Goal: Task Accomplishment & Management: Complete application form

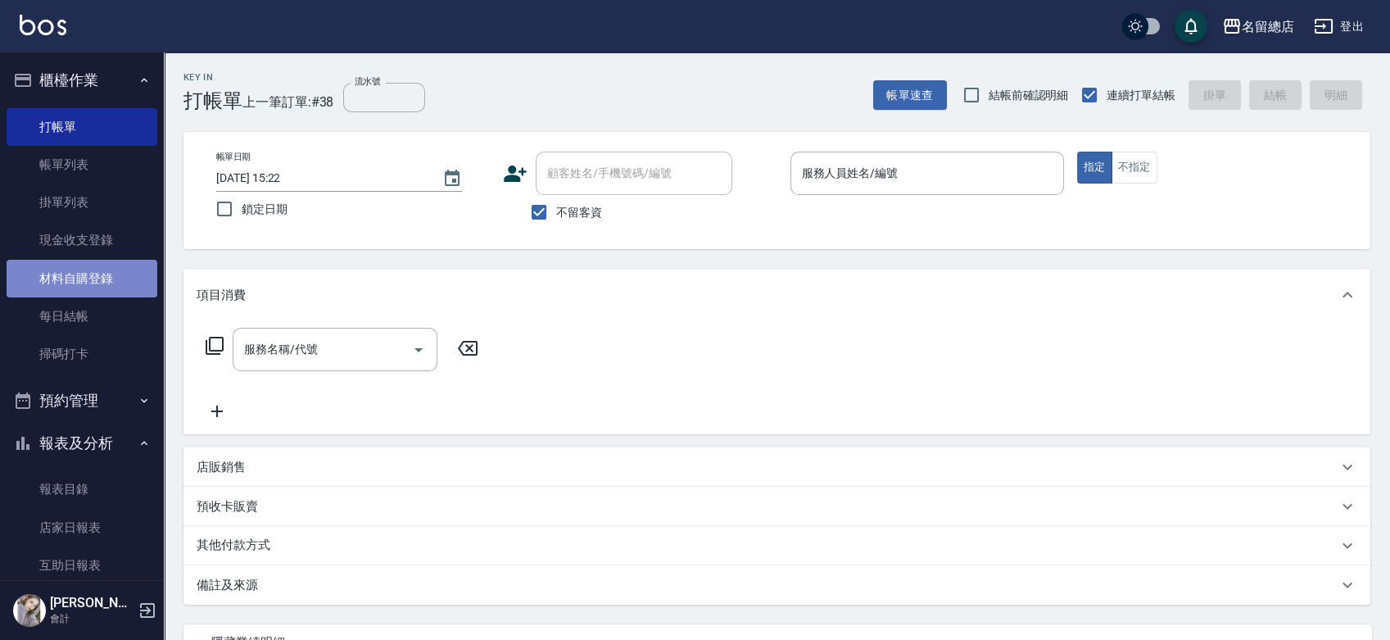
click at [95, 269] on link "材料自購登錄" at bounding box center [82, 279] width 151 height 38
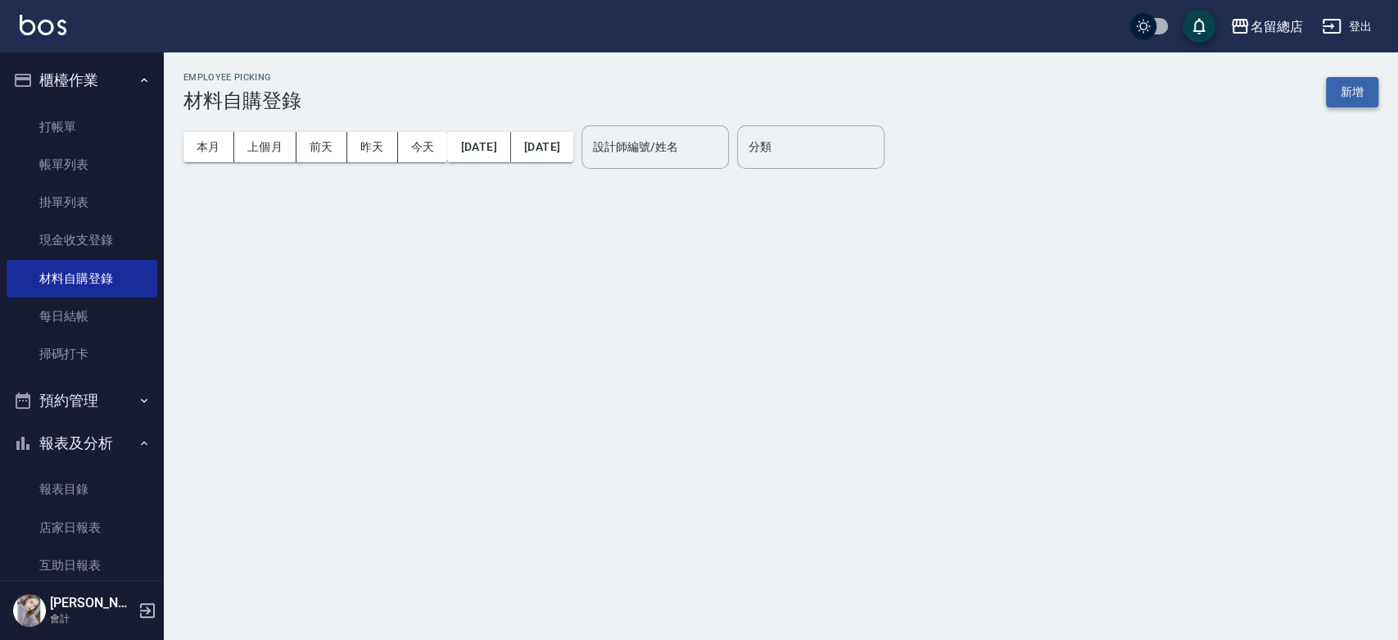
click at [1356, 85] on button "新增" at bounding box center [1352, 92] width 52 height 30
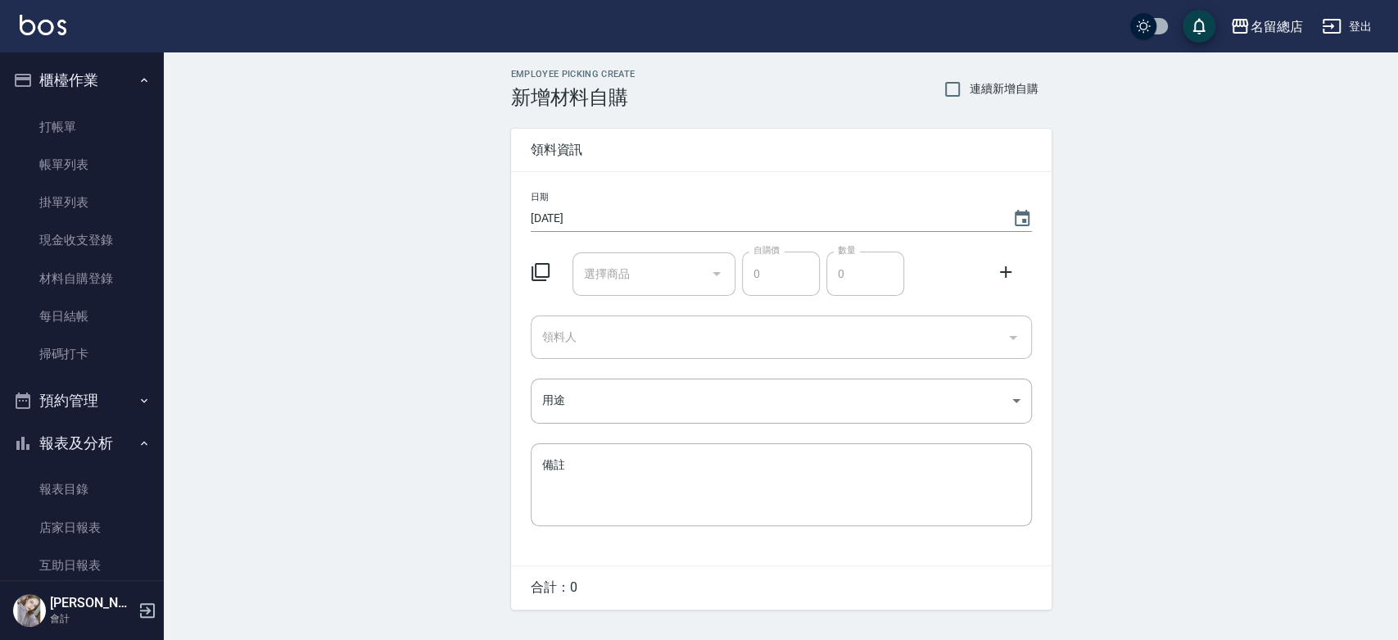
click at [608, 270] on div "選擇商品 選擇商品" at bounding box center [654, 273] width 163 height 43
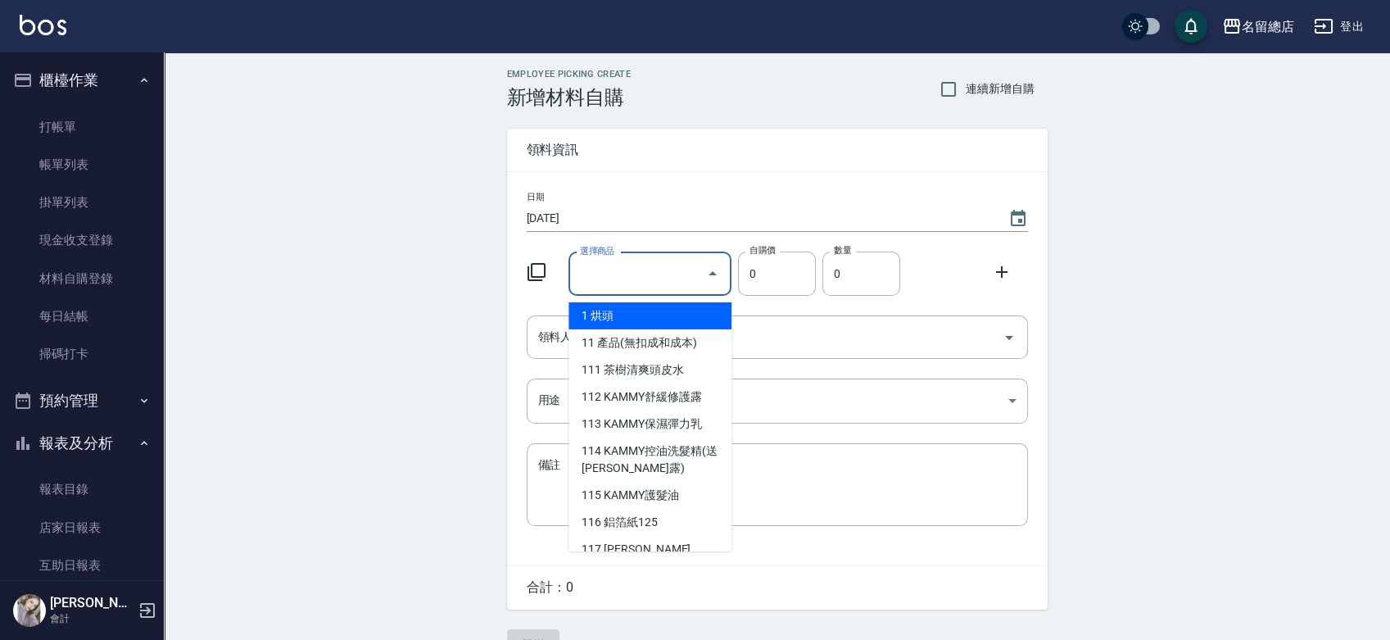
type input "9%色水"
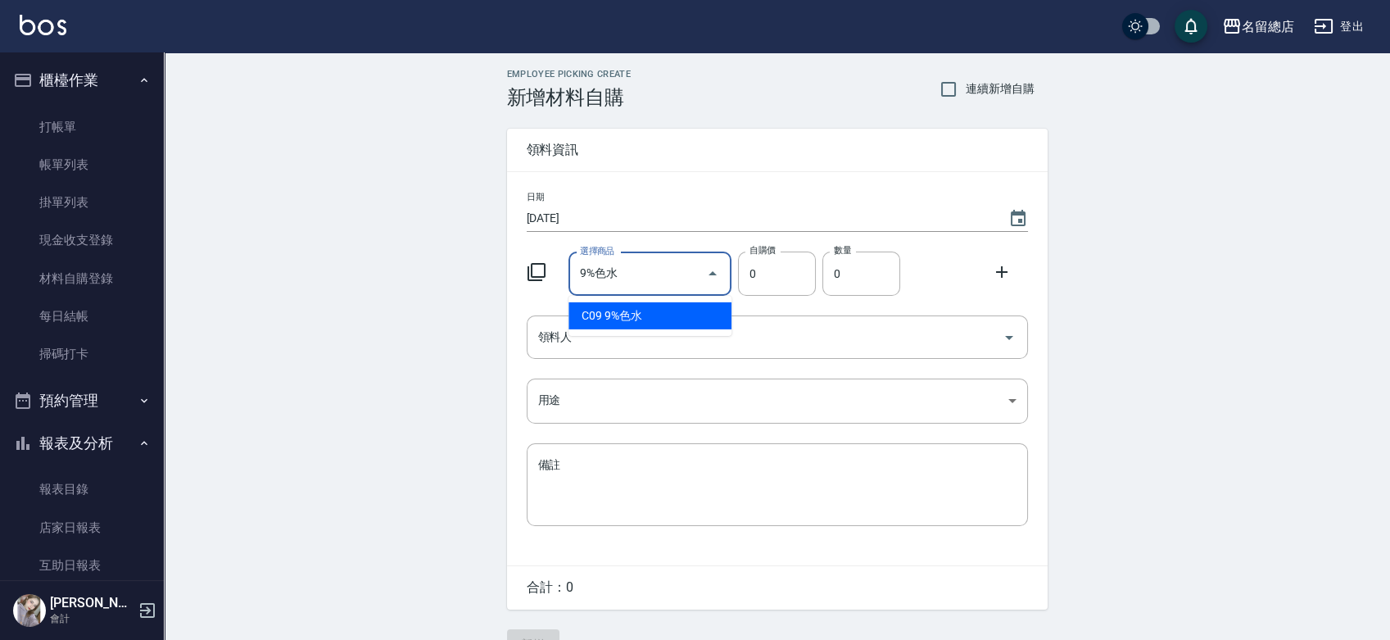
click at [653, 313] on li "C09 9%色水" at bounding box center [649, 315] width 163 height 27
type input "105"
type input "1"
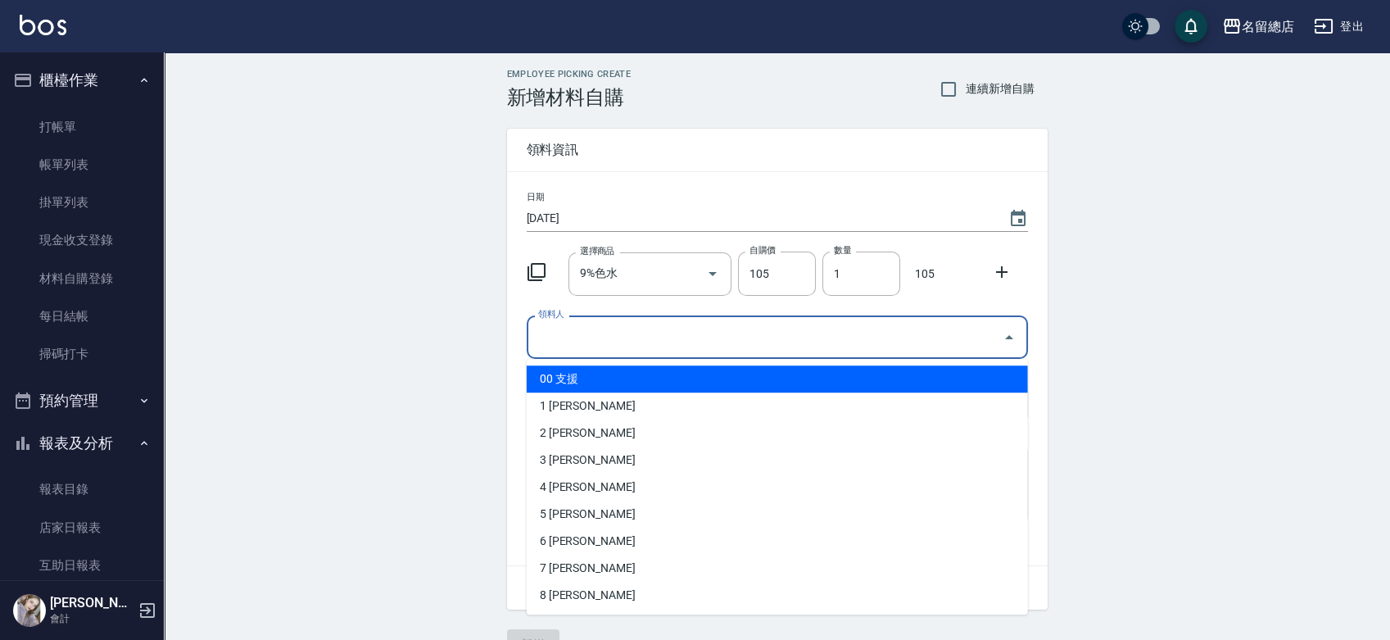
click at [644, 347] on input "領料人" at bounding box center [765, 337] width 462 height 29
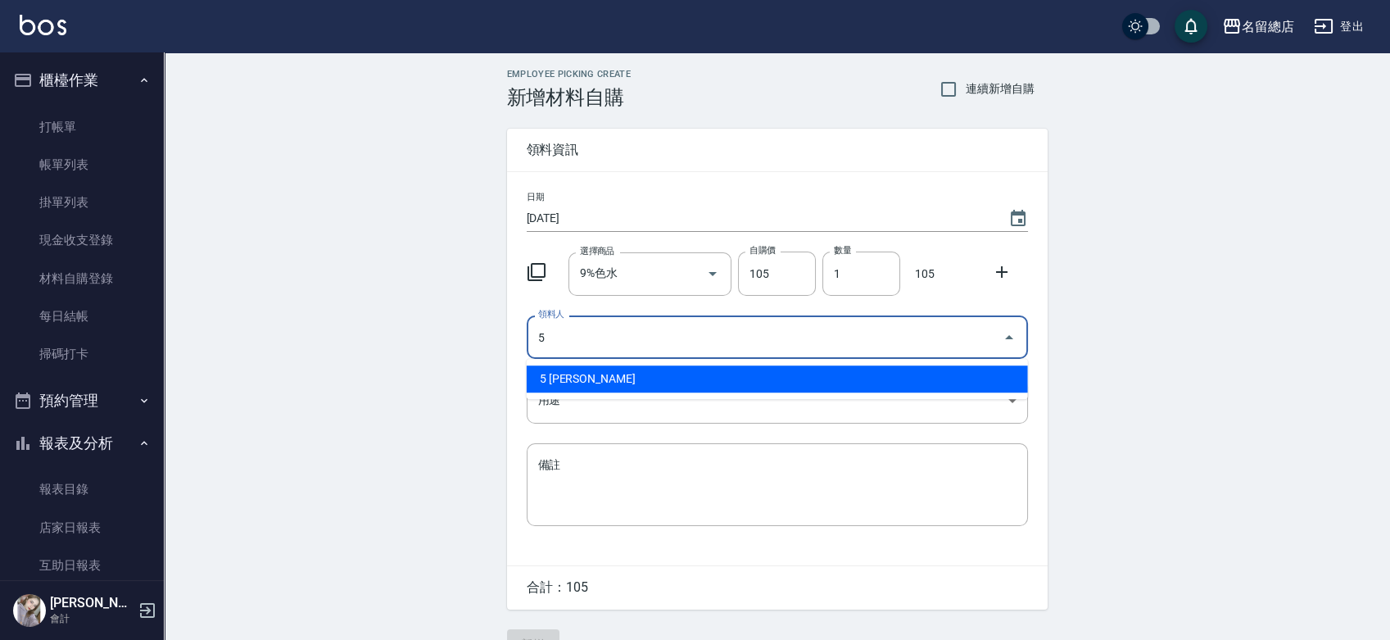
type input "5 [PERSON_NAME]"
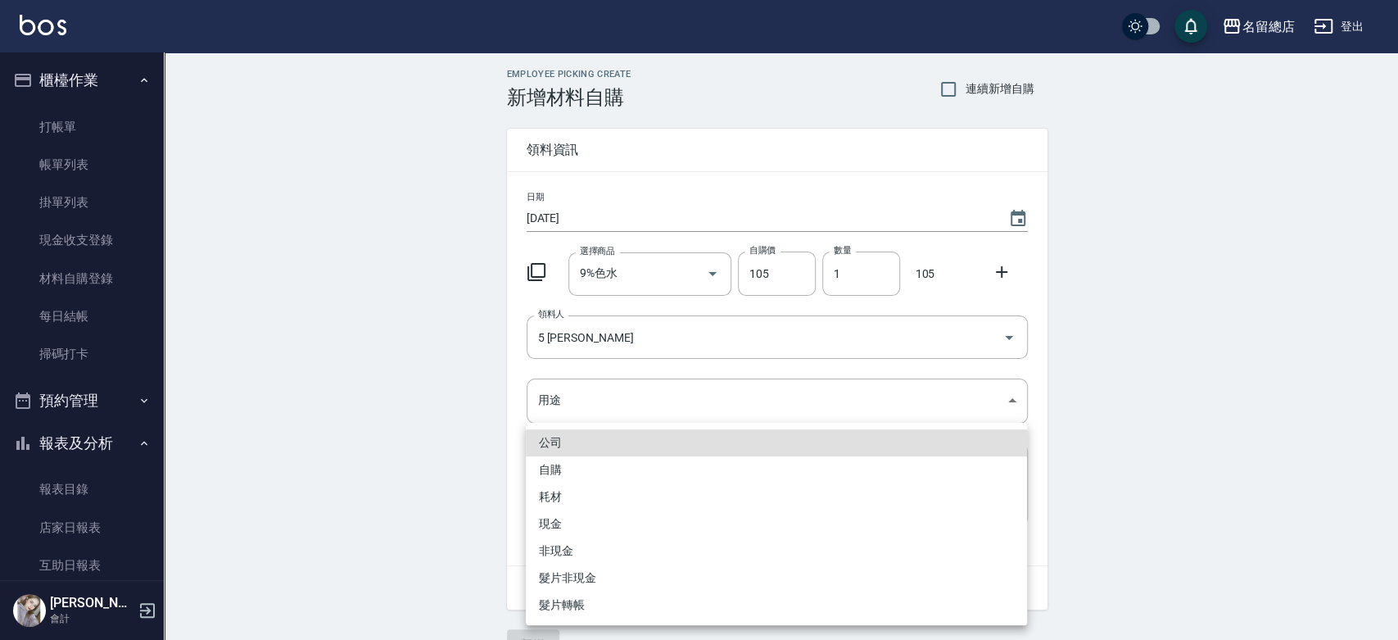
click at [613, 470] on li "自購" at bounding box center [776, 469] width 501 height 27
type input "自購"
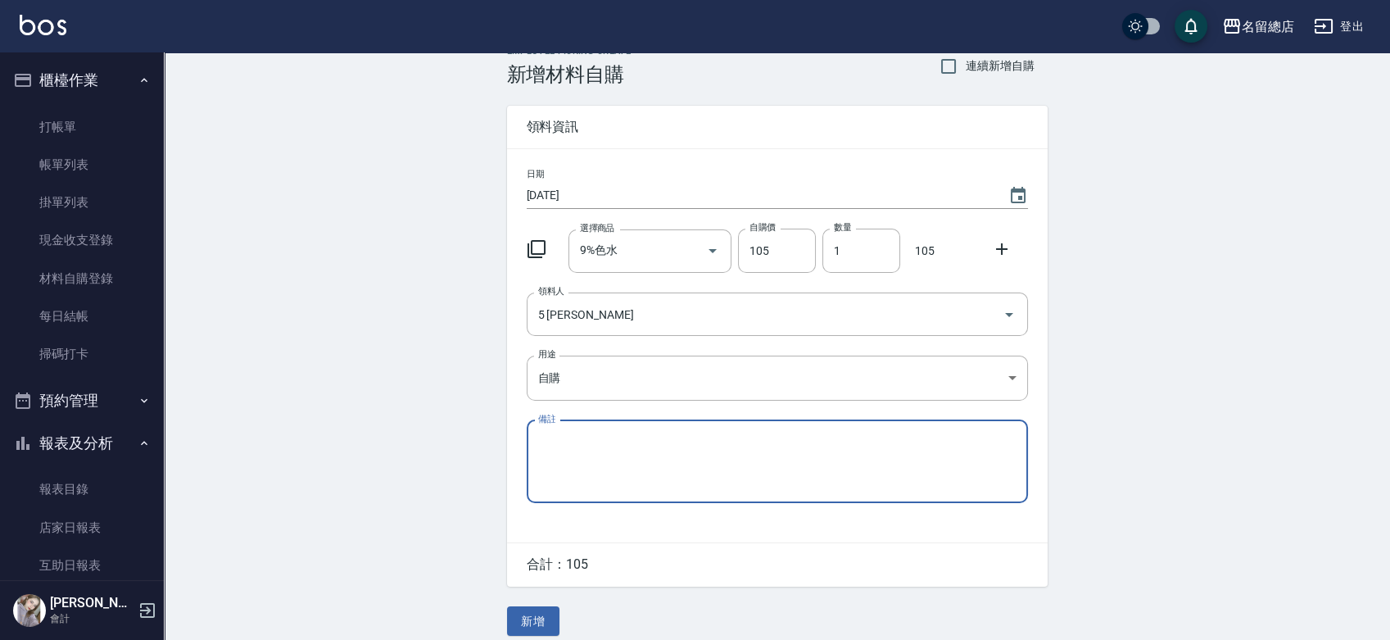
scroll to position [36, 0]
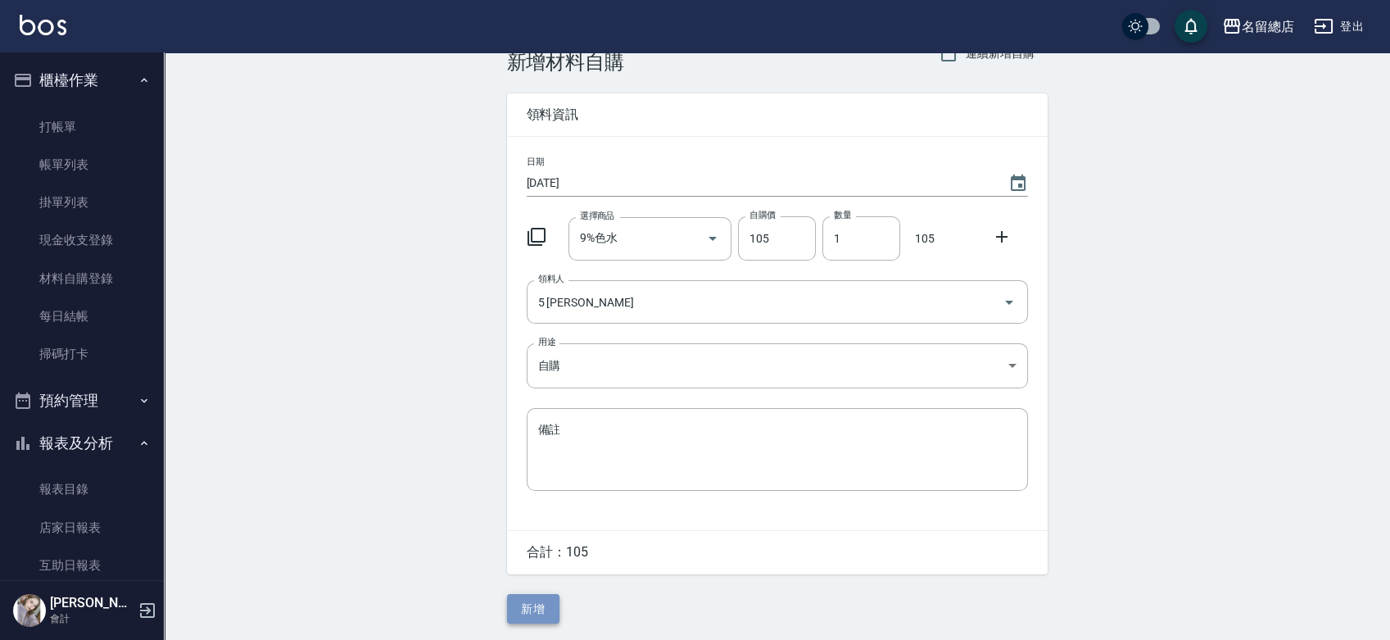
click at [530, 614] on button "新增" at bounding box center [533, 609] width 52 height 30
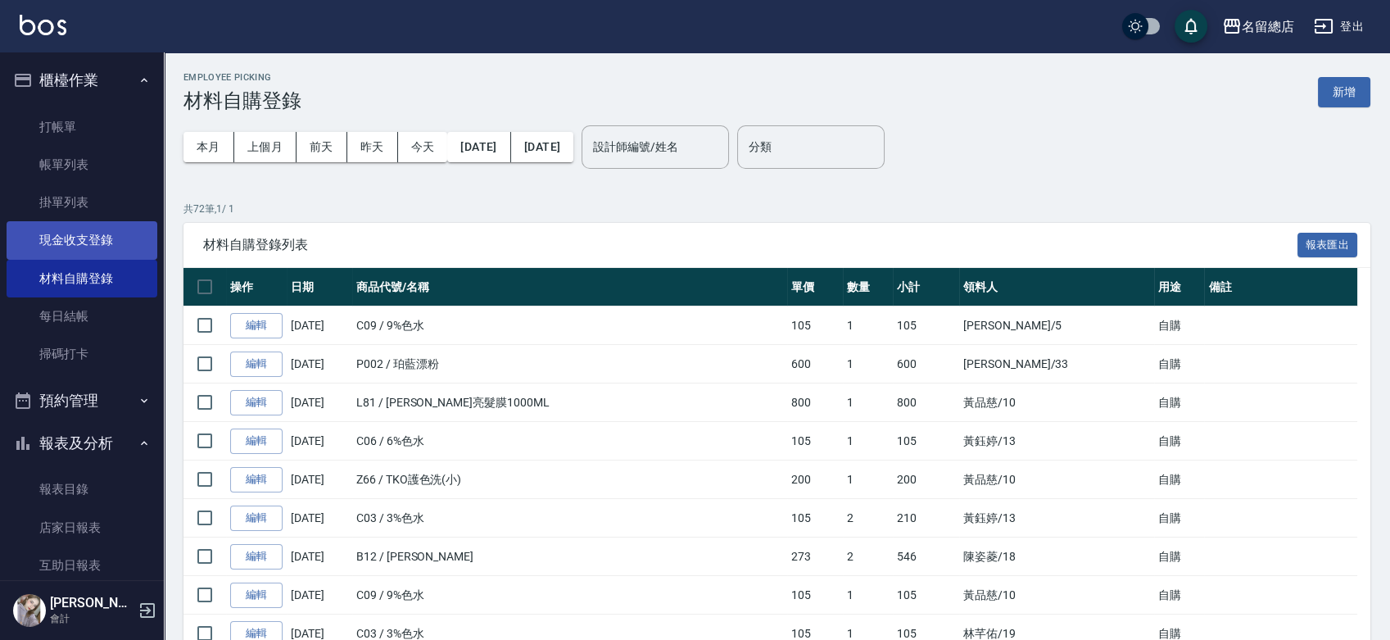
click at [112, 251] on link "現金收支登錄" at bounding box center [82, 240] width 151 height 38
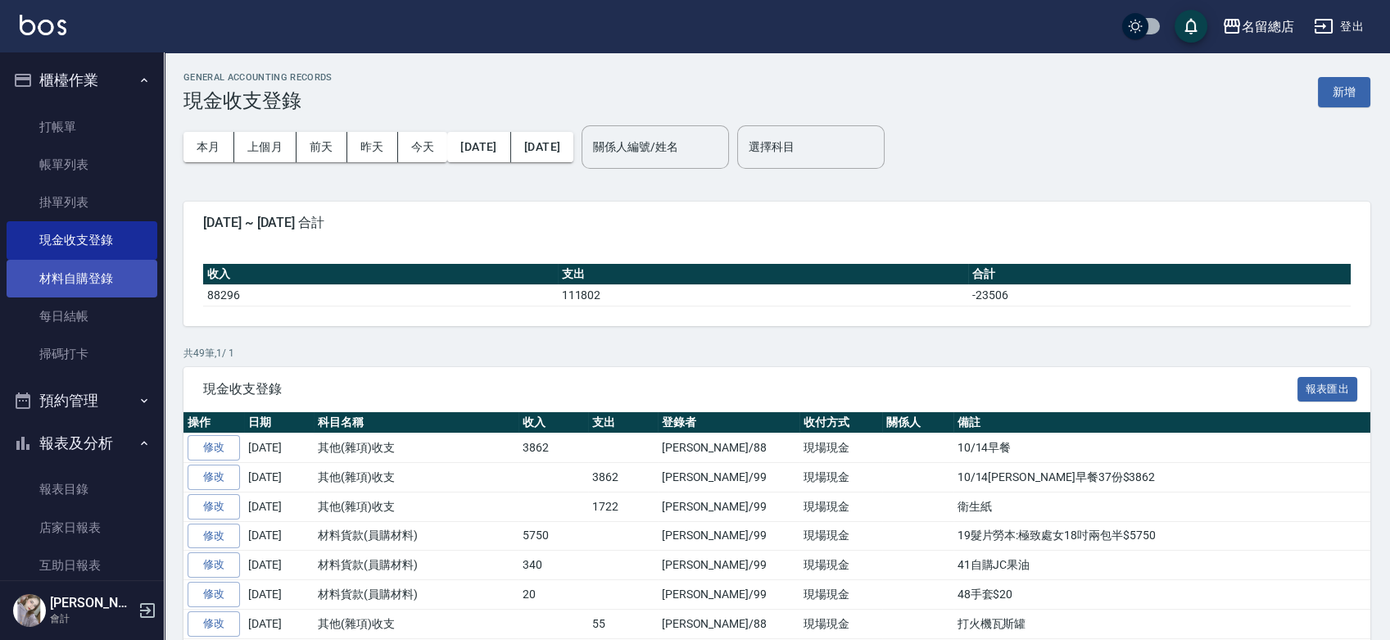
click at [94, 265] on link "材料自購登錄" at bounding box center [82, 279] width 151 height 38
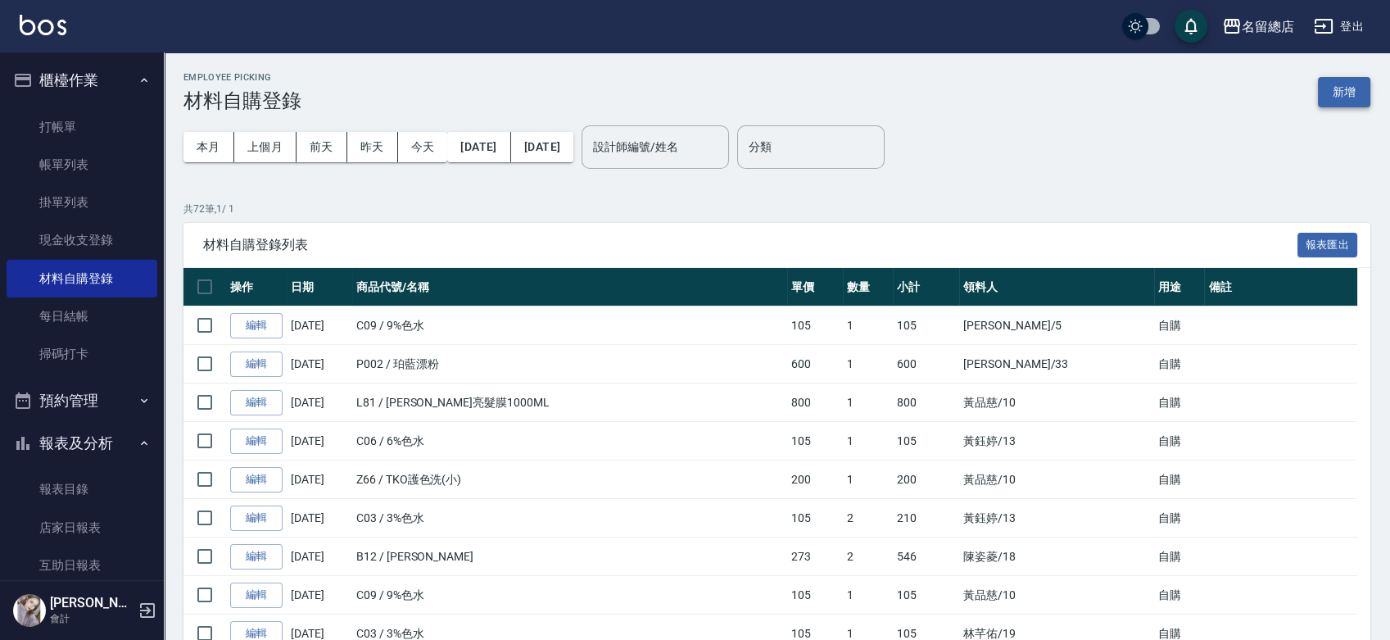
click at [1343, 95] on button "新增" at bounding box center [1344, 92] width 52 height 30
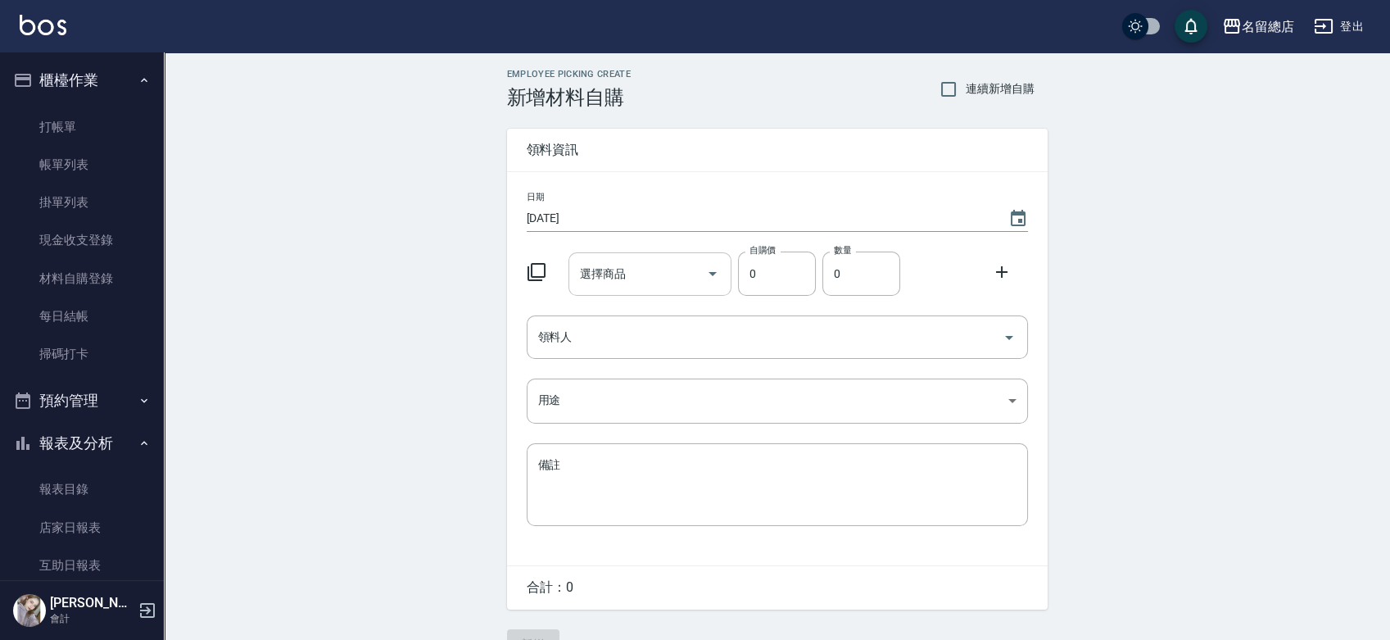
click at [620, 282] on input "選擇商品" at bounding box center [638, 274] width 124 height 29
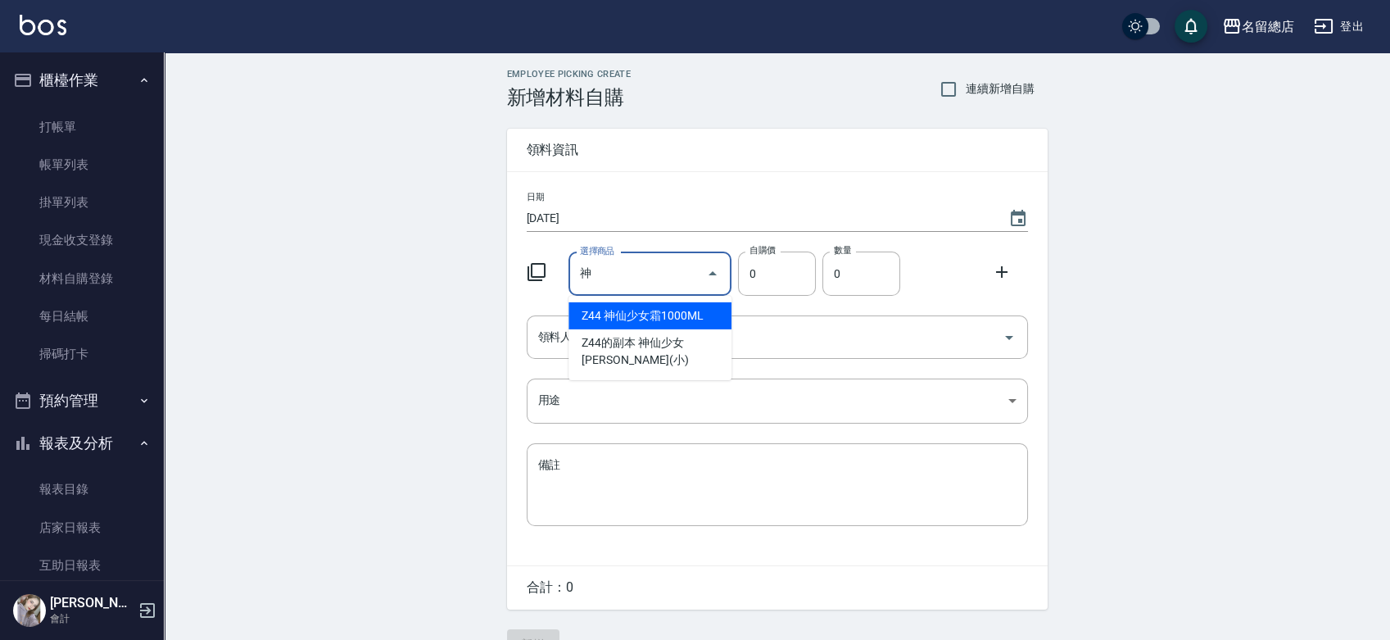
click at [687, 317] on li "Z44 神仙少女霜1000ML" at bounding box center [649, 315] width 163 height 27
type input "神仙少女霜1000ML"
type input "500"
type input "1"
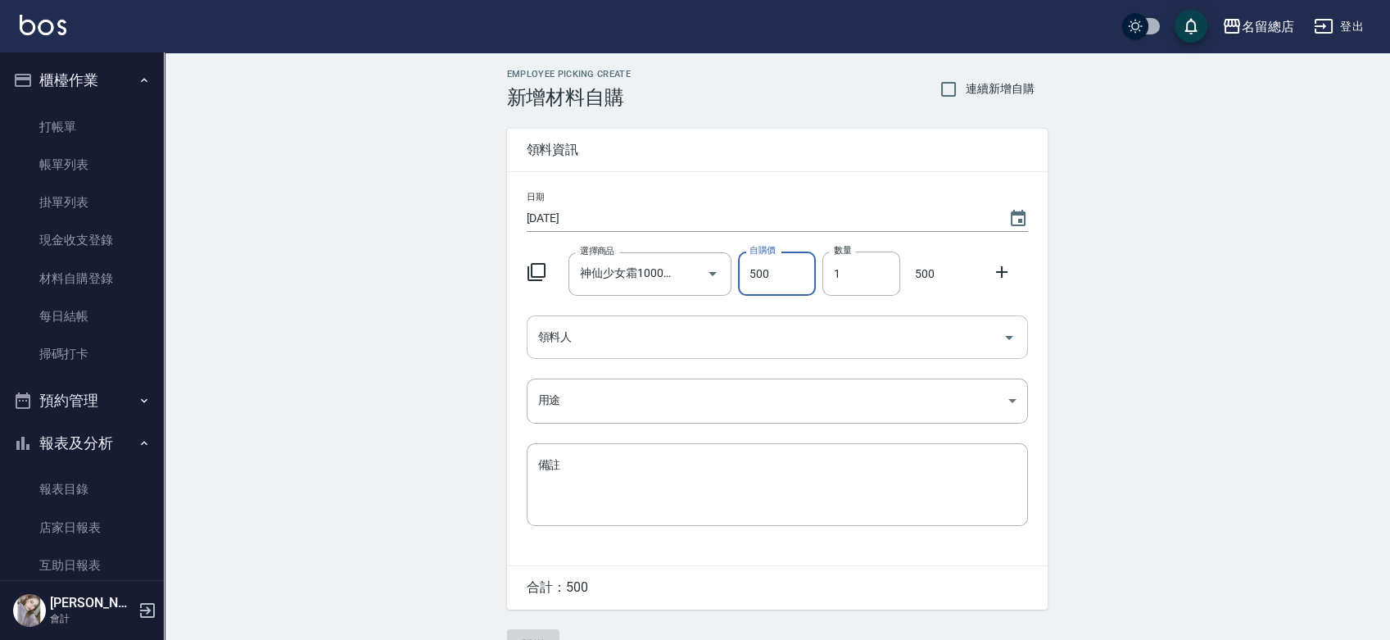
click at [683, 328] on input "領料人" at bounding box center [765, 337] width 462 height 29
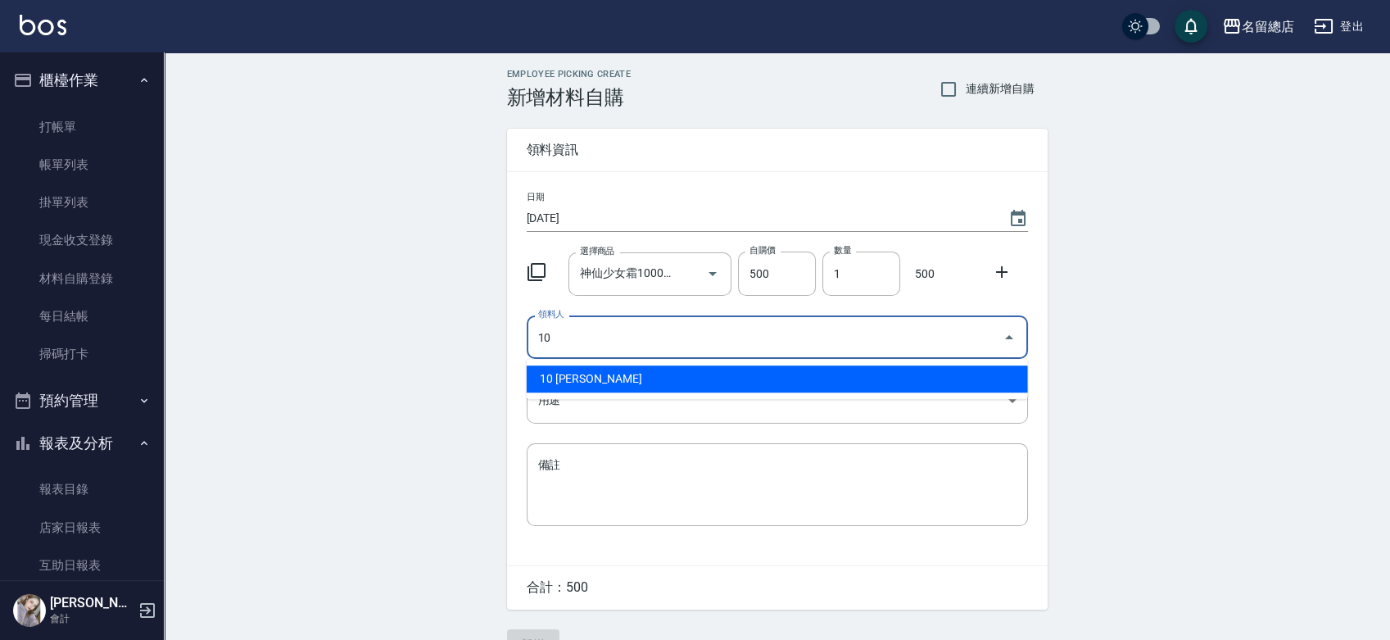
type input "10 [PERSON_NAME]"
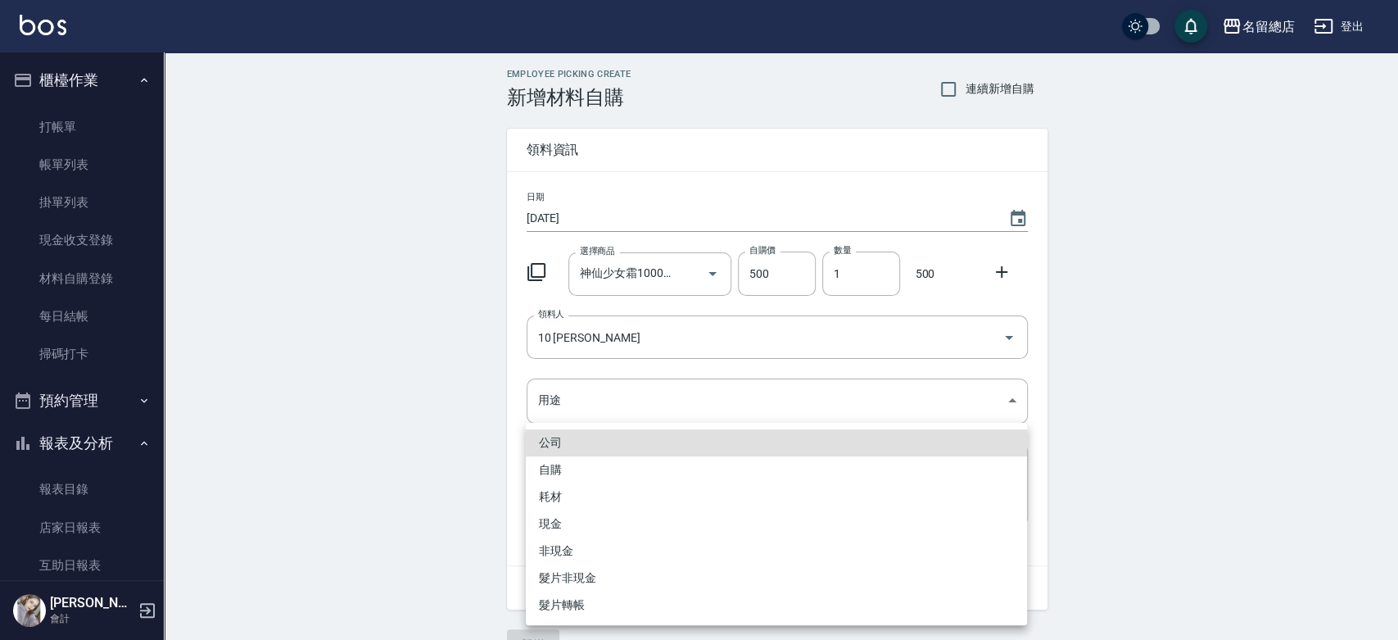
click at [547, 476] on li "自購" at bounding box center [776, 469] width 501 height 27
type input "自購"
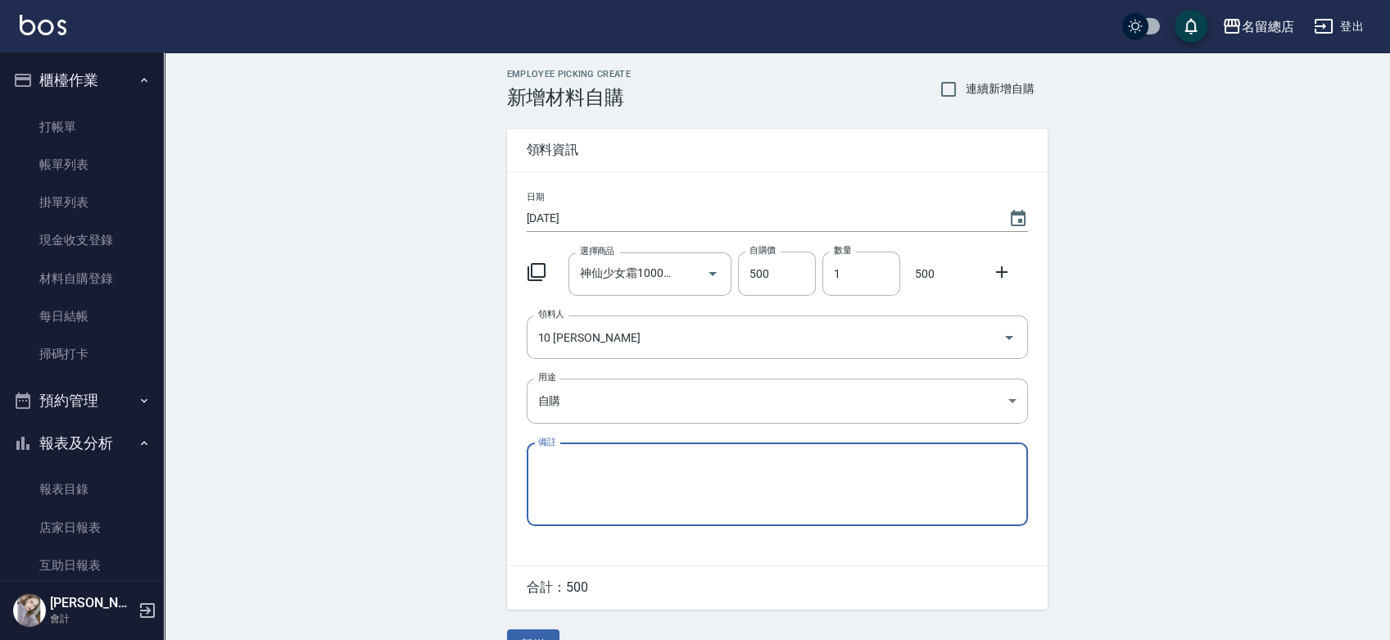
scroll to position [36, 0]
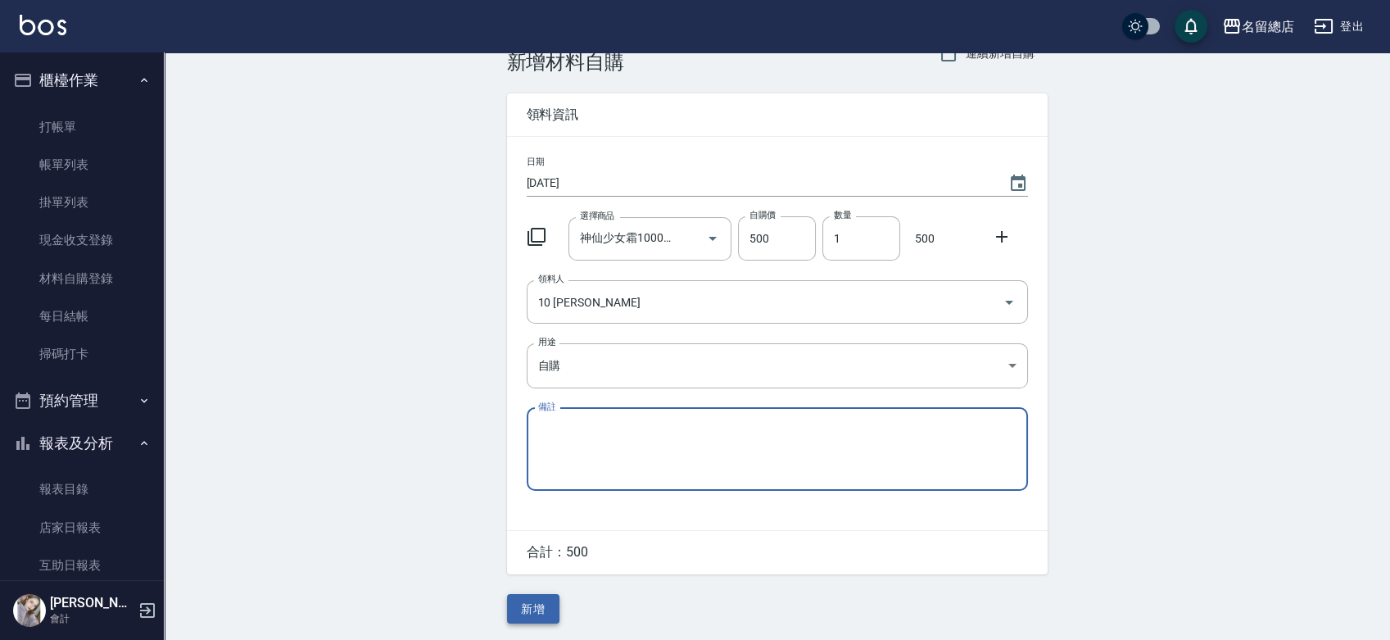
click at [546, 608] on button "新增" at bounding box center [533, 609] width 52 height 30
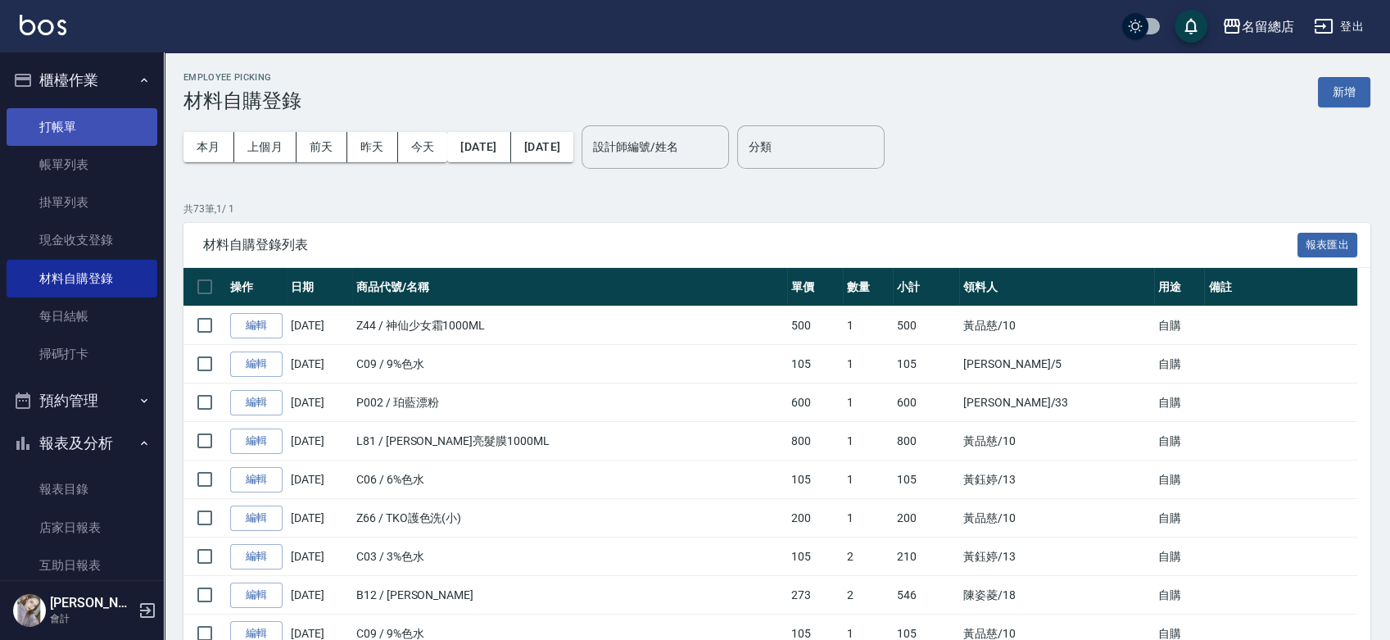
click at [75, 123] on link "打帳單" at bounding box center [82, 127] width 151 height 38
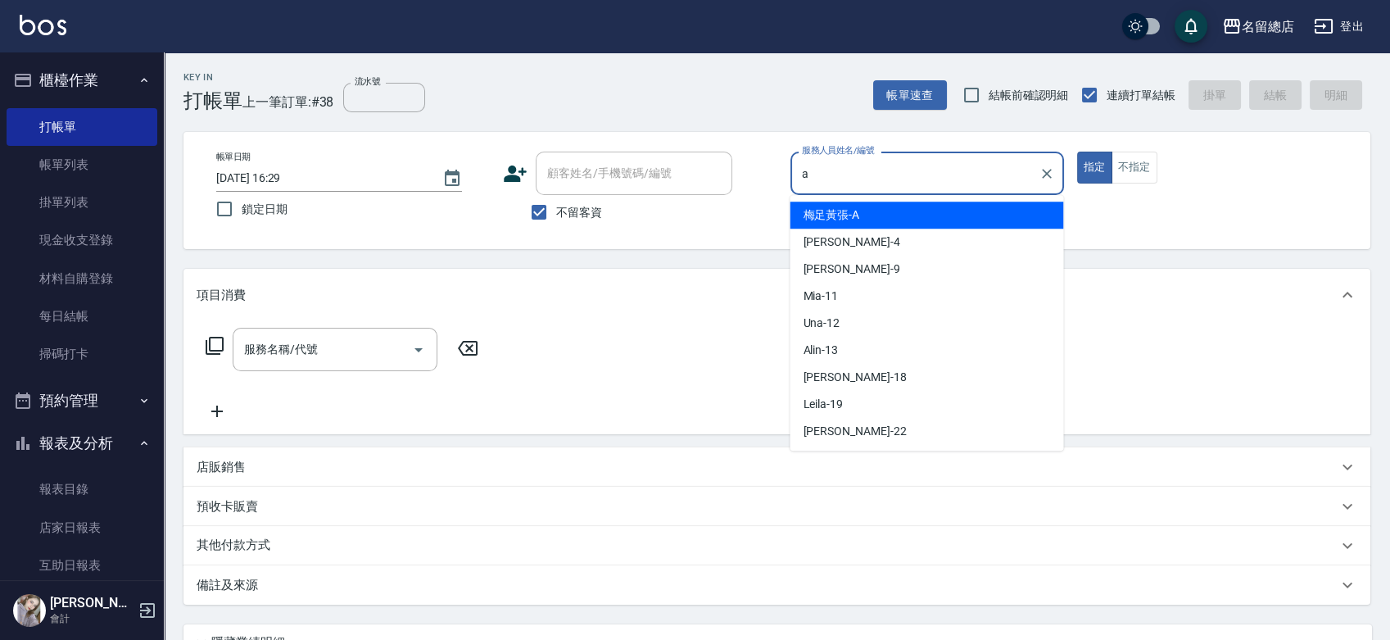
type input "梅足黃張-A"
type button "true"
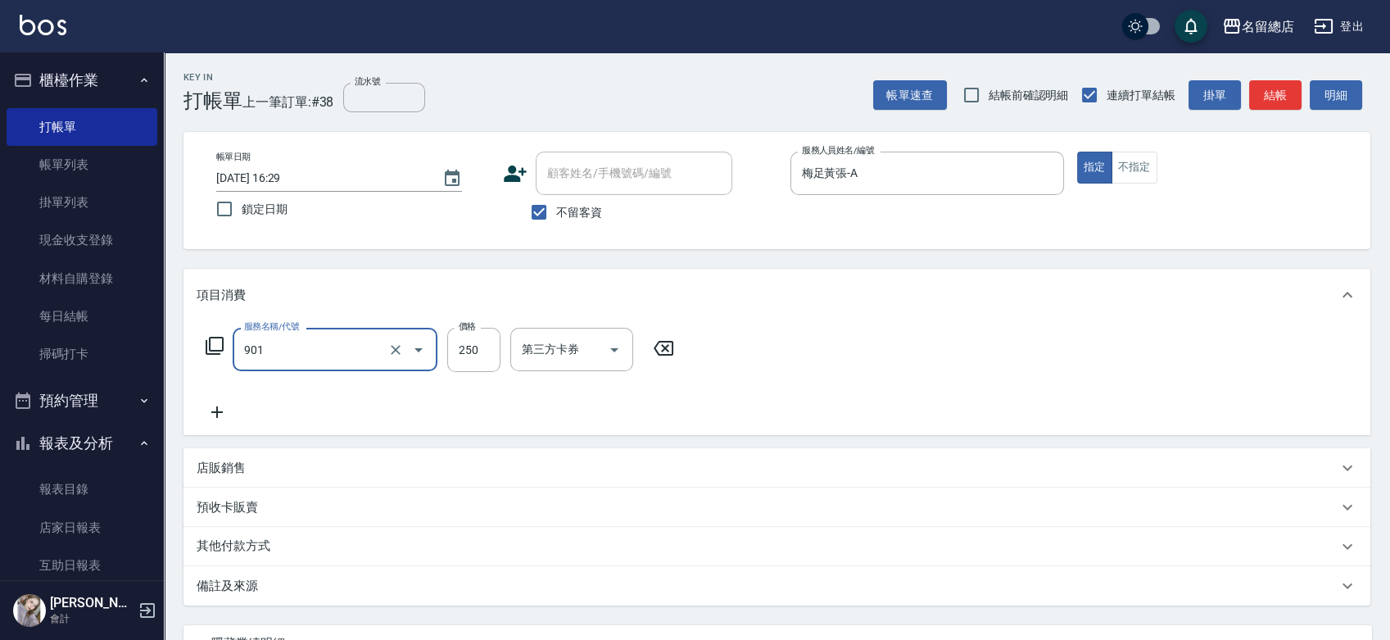
type input "手指甲女(901)"
type input "750"
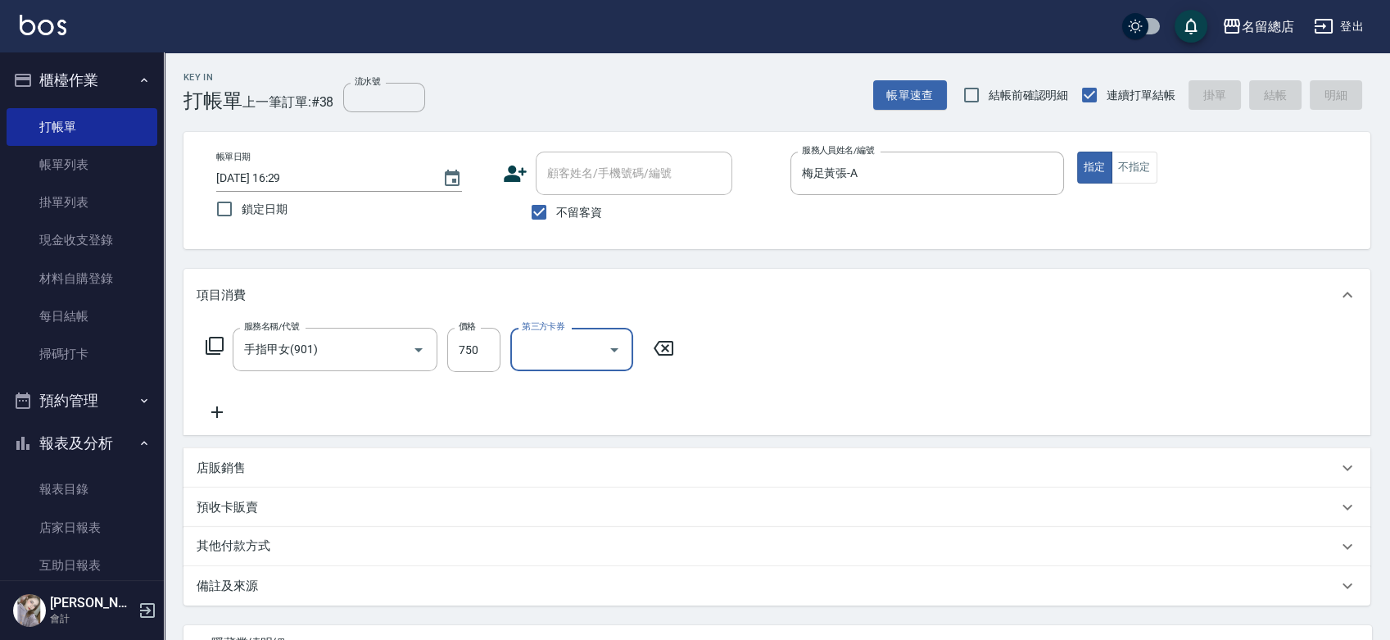
type input "[DATE] 16:30"
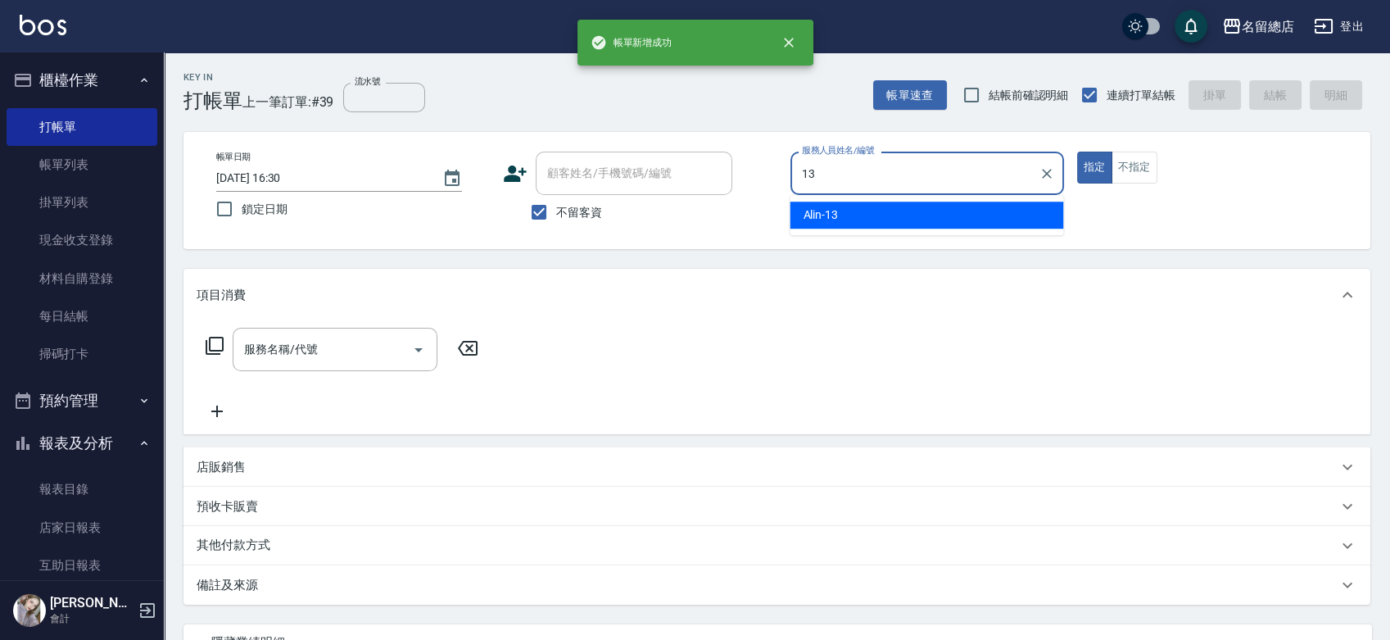
type input "Alin-13"
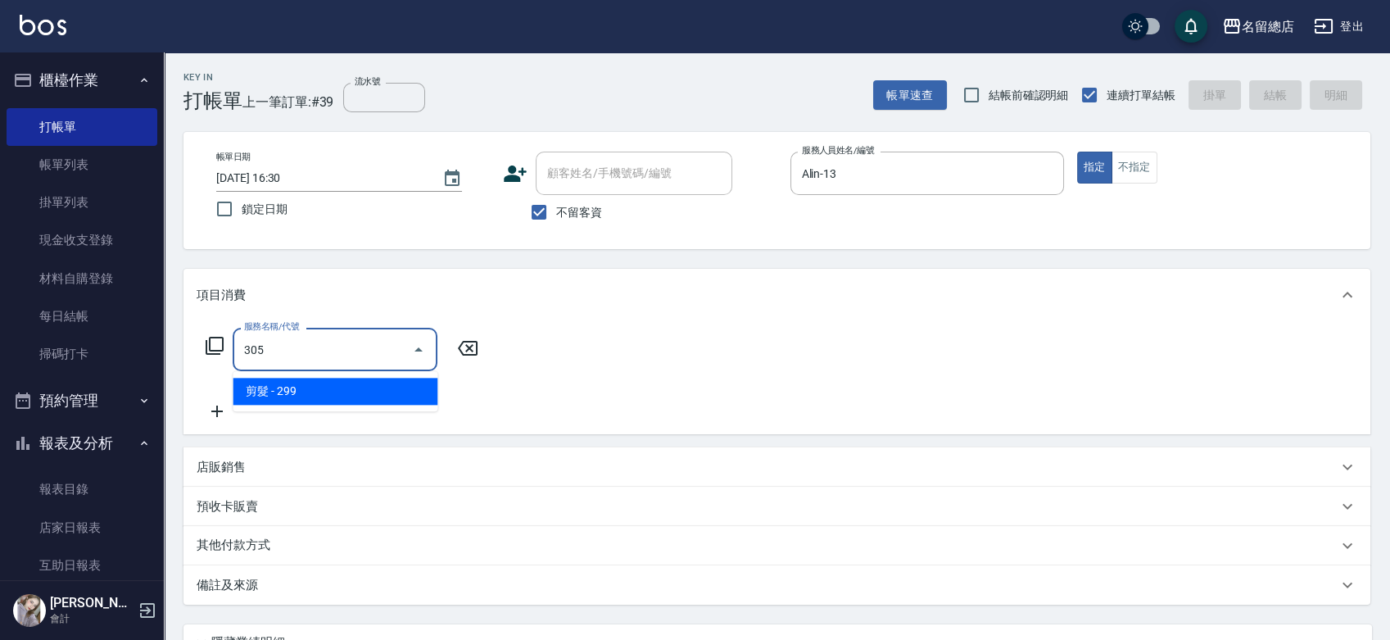
type input "剪髮(305)"
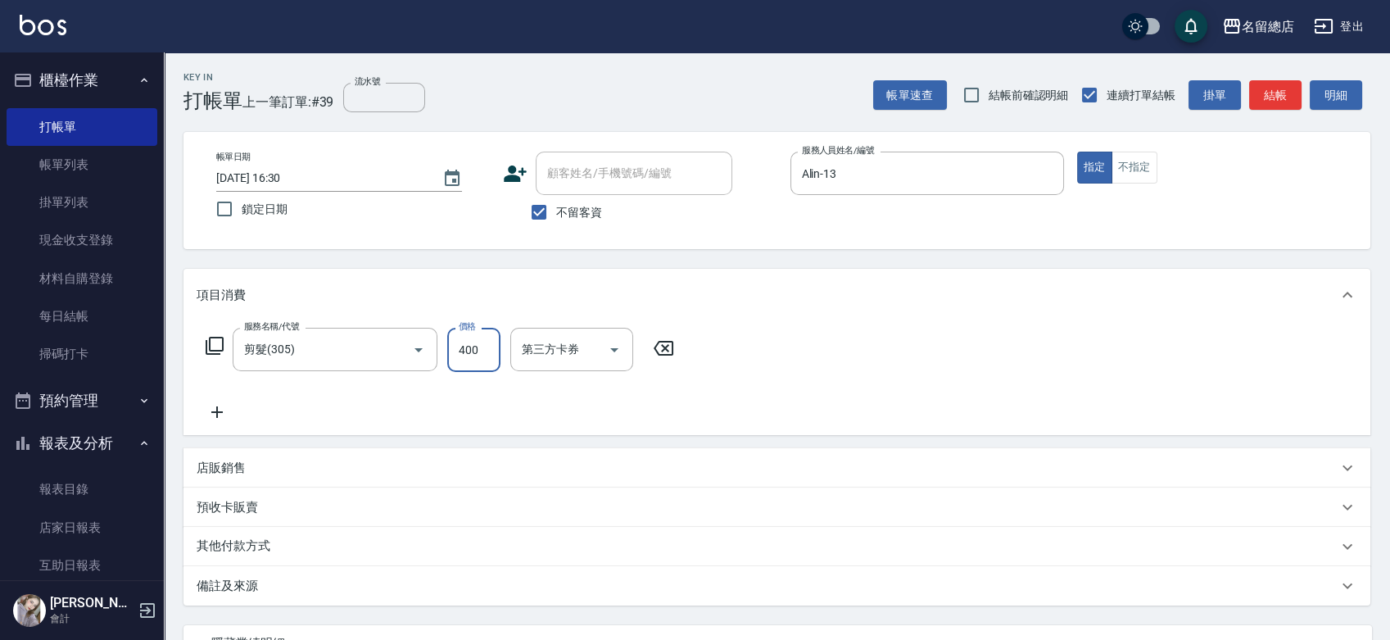
type input "400"
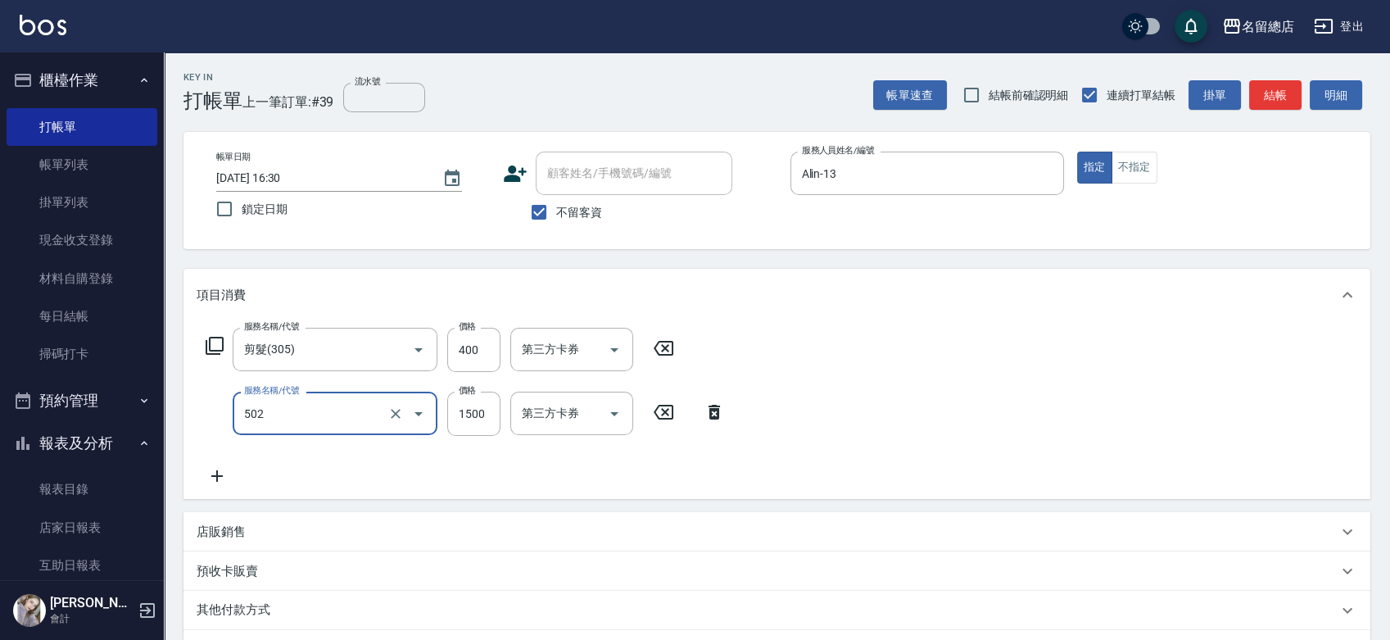
type input "染髮1500以上(502)"
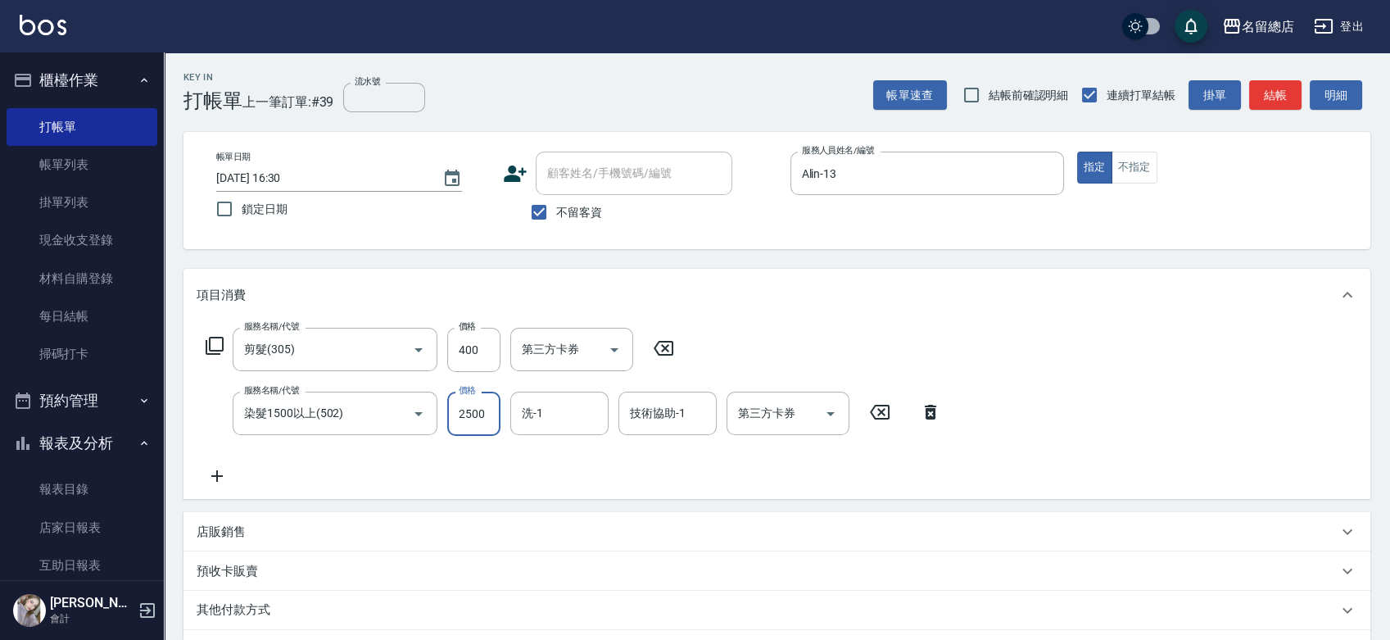
type input "2500"
type input "[PERSON_NAME]-35"
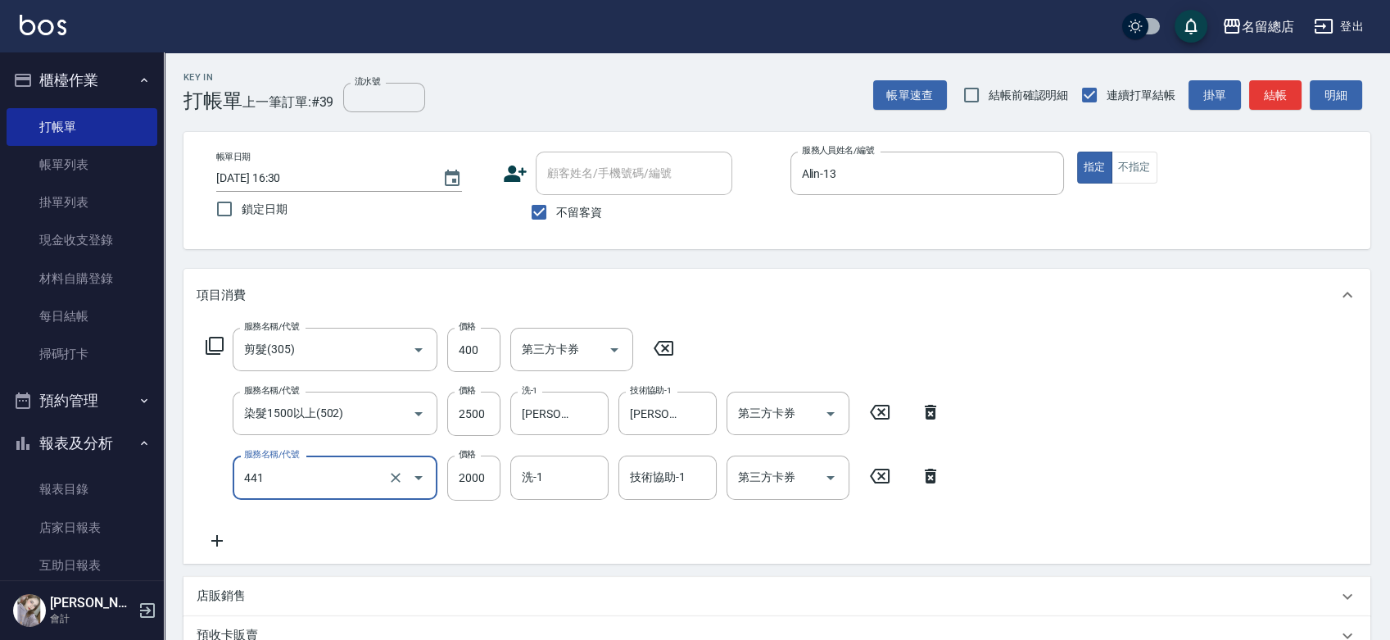
type input "2段自單次1300以上(441)"
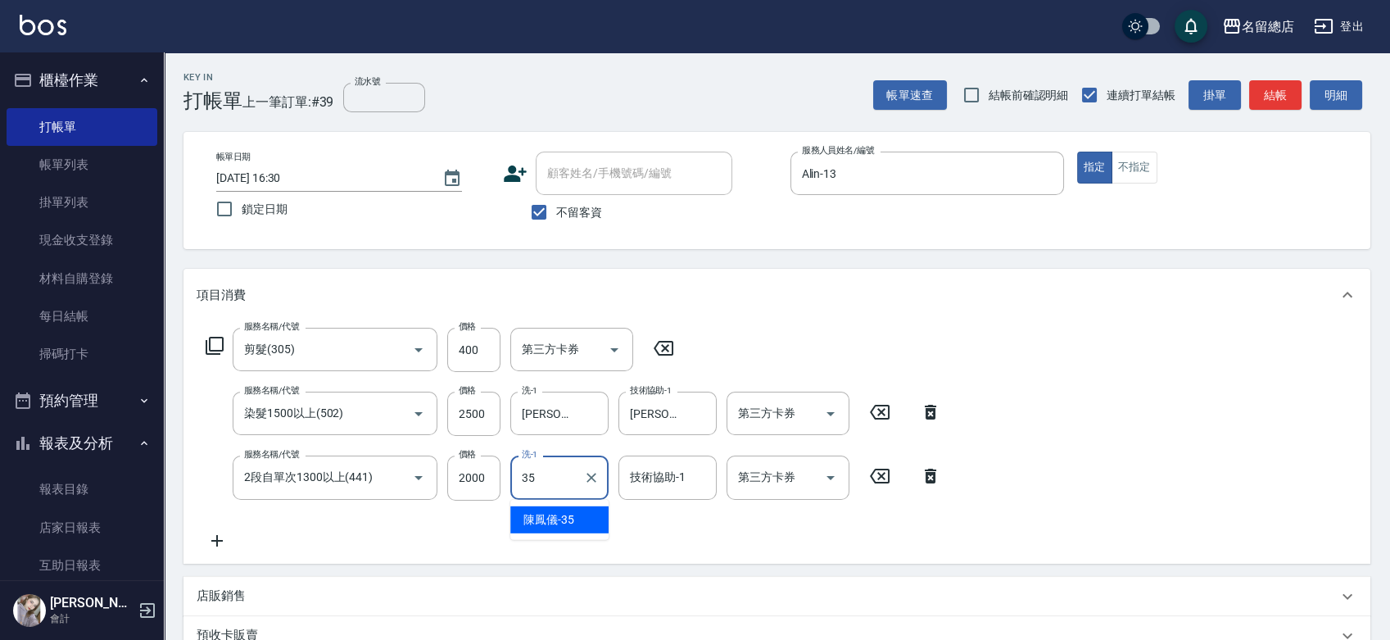
type input "[PERSON_NAME]-35"
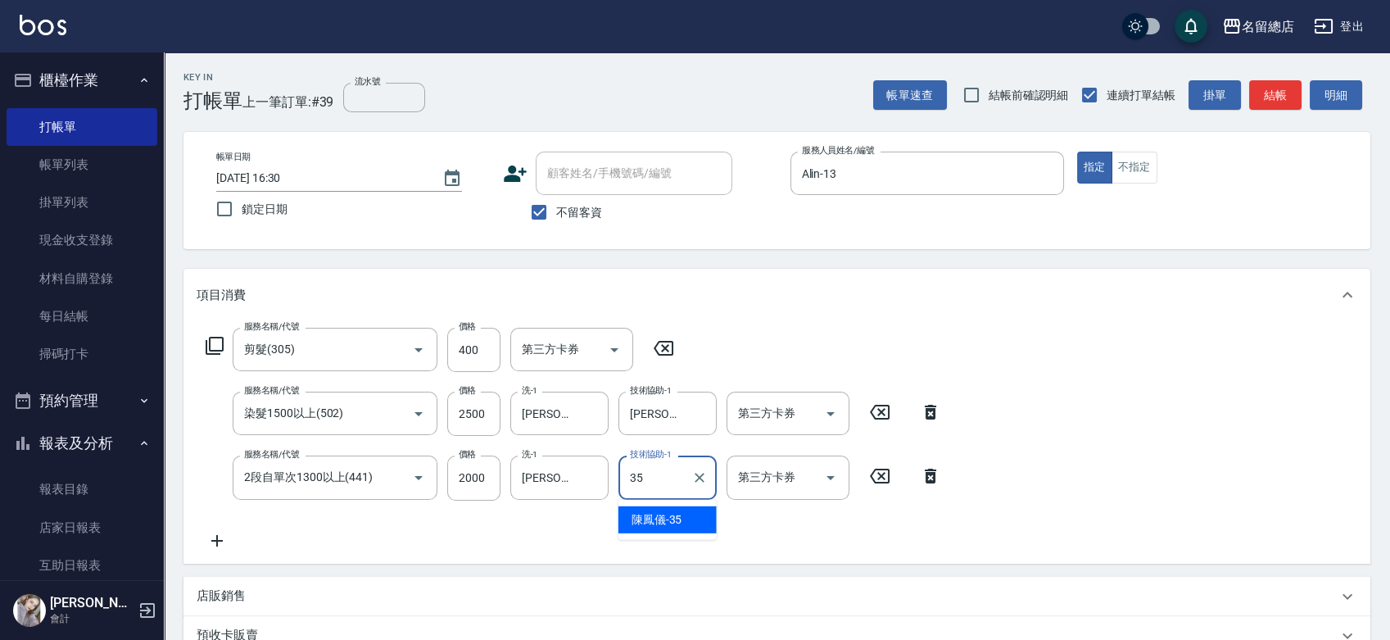
type input "[PERSON_NAME]-35"
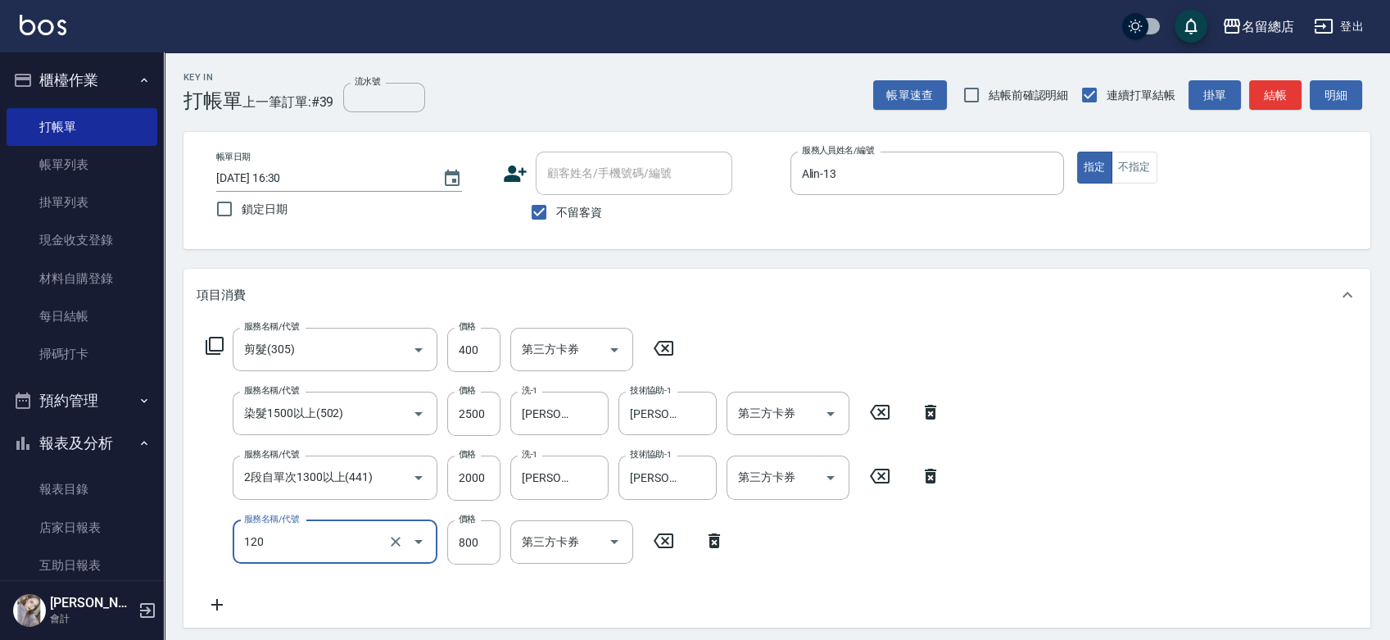
type input "自備頭皮(120)"
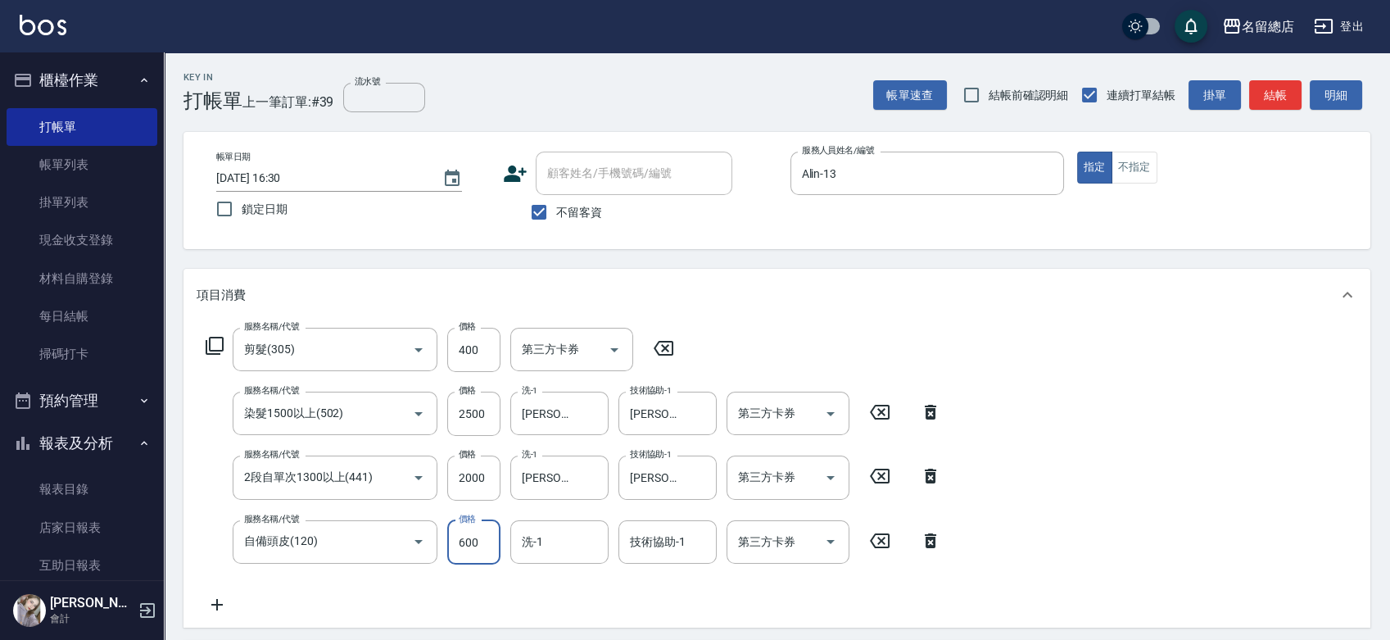
type input "600"
type input "[PERSON_NAME]-35"
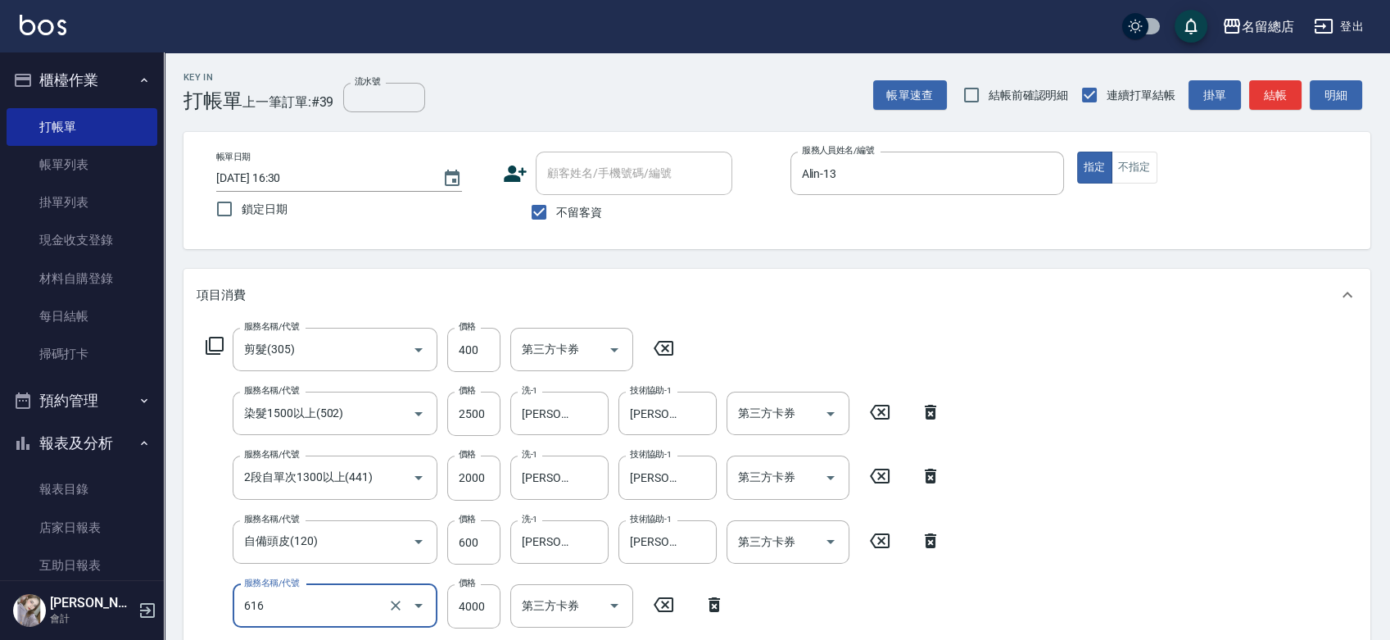
type input "自備接髮(616)"
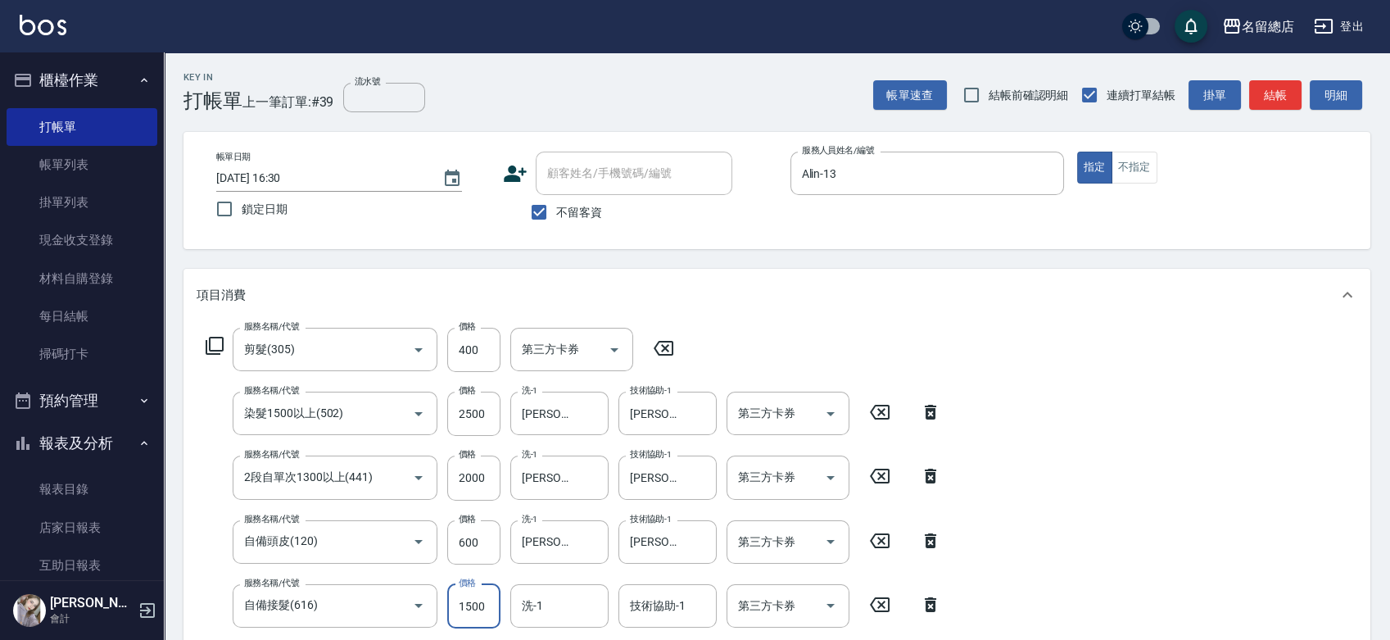
type input "1500"
type input "[PERSON_NAME]-35"
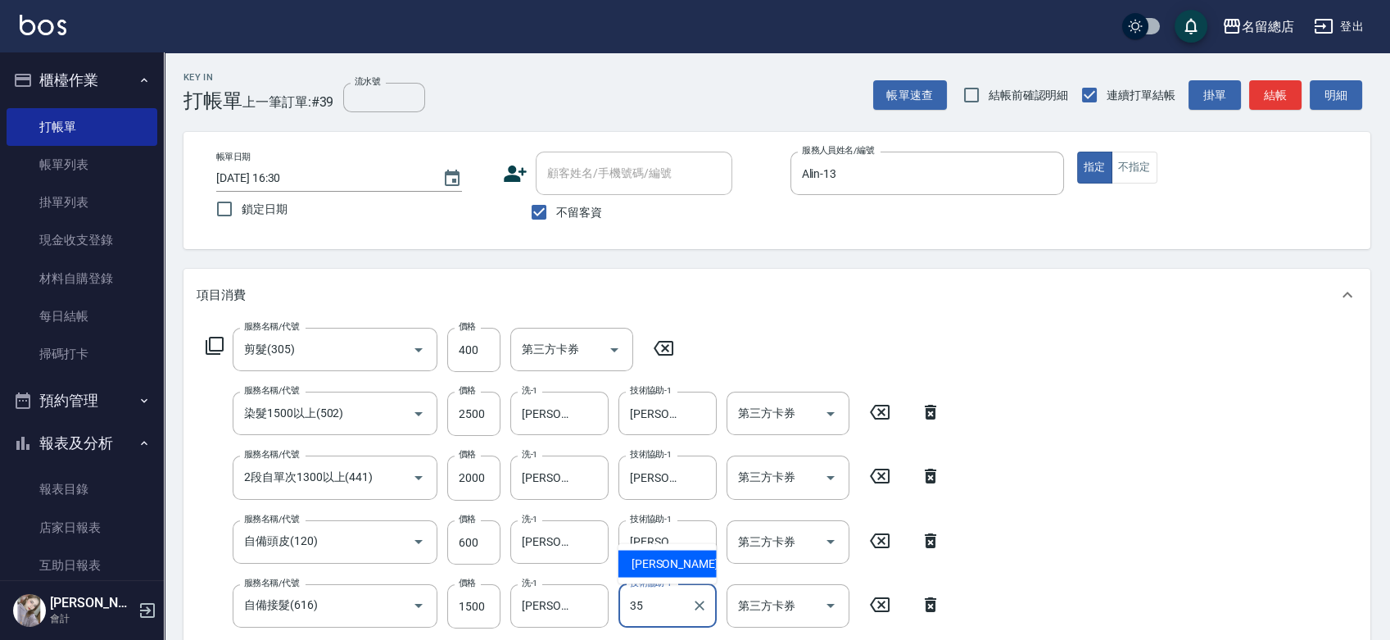
type input "[PERSON_NAME]-35"
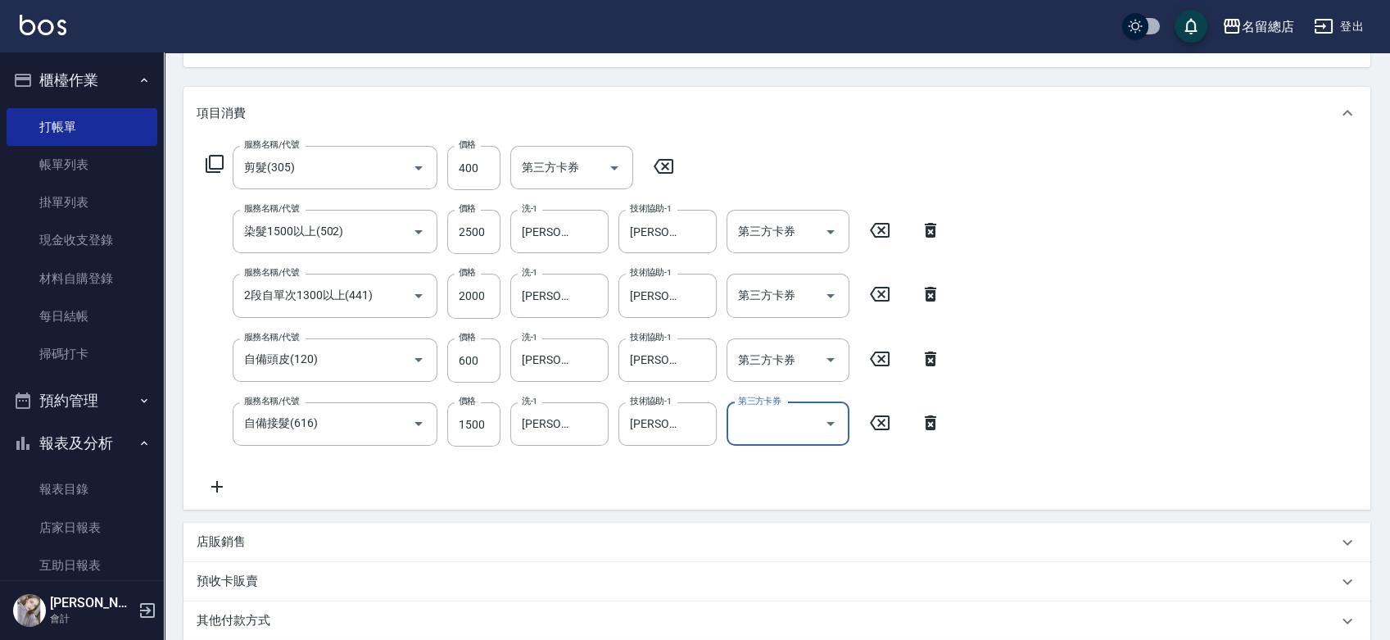
scroll to position [404, 0]
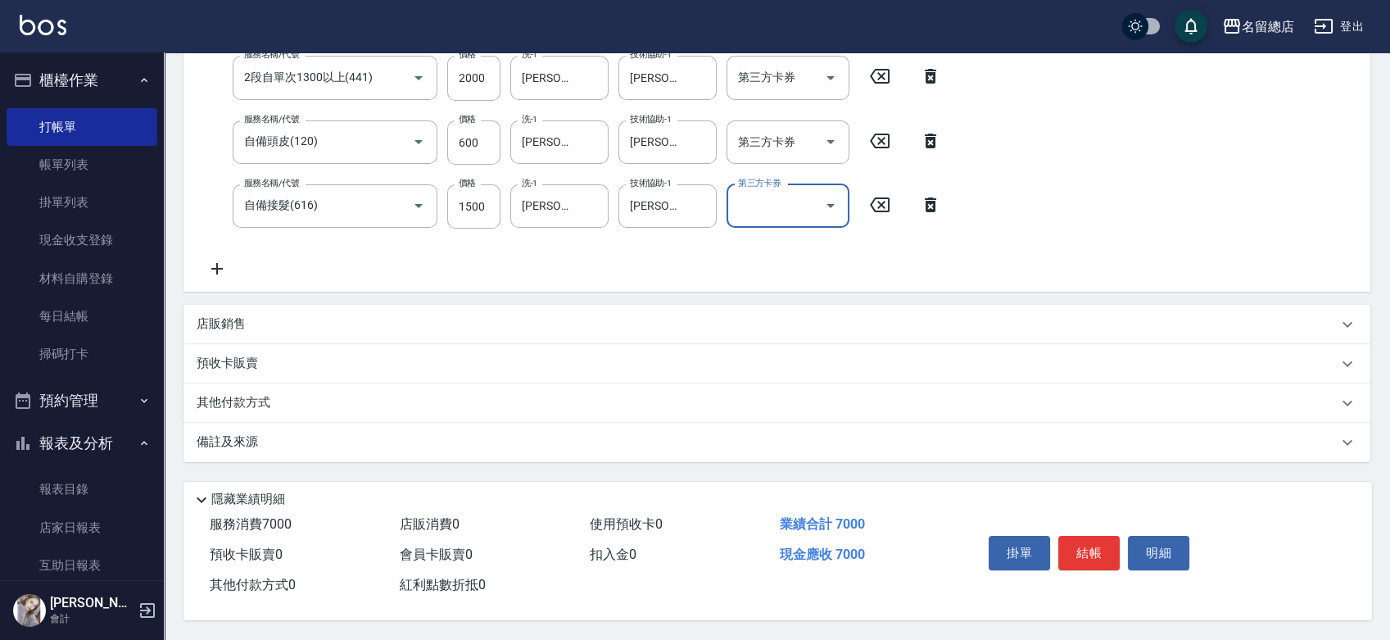
click at [274, 399] on p "其他付款方式" at bounding box center [238, 403] width 82 height 18
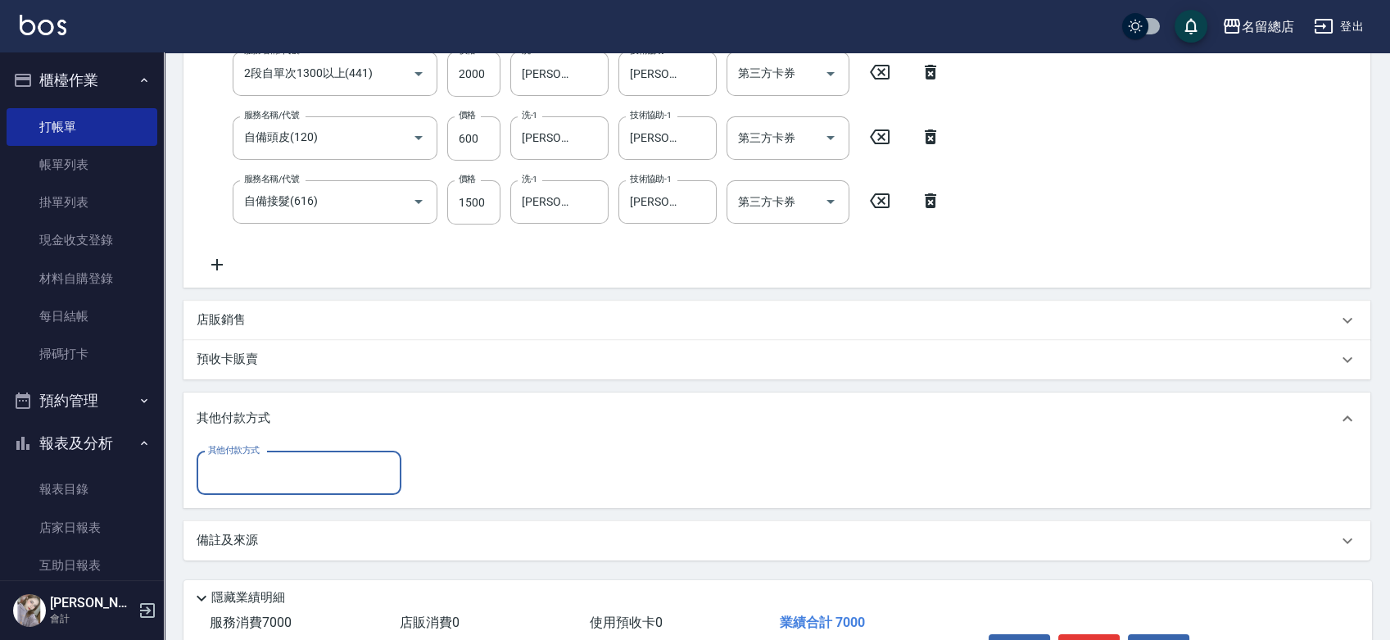
scroll to position [0, 0]
click at [243, 469] on input "其他付款方式" at bounding box center [299, 473] width 190 height 29
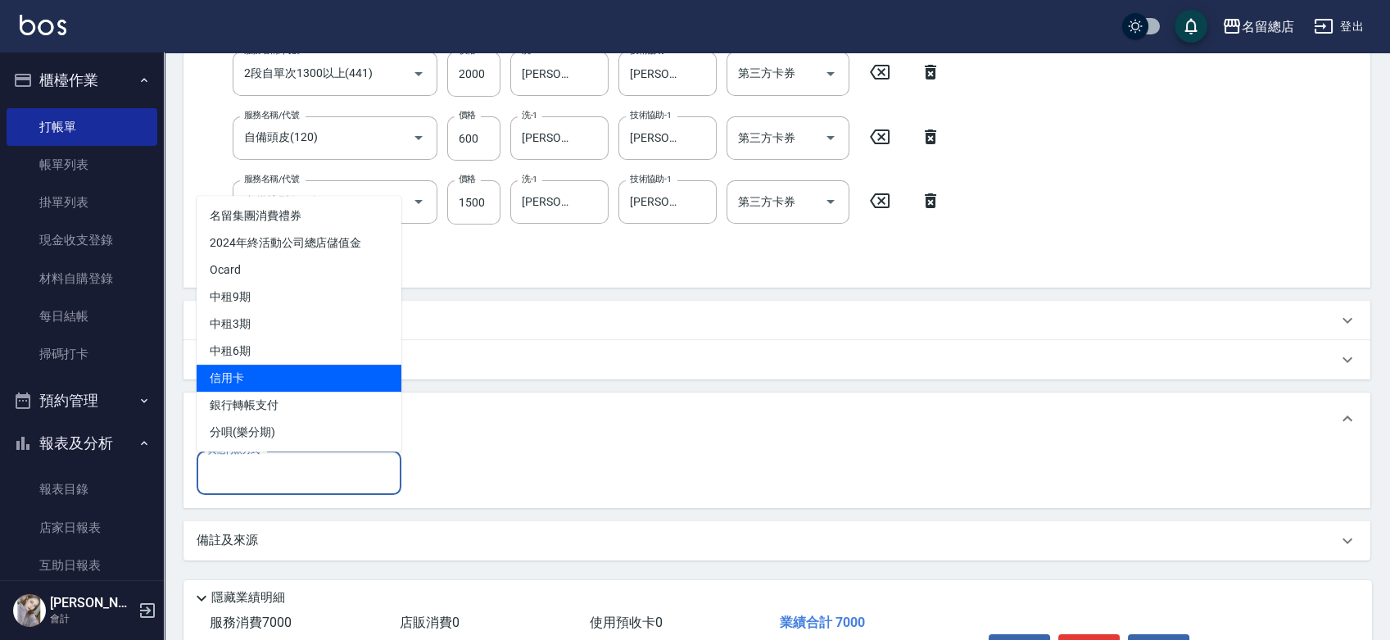
click at [243, 382] on span "信用卡" at bounding box center [299, 377] width 205 height 27
type input "信用卡"
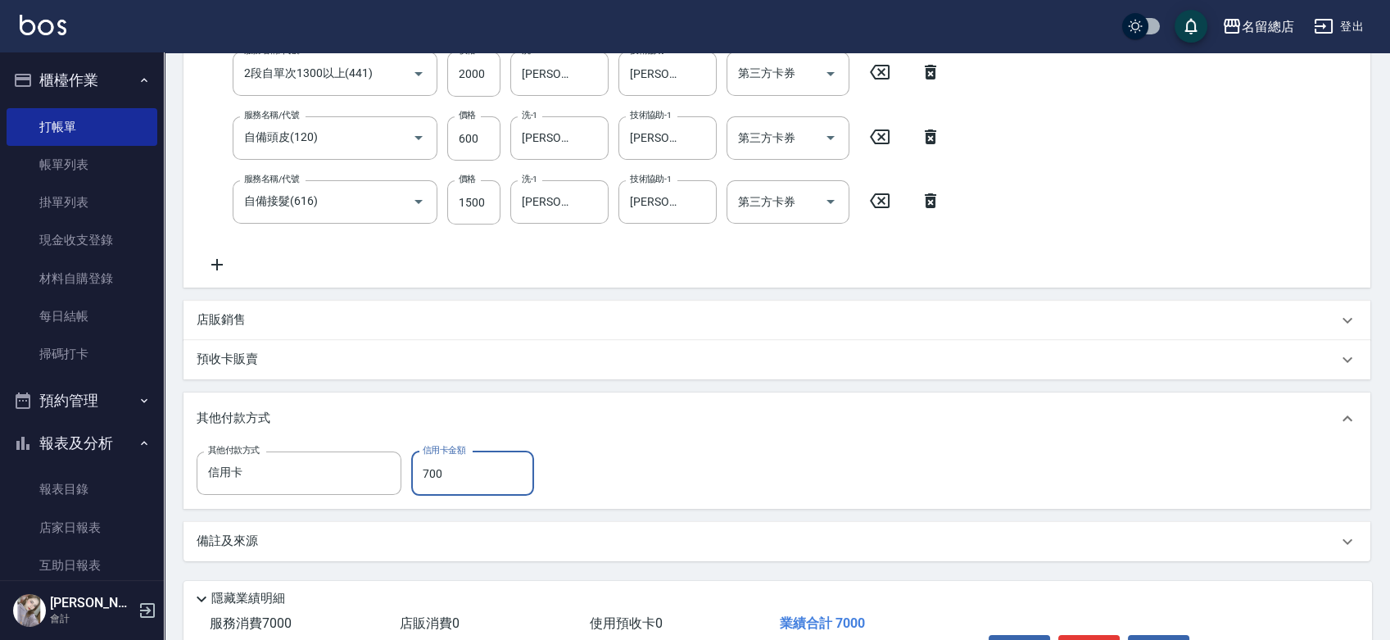
type input "7000"
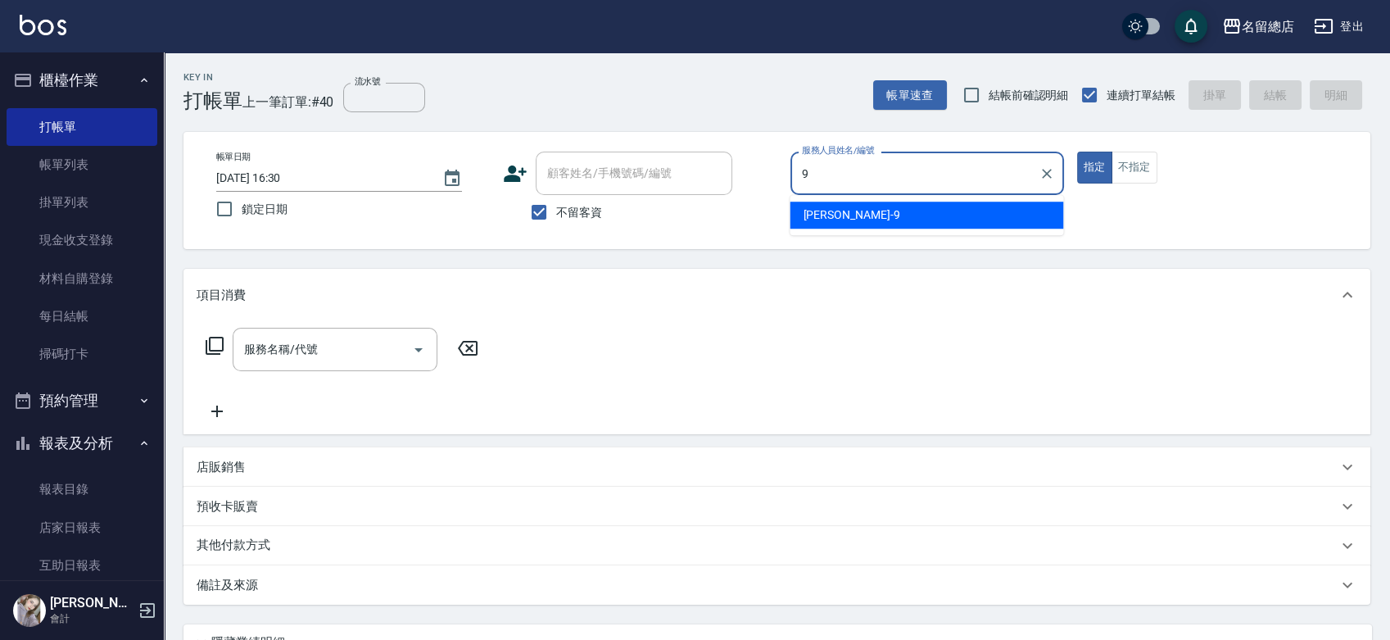
type input "[PERSON_NAME]-9"
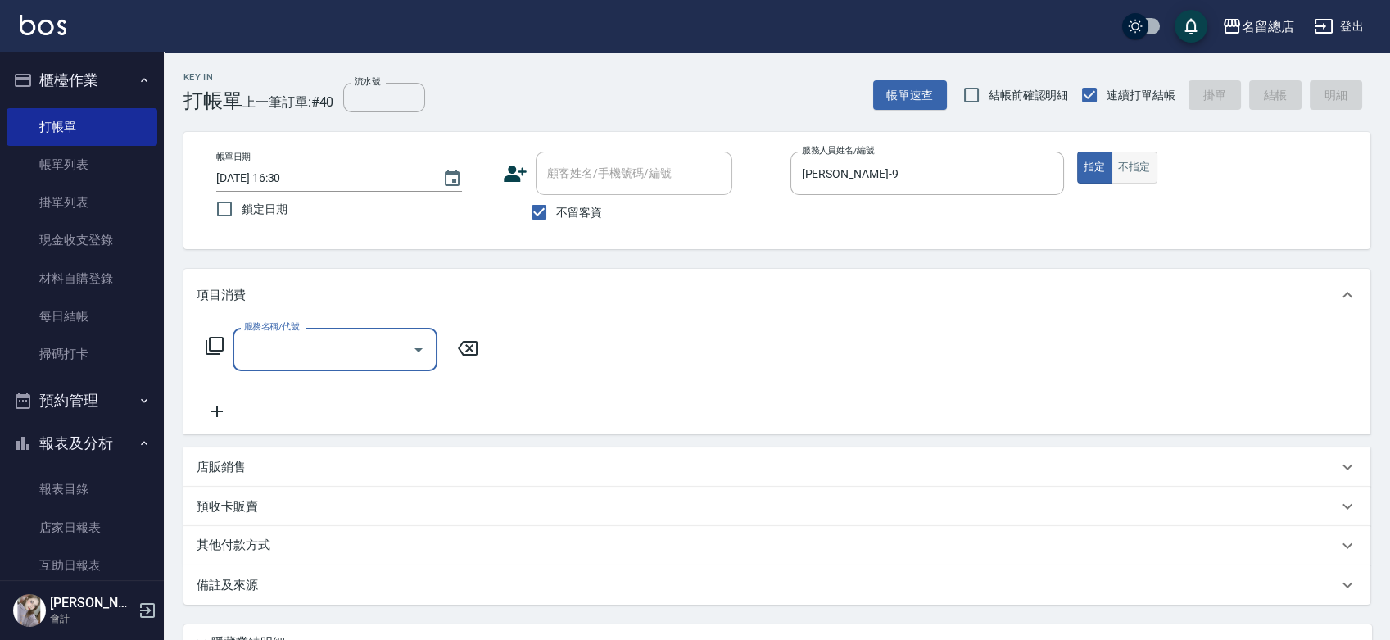
click at [1137, 163] on button "不指定" at bounding box center [1134, 168] width 46 height 32
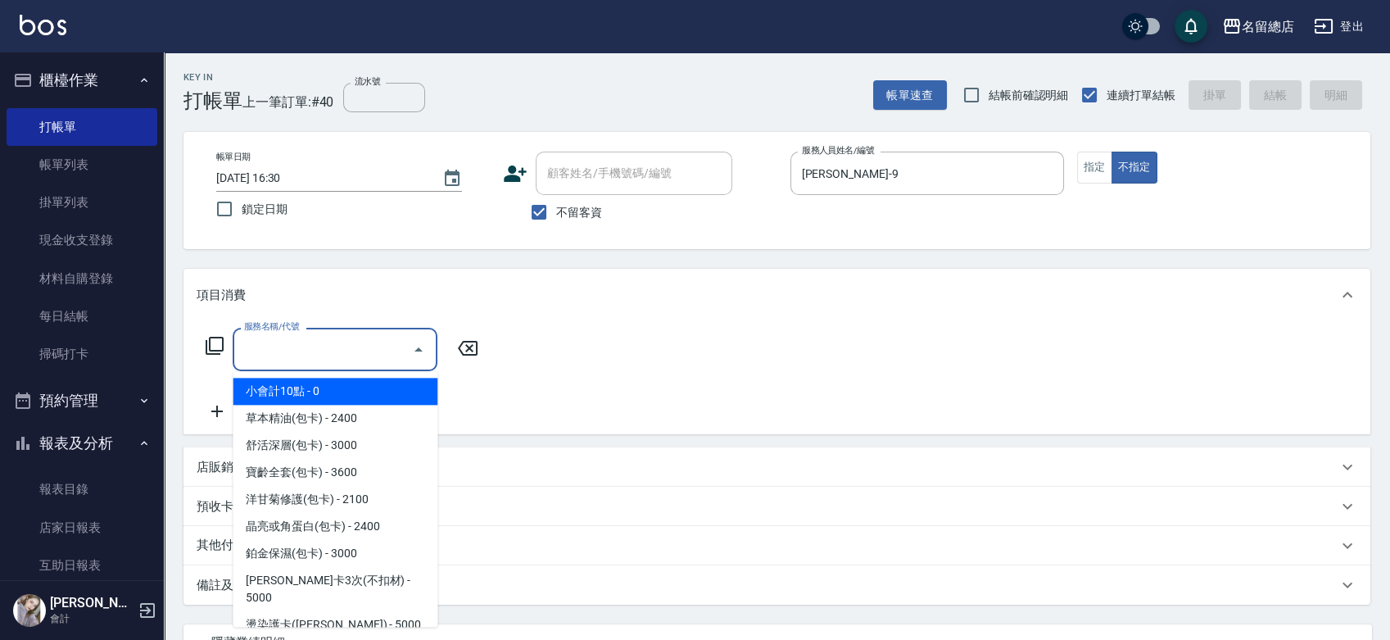
click at [374, 342] on input "服務名稱/代號" at bounding box center [322, 349] width 165 height 29
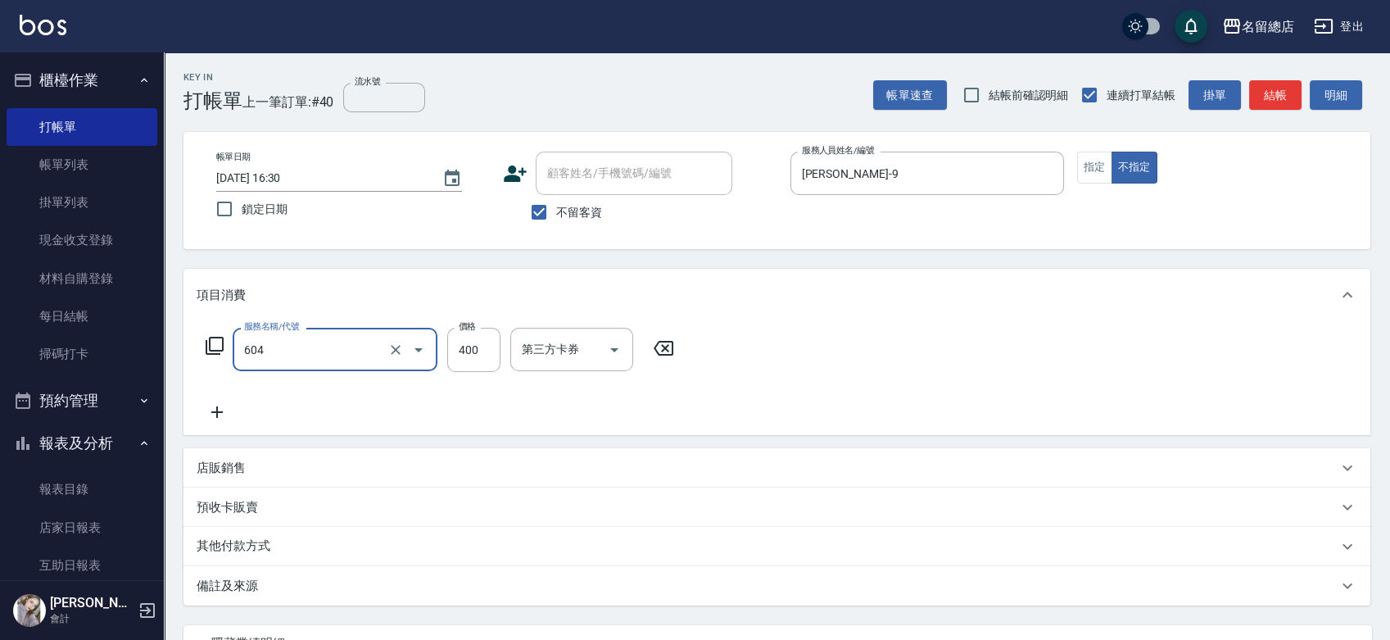
type input "健康洗髮(604)"
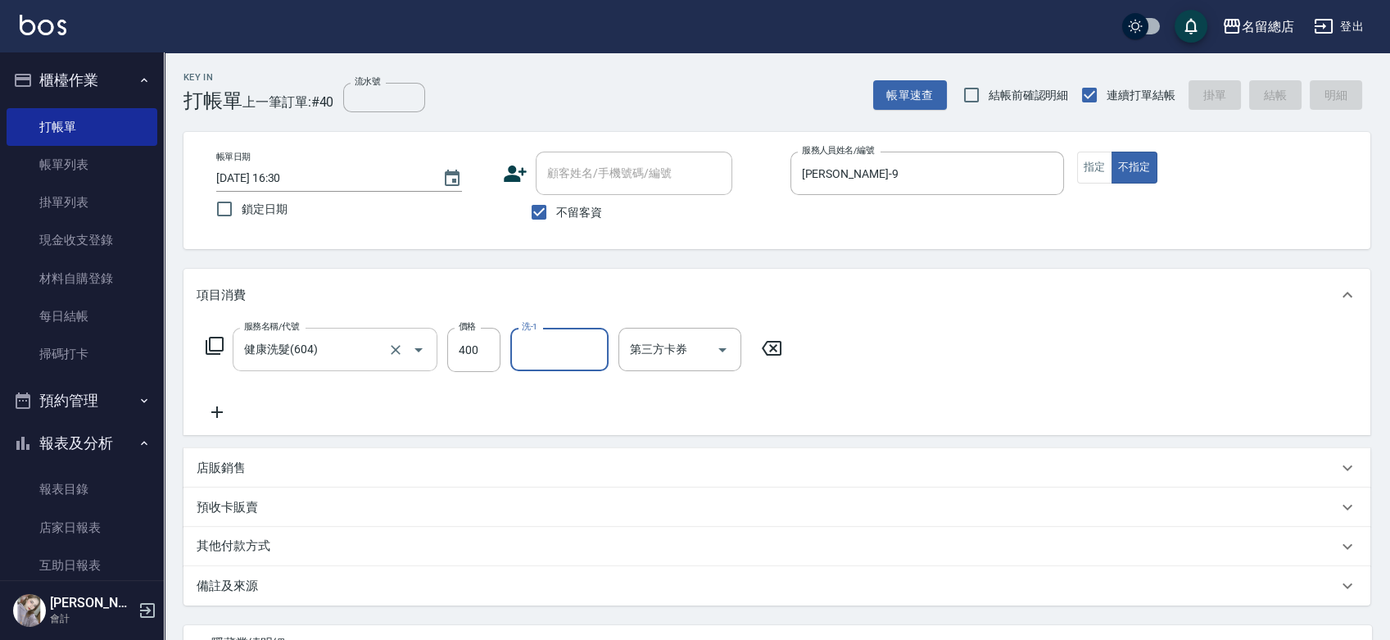
type input "[DATE] 16:32"
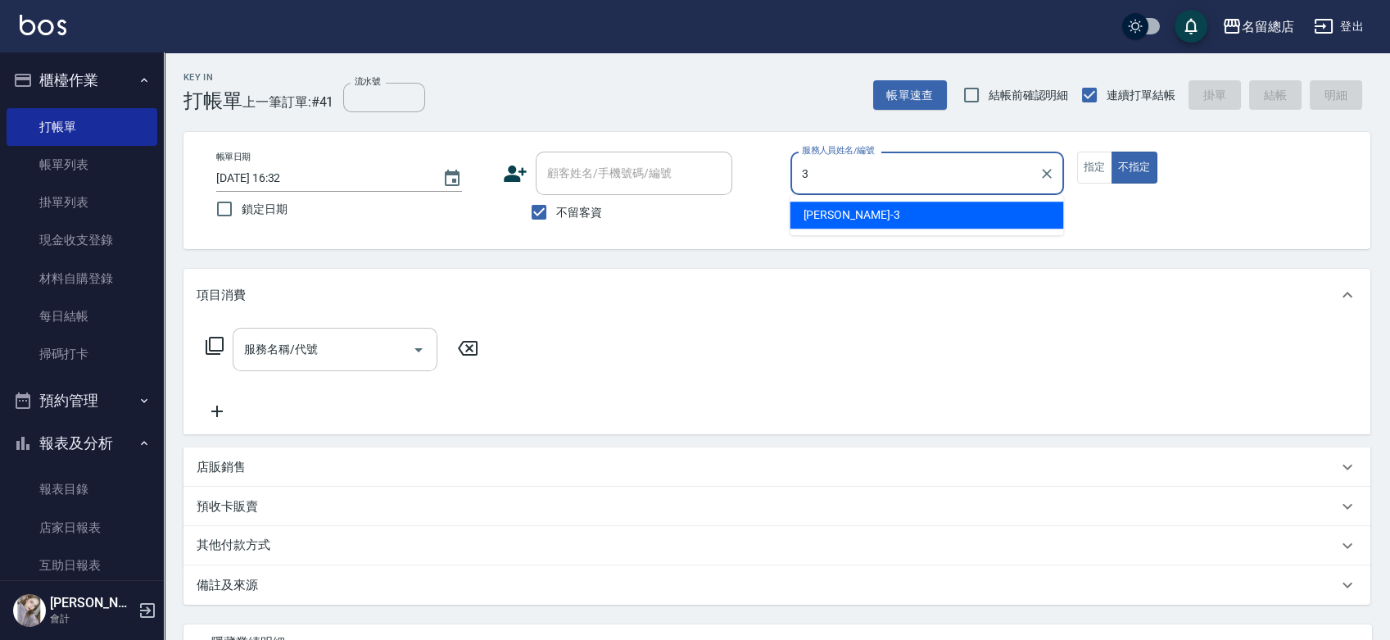
type input "芷涵-3"
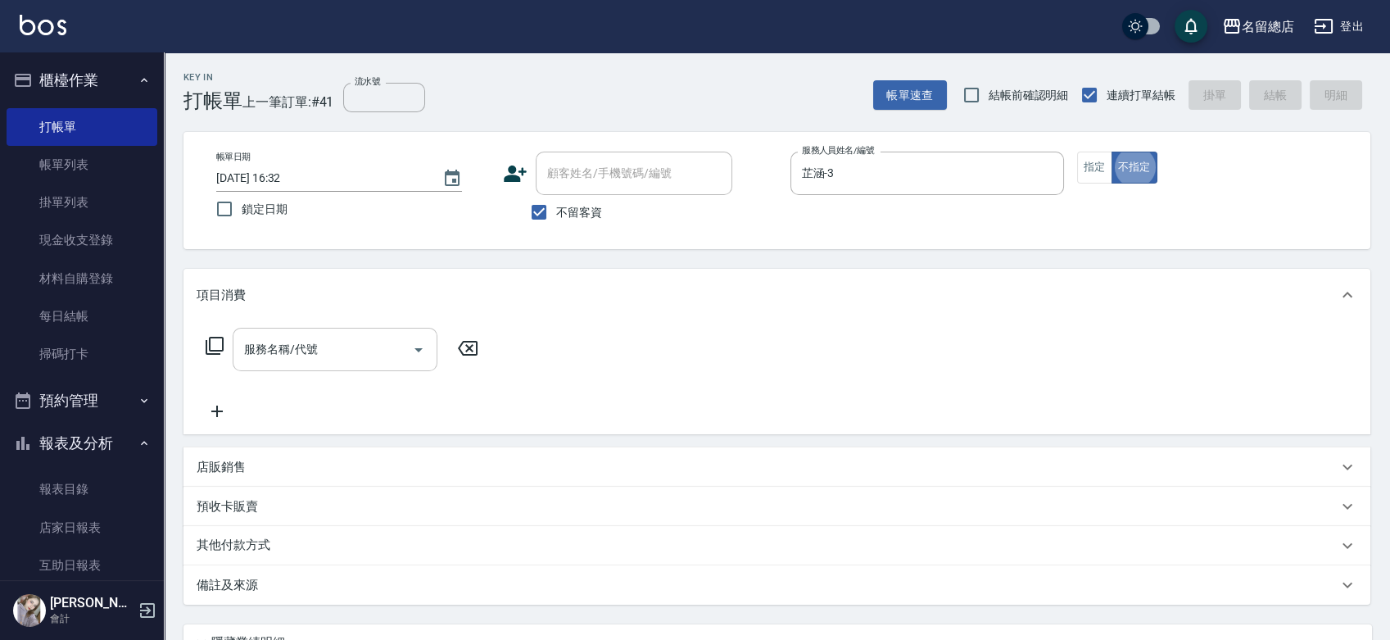
type button "false"
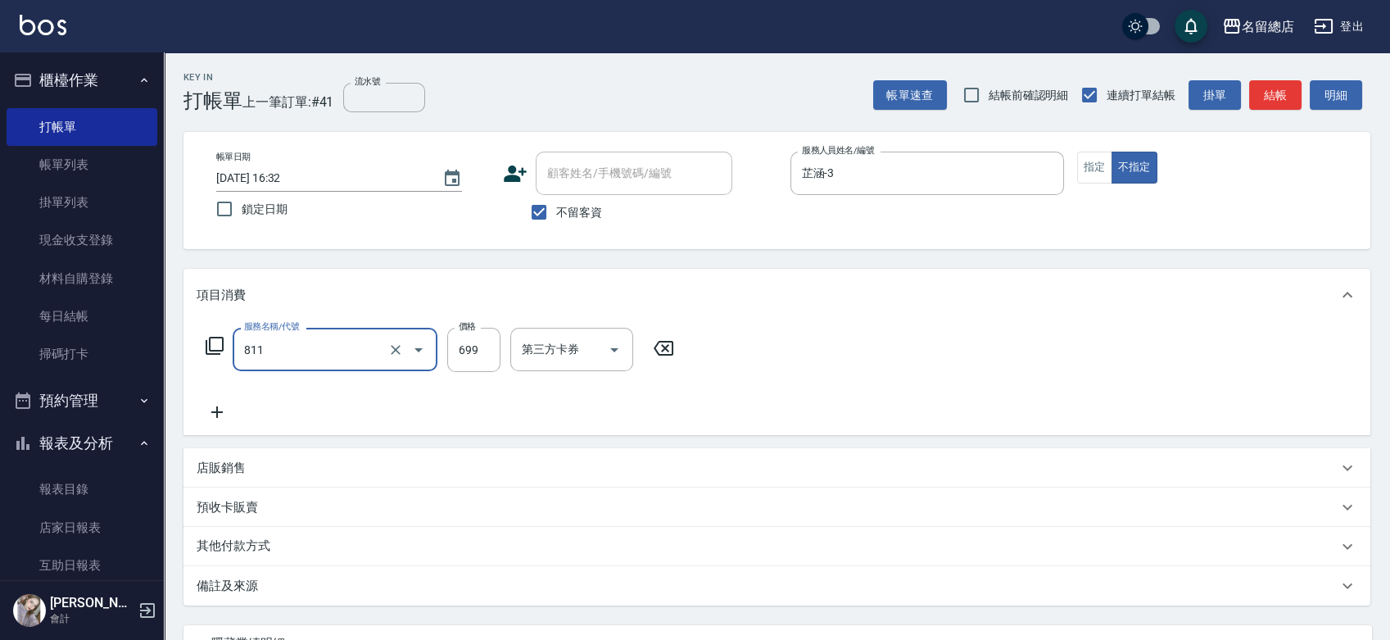
type input "洗+剪(811)"
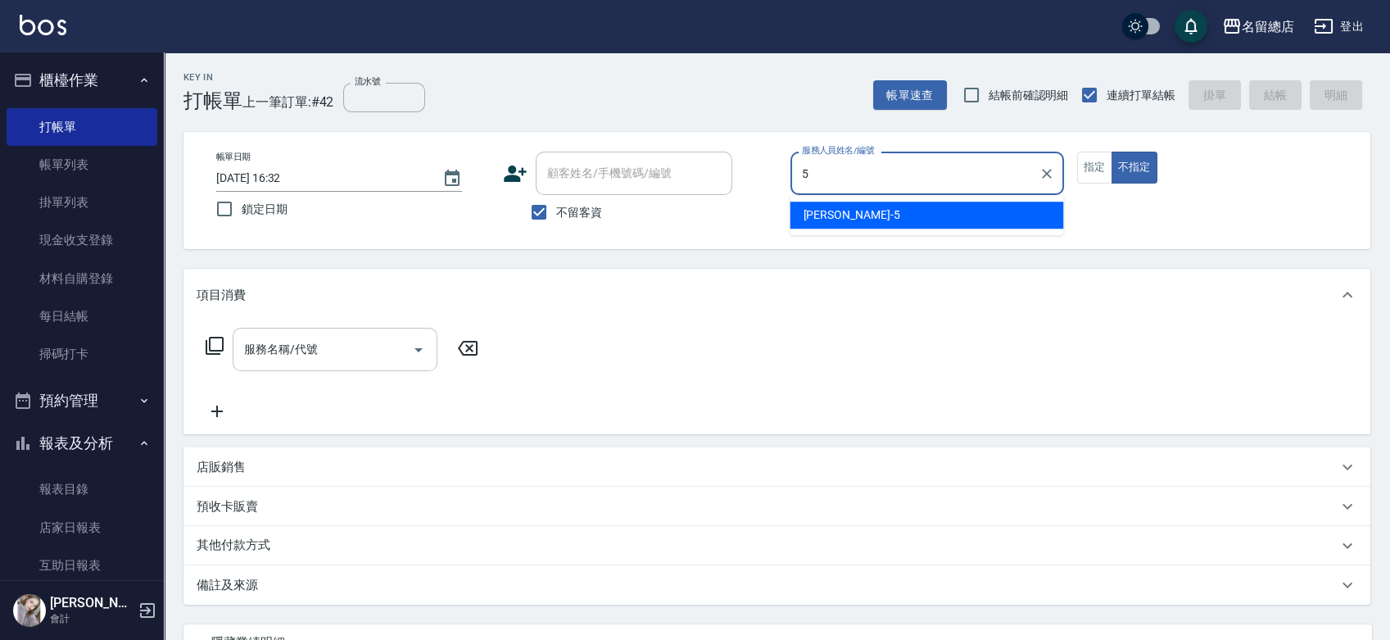
type input "[PERSON_NAME]-5"
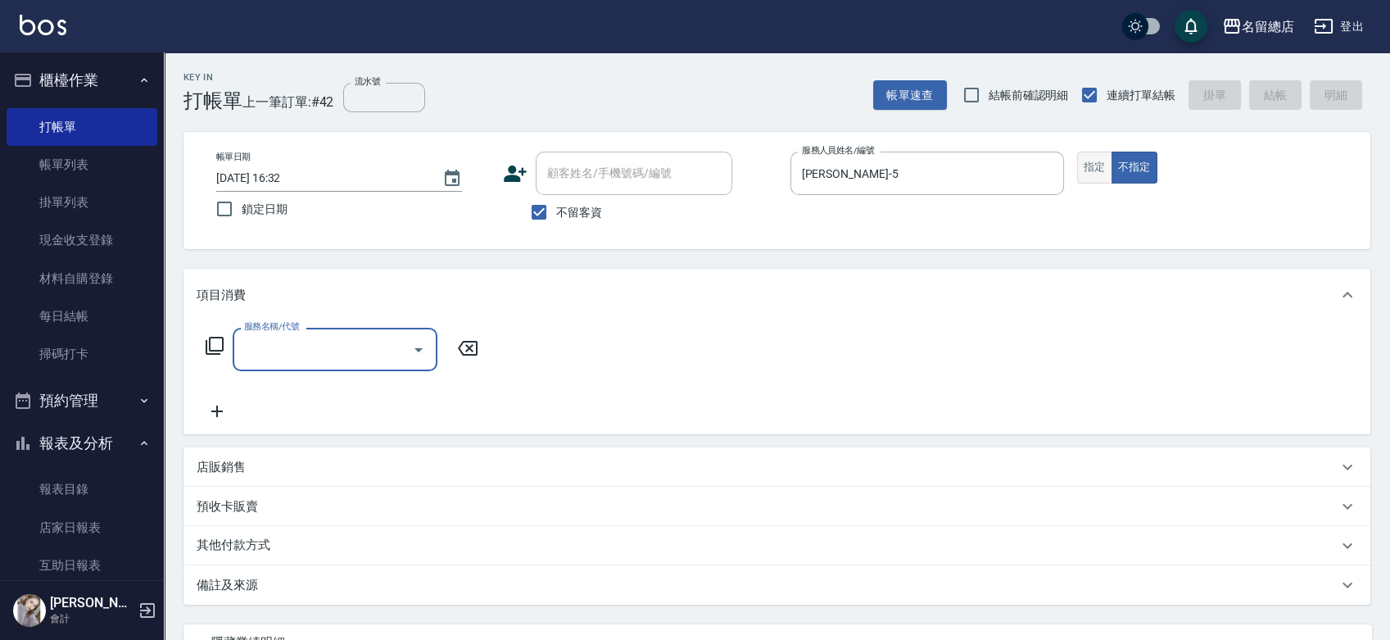
click at [1096, 163] on button "指定" at bounding box center [1094, 168] width 35 height 32
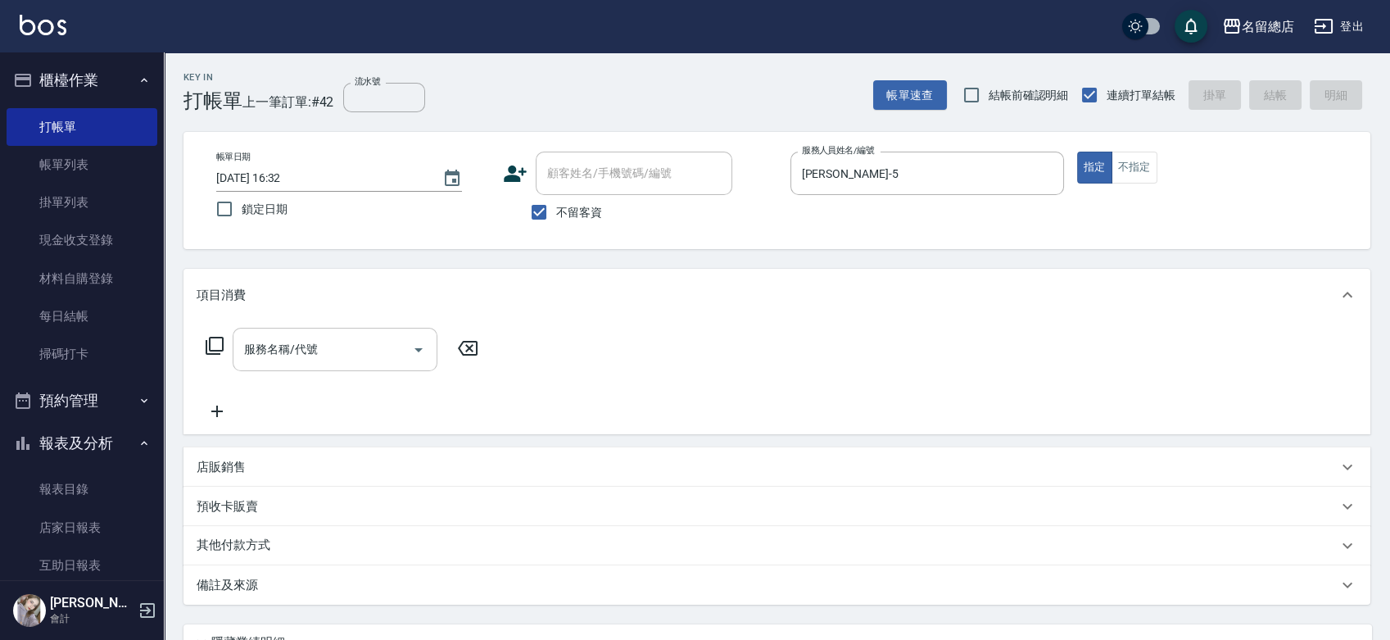
click at [381, 352] on input "服務名稱/代號" at bounding box center [322, 349] width 165 height 29
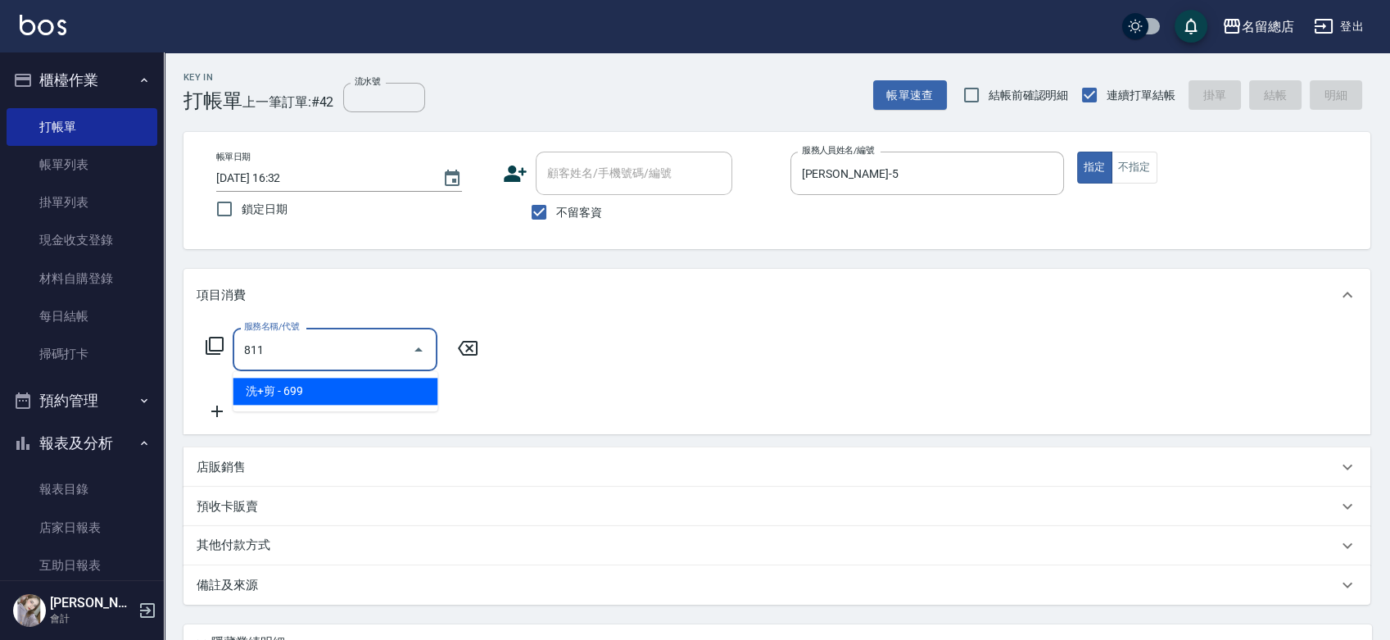
type input "洗+剪(811)"
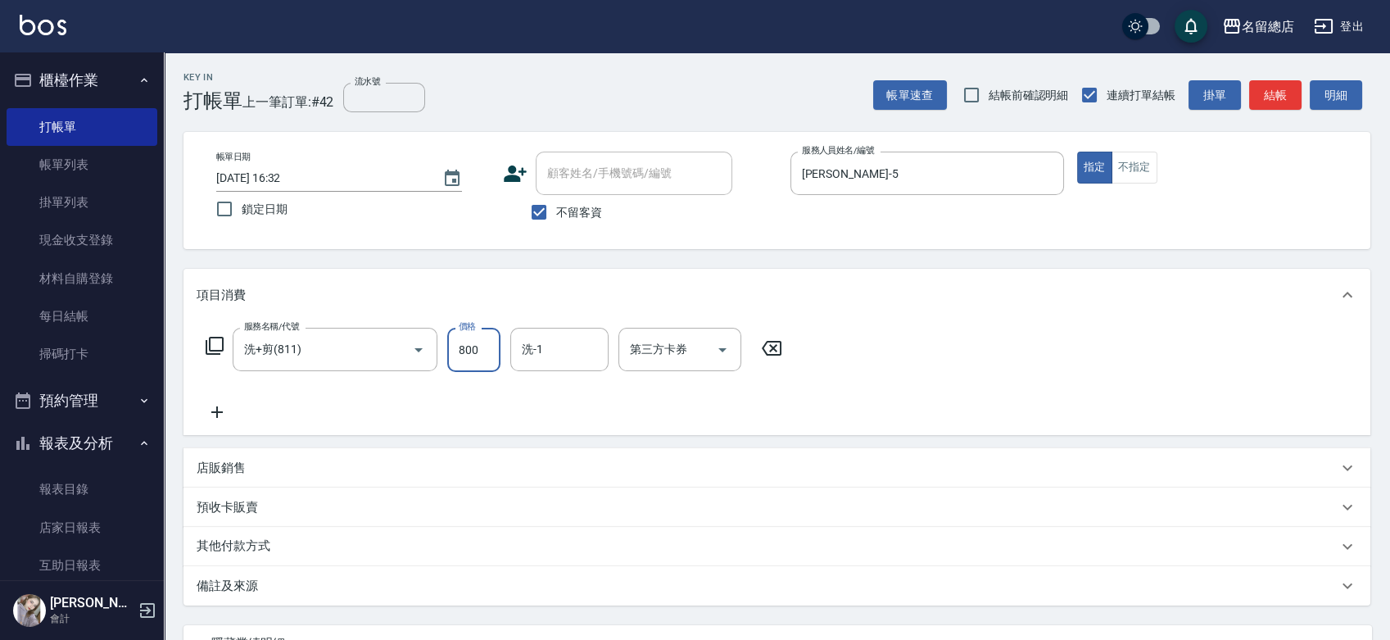
type input "800"
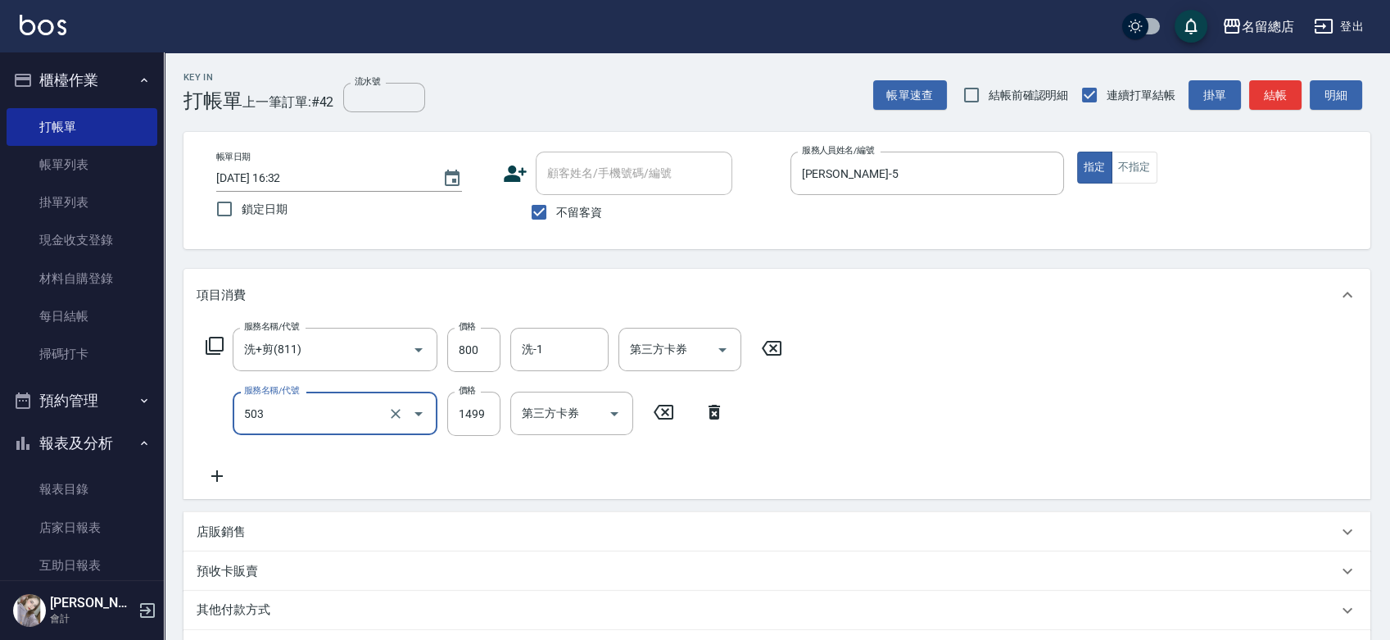
type input "染髮1000~1499(503)"
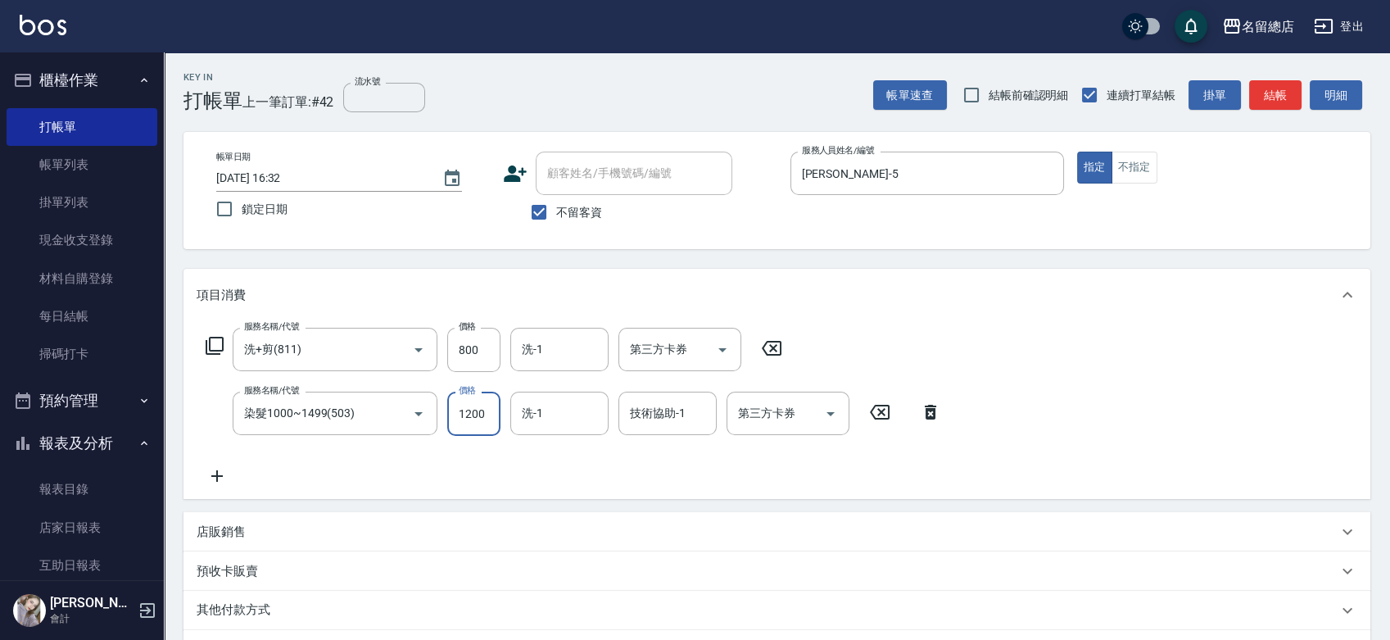
type input "1200"
type input "[PERSON_NAME]-32"
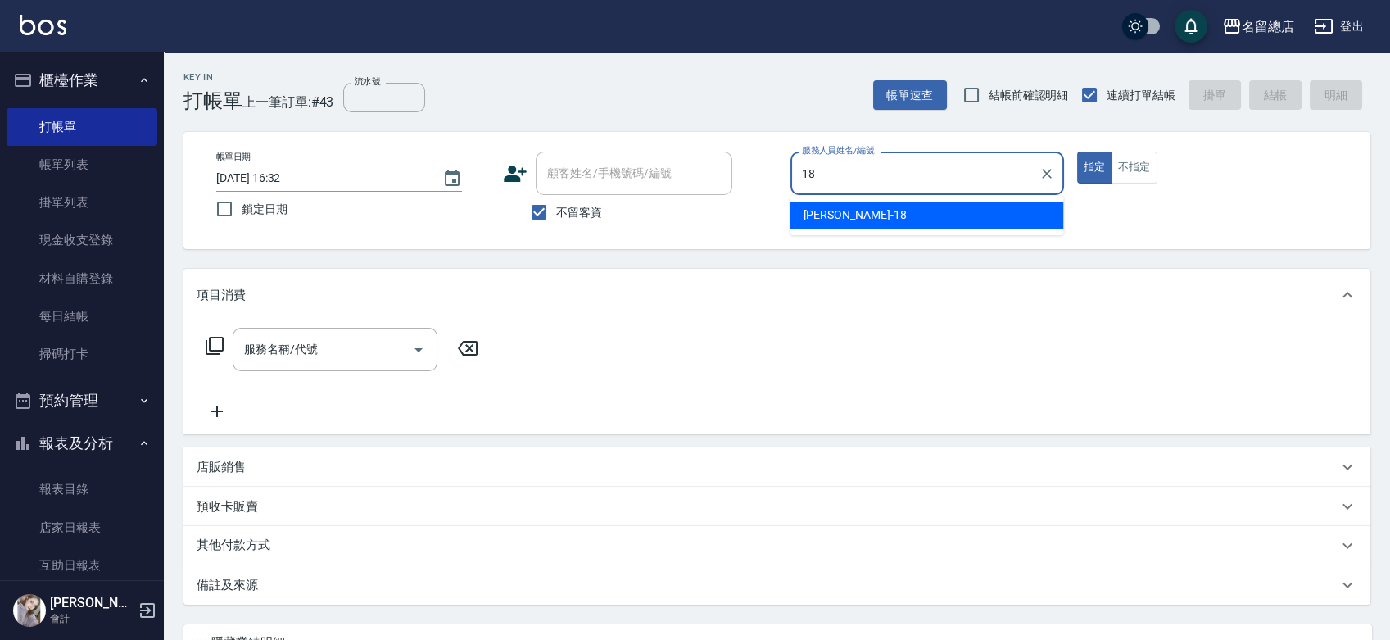
type input "[PERSON_NAME]-18"
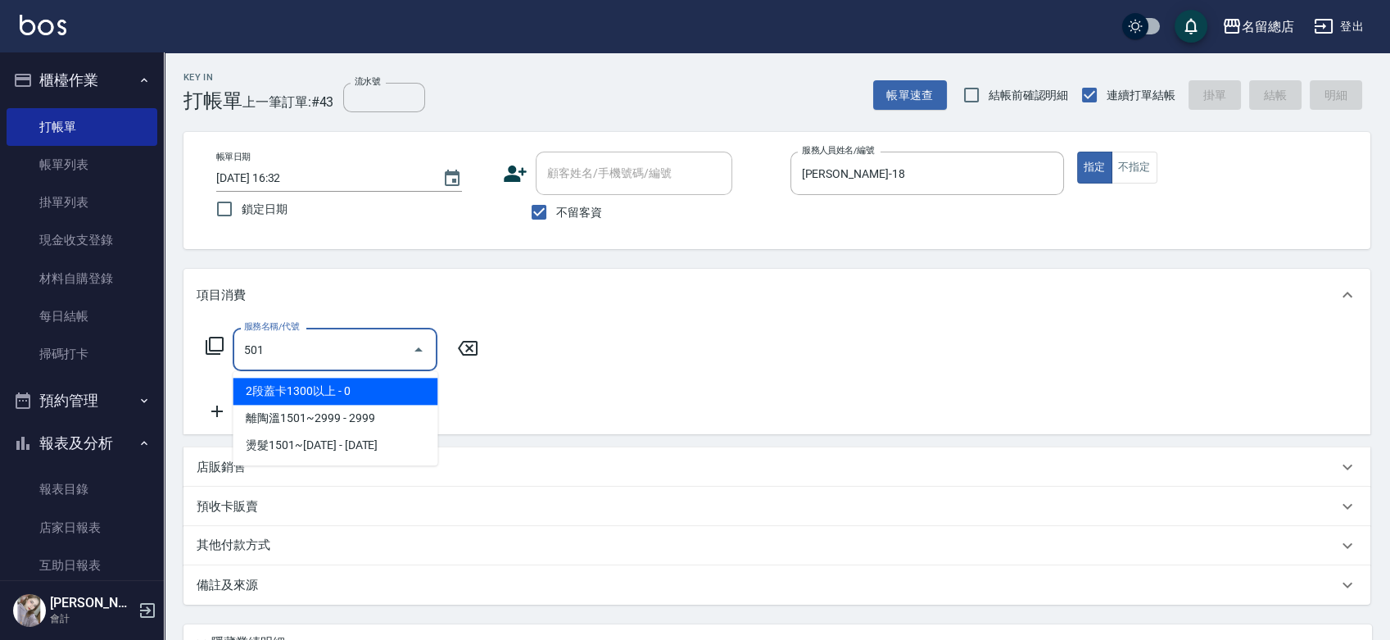
type input "2段蓋卡1300以上(501)"
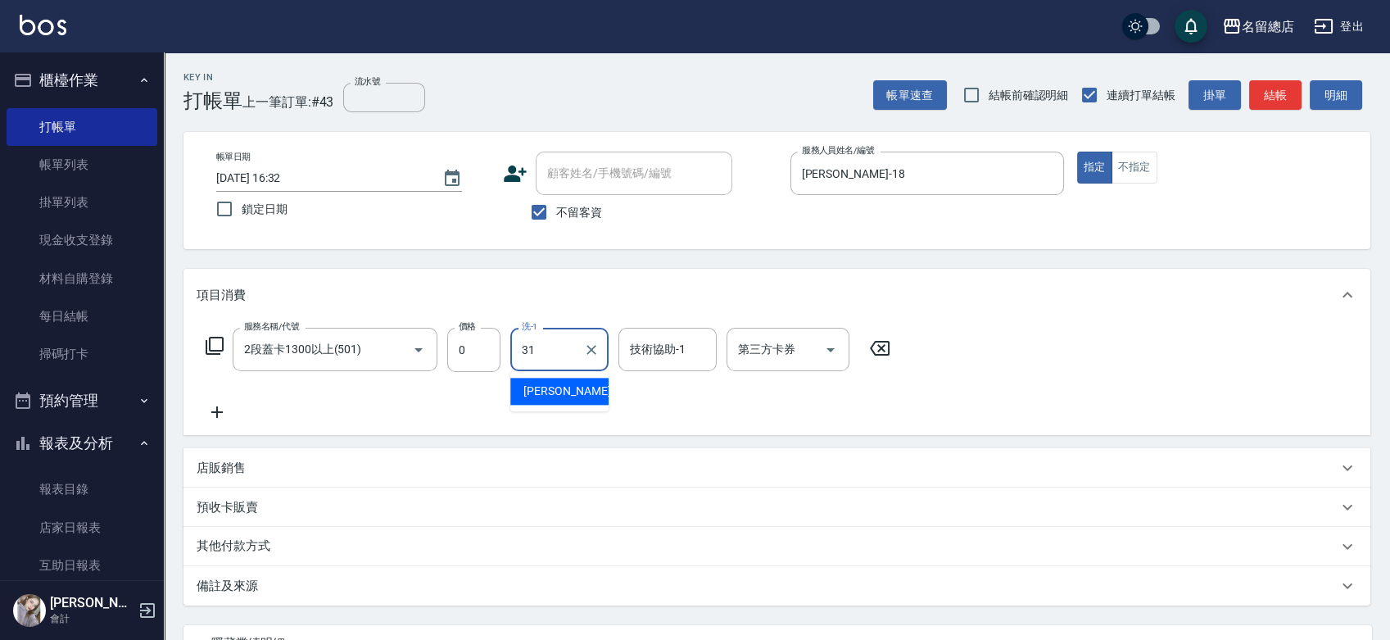
type input "[PERSON_NAME]-31"
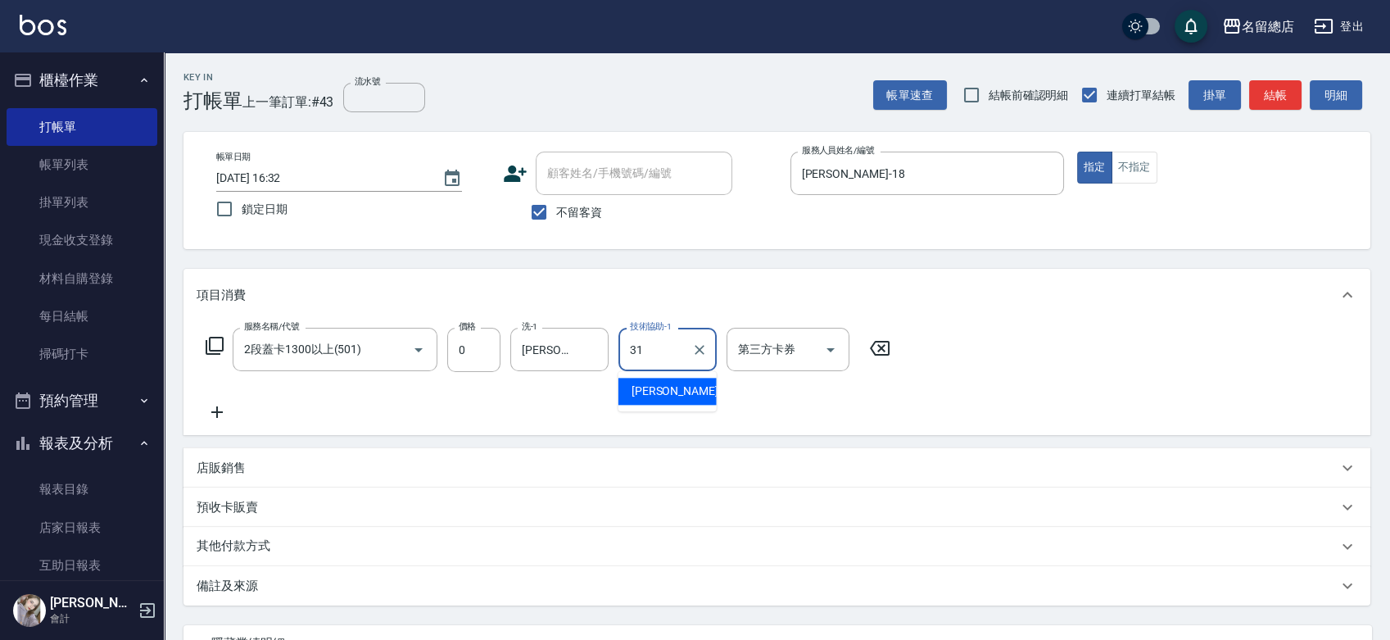
type input "[PERSON_NAME]-31"
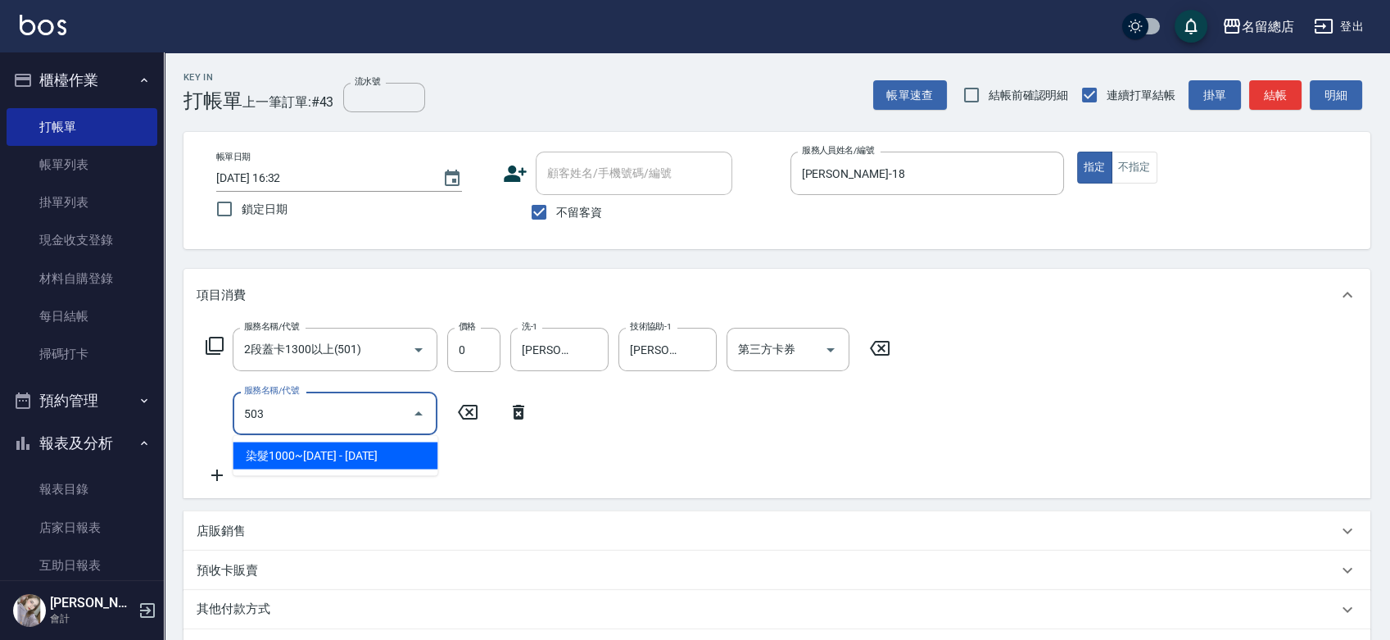
type input "染髮1000~1499(503)"
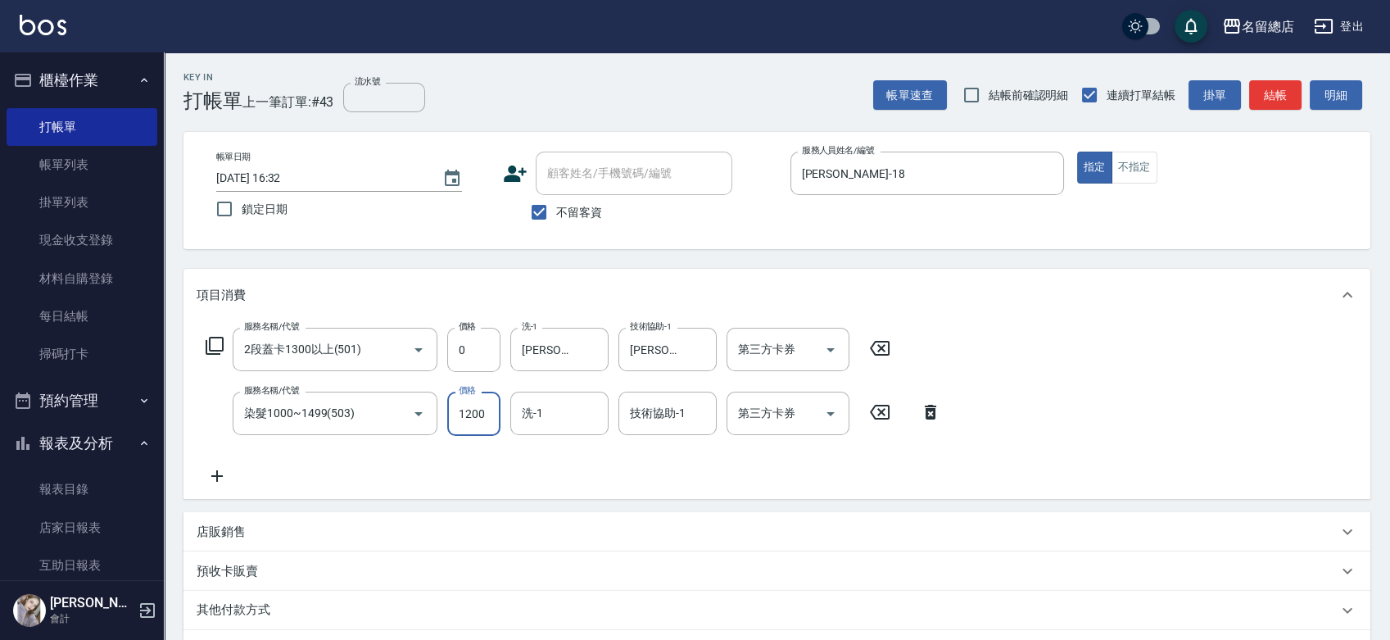
type input "1200"
type input "[PERSON_NAME]-31"
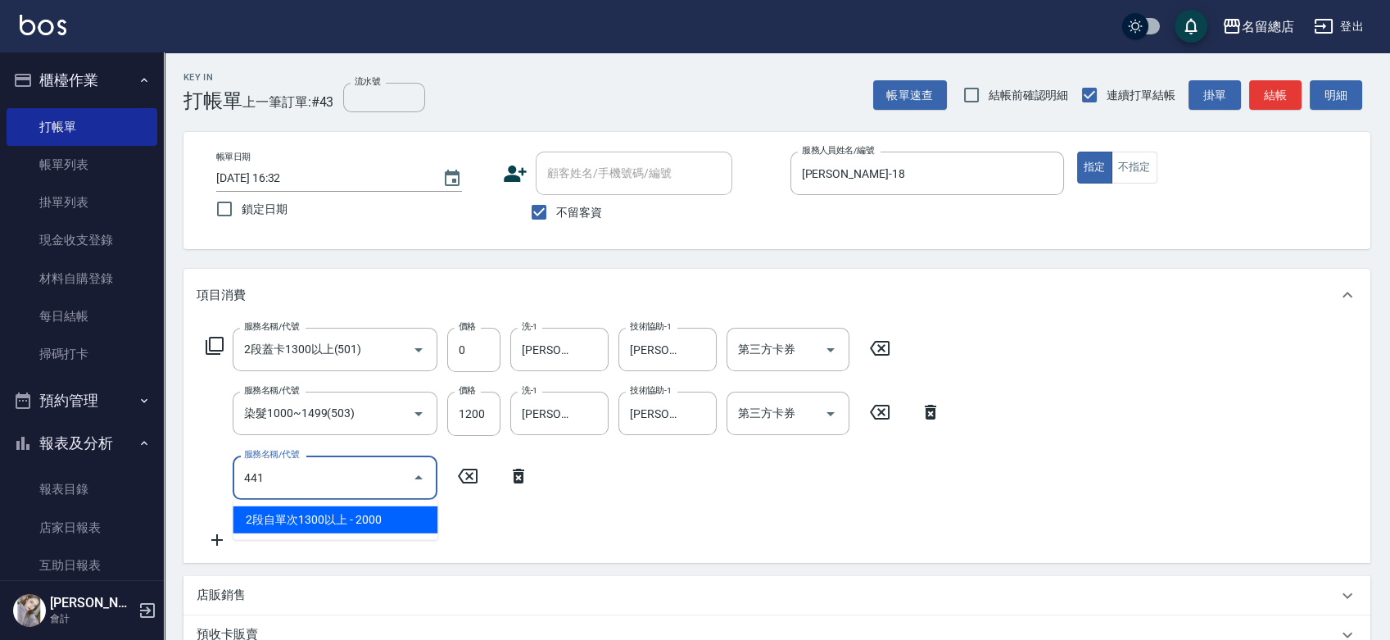
type input "2段自單次1300以上(441)"
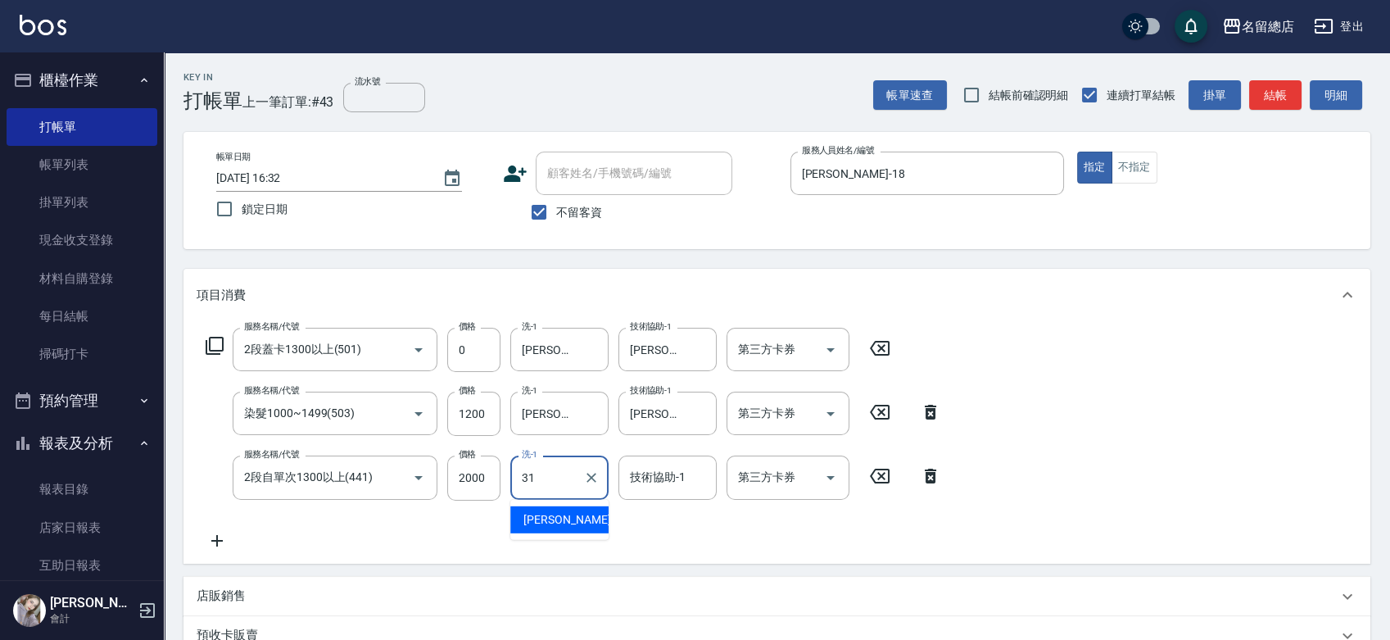
type input "[PERSON_NAME]-31"
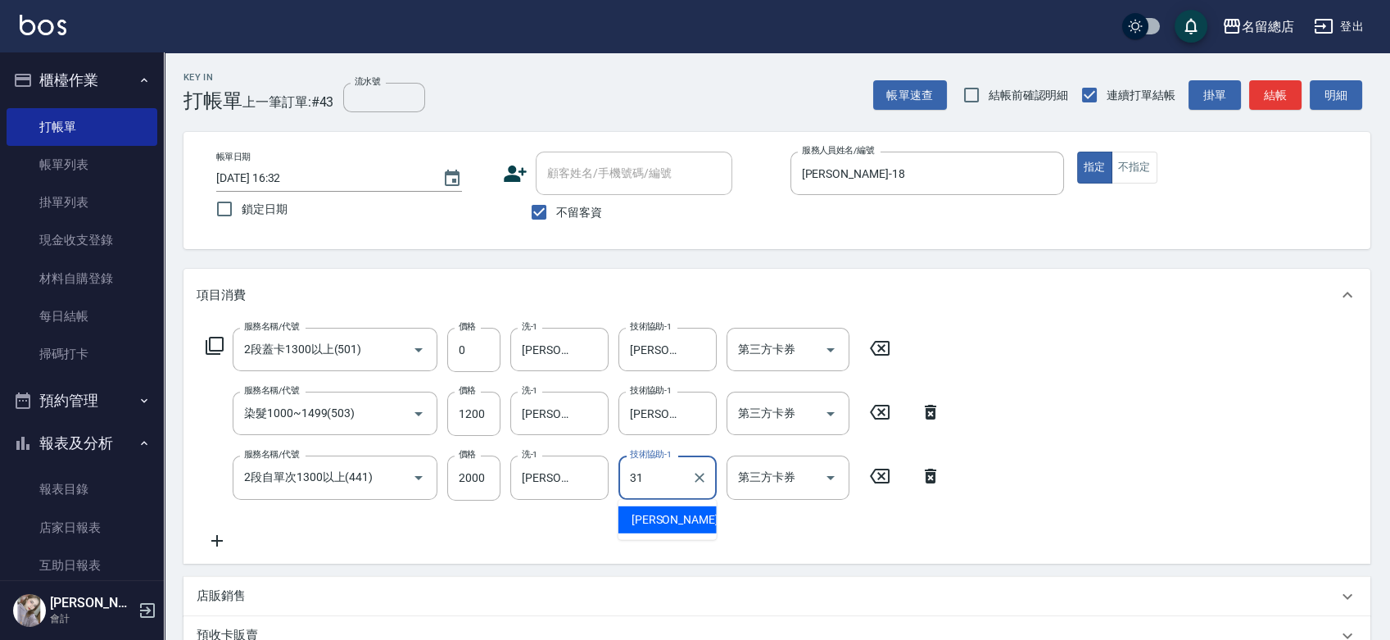
type input "[PERSON_NAME]-31"
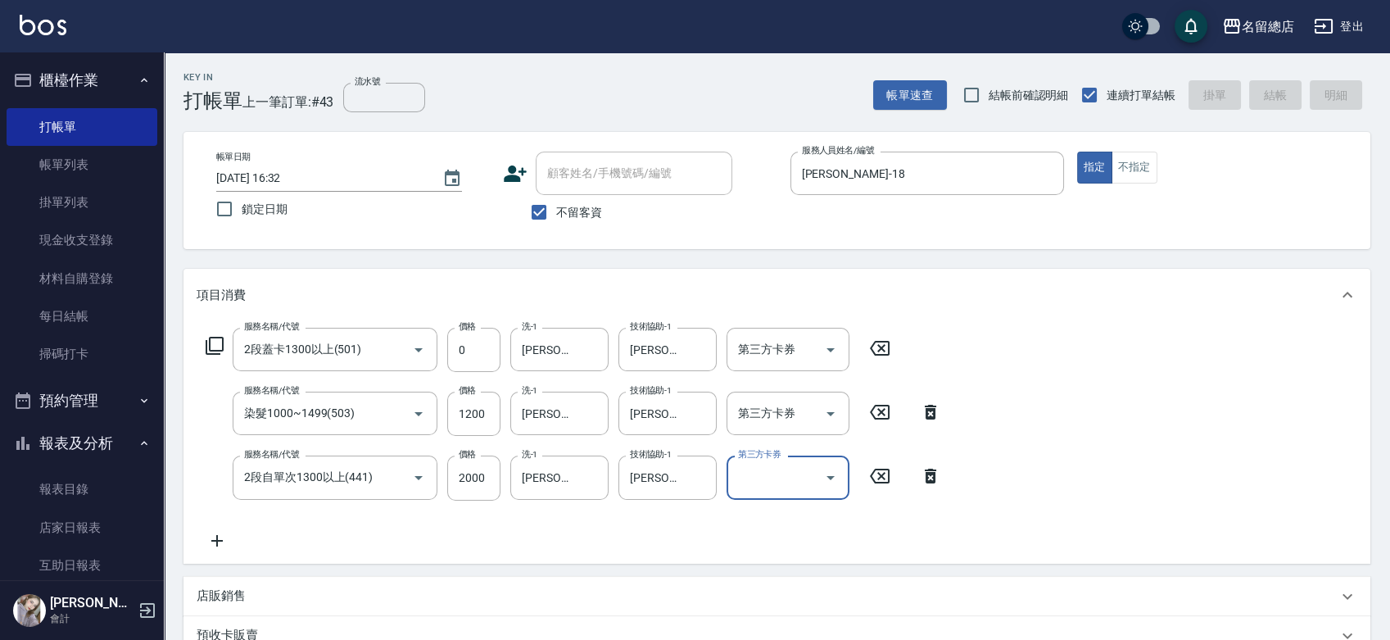
type input "[DATE] 16:53"
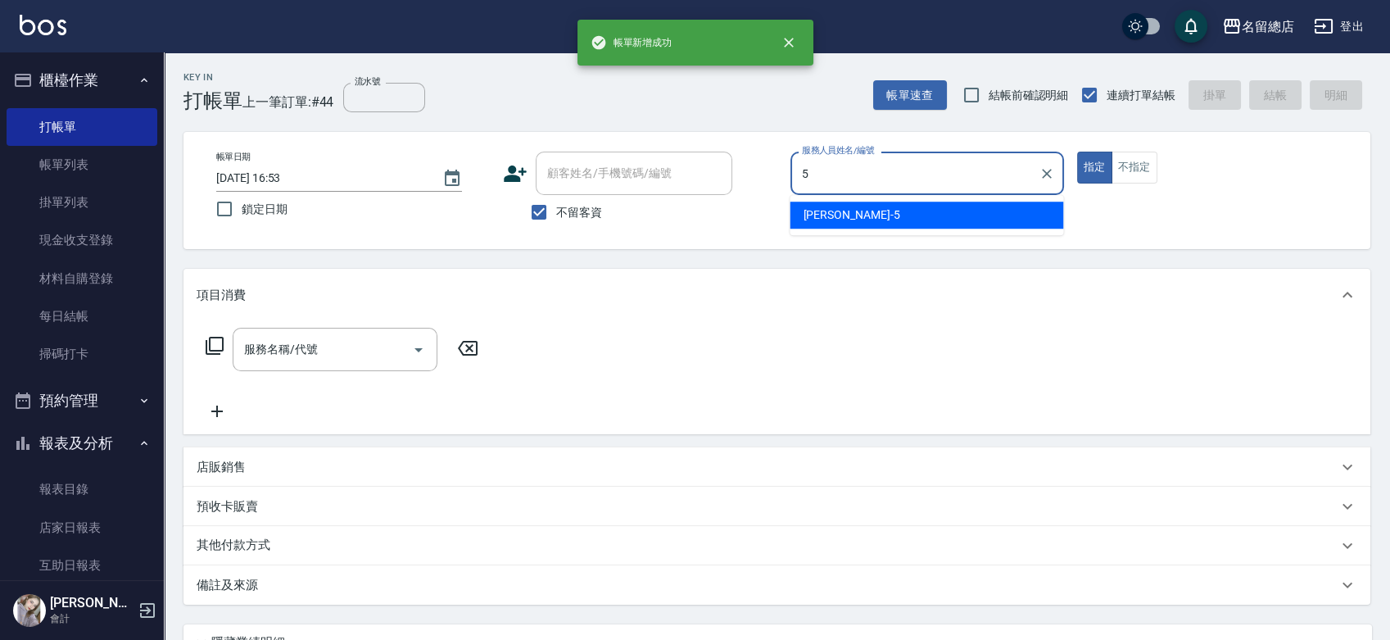
type input "[PERSON_NAME]-5"
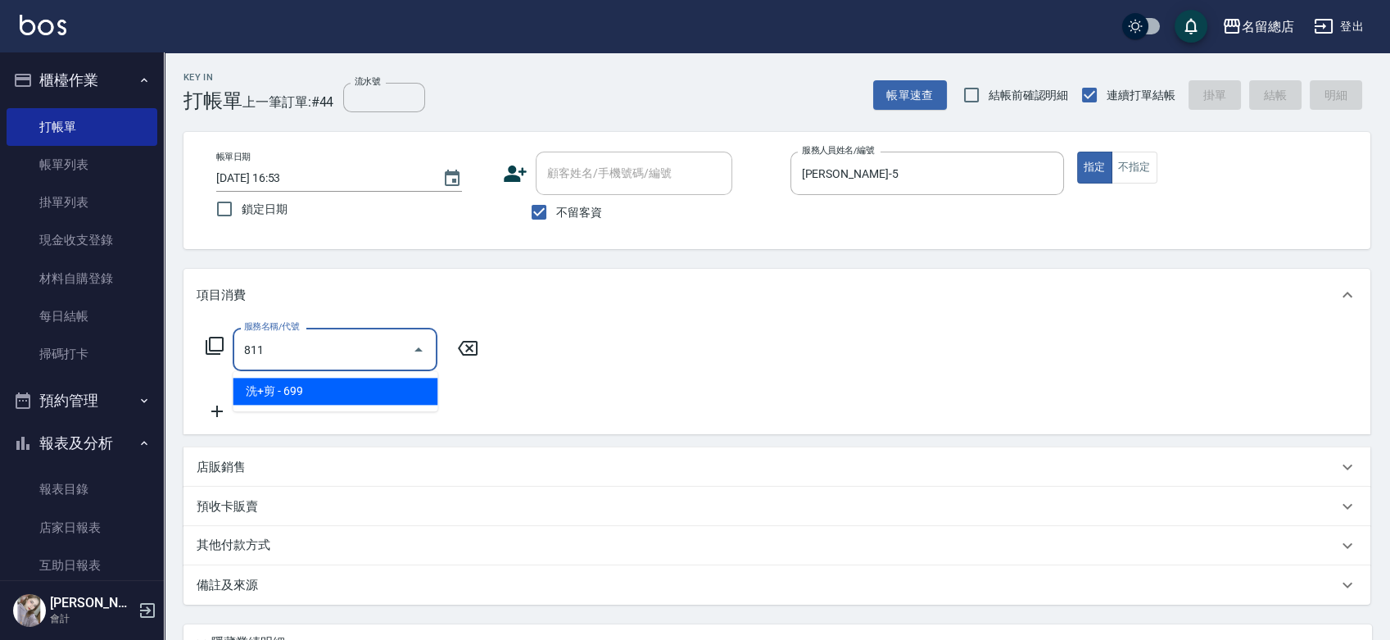
type input "洗+剪(811)"
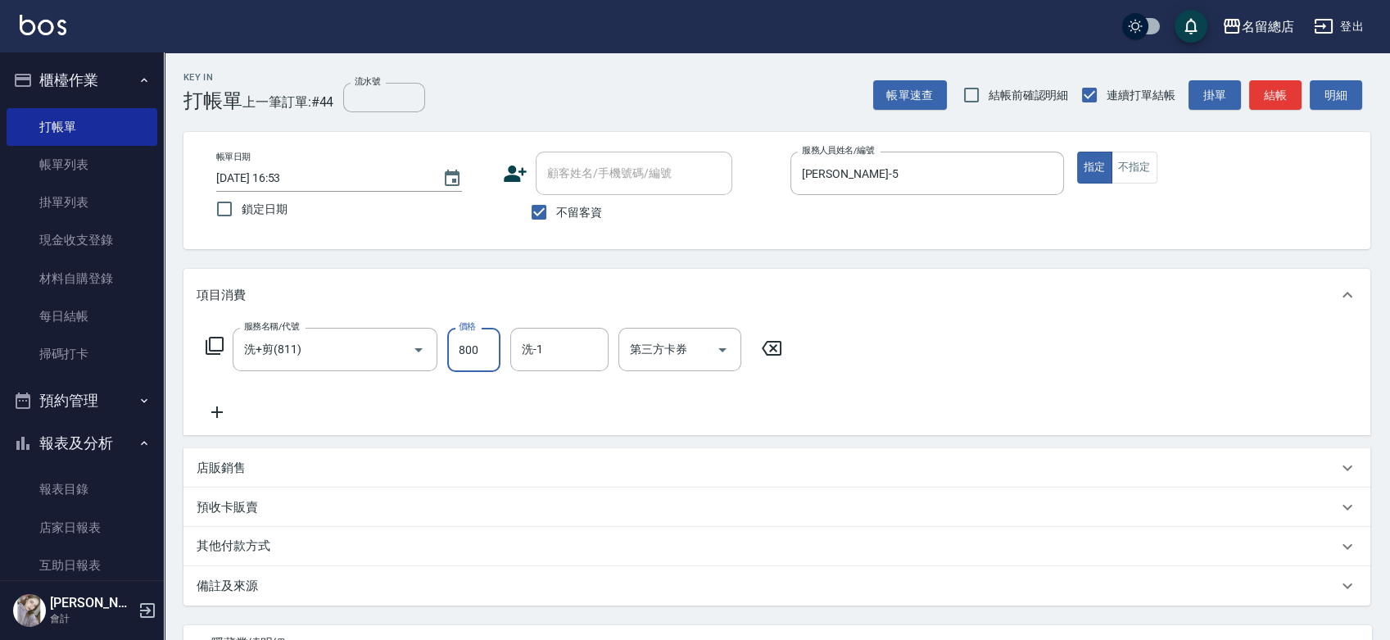
type input "800"
type input "[PERSON_NAME]-32"
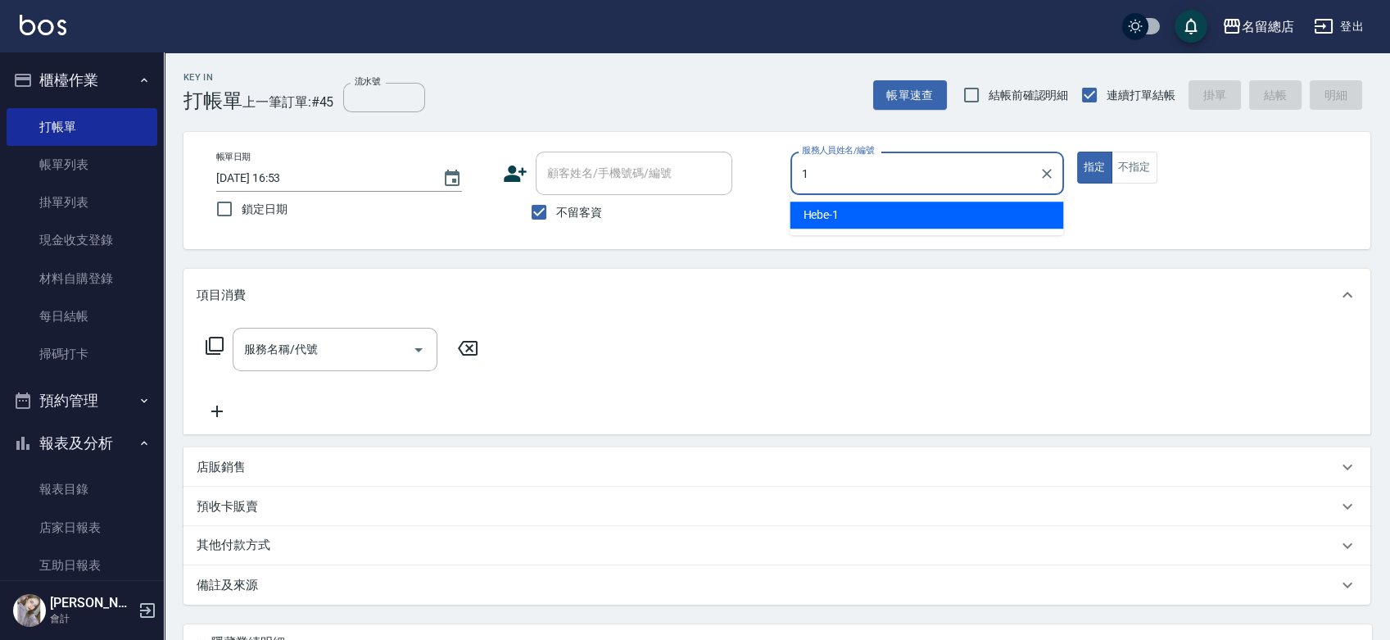
type input "Hebe-1"
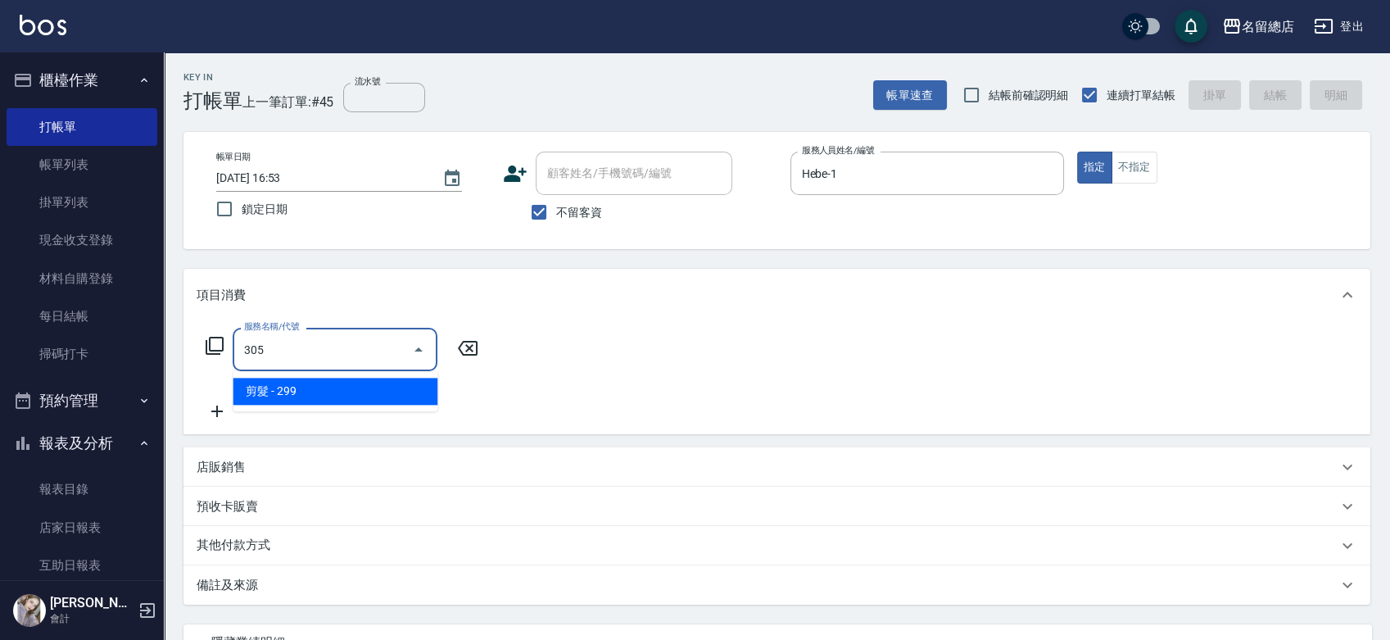
type input "剪髮(305)"
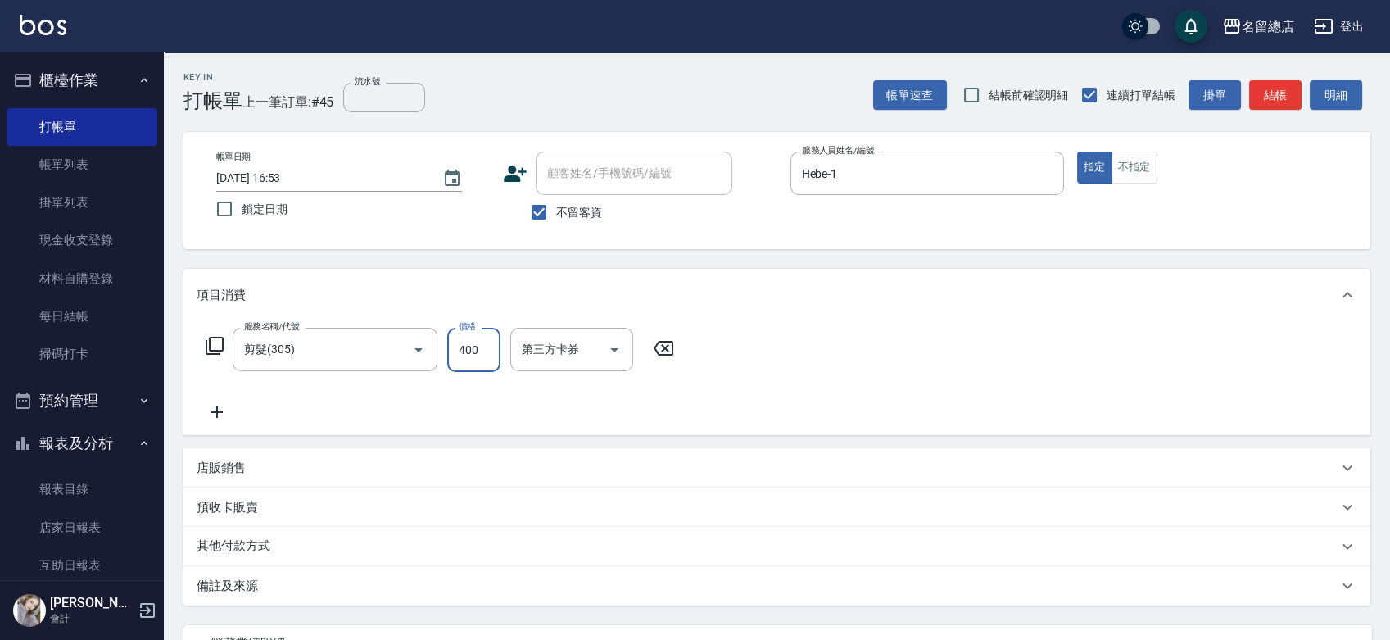
type input "400"
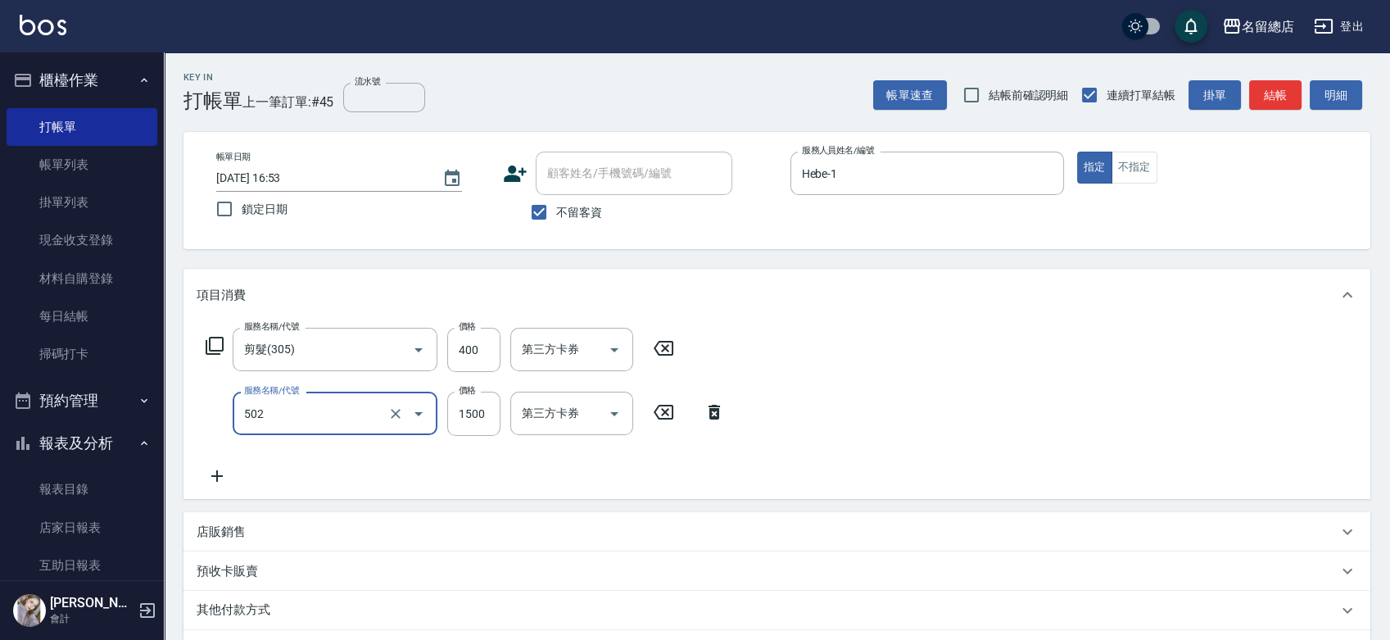
type input "染髮1500以上(502)"
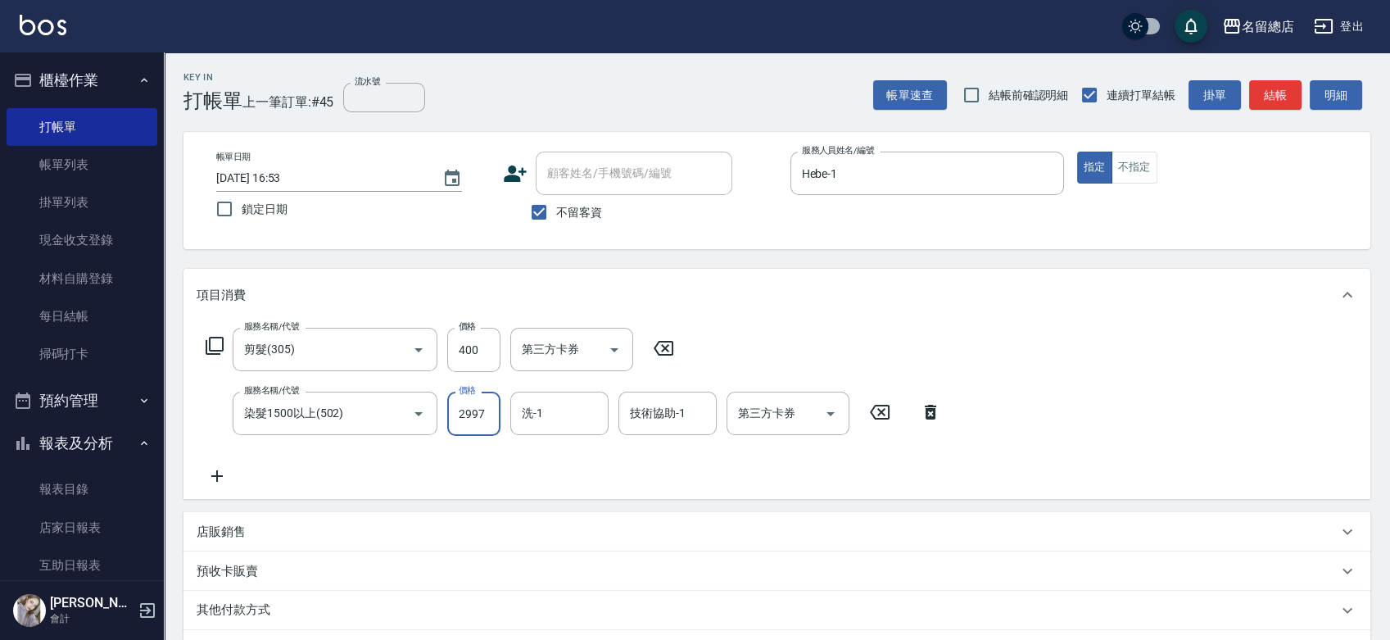
type input "2997"
type input "[PERSON_NAME]-43"
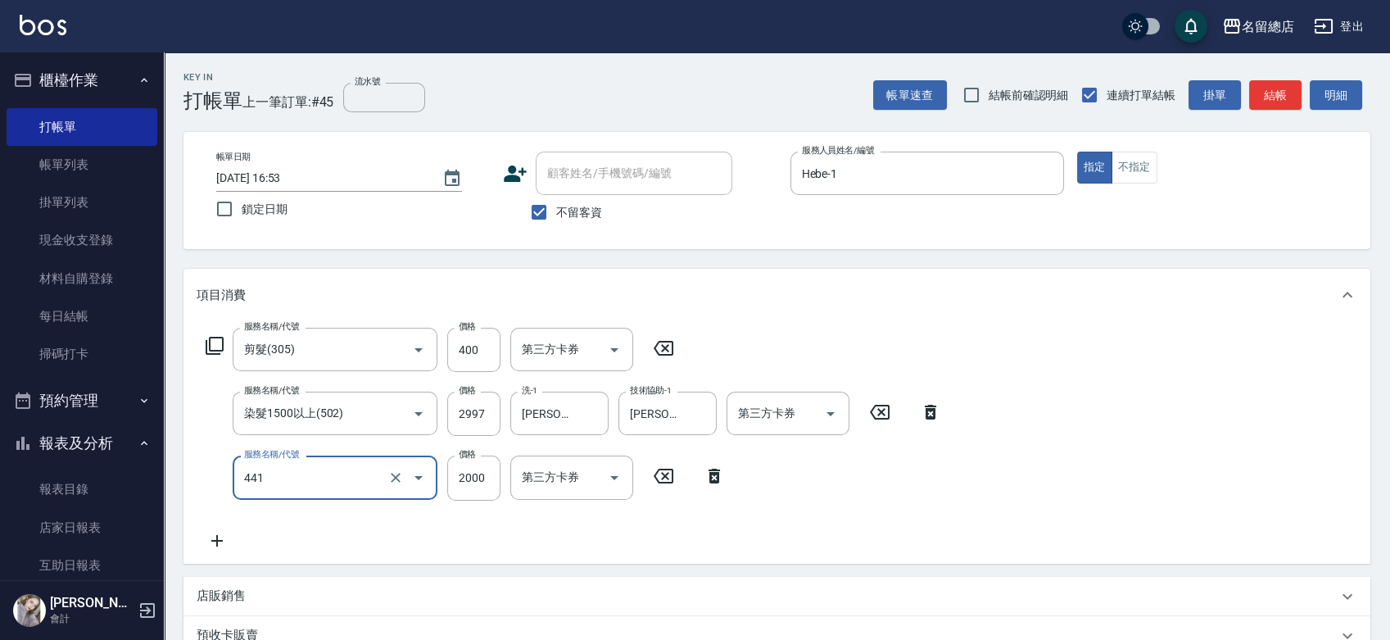
type input "2段自單次1300以上(441)"
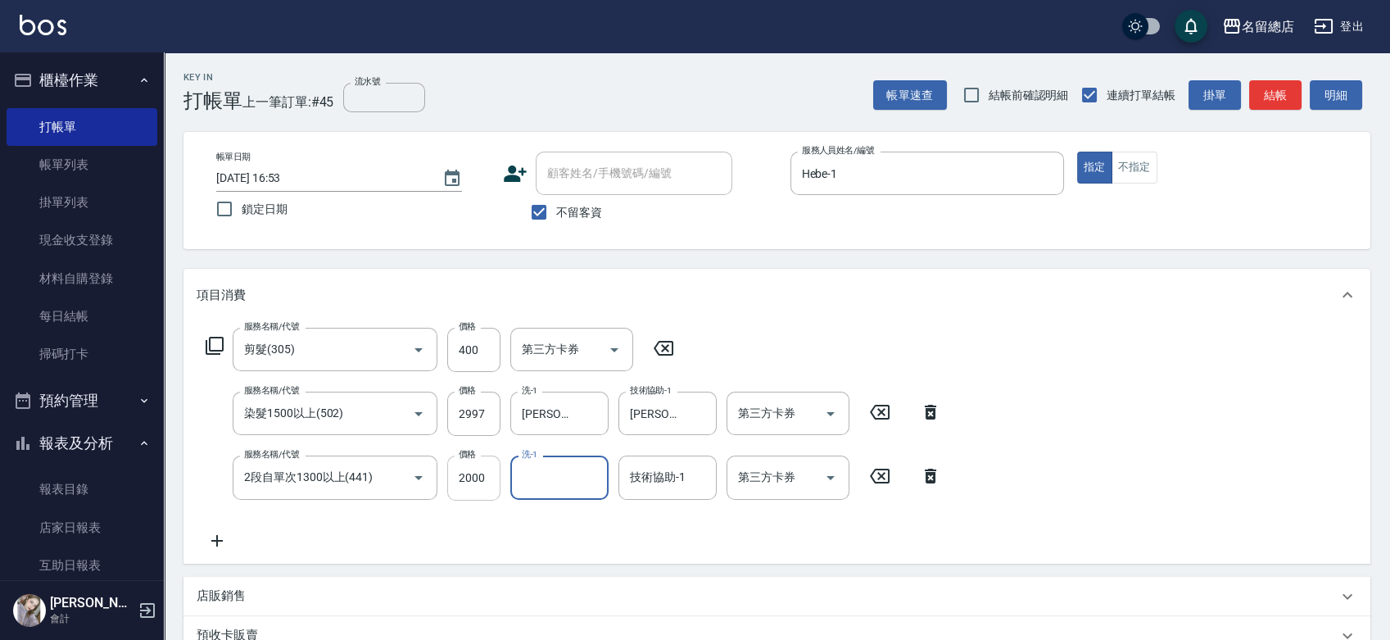
click at [459, 487] on input "2000" at bounding box center [473, 477] width 53 height 44
type input "1300"
type input "[PERSON_NAME]-43"
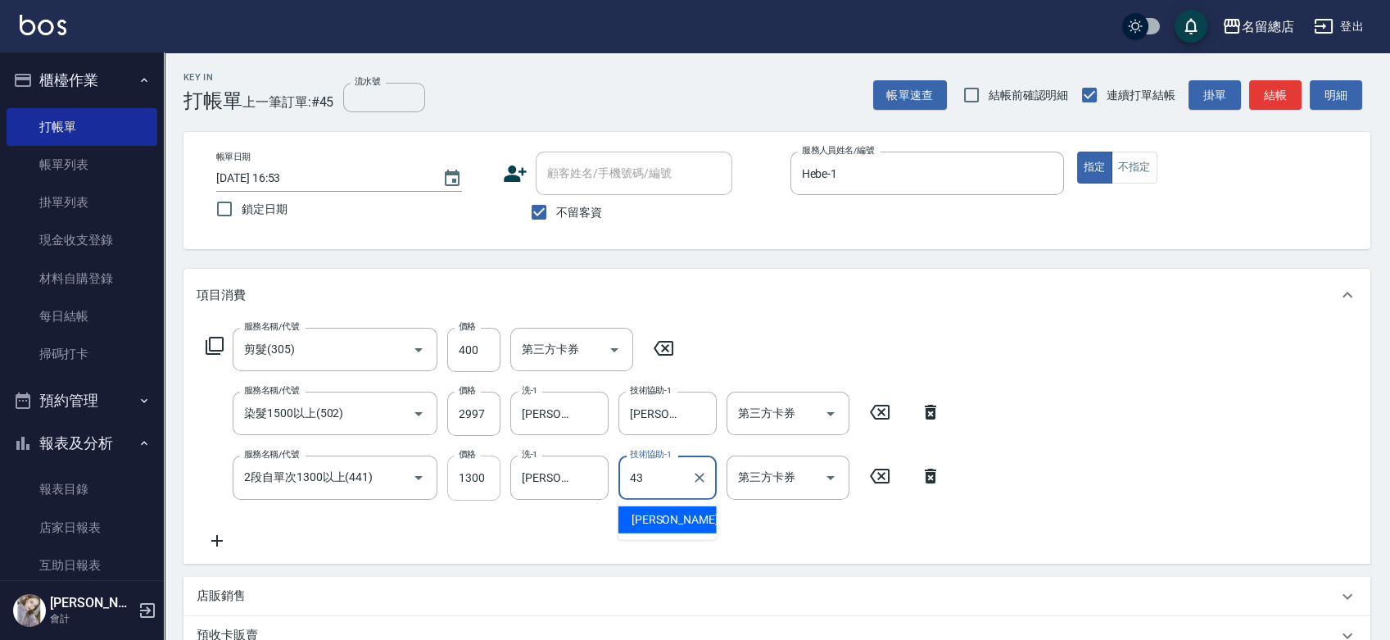
type input "[PERSON_NAME]-43"
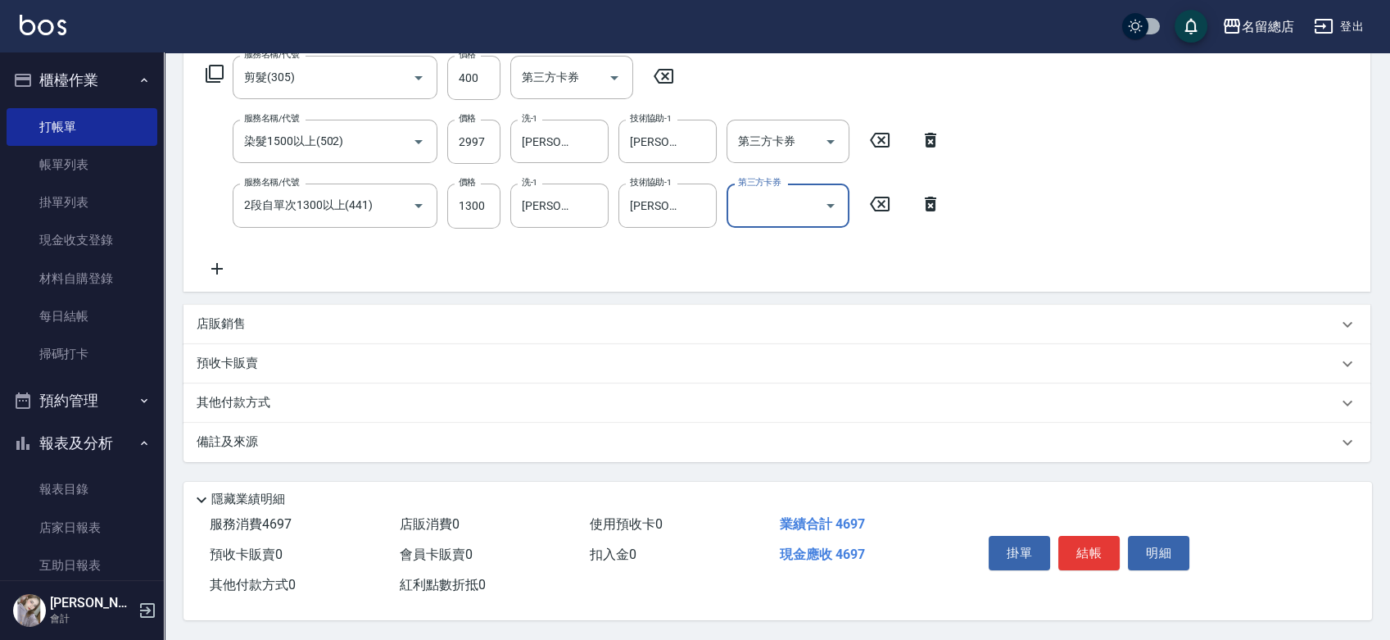
scroll to position [276, 0]
click at [183, 386] on div "其他付款方式" at bounding box center [776, 402] width 1187 height 39
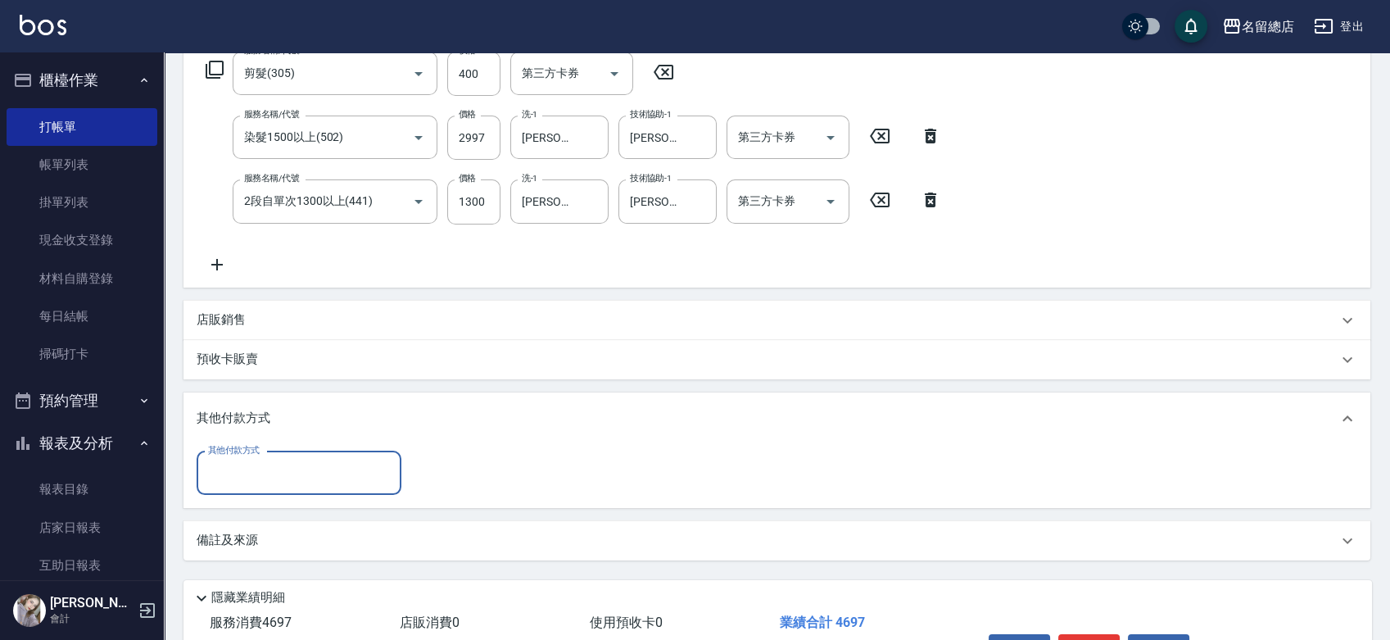
scroll to position [0, 0]
click at [258, 463] on input "其他付款方式" at bounding box center [299, 473] width 190 height 29
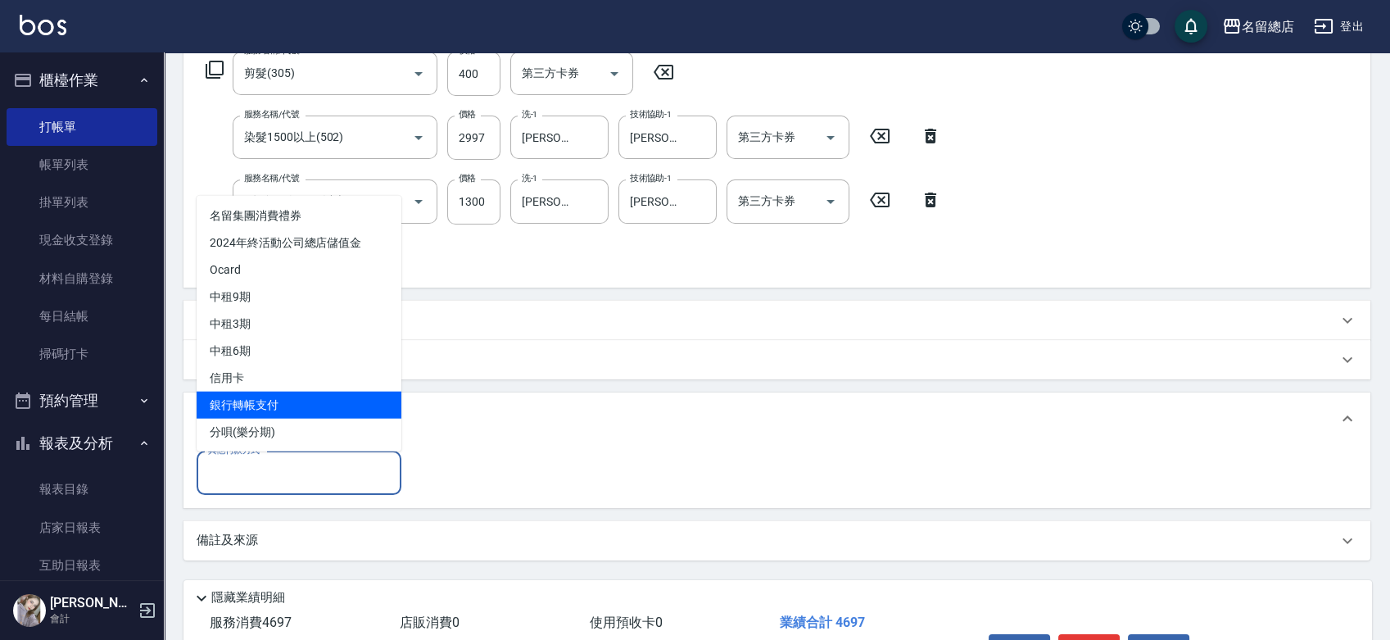
click at [270, 395] on span "銀行轉帳支付" at bounding box center [299, 404] width 205 height 27
type input "銀行轉帳支付"
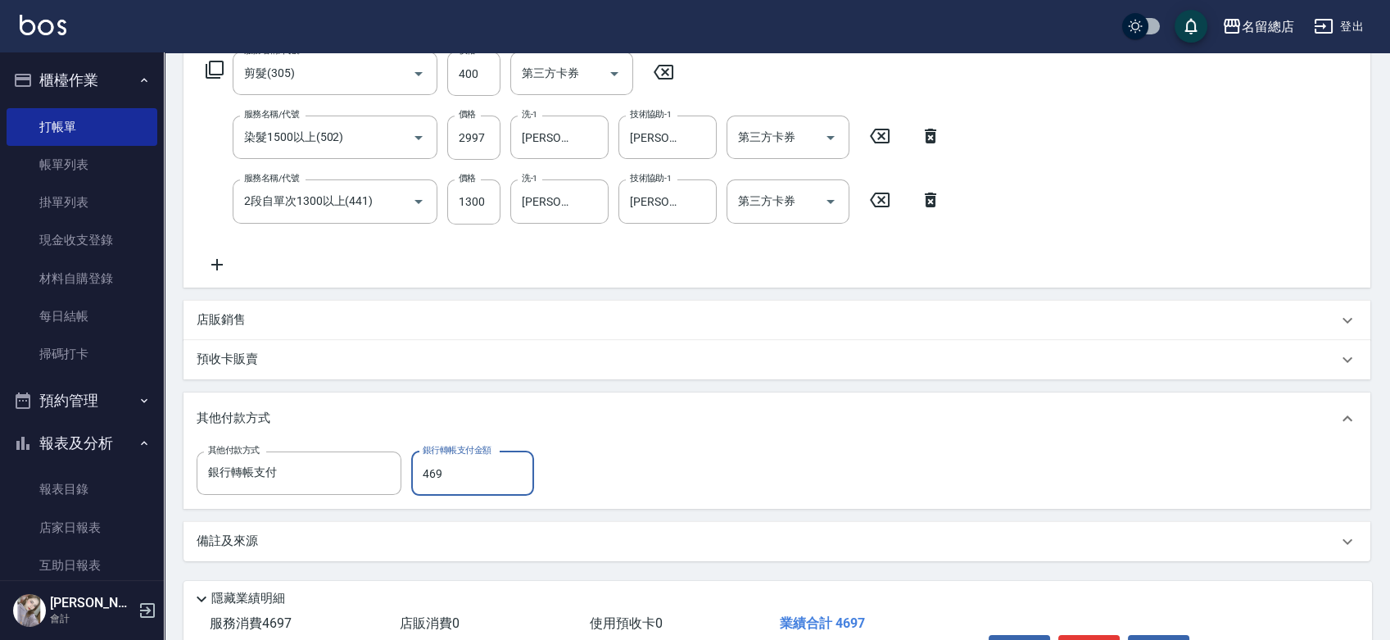
type input "4697"
type input "[DATE] 16:54"
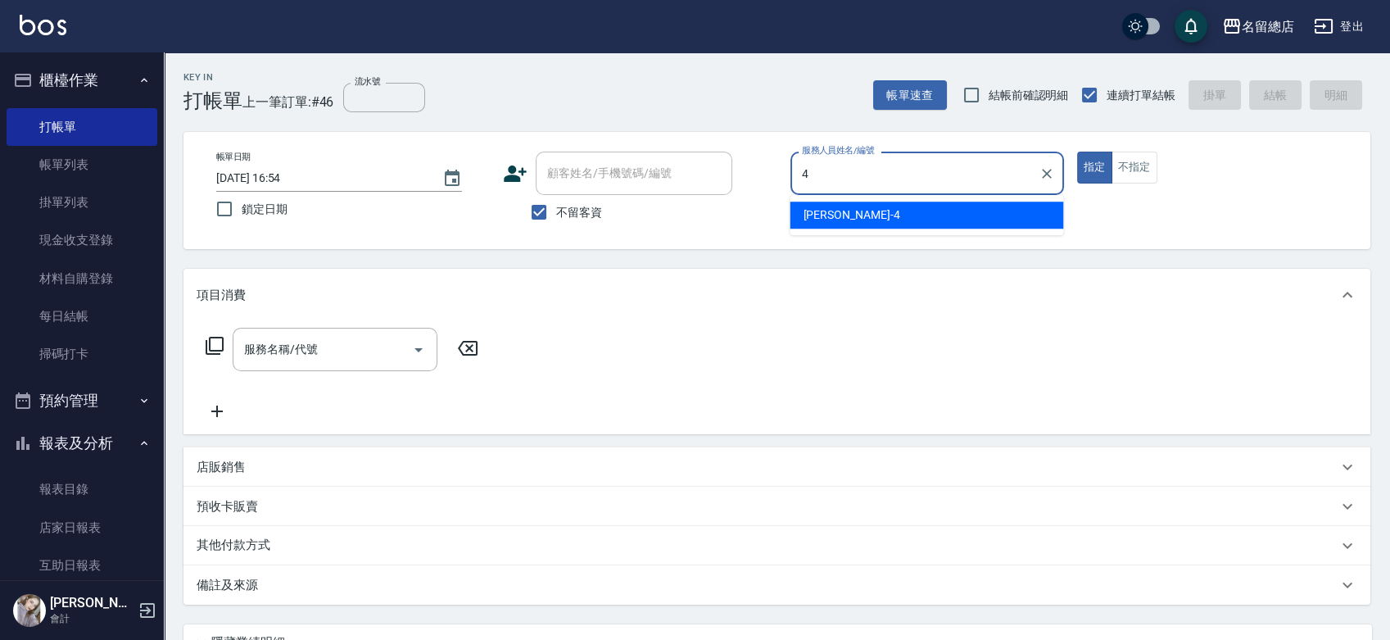
type input "[PERSON_NAME]-4"
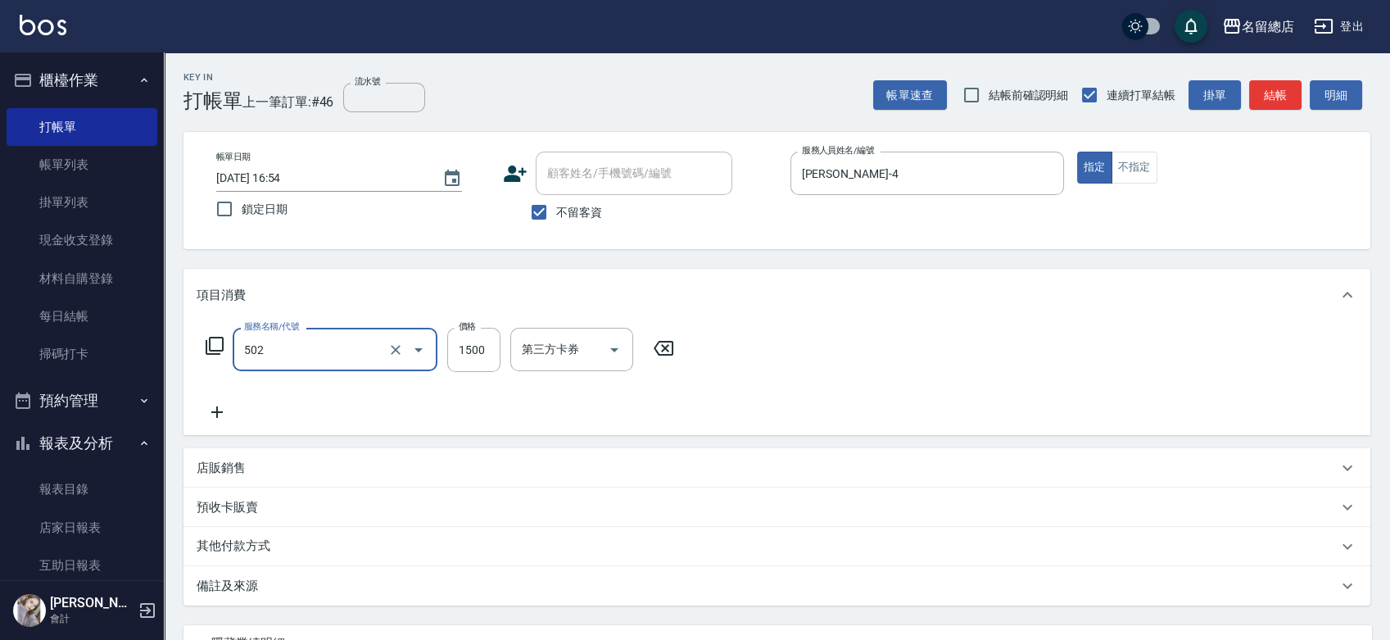
type input "染髮1500以上(502)"
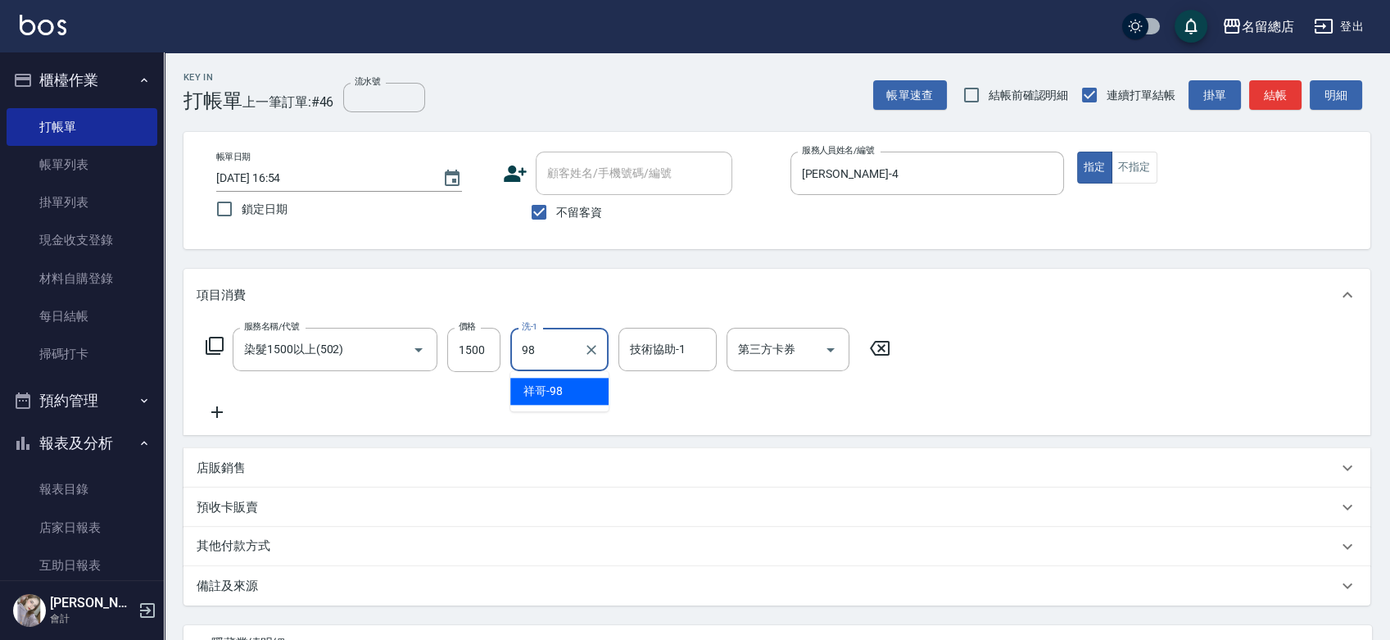
type input "祥哥-98"
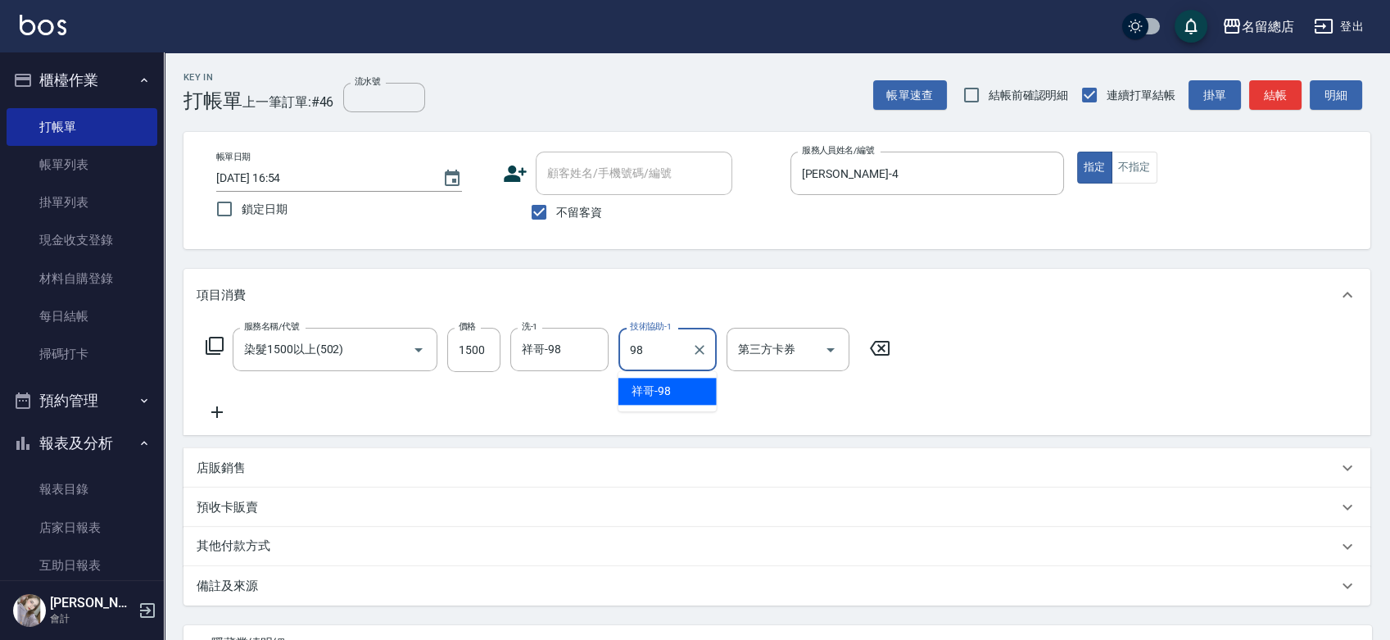
type input "祥哥-98"
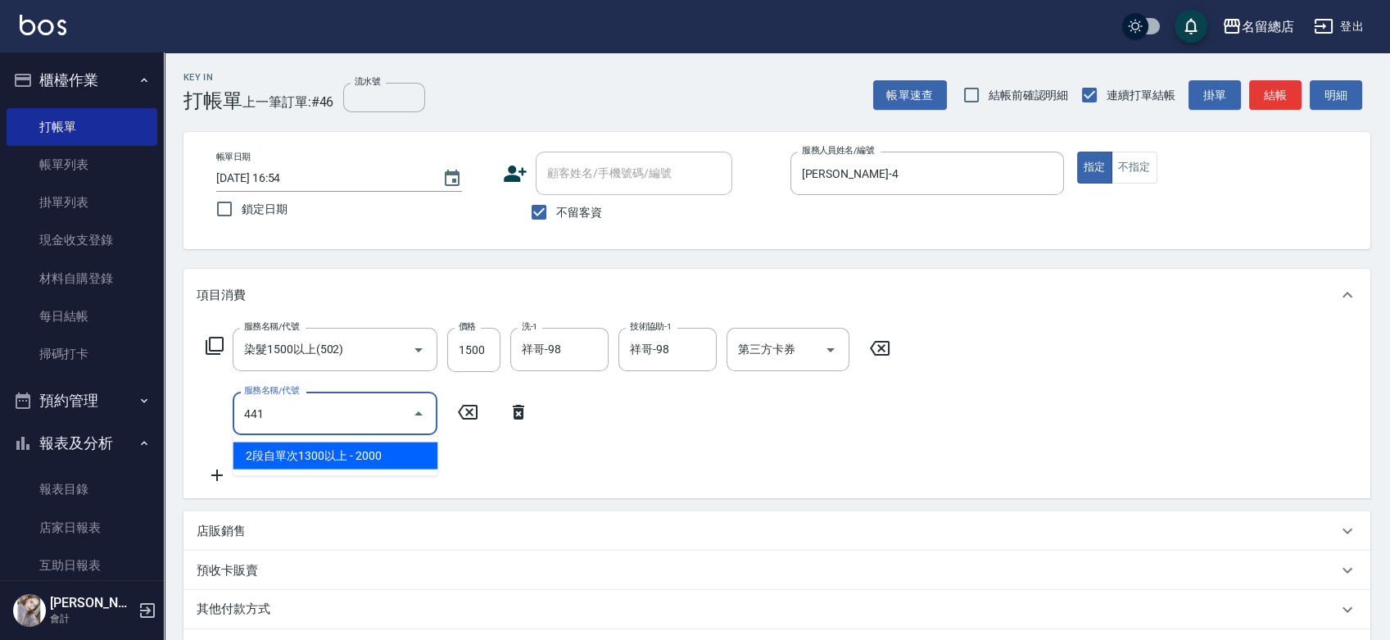
type input "2段自單次1300以上(441)"
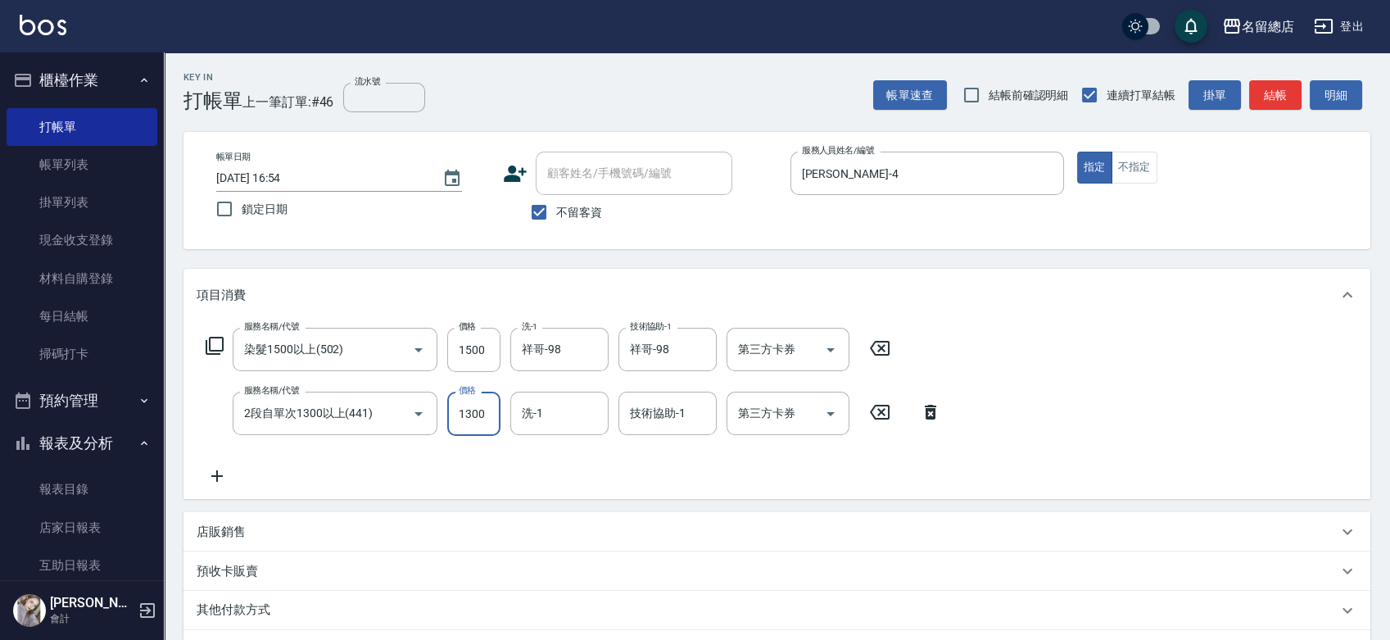
type input "1300"
type input "祥哥-98"
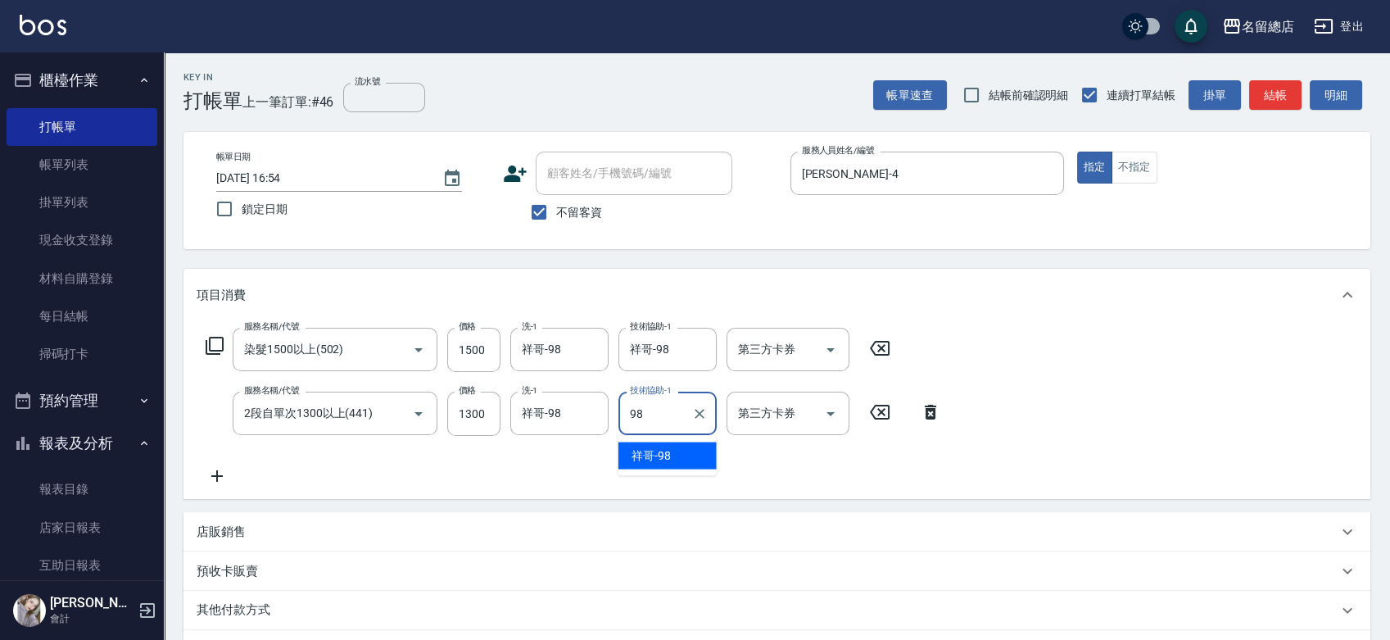
type input "祥哥-98"
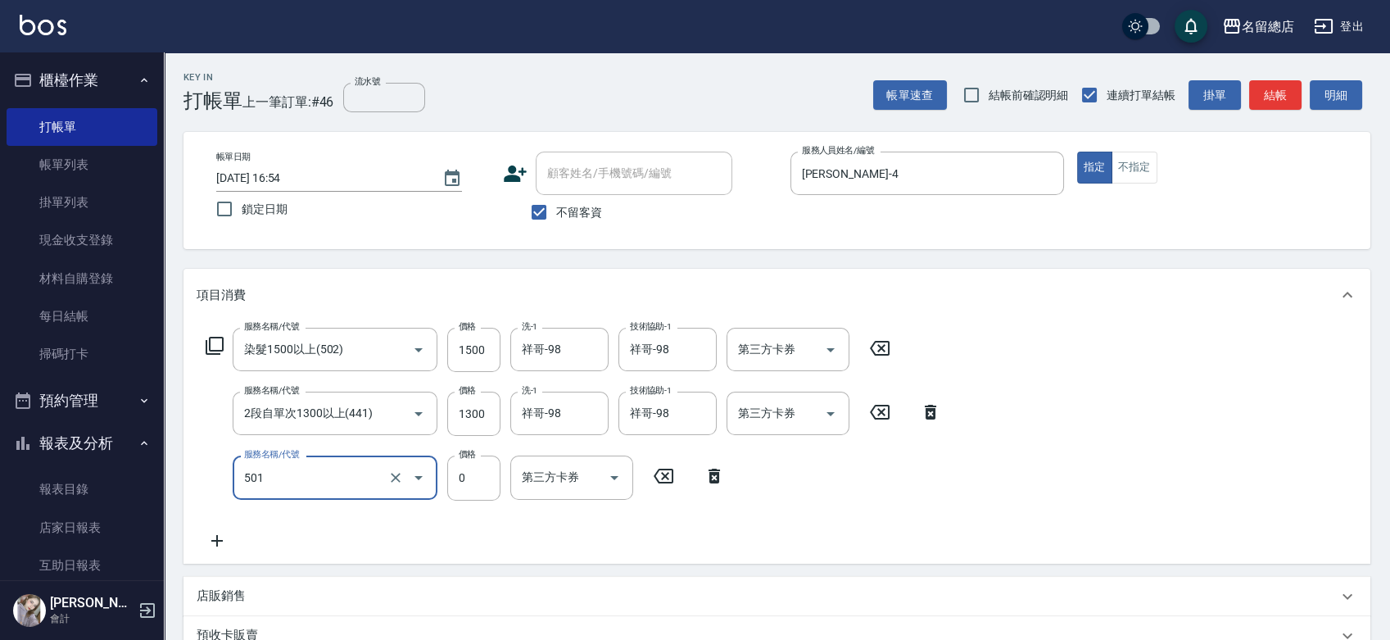
type input "2段蓋卡1300以上(501)"
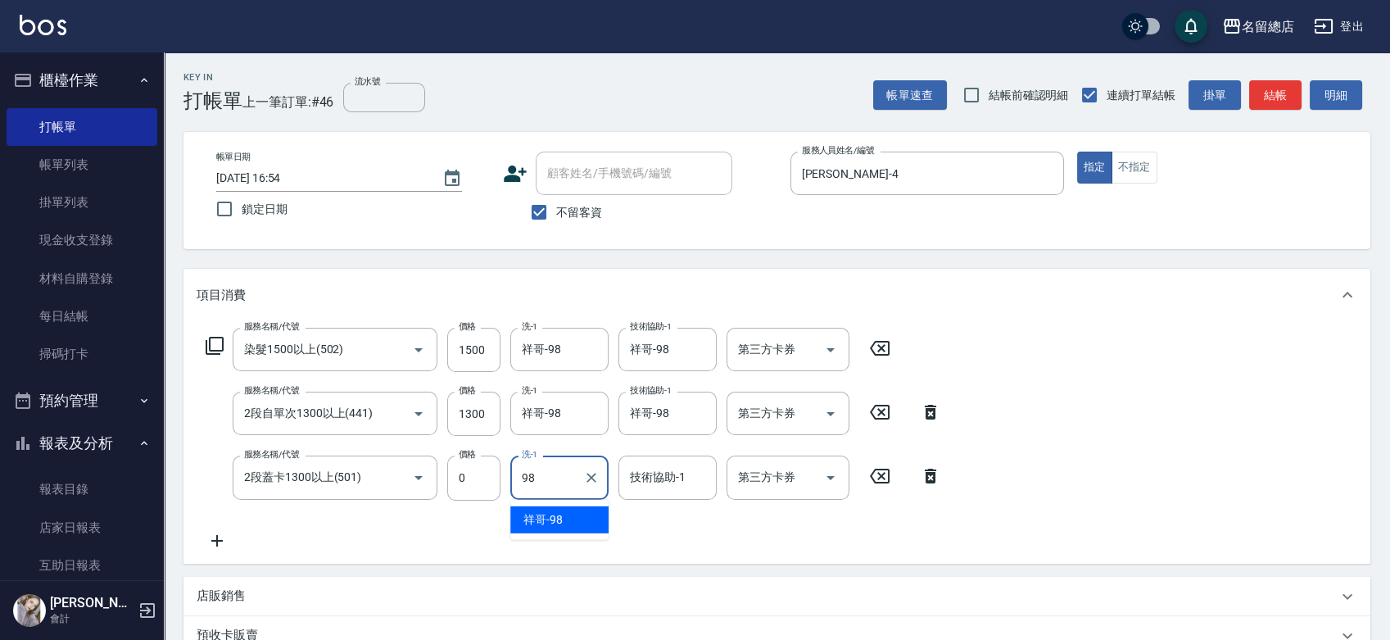
type input "祥哥-98"
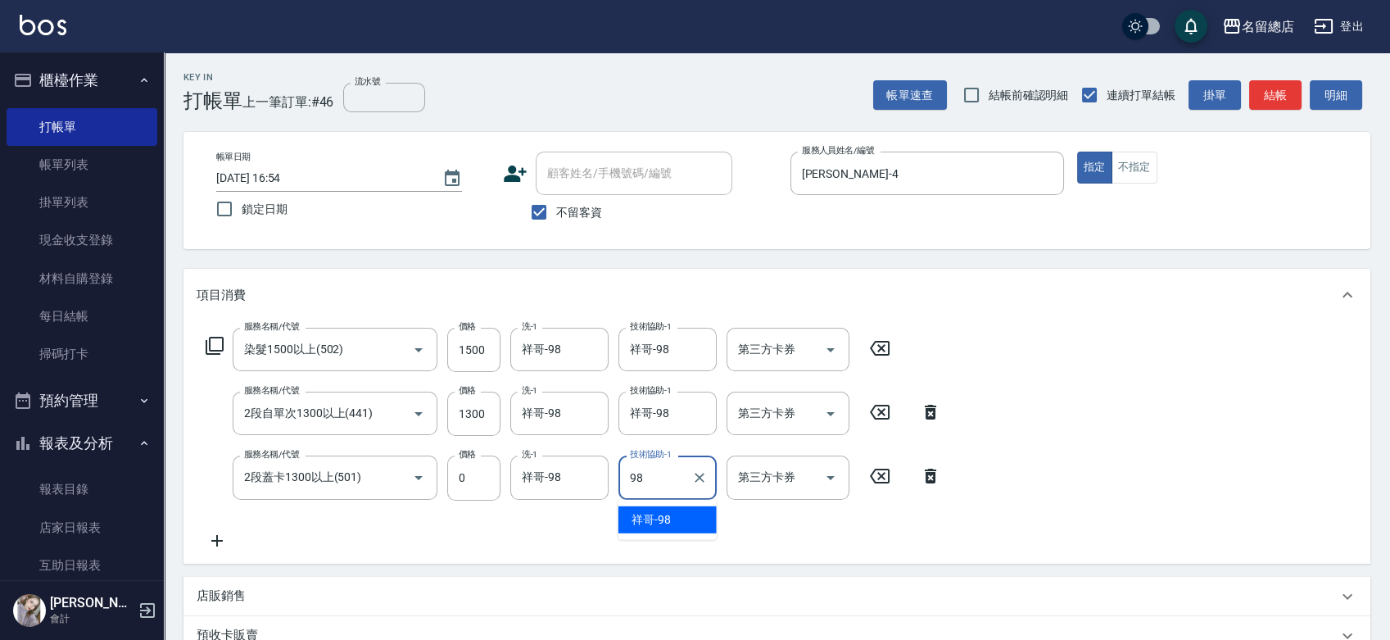
type input "祥哥-98"
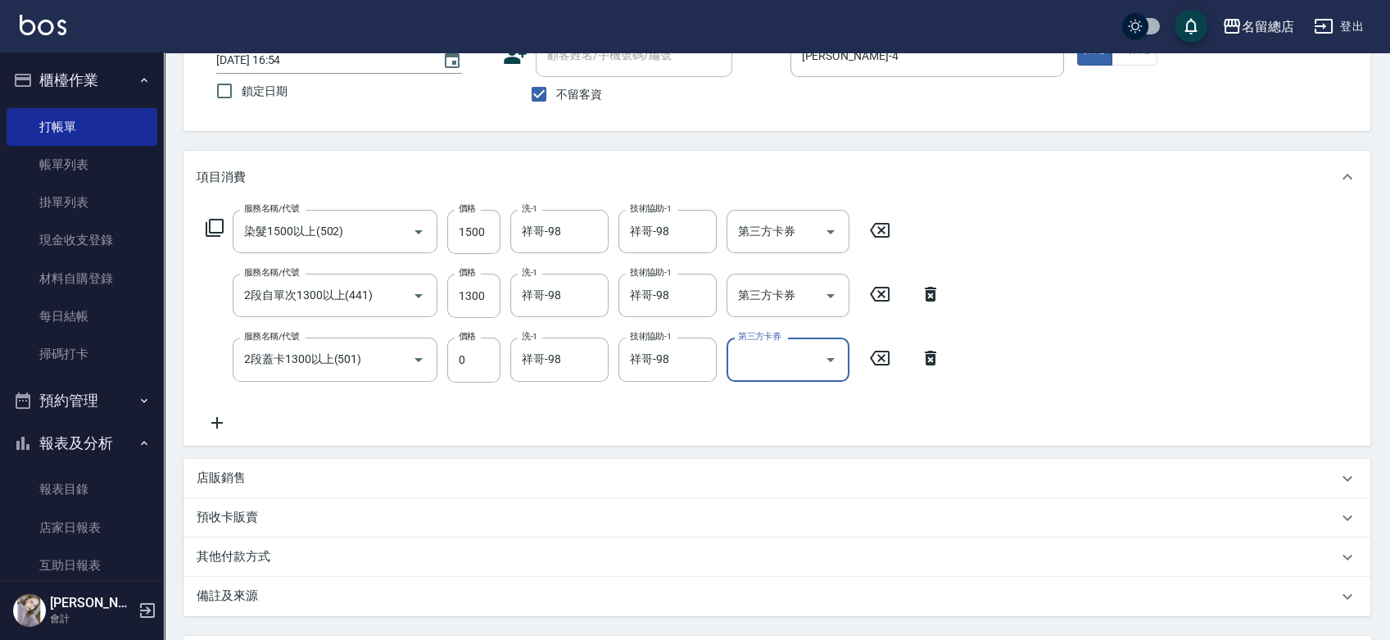
scroll to position [3, 0]
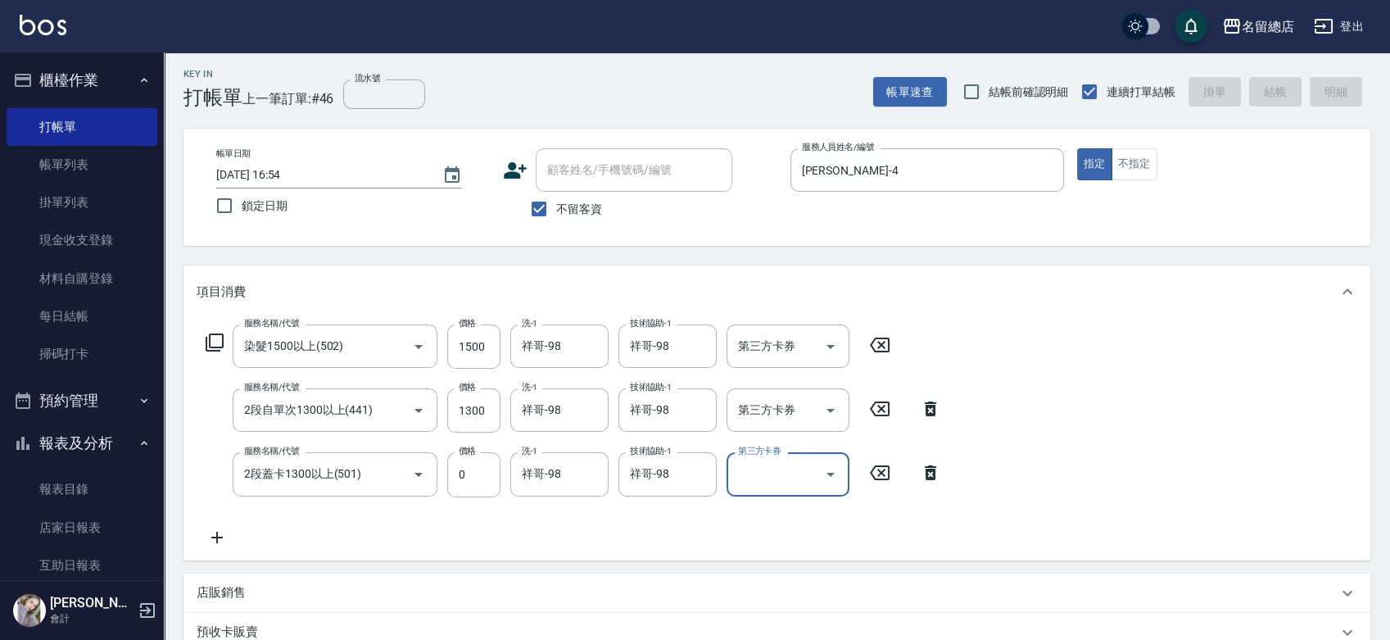
type input "[DATE] 17:16"
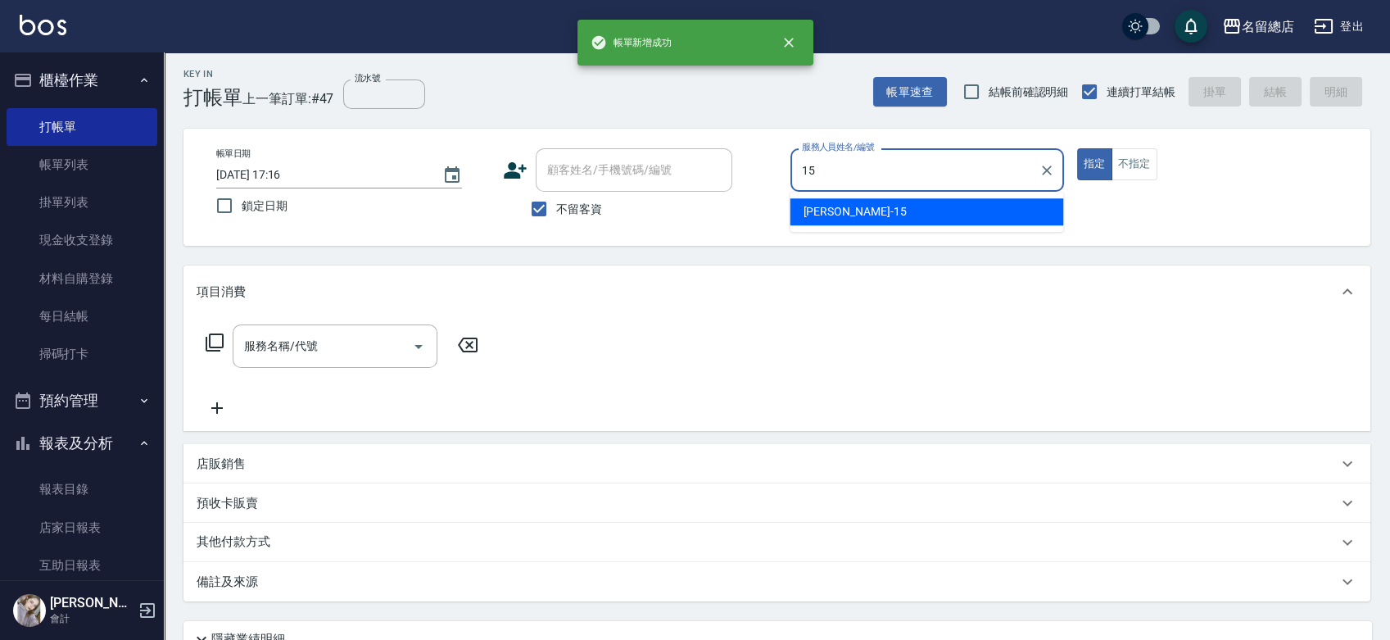
type input "[PERSON_NAME]-15"
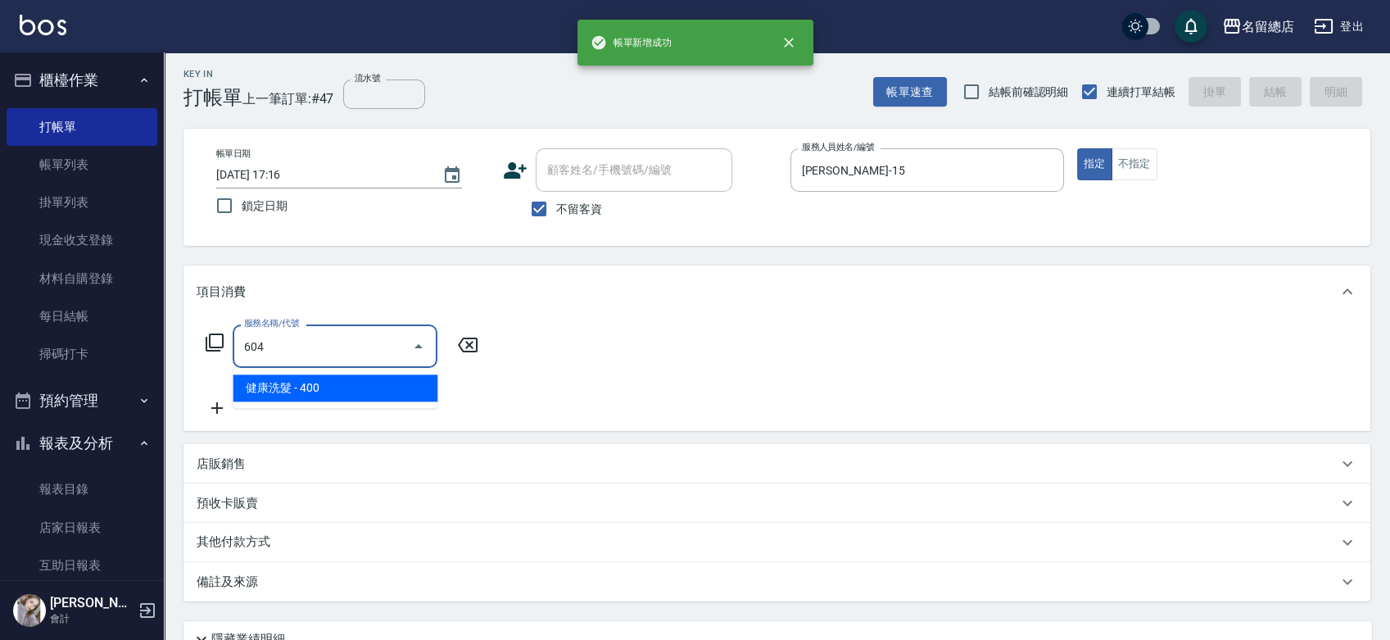
type input "健康洗髮(604)"
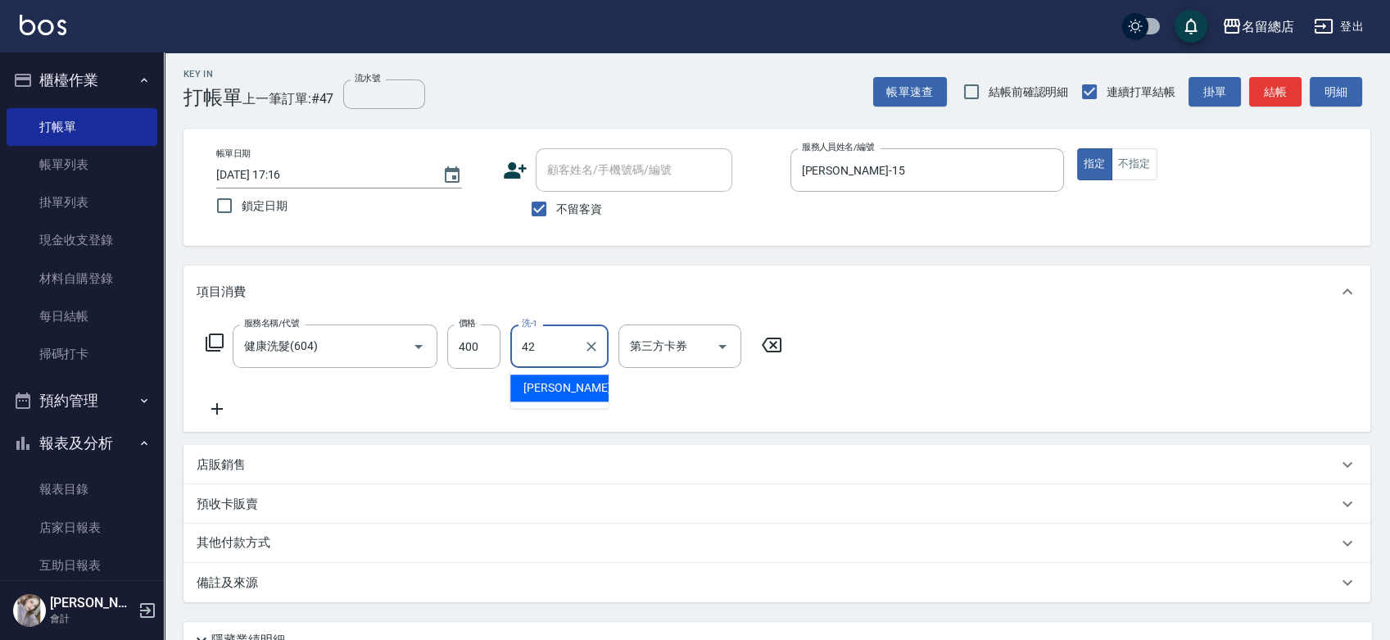
type input "[PERSON_NAME]-42"
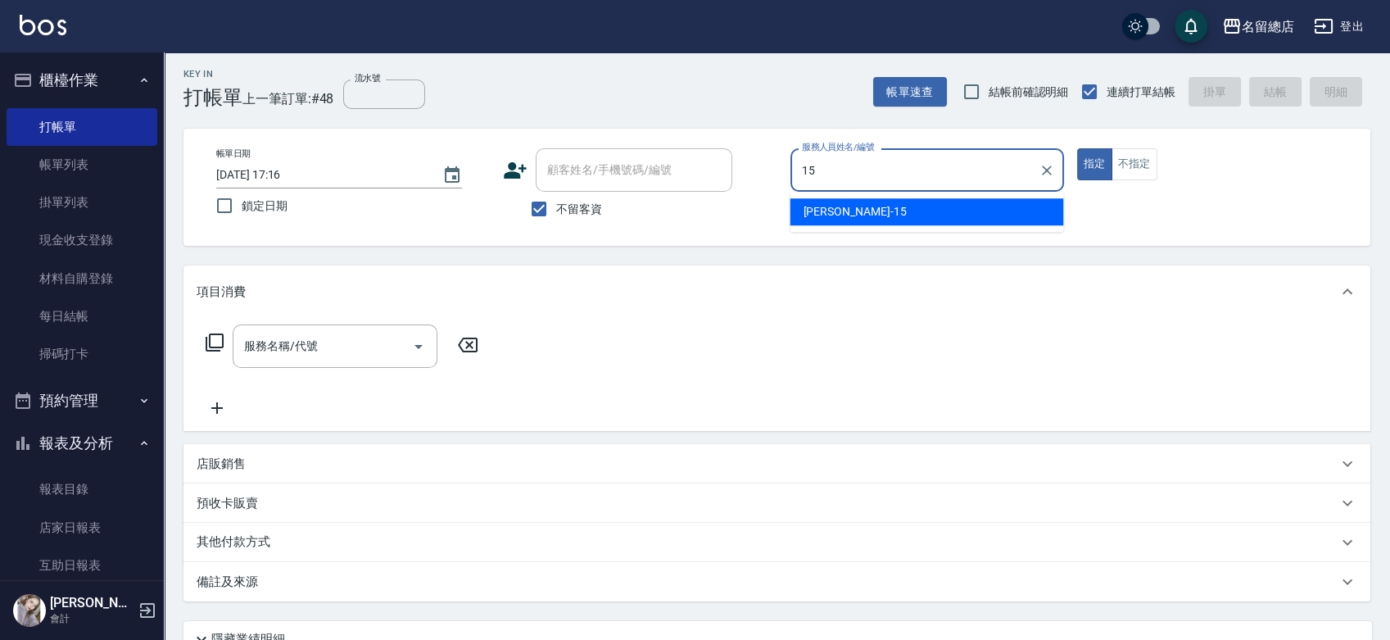
type input "[PERSON_NAME]-15"
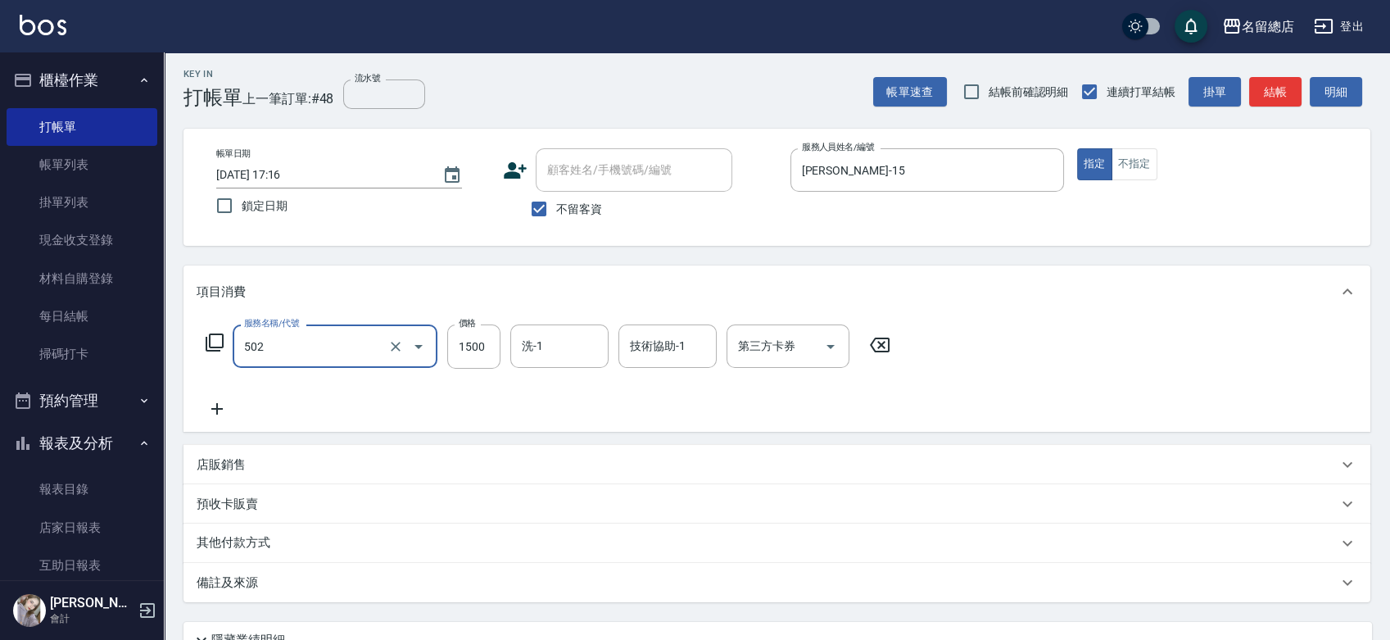
type input "染髮1500以上(502)"
type input "2000"
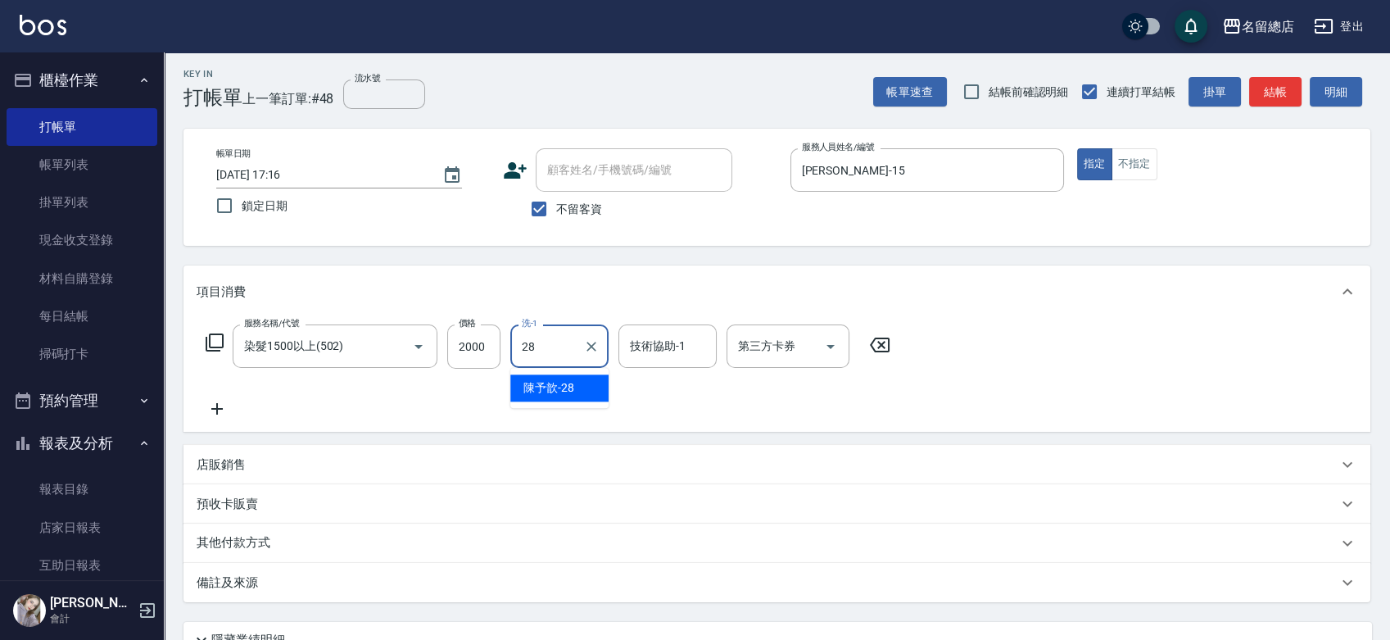
type input "陳予歆-28"
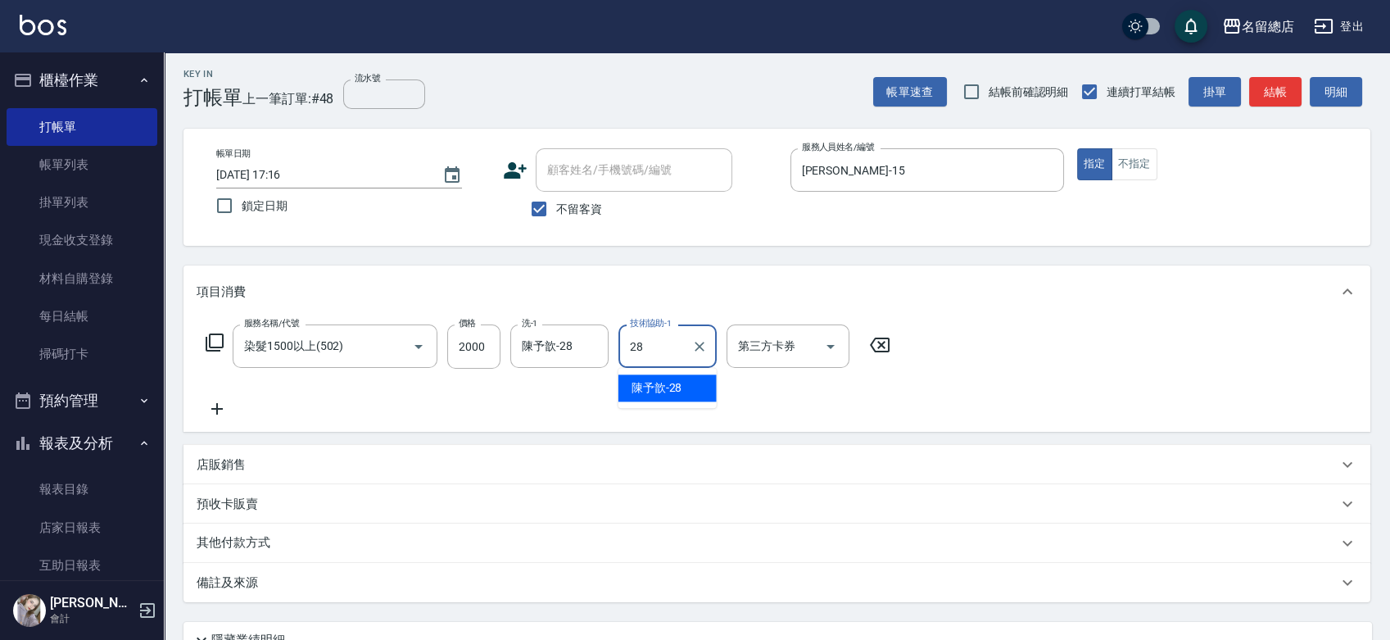
type input "陳予歆-28"
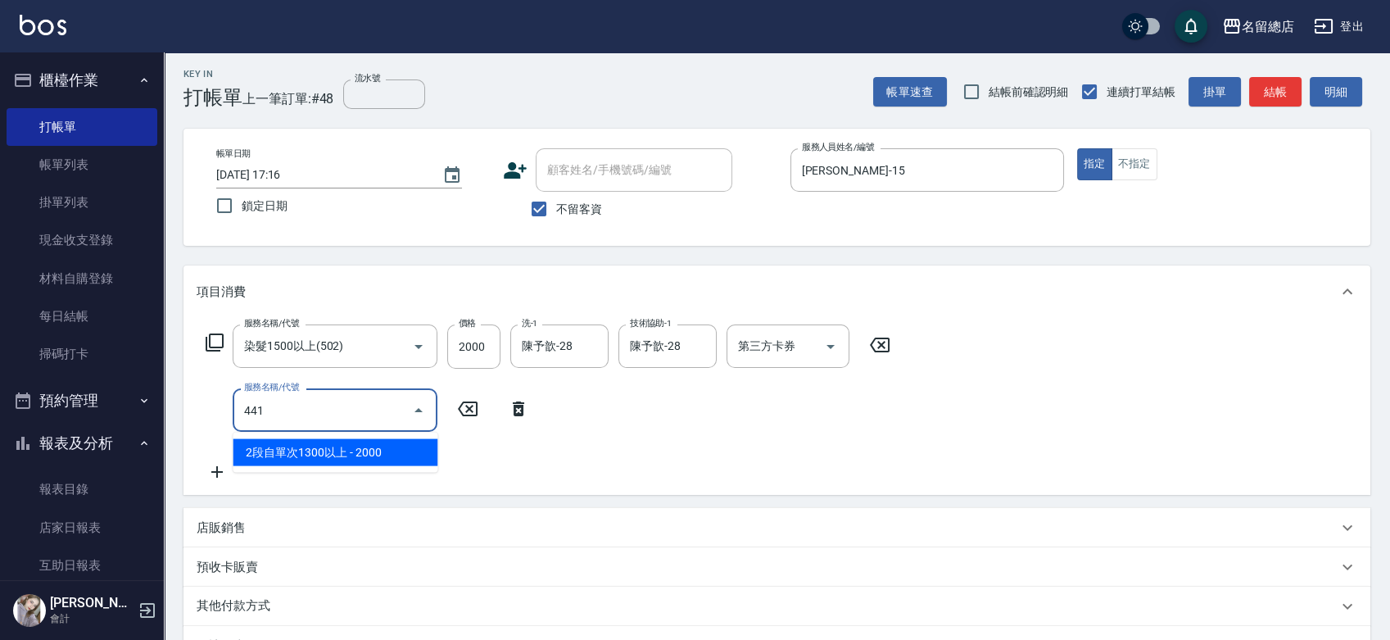
type input "2段自單次1300以上(441)"
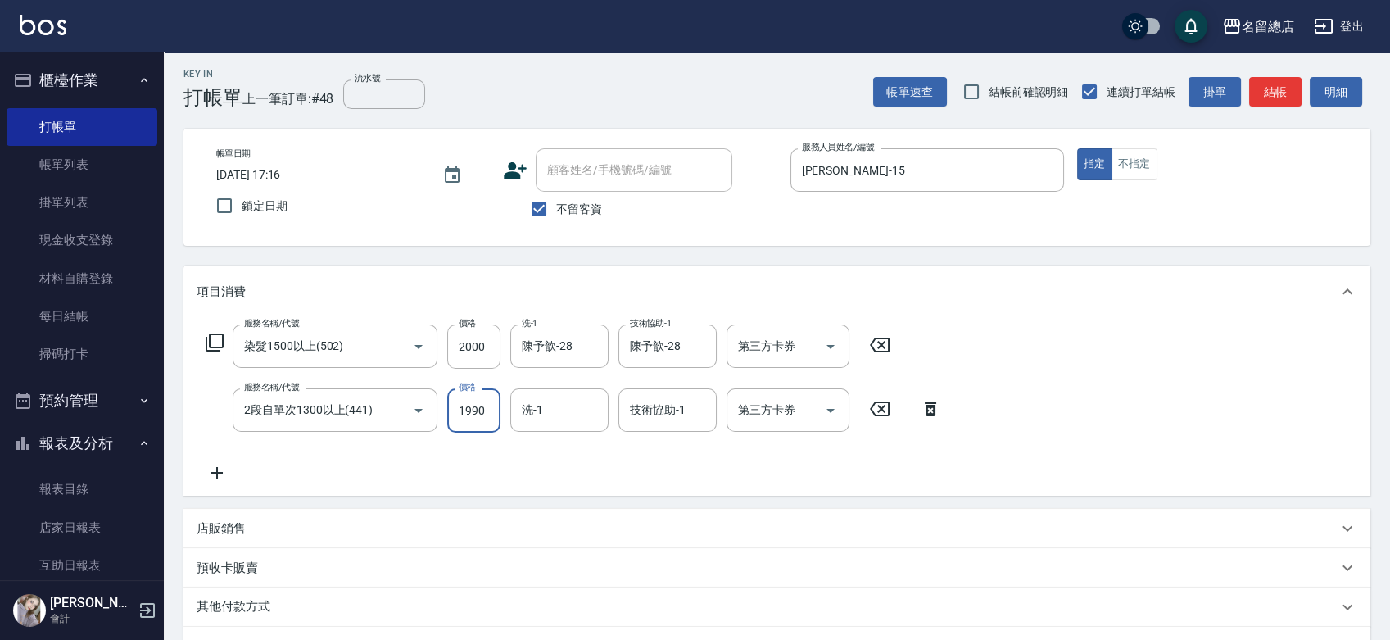
type input "1990"
type input "陳予歆-28"
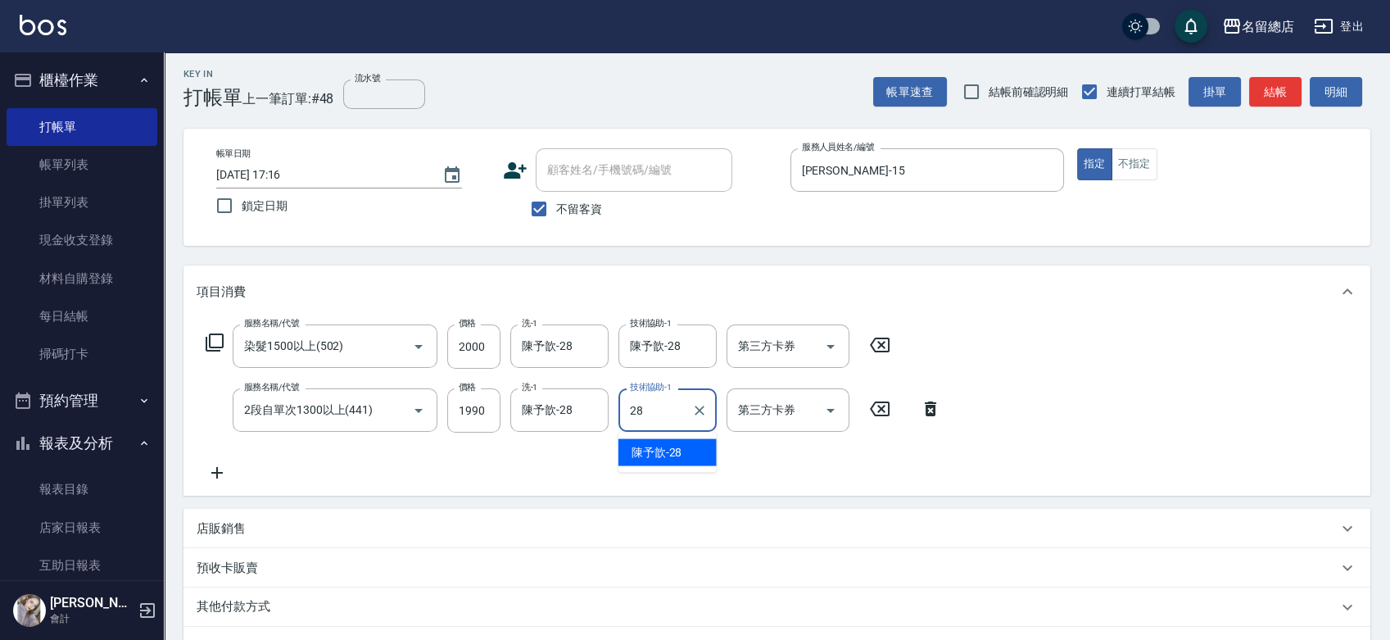
type input "陳予歆-28"
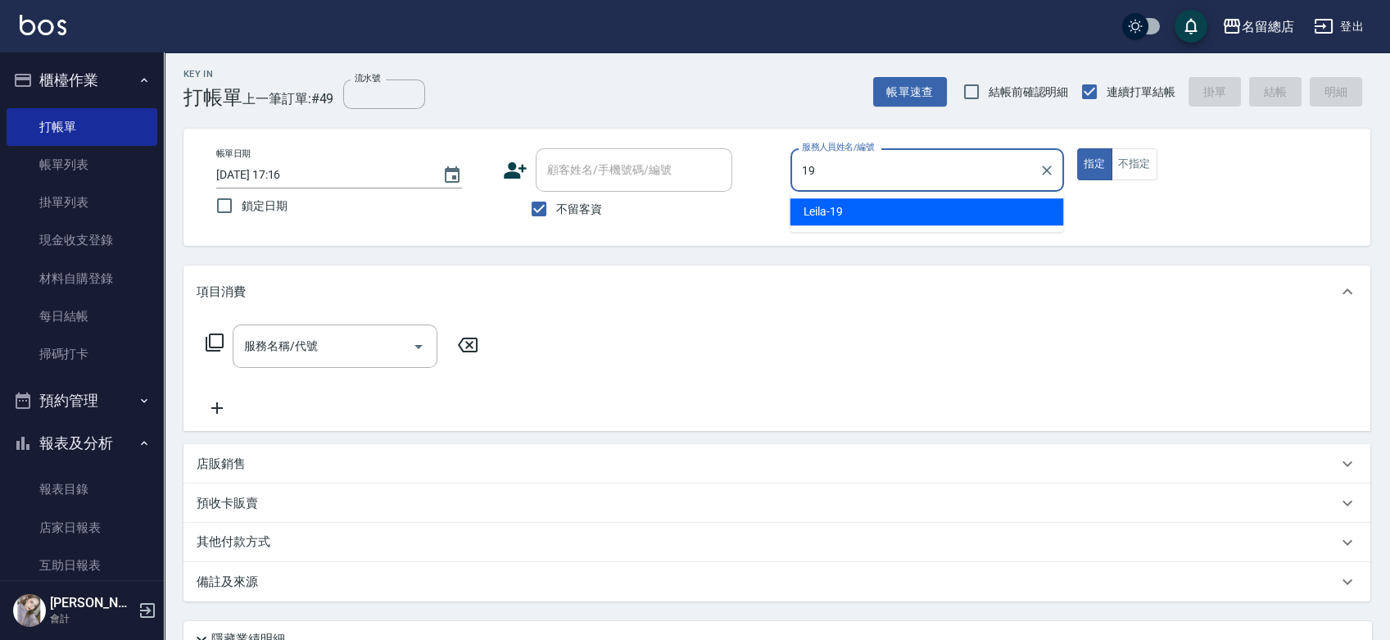
type input "Leila-19"
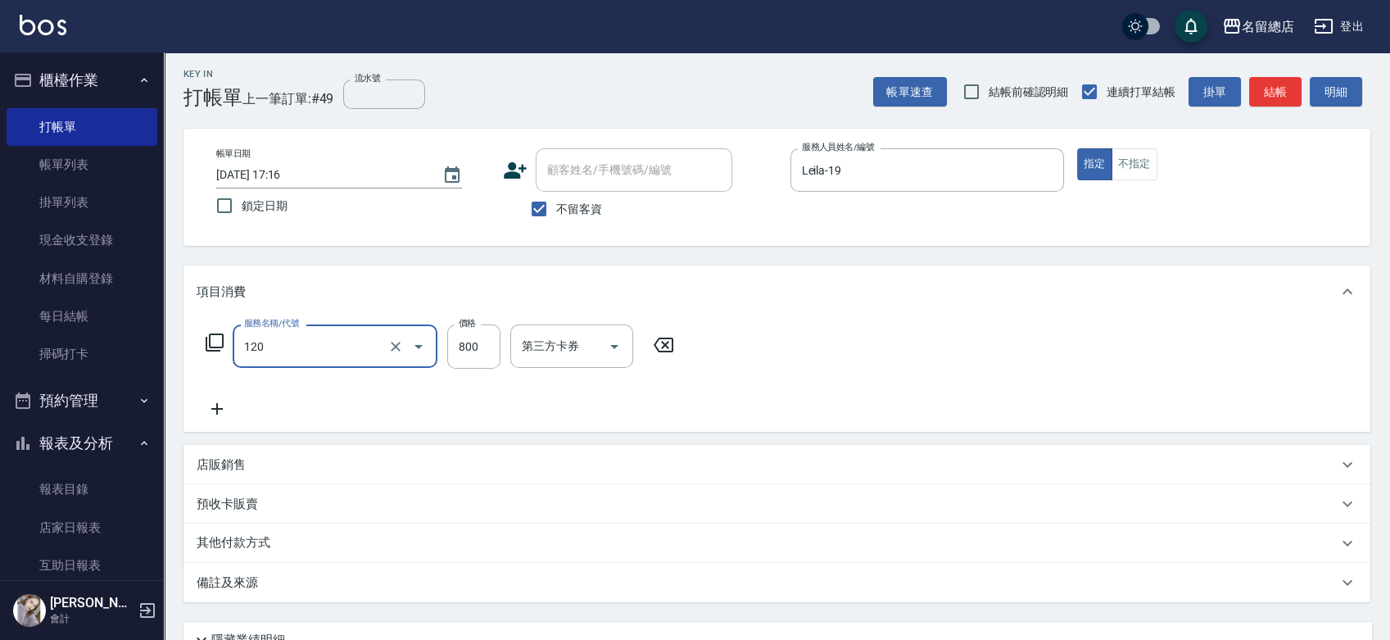
type input "自備頭皮(120)"
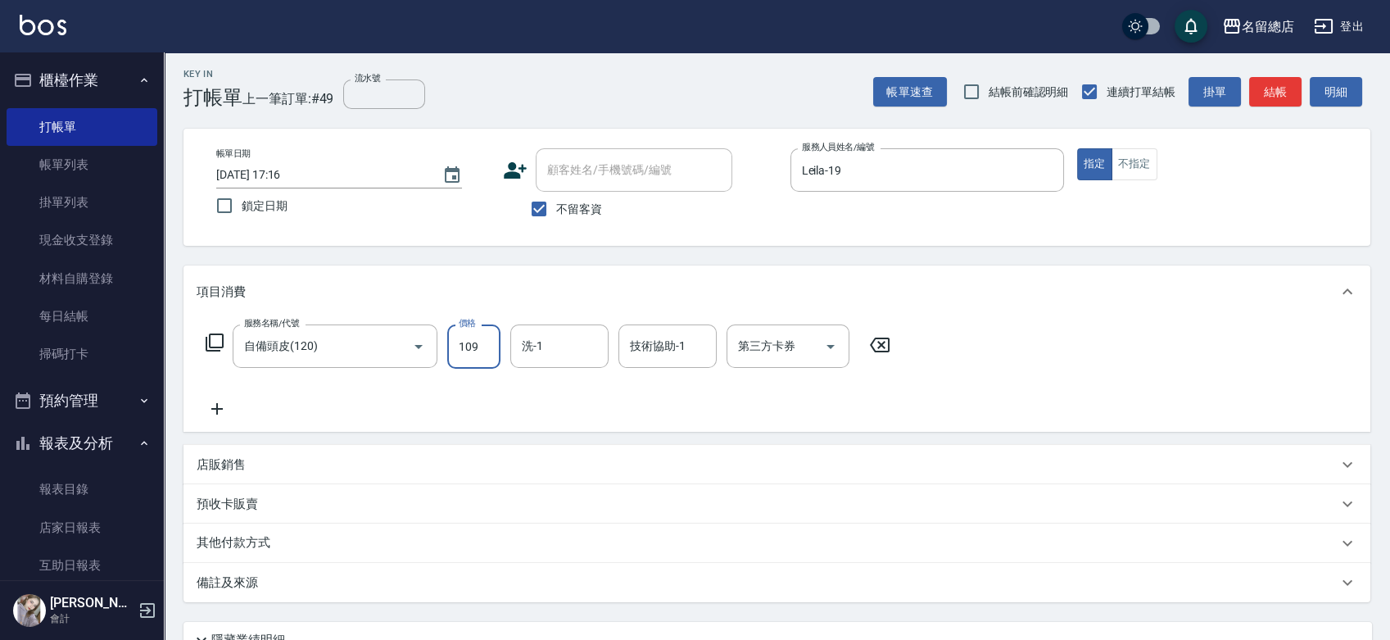
type input "1099"
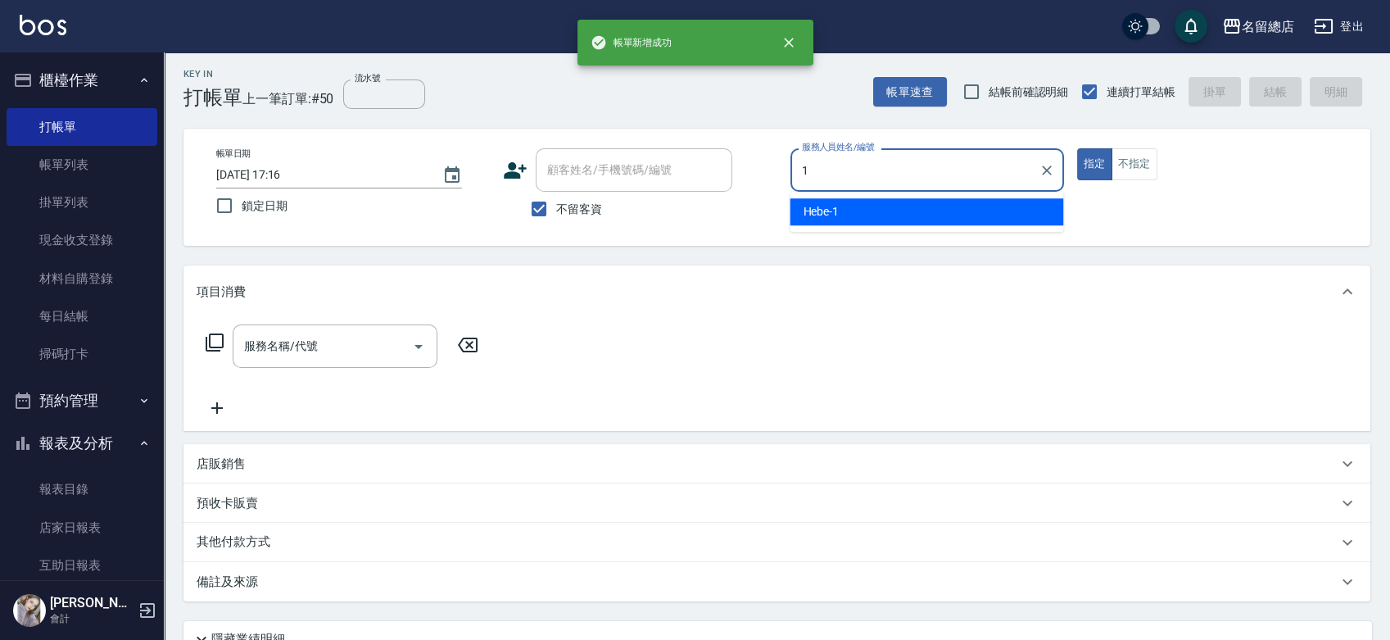
type input "Hebe-1"
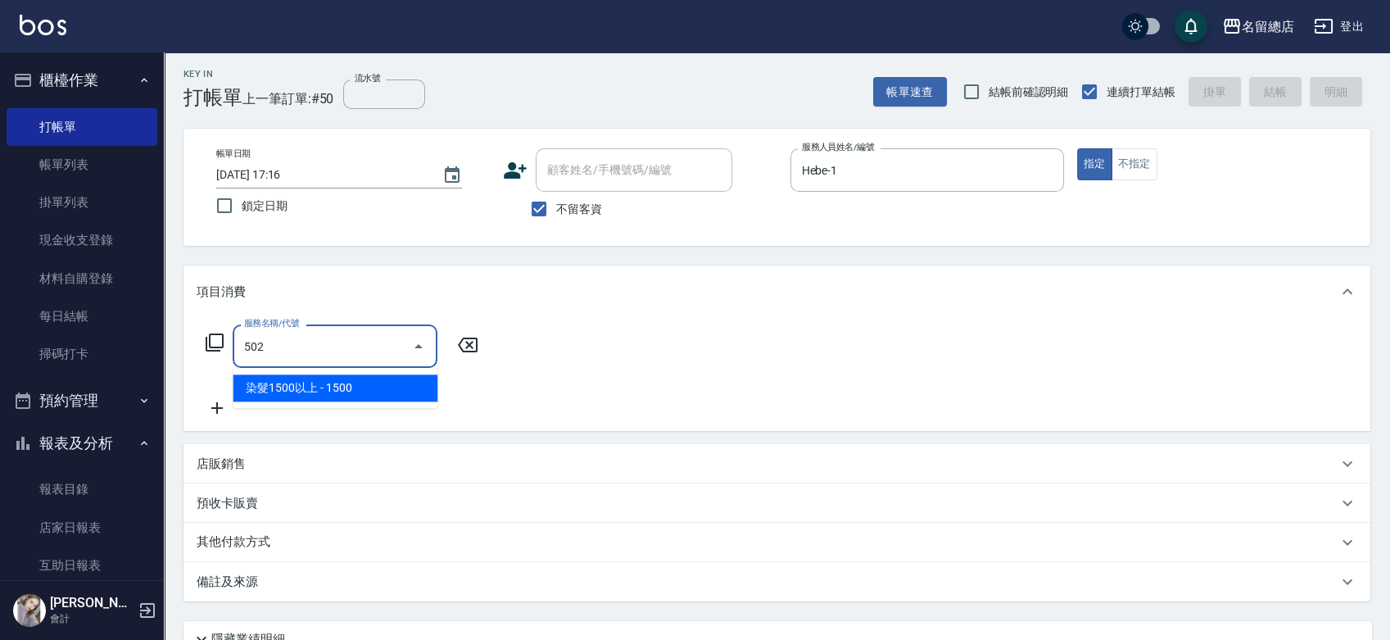
type input "染髮1500以上(502)"
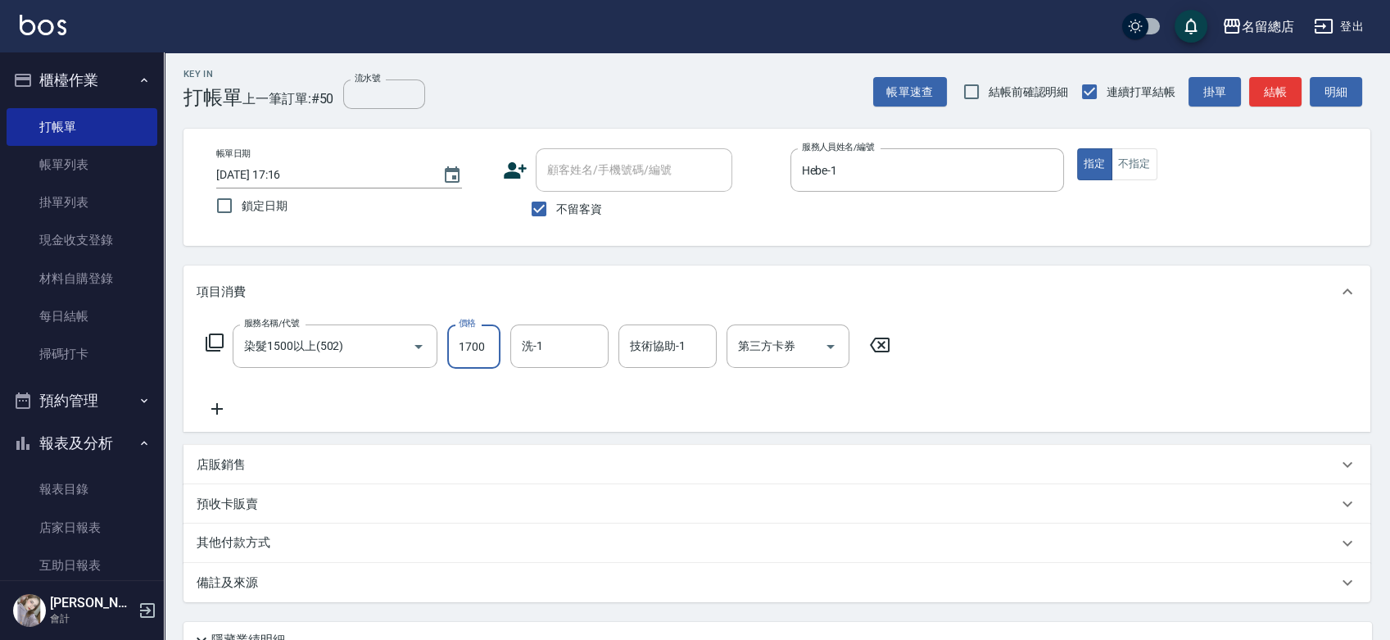
type input "1700"
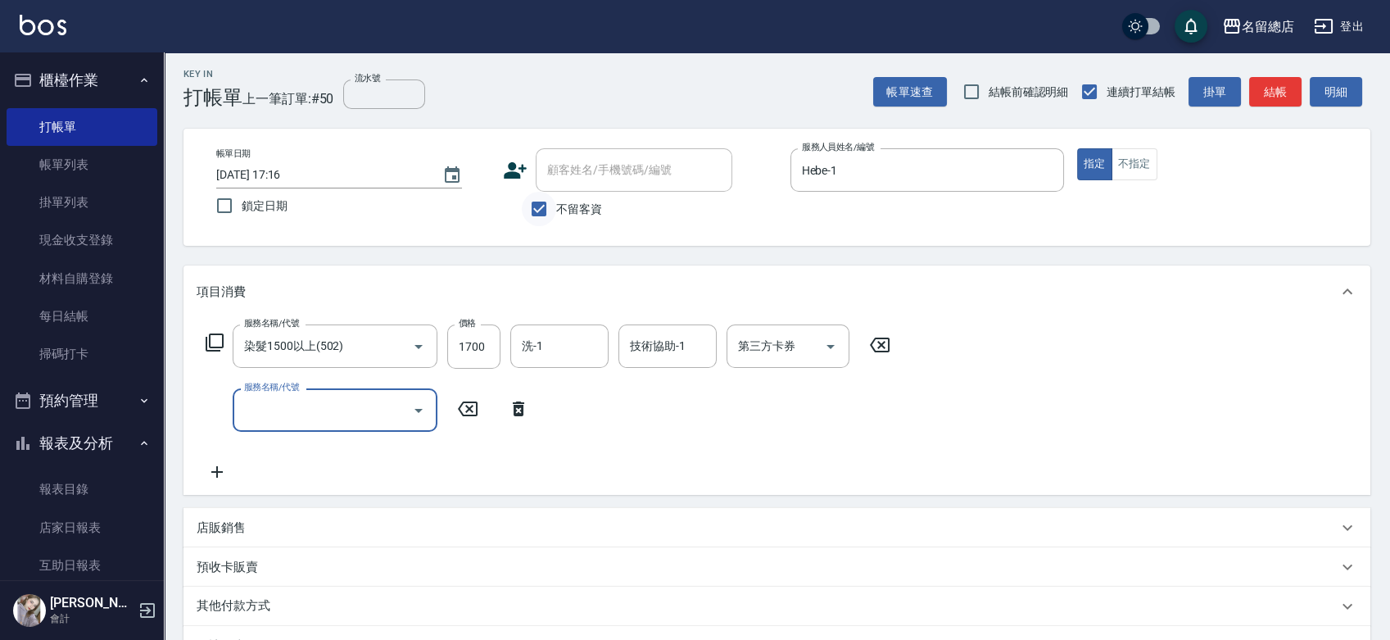
click at [534, 207] on input "不留客資" at bounding box center [539, 209] width 34 height 34
checkbox input "false"
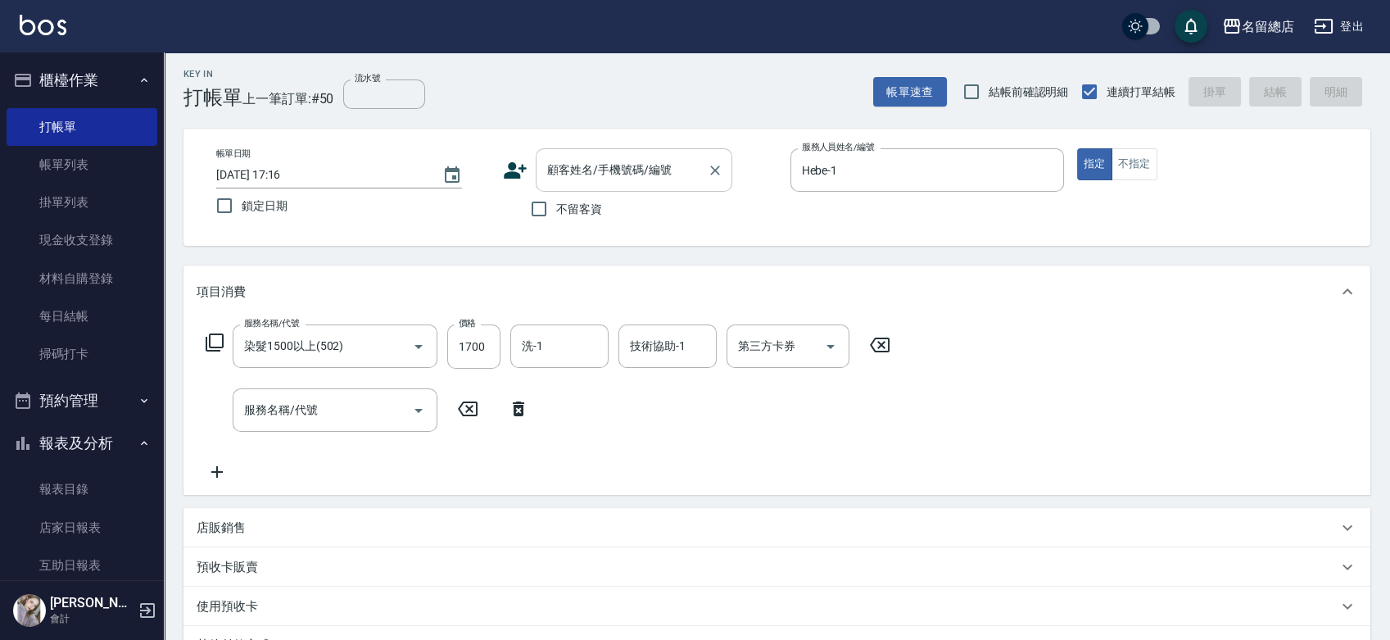
click at [590, 176] on input "顧客姓名/手機號碼/編號" at bounding box center [621, 170] width 157 height 29
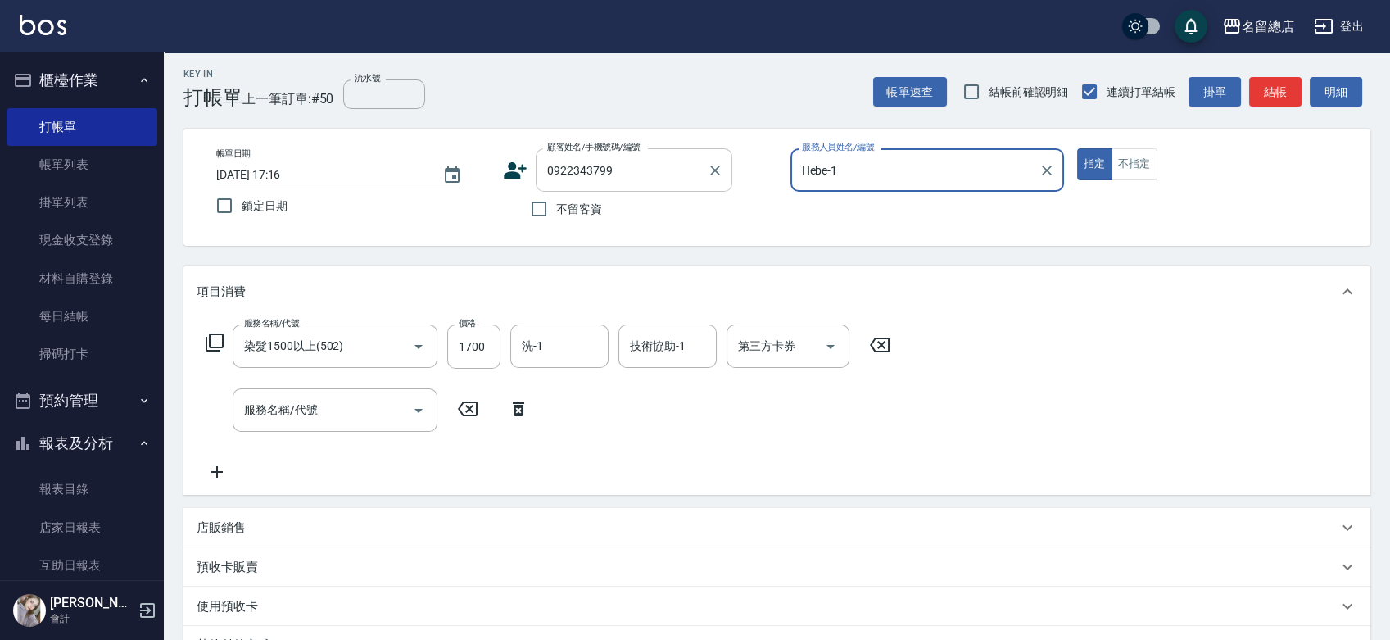
type input "[PERSON_NAME]/0922343799/"
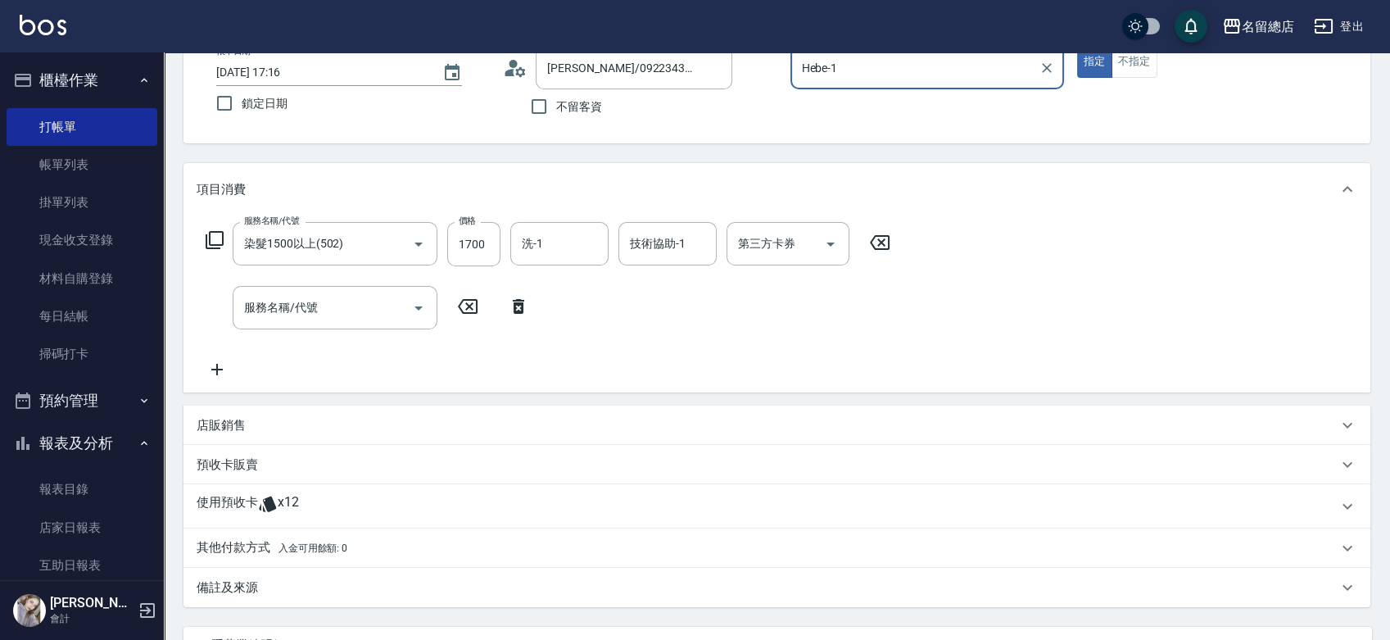
scroll to position [185, 0]
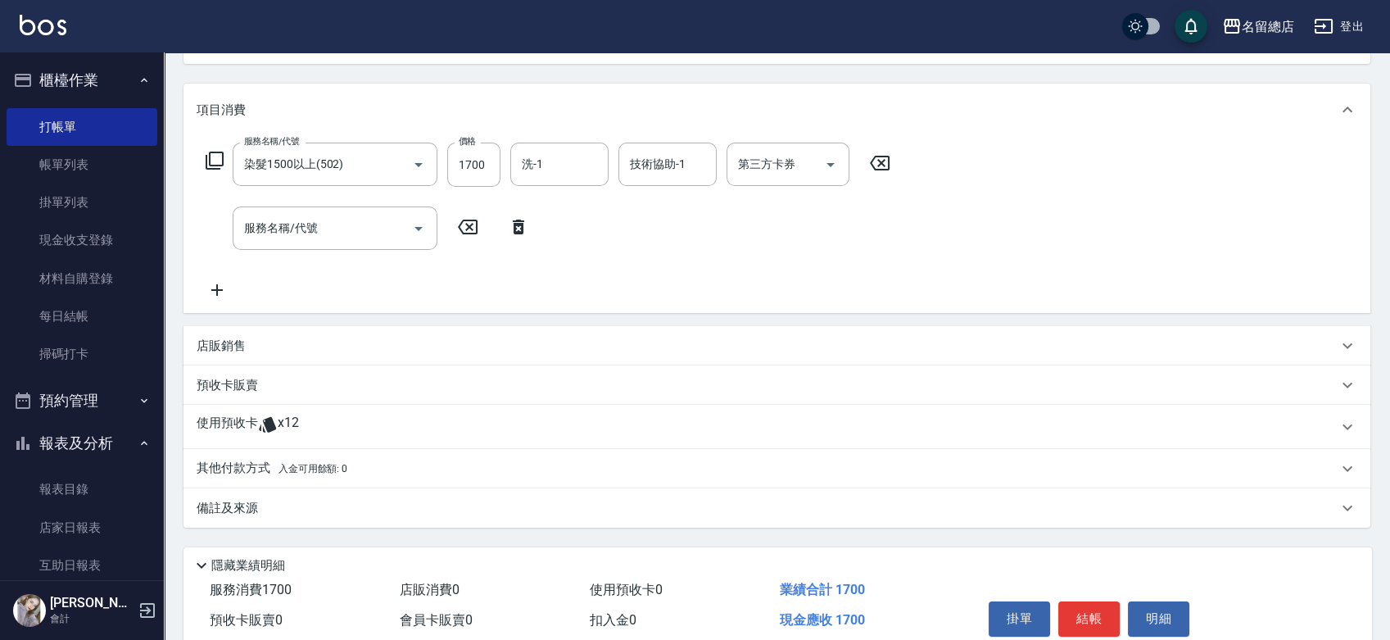
click at [262, 430] on icon at bounding box center [268, 424] width 20 height 20
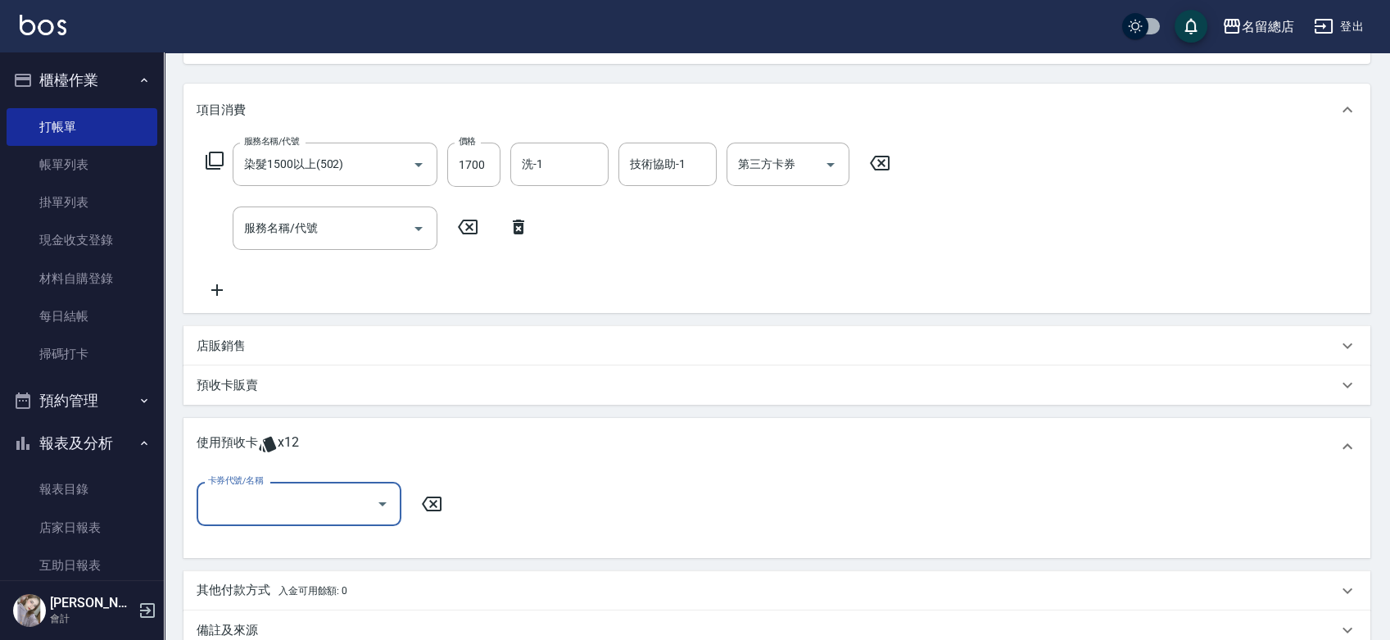
scroll to position [0, 0]
click at [304, 522] on div "卡券代號/名稱" at bounding box center [299, 503] width 205 height 43
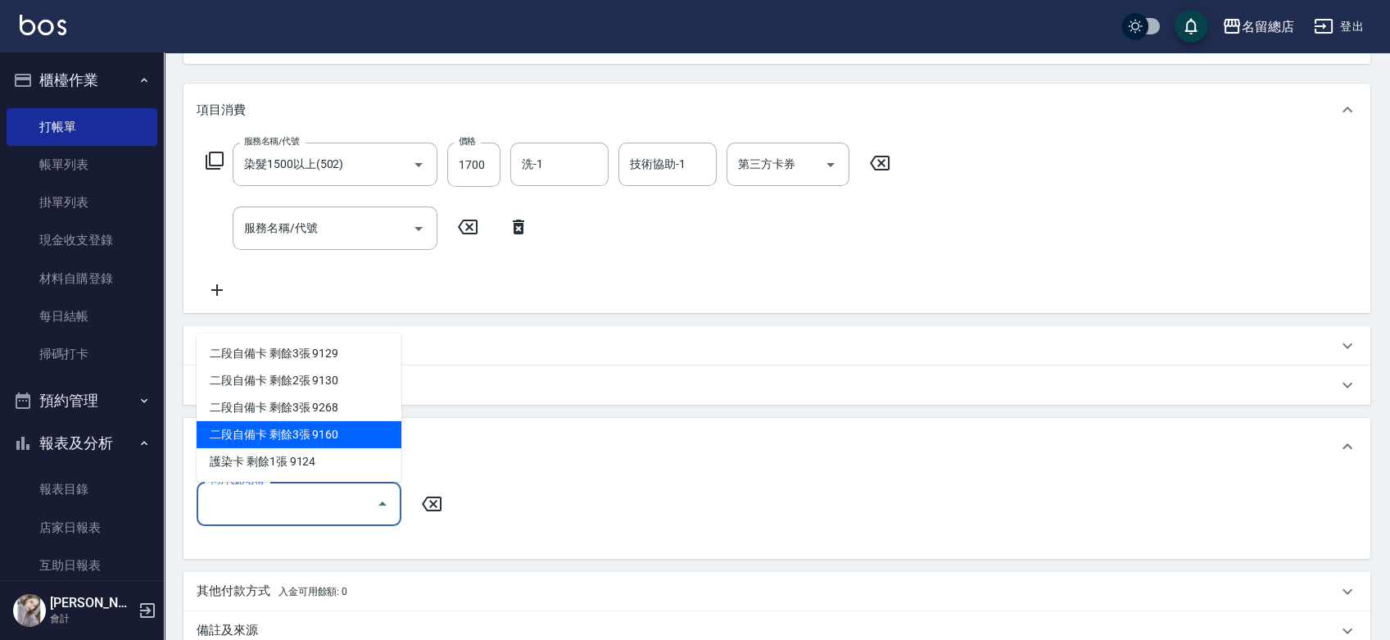
click at [336, 432] on div "二段自備卡 剩餘3張 9160" at bounding box center [299, 434] width 205 height 27
type input "二段自備卡 9160"
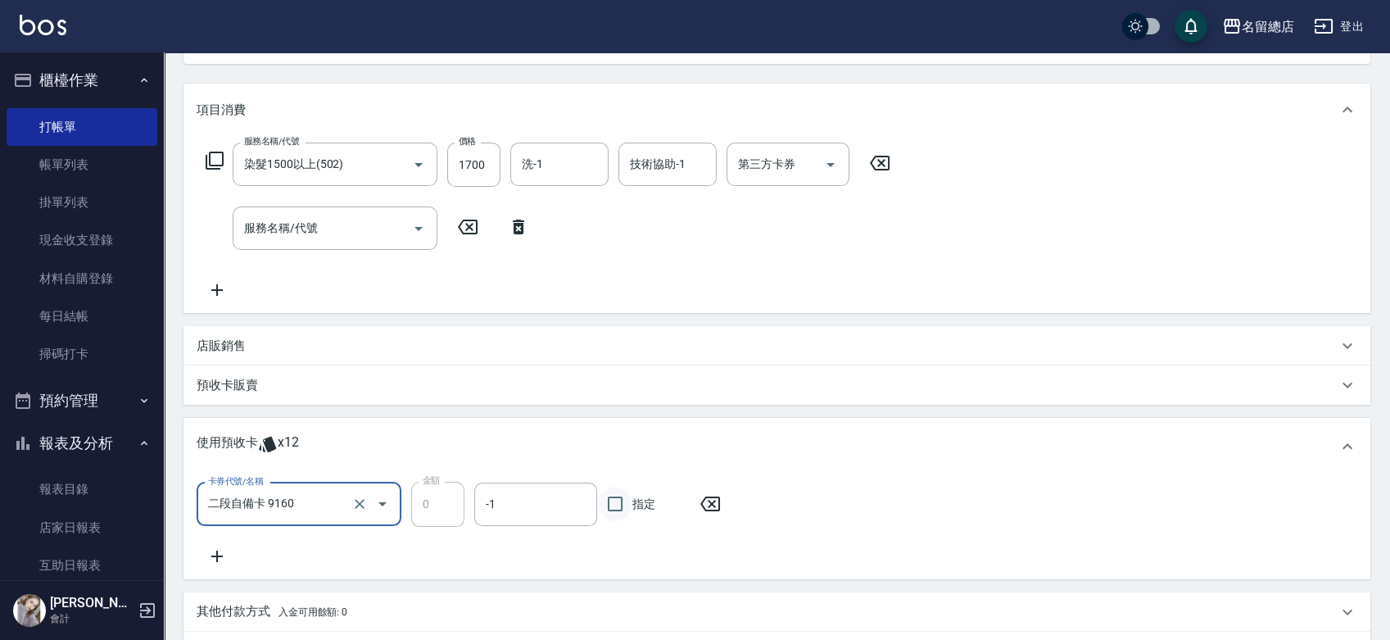
click at [632, 507] on span "指定" at bounding box center [643, 504] width 23 height 17
click at [632, 507] on input "指定" at bounding box center [615, 504] width 34 height 34
checkbox input "true"
click at [223, 550] on icon at bounding box center [217, 556] width 41 height 20
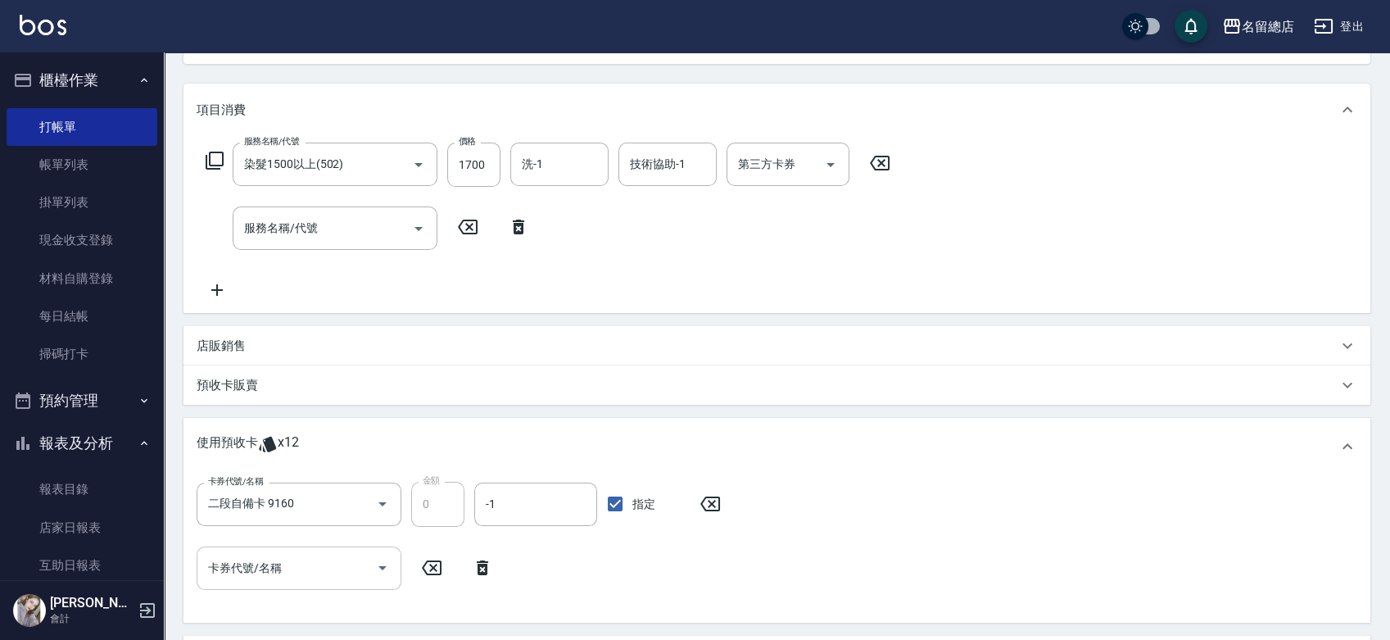
click at [328, 558] on input "卡券代號/名稱" at bounding box center [286, 568] width 165 height 29
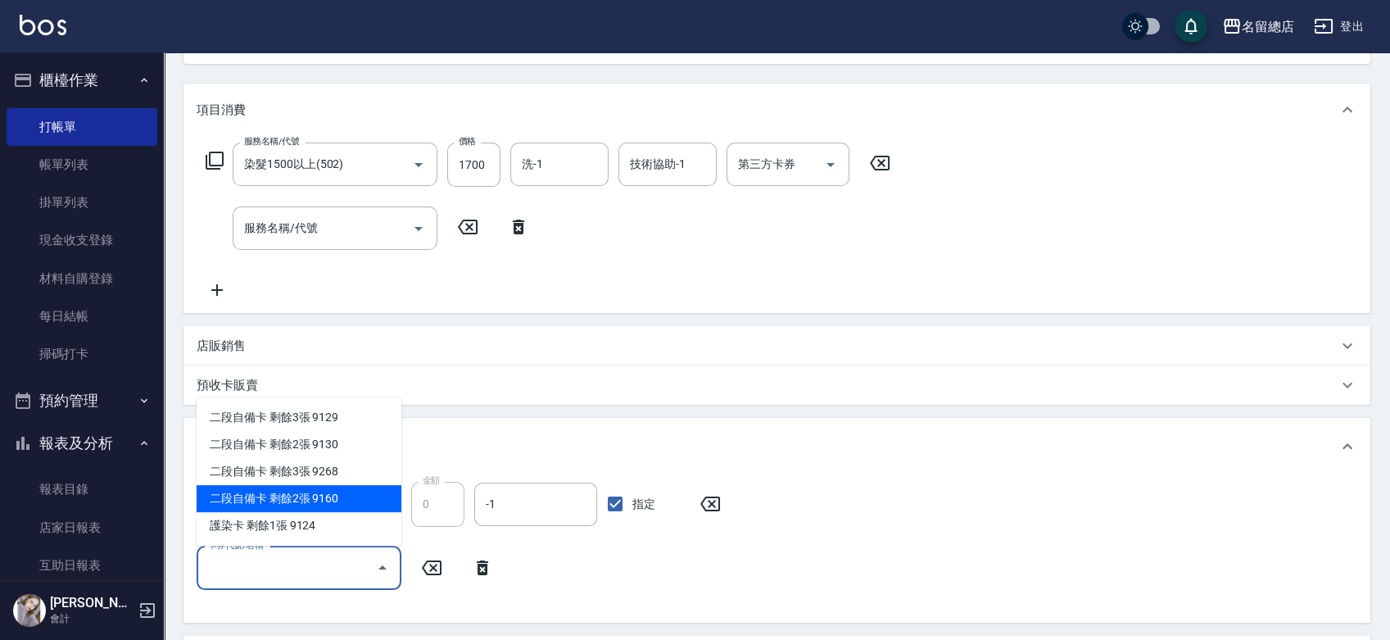
click at [326, 501] on div "二段自備卡 剩餘2張 9160" at bounding box center [299, 498] width 205 height 27
type input "二段自備卡 9160"
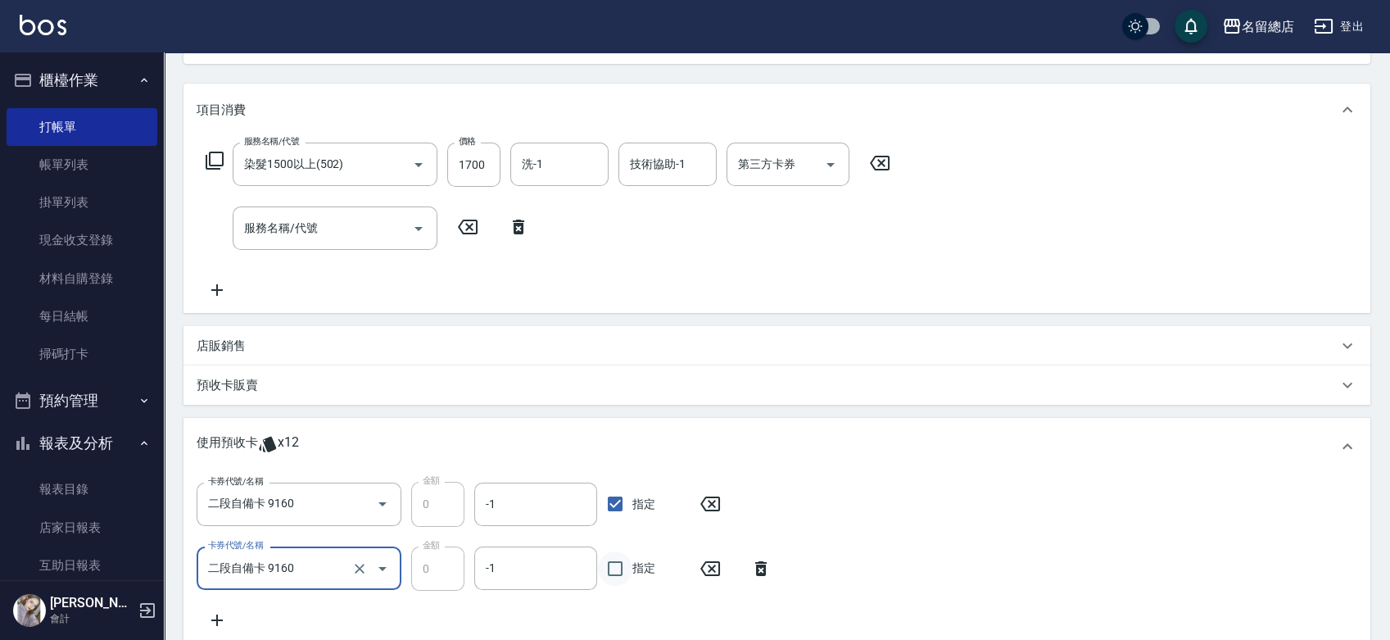
click at [616, 568] on input "指定" at bounding box center [615, 568] width 34 height 34
checkbox input "true"
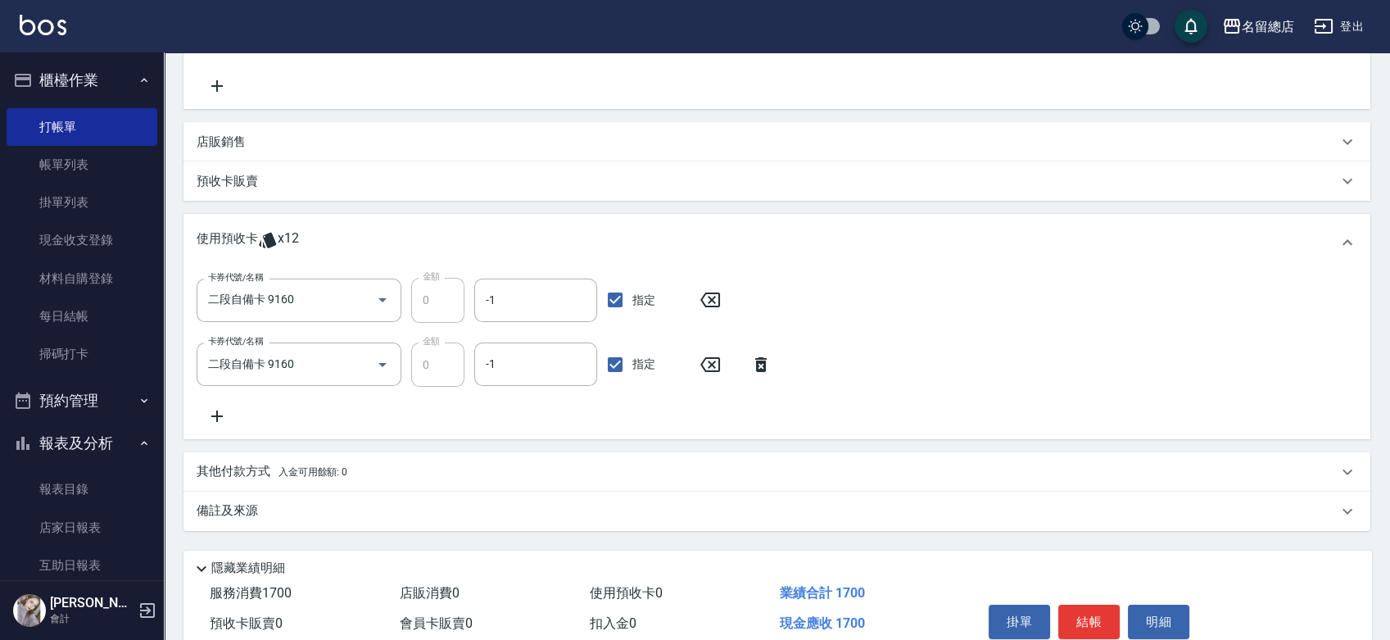
scroll to position [280, 0]
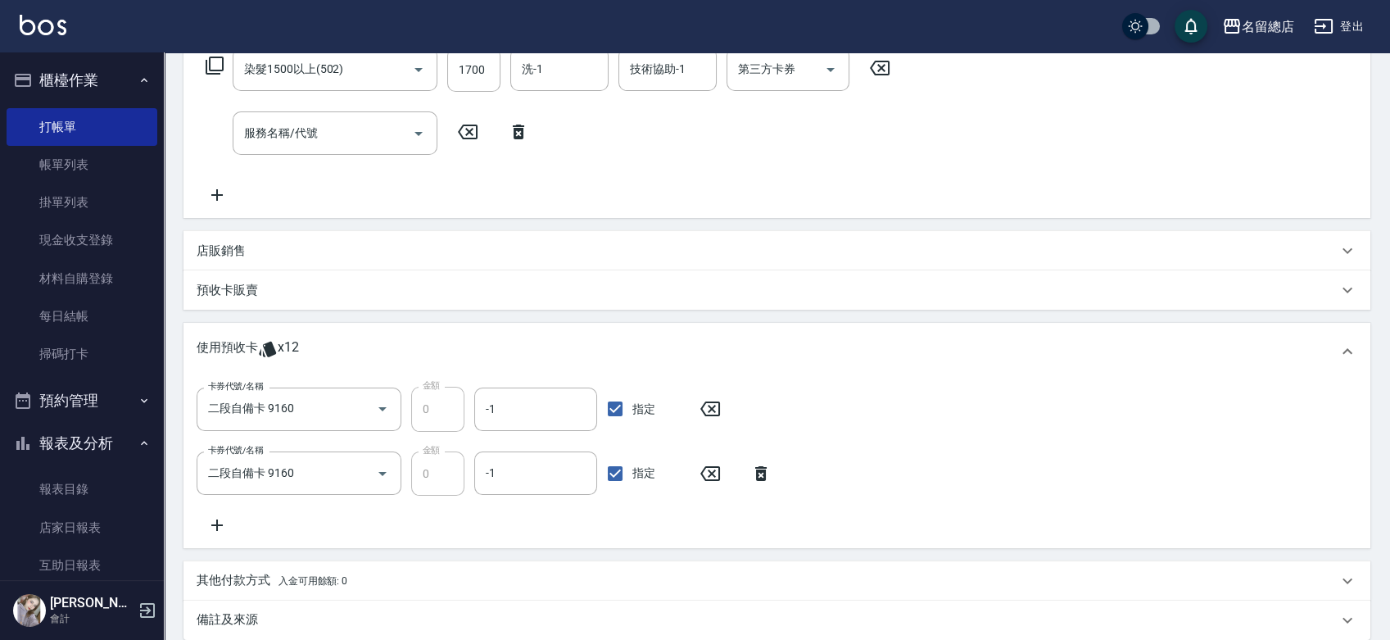
type input "[DATE] 17:17"
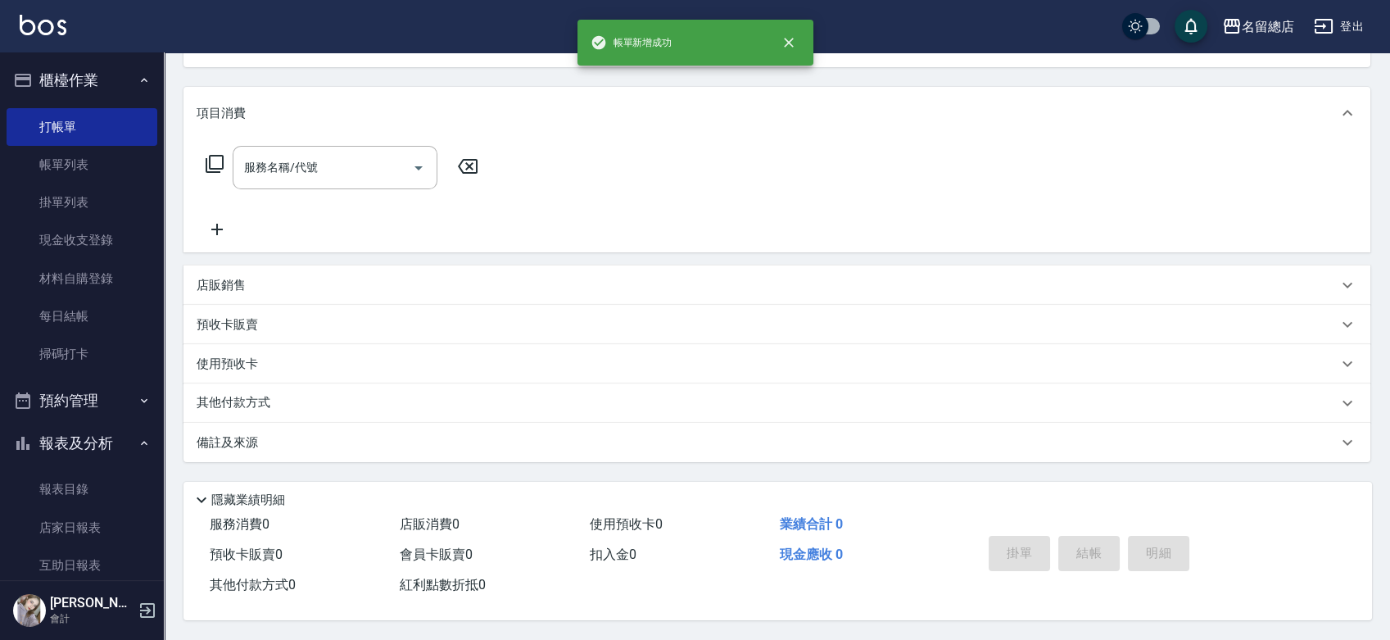
scroll to position [0, 0]
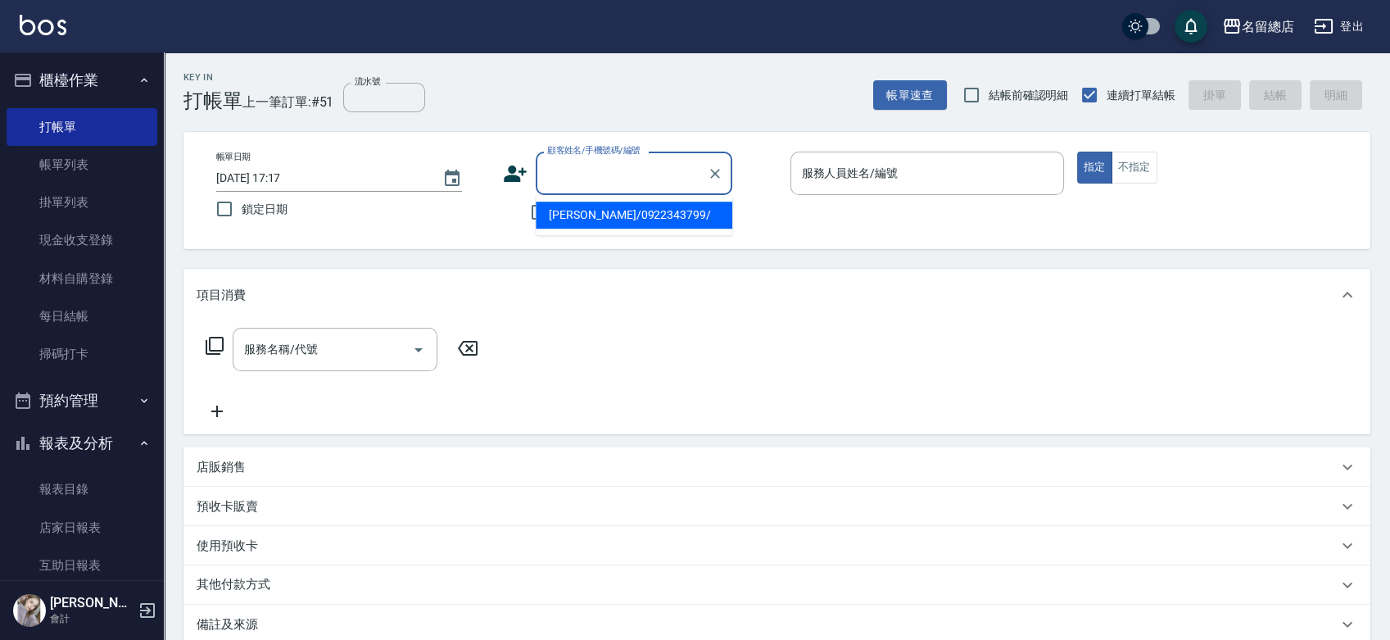
click at [622, 168] on input "顧客姓名/手機號碼/編號" at bounding box center [621, 173] width 157 height 29
click at [618, 210] on li "[PERSON_NAME]/0922343799/" at bounding box center [634, 214] width 197 height 27
type input "[PERSON_NAME]/0922343799/"
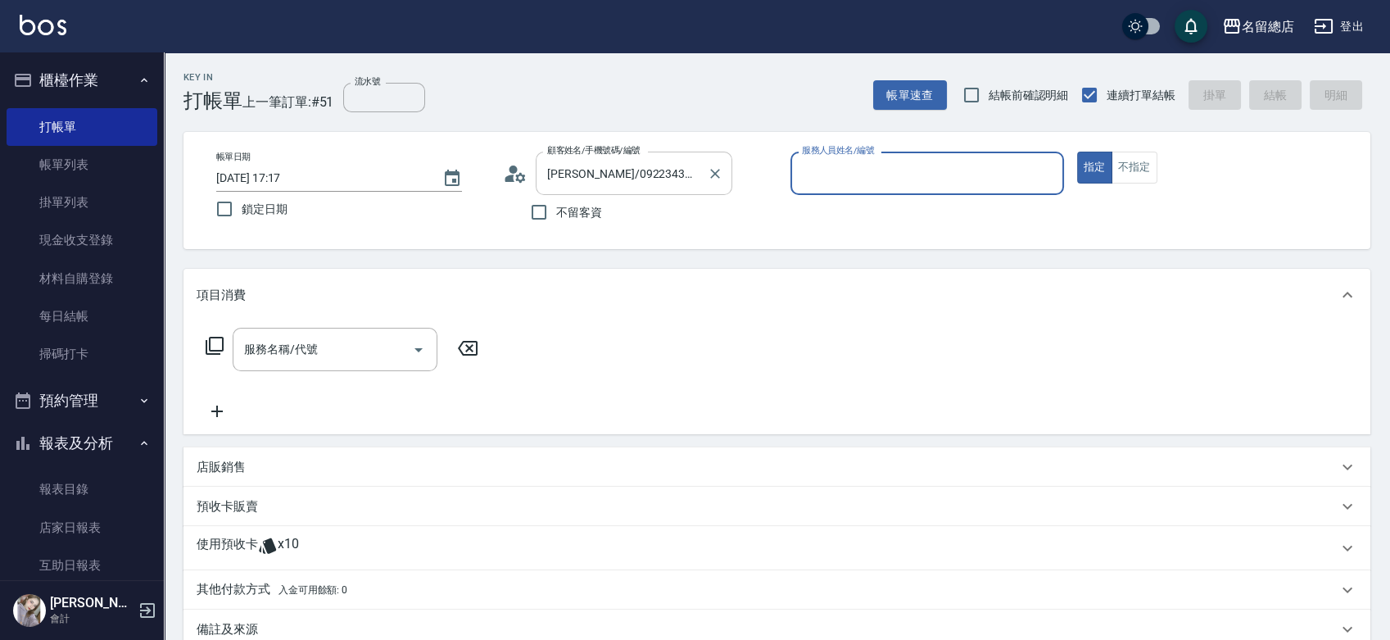
drag, startPoint x: 718, startPoint y: 173, endPoint x: 701, endPoint y: 179, distance: 17.6
click at [719, 173] on icon "Clear" at bounding box center [715, 173] width 16 height 16
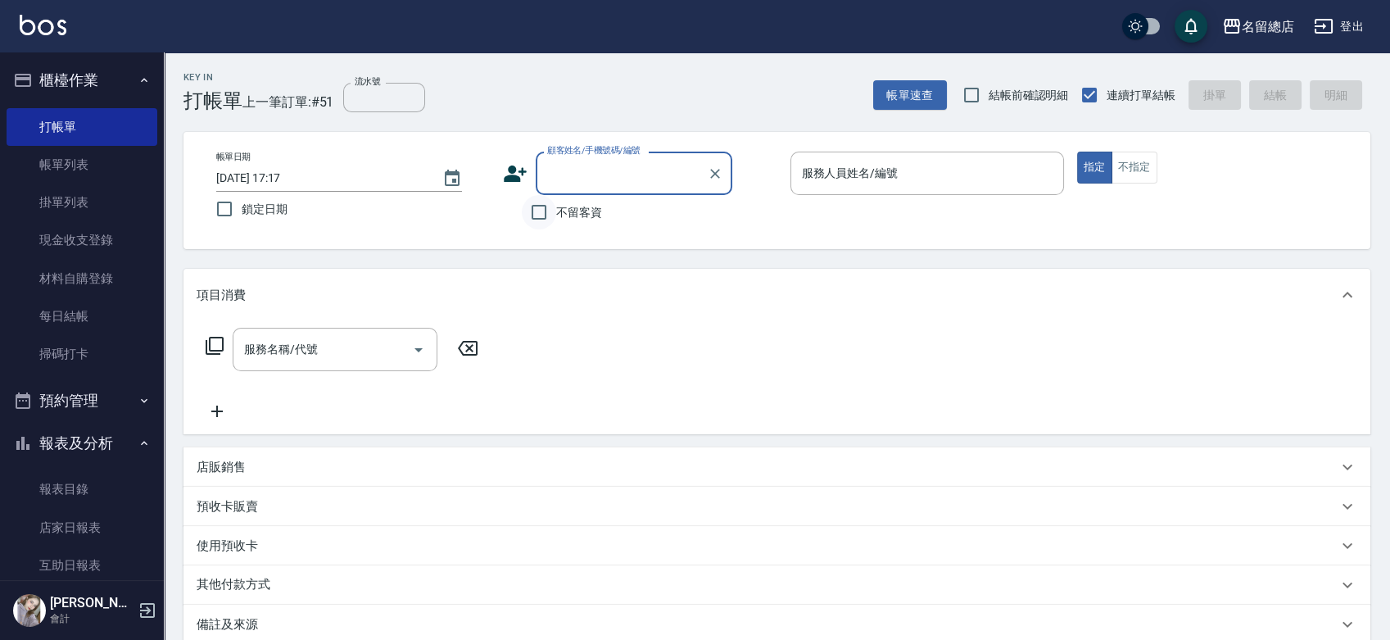
click at [544, 210] on input "不留客資" at bounding box center [539, 212] width 34 height 34
checkbox input "true"
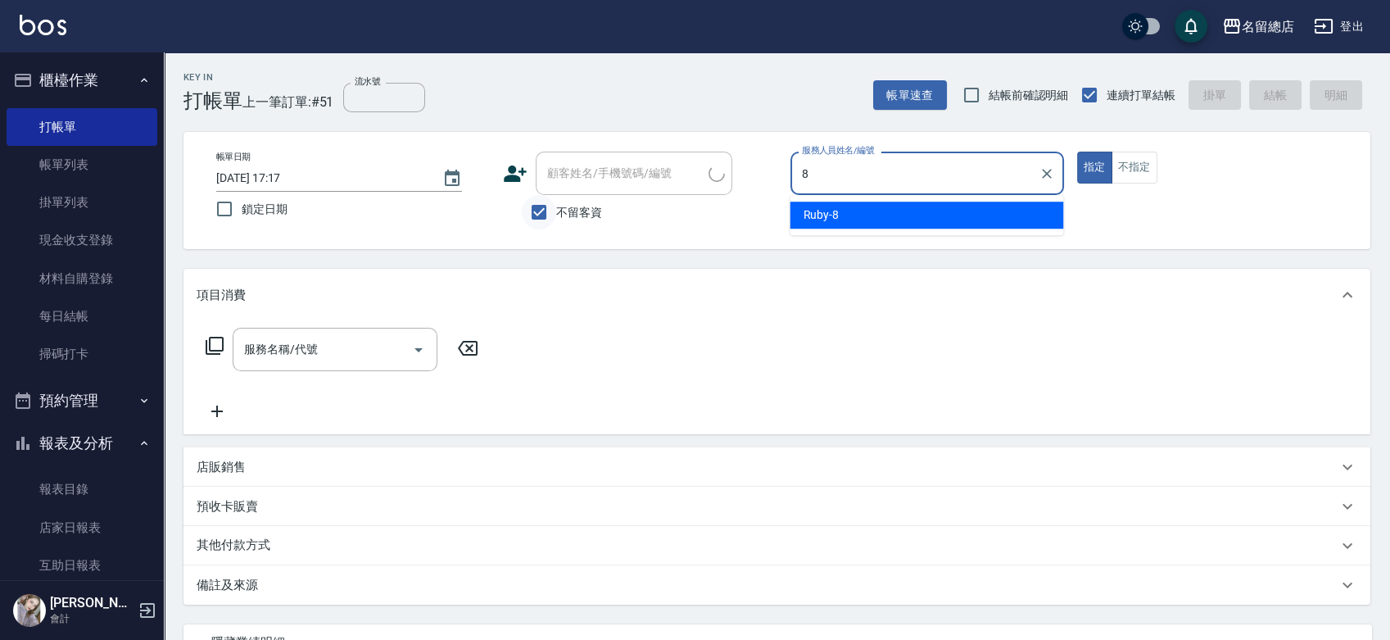
type input "Ruby-8"
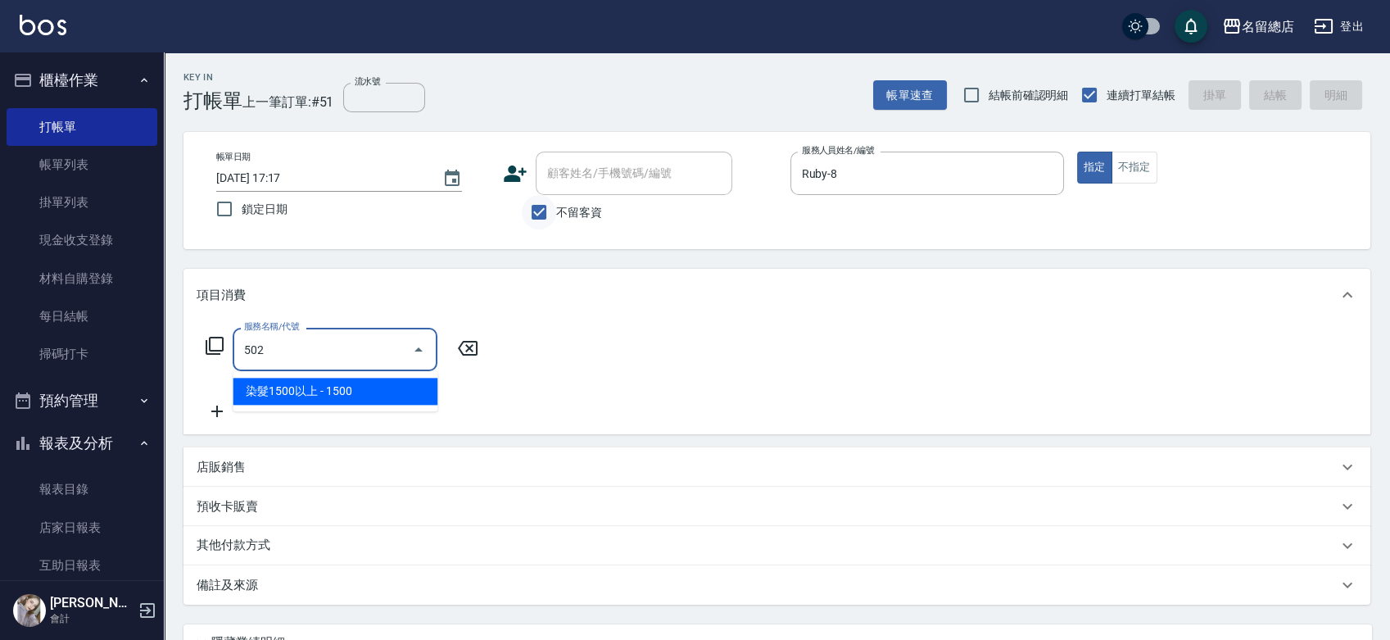
type input "染髮1500以上(502)"
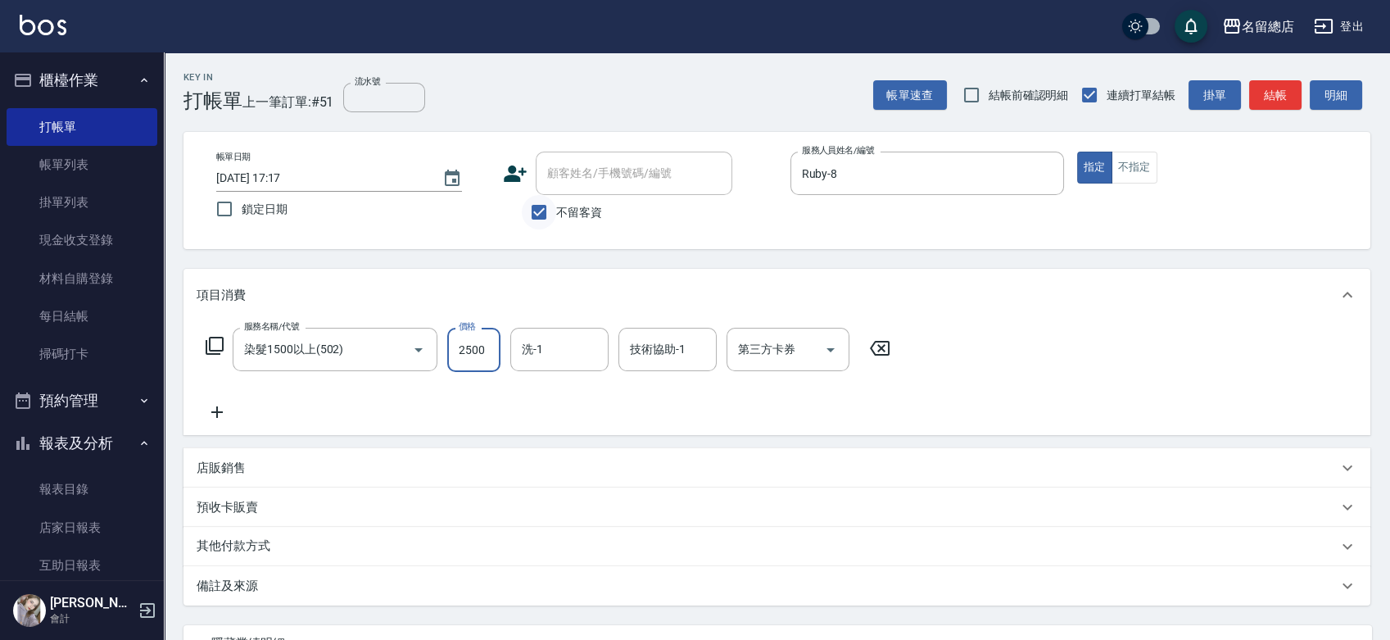
type input "2500"
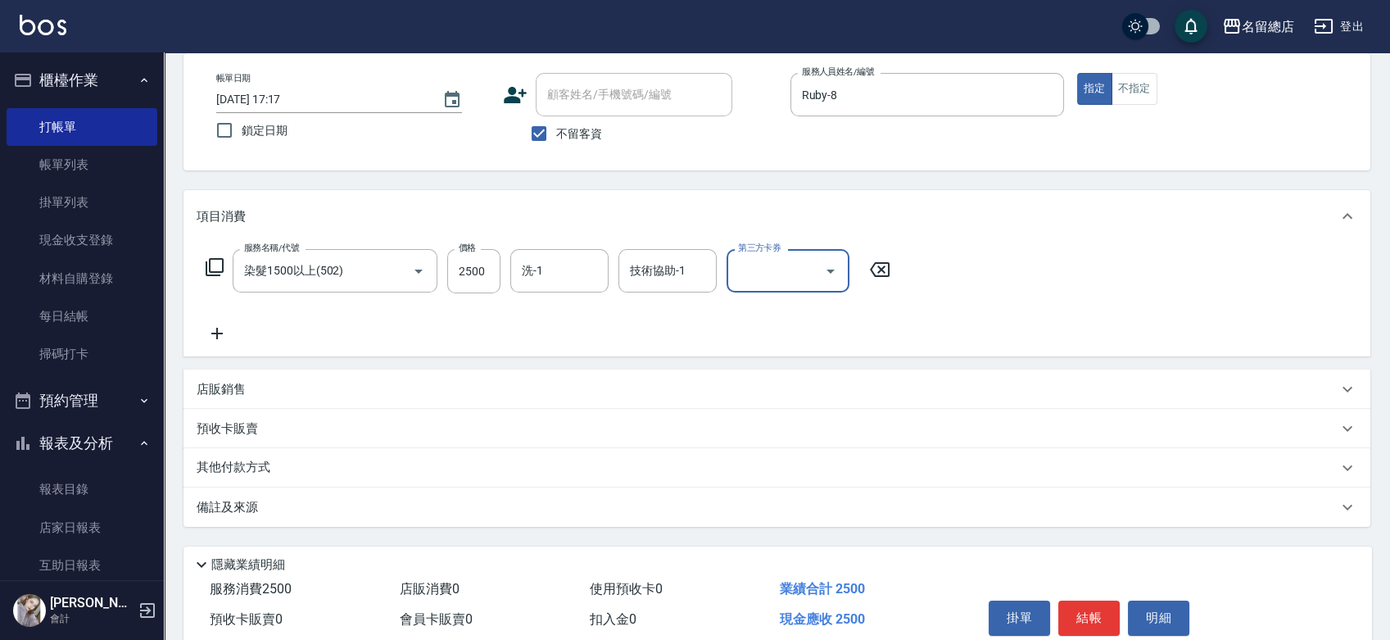
scroll to position [148, 0]
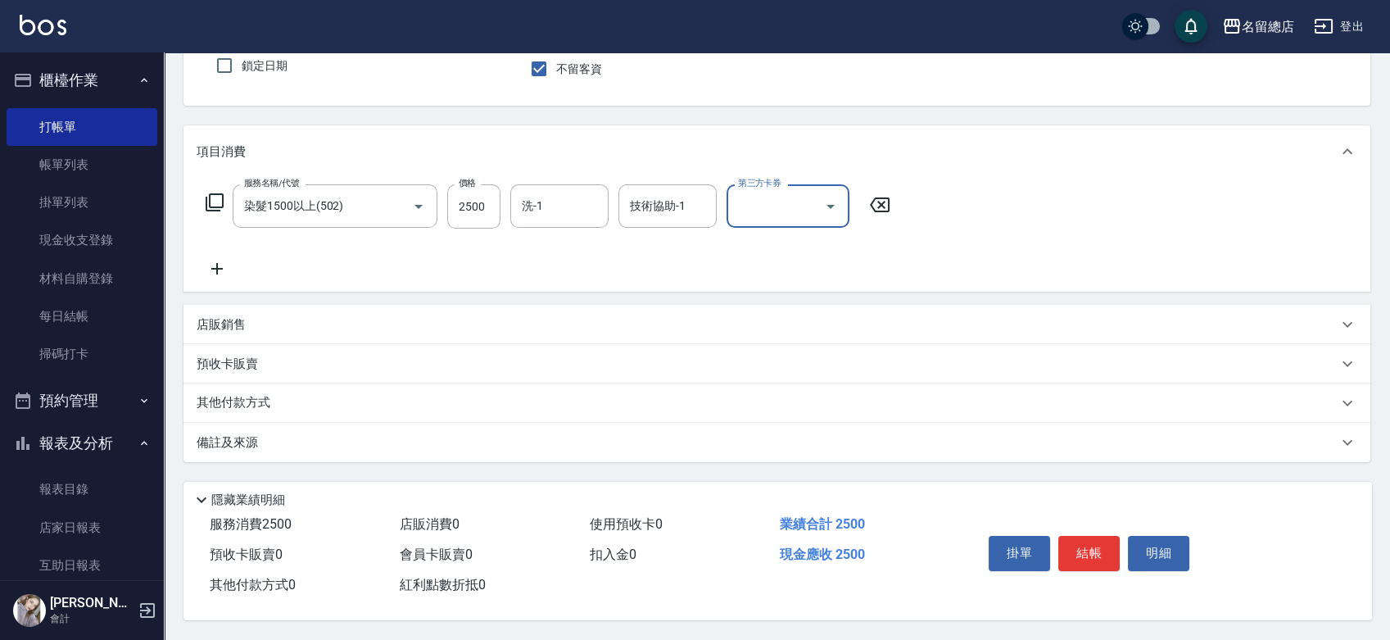
click at [277, 394] on p "其他付款方式" at bounding box center [238, 403] width 82 height 18
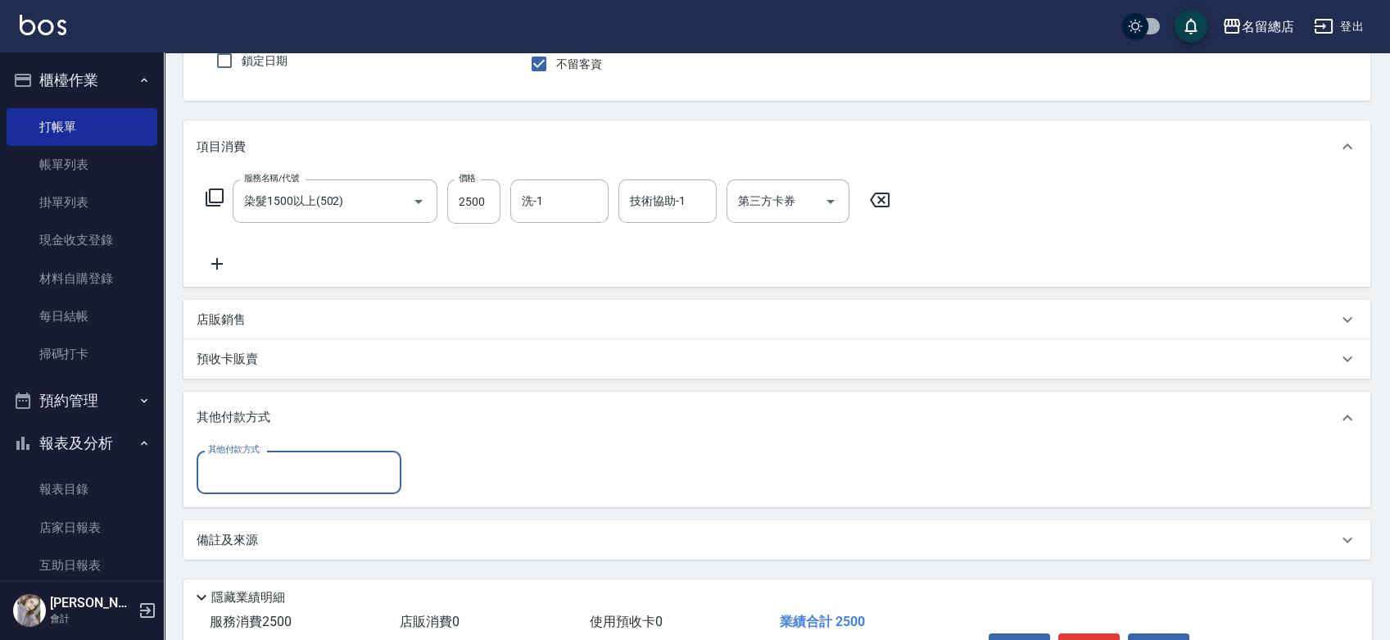
scroll to position [0, 0]
click at [261, 477] on input "其他付款方式" at bounding box center [299, 472] width 190 height 29
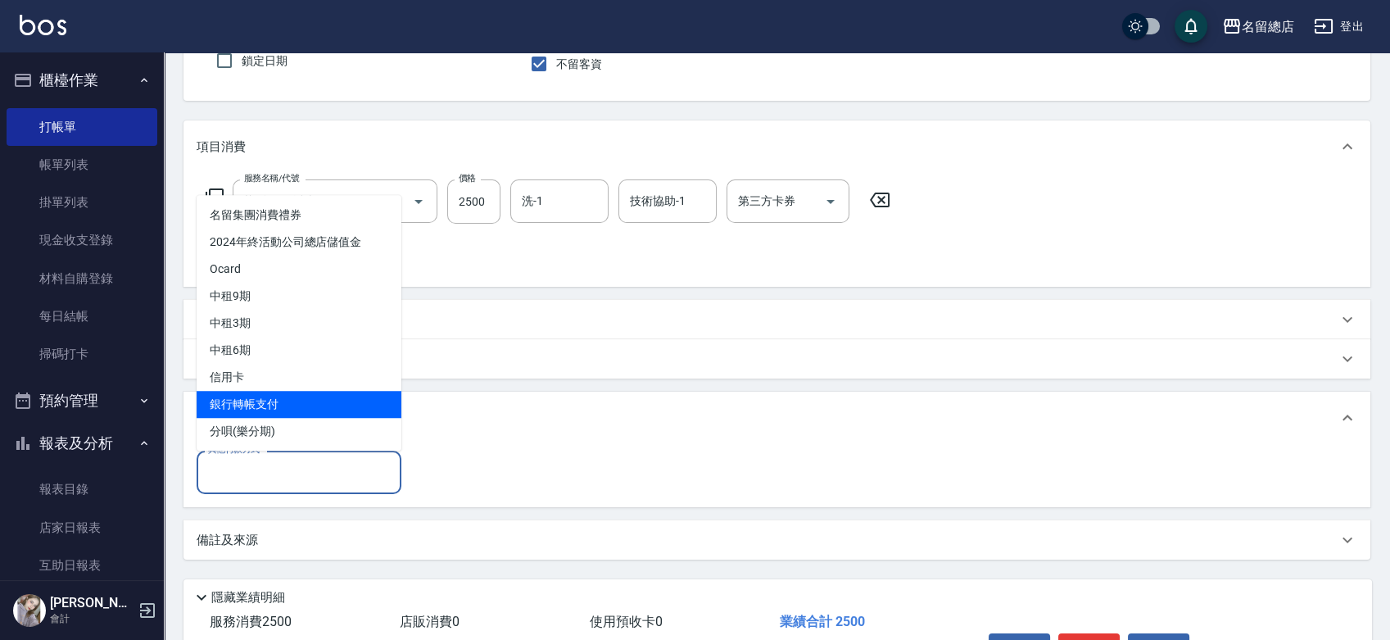
click at [281, 403] on span "銀行轉帳支付" at bounding box center [299, 404] width 205 height 27
type input "銀行轉帳支付"
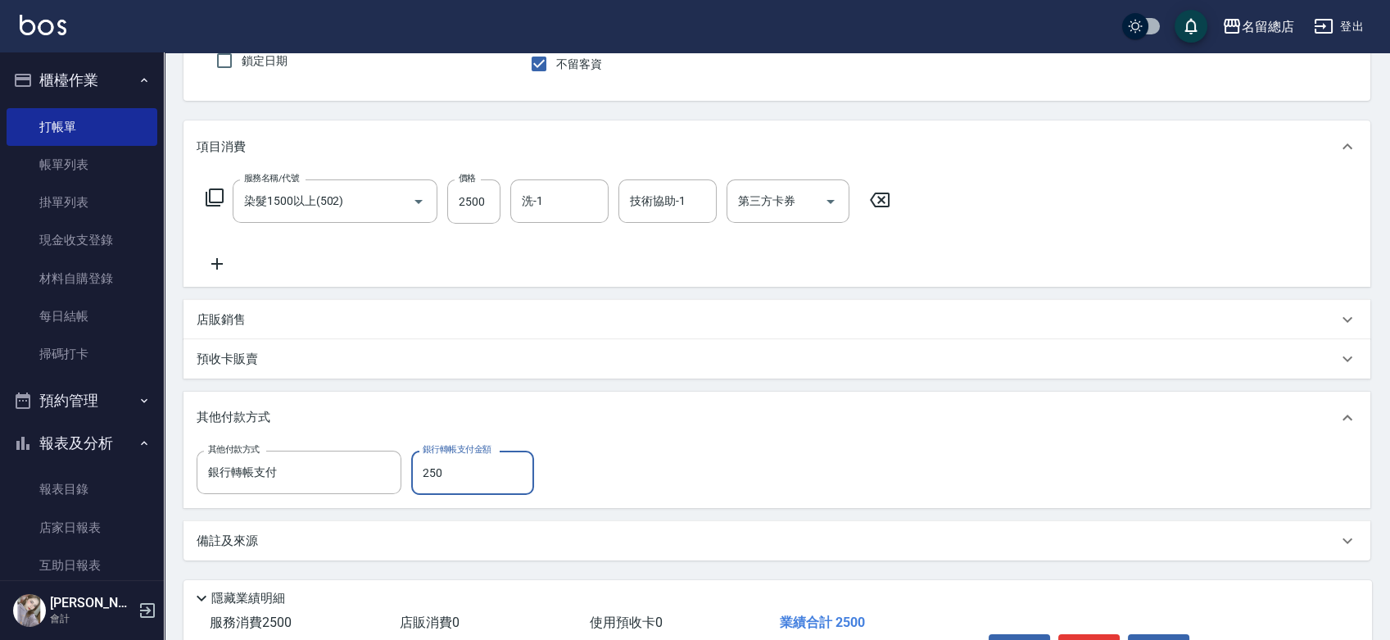
type input "2500"
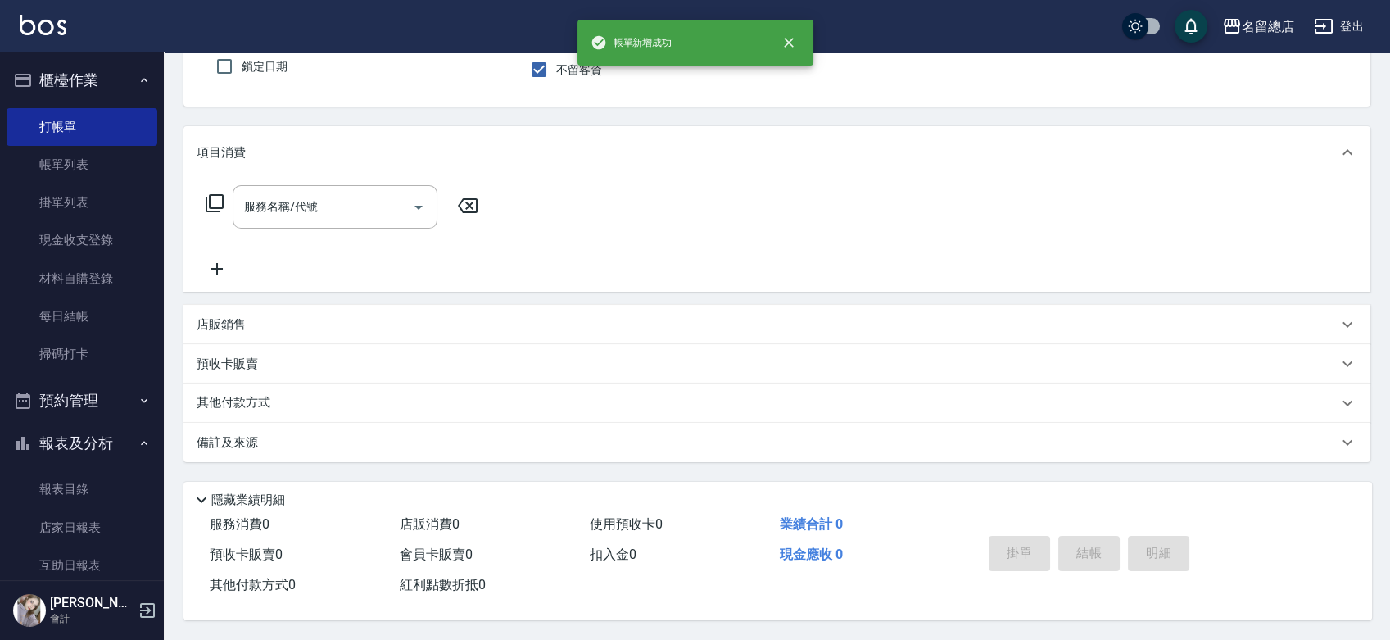
scroll to position [147, 0]
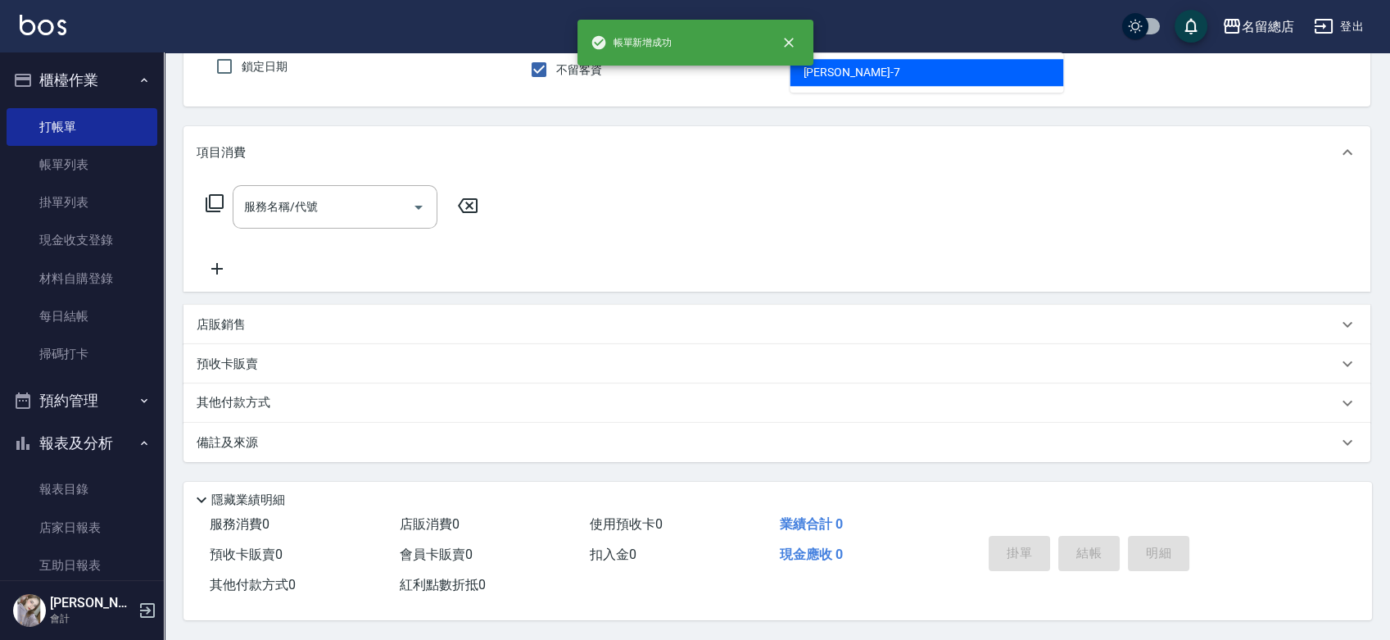
type input "Mick-7"
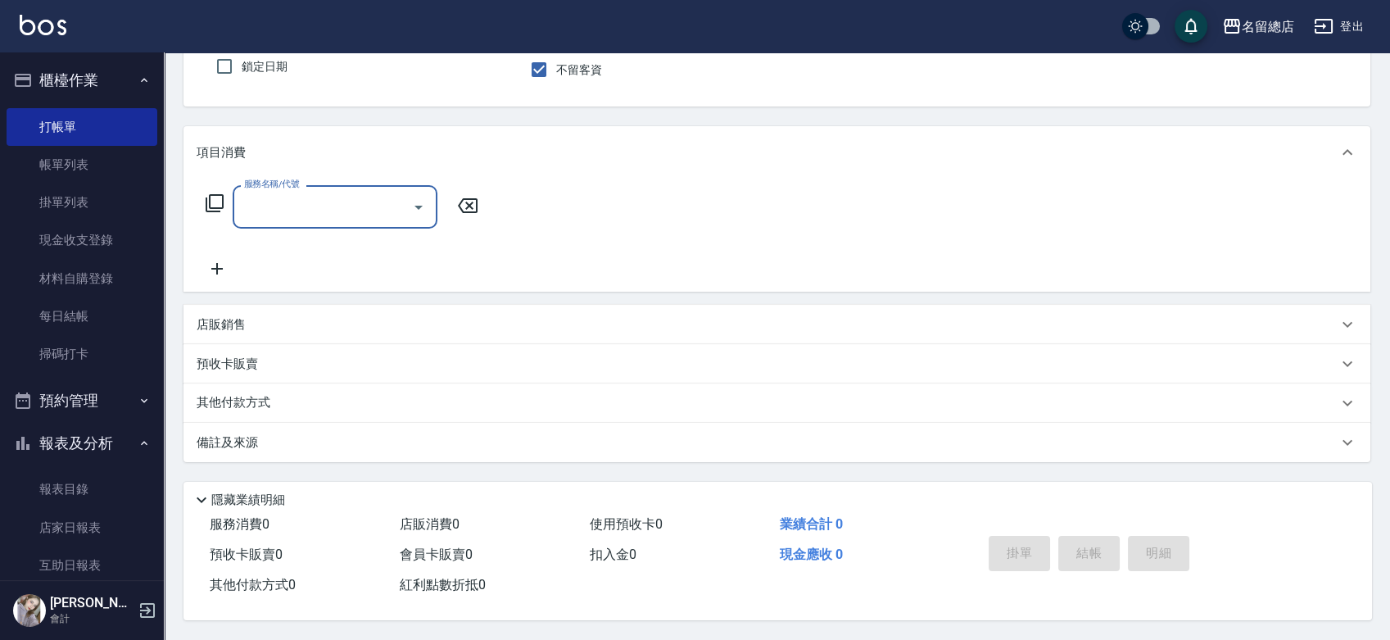
scroll to position [0, 0]
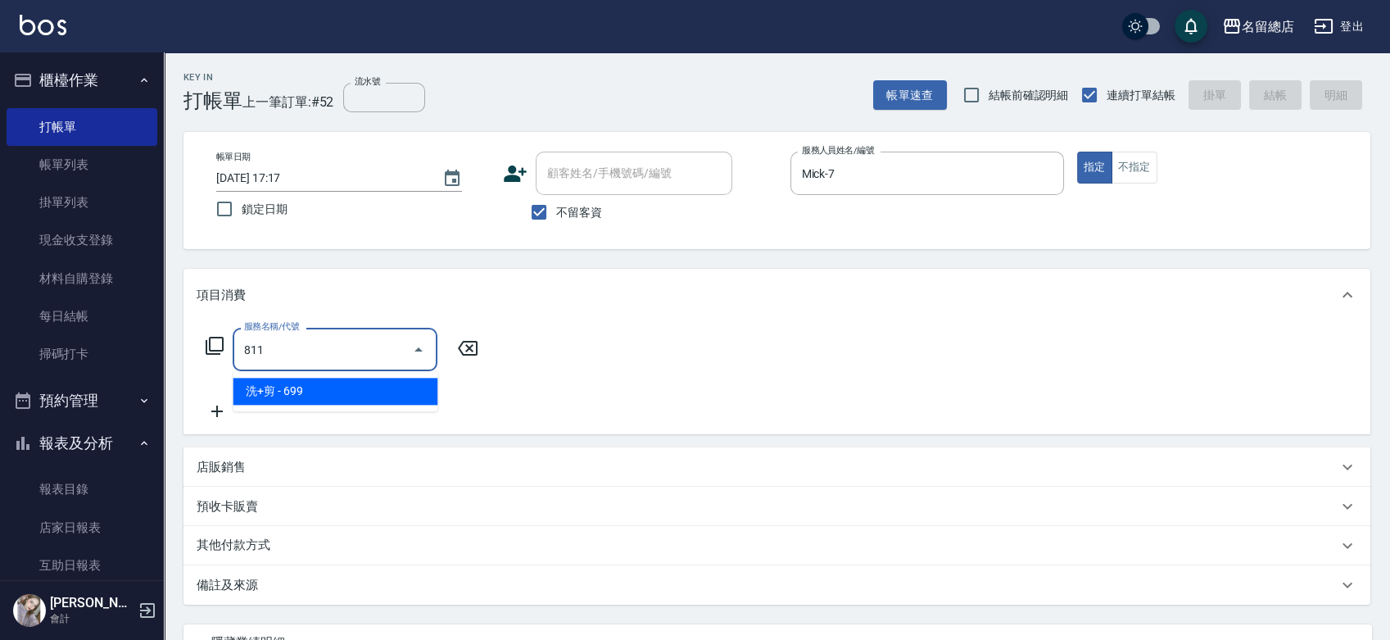
type input "洗+剪(811)"
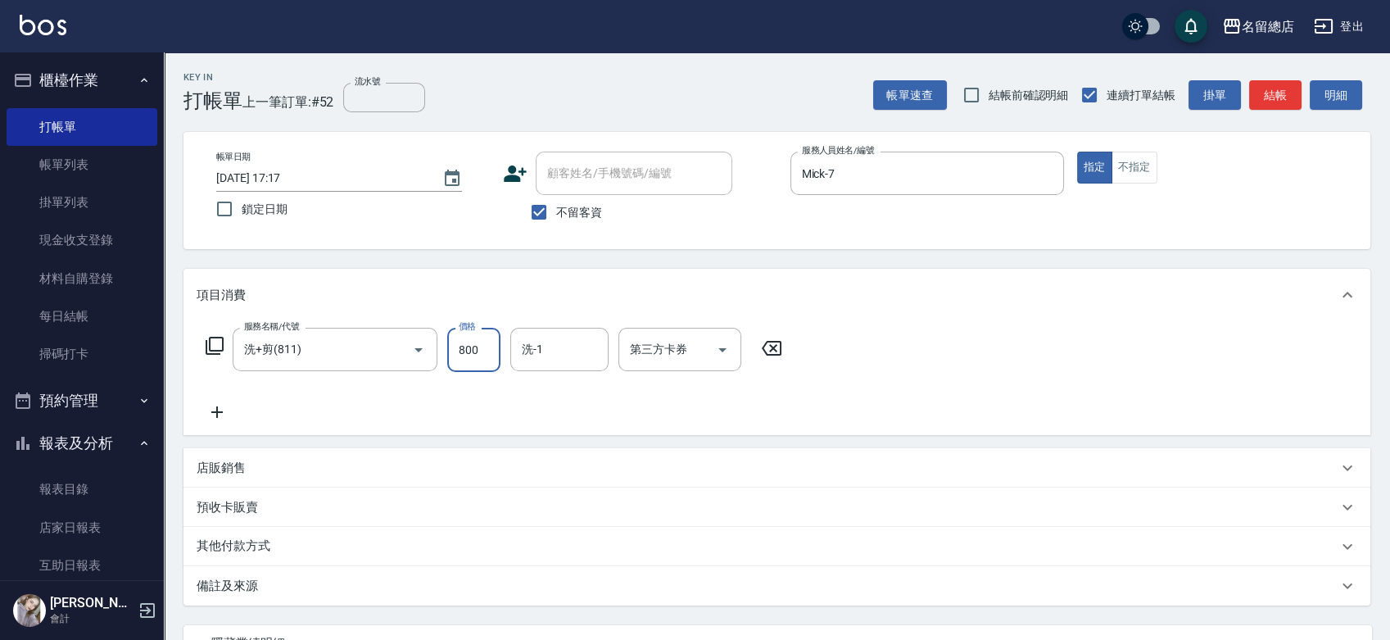
type input "800"
type input "[PERSON_NAME]-34"
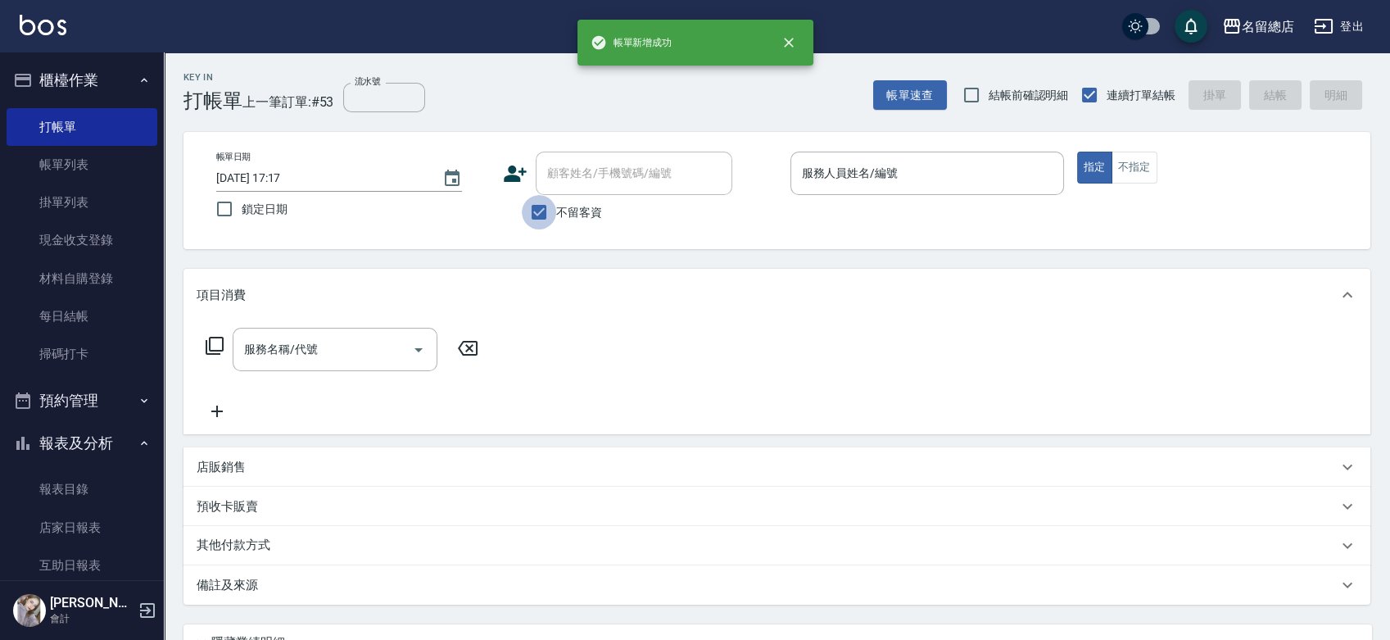
click at [544, 210] on input "不留客資" at bounding box center [539, 212] width 34 height 34
checkbox input "false"
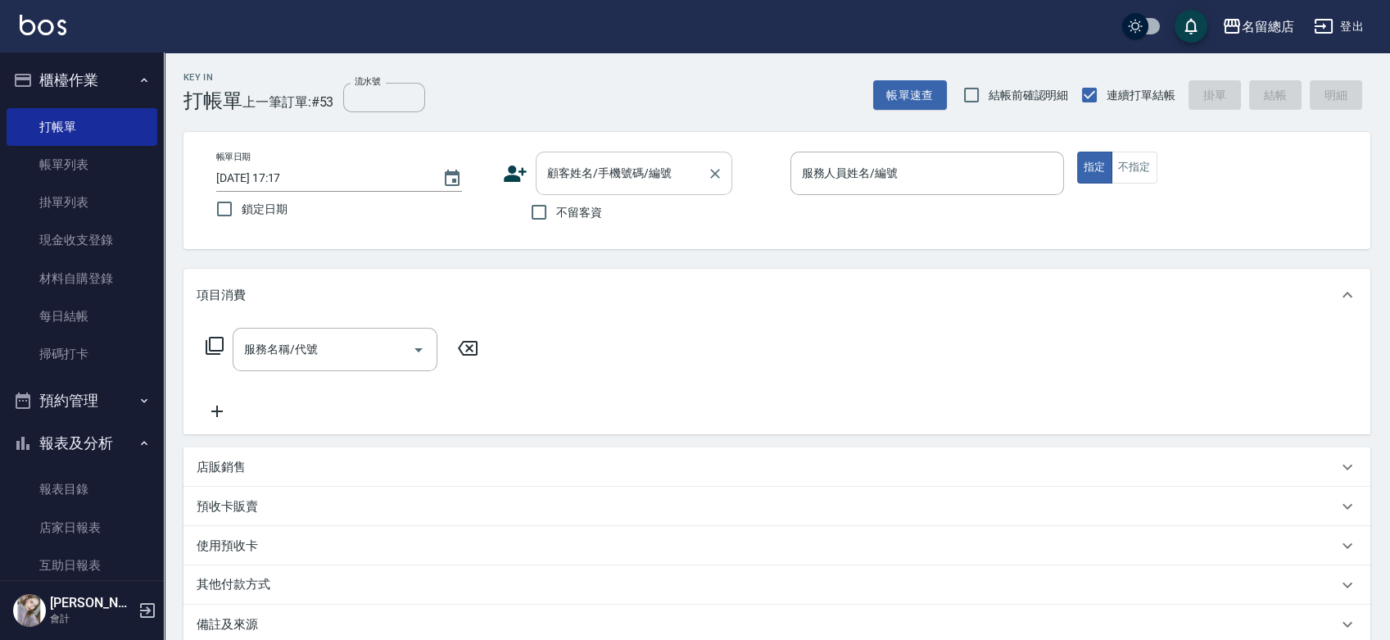
click at [589, 183] on input "顧客姓名/手機號碼/編號" at bounding box center [621, 173] width 157 height 29
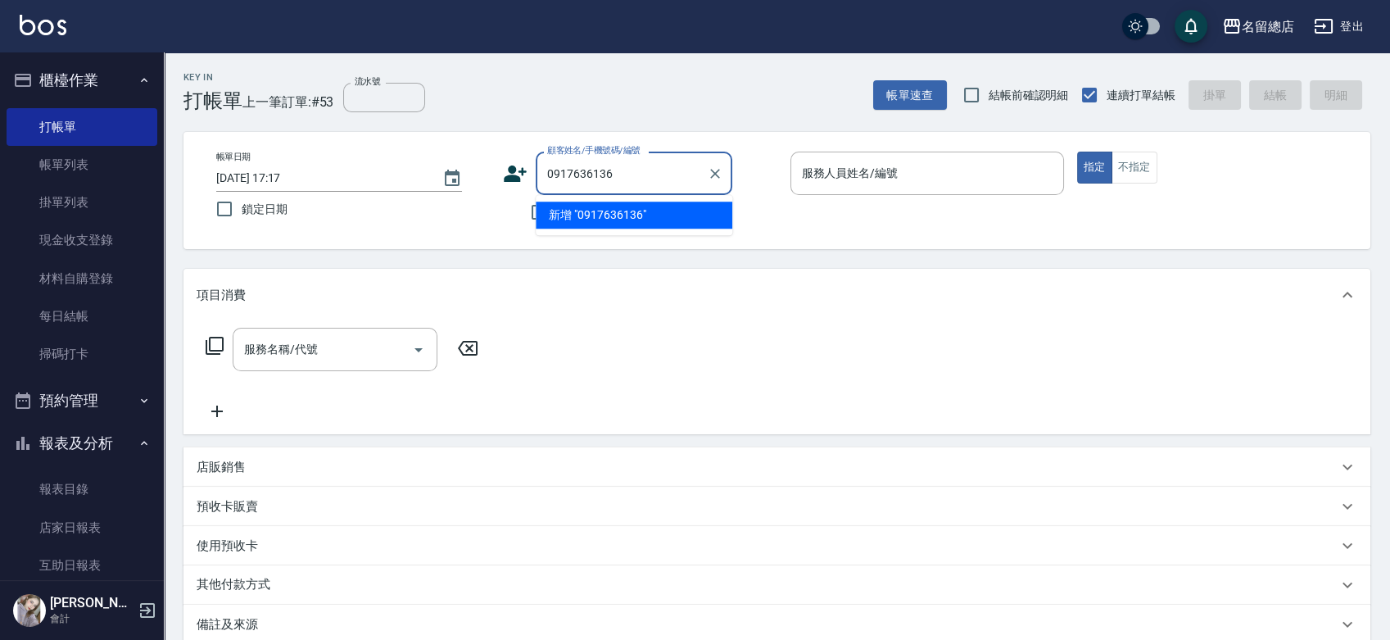
type input "0917636136"
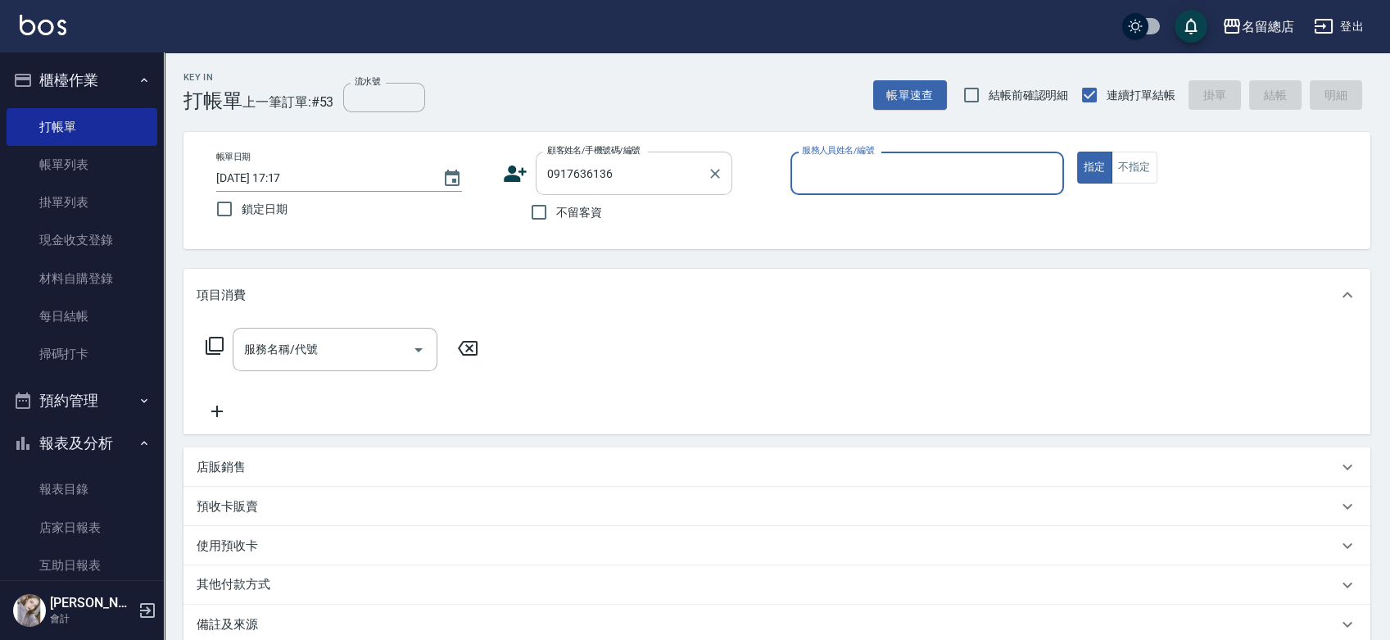
type input "4"
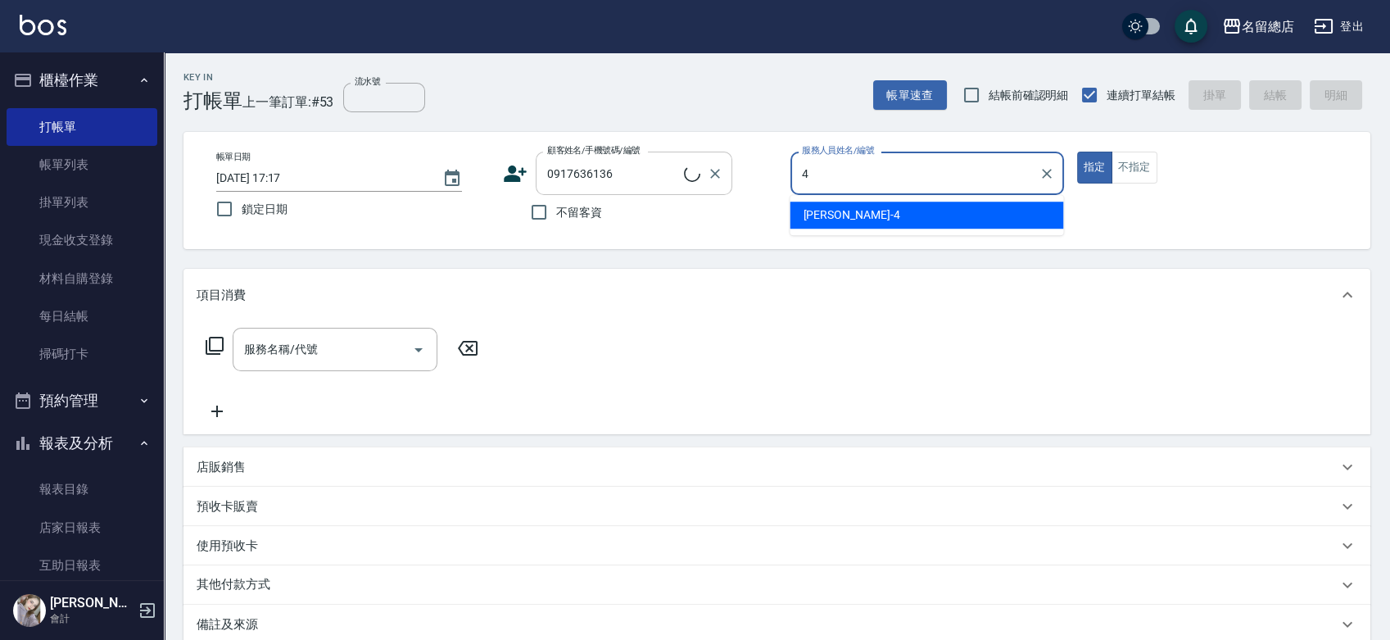
type input "[PERSON_NAME]/0917636136/"
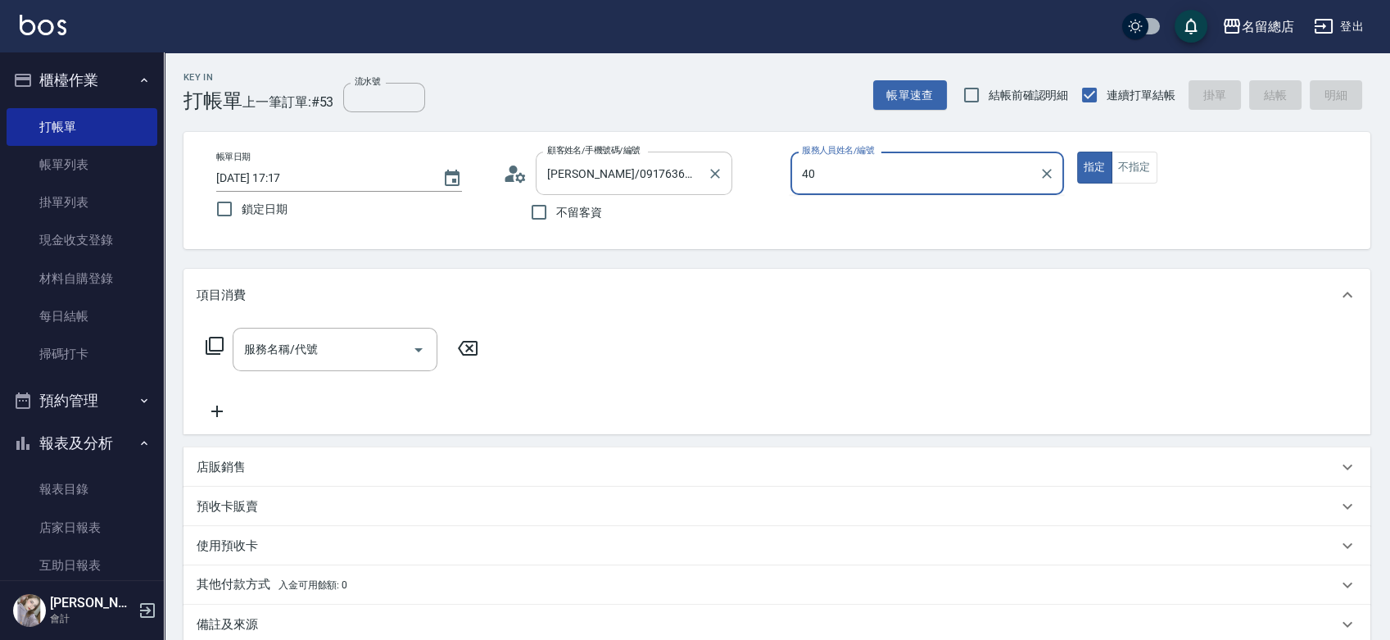
type input "40"
click at [1077, 152] on button "指定" at bounding box center [1094, 168] width 35 height 32
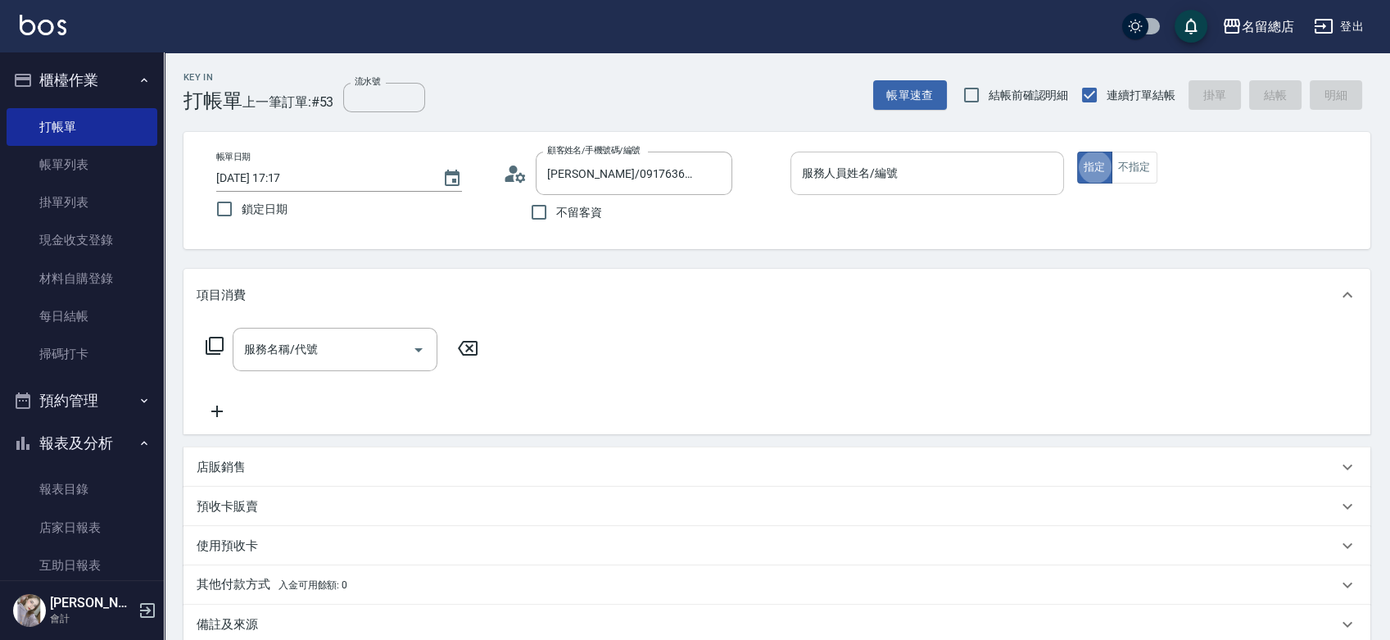
click at [913, 156] on div "服務人員姓名/編號" at bounding box center [927, 173] width 274 height 43
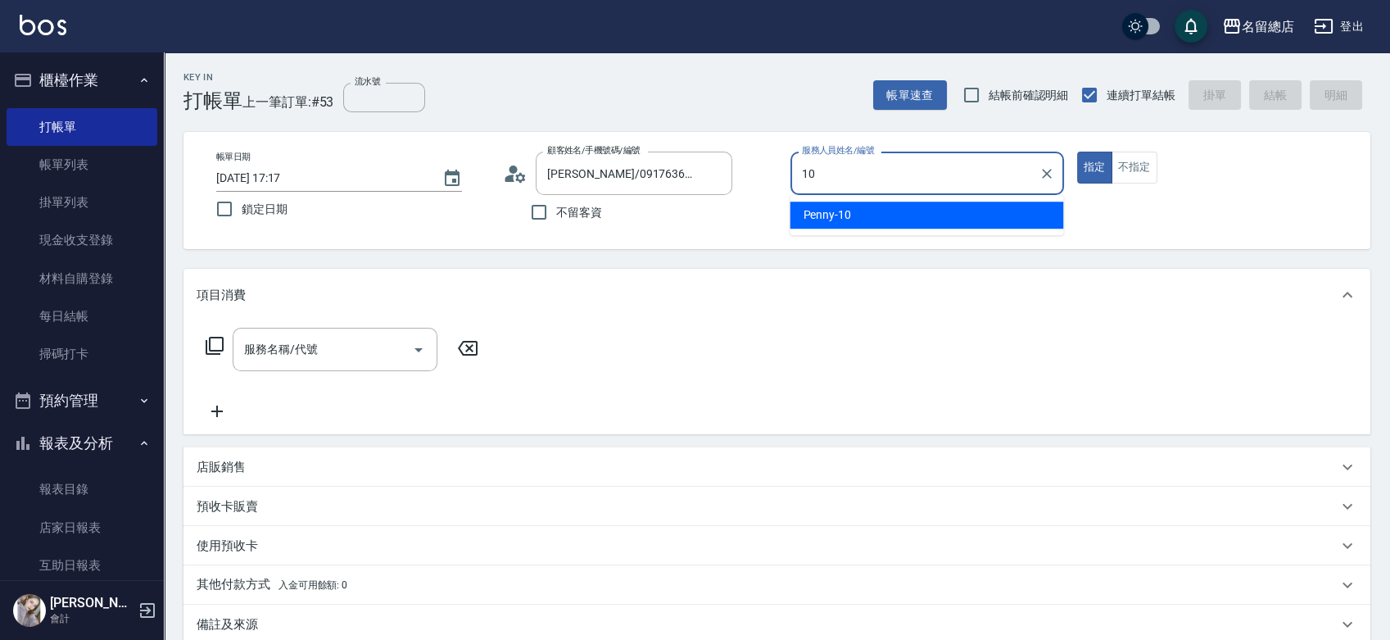
type input "Penny-10"
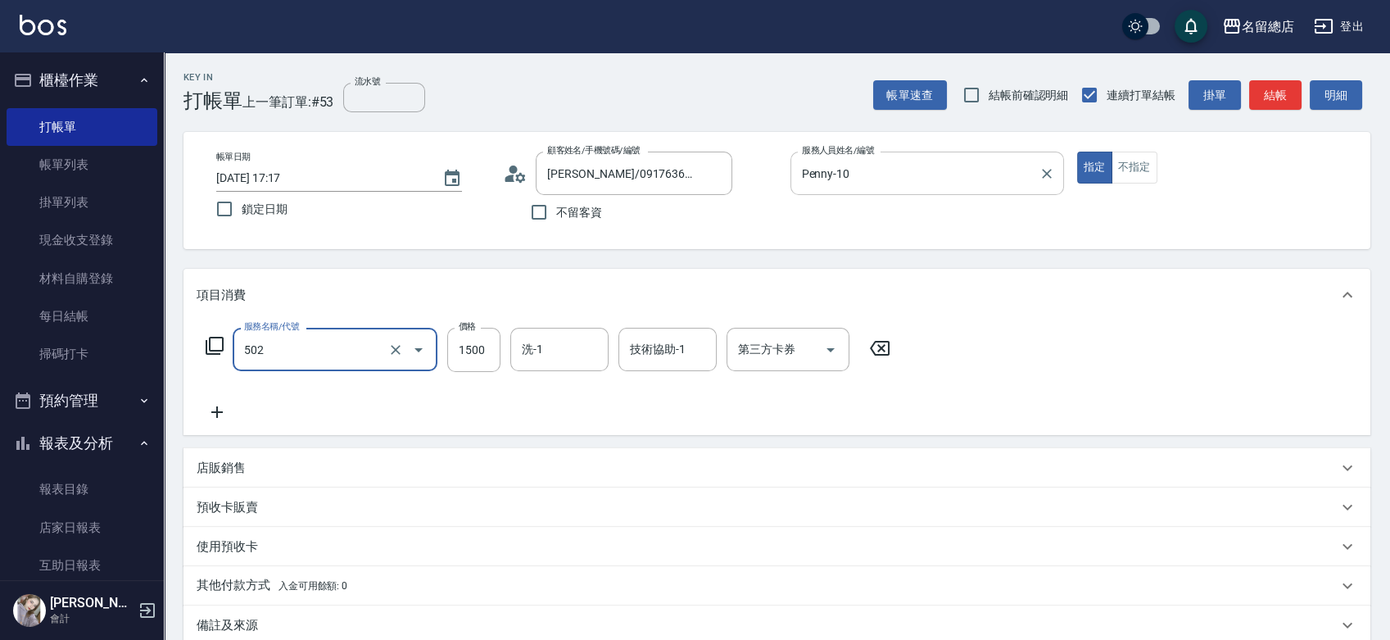
type input "染髮1500以上(502)"
type input "2500"
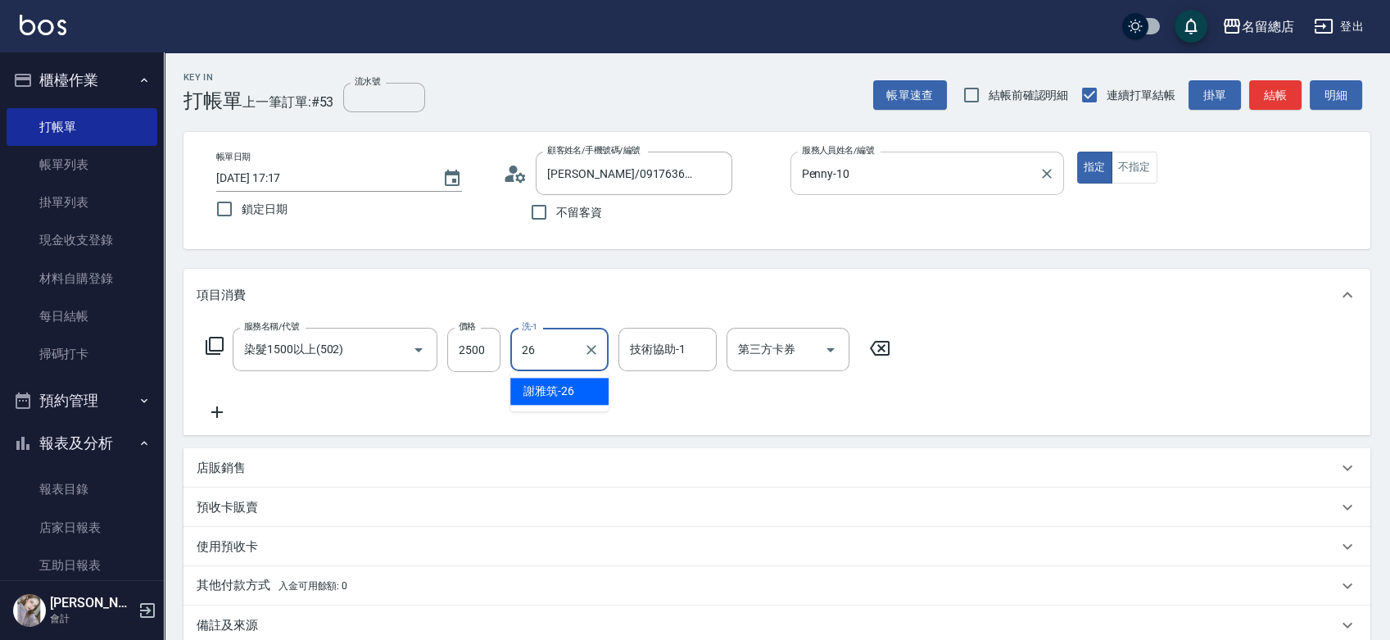
type input "[PERSON_NAME]-26"
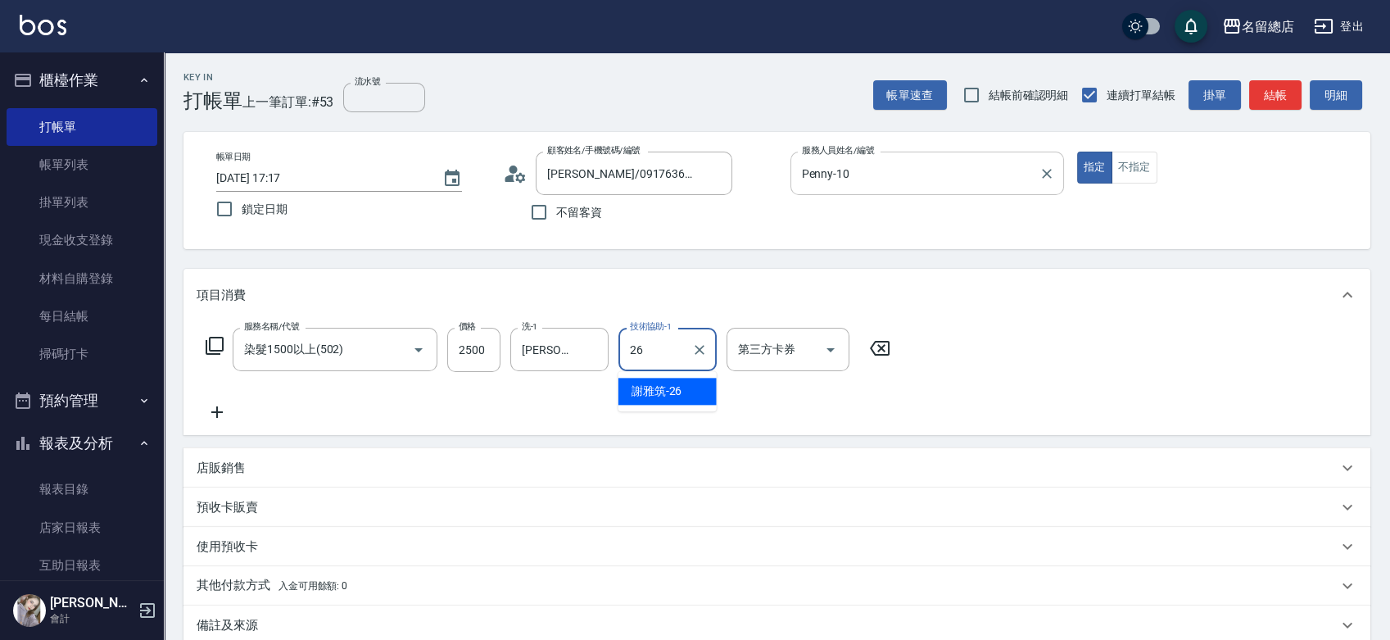
type input "[PERSON_NAME]-26"
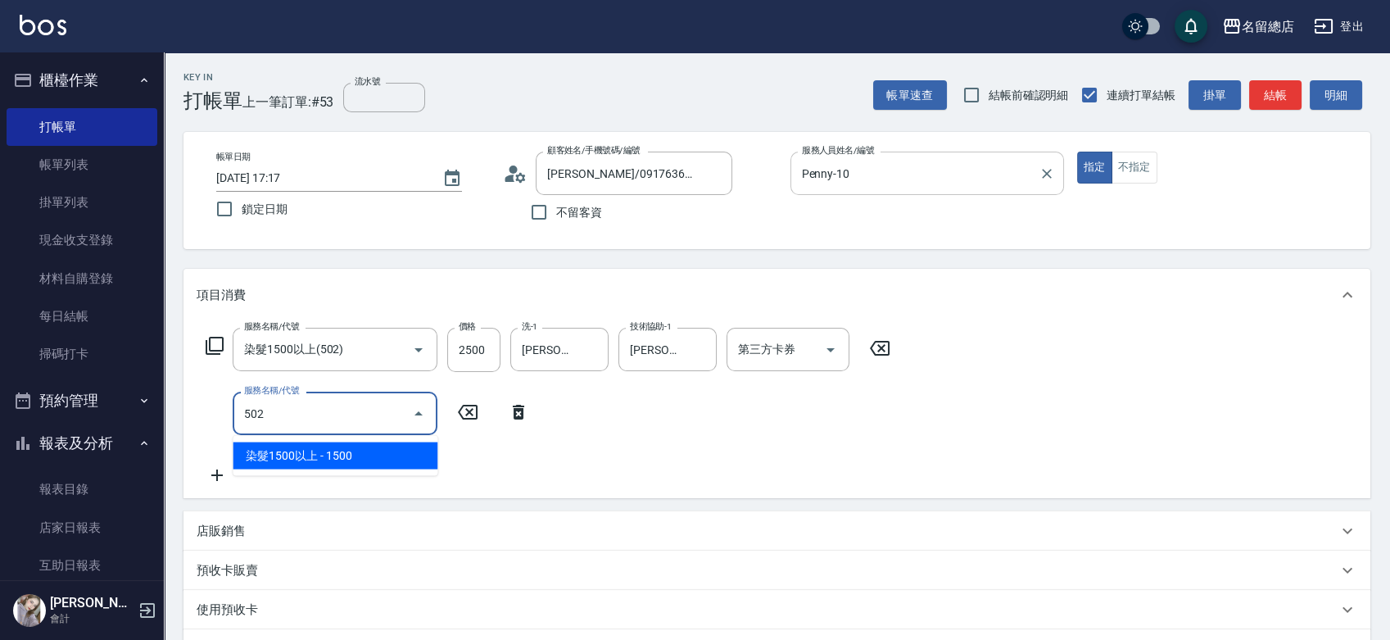
type input "染髮1500以上(502)"
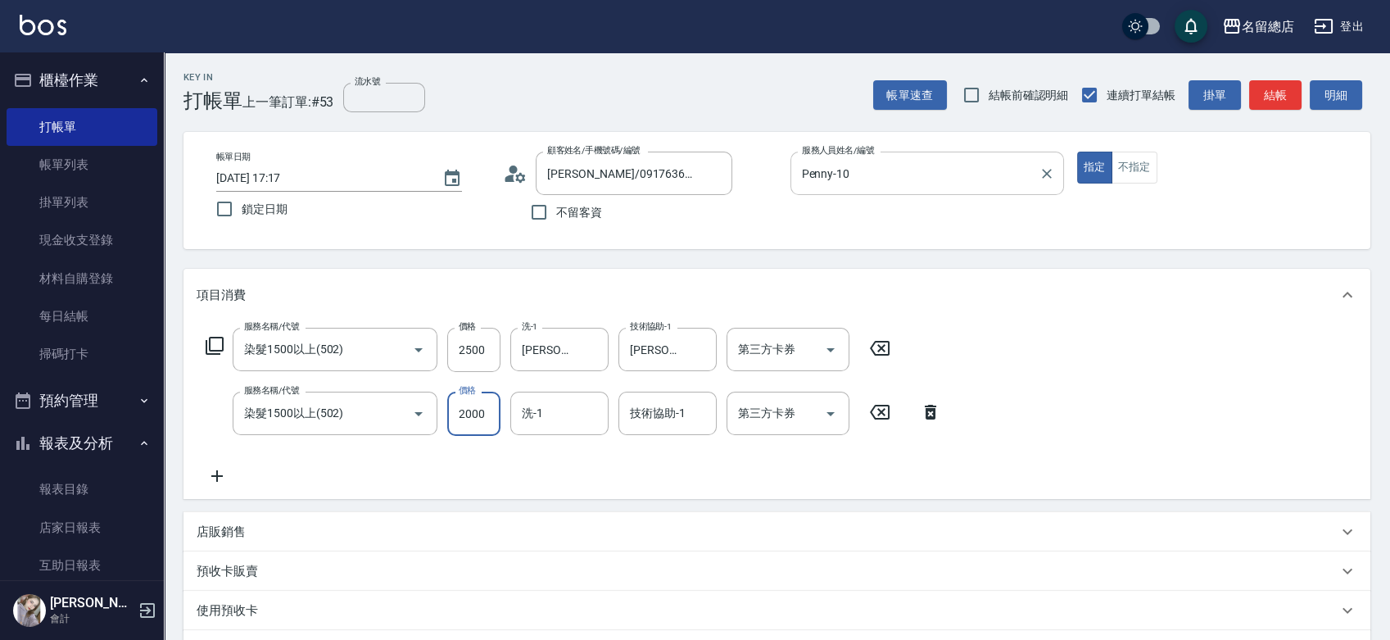
type input "2000"
type input "[PERSON_NAME]-26"
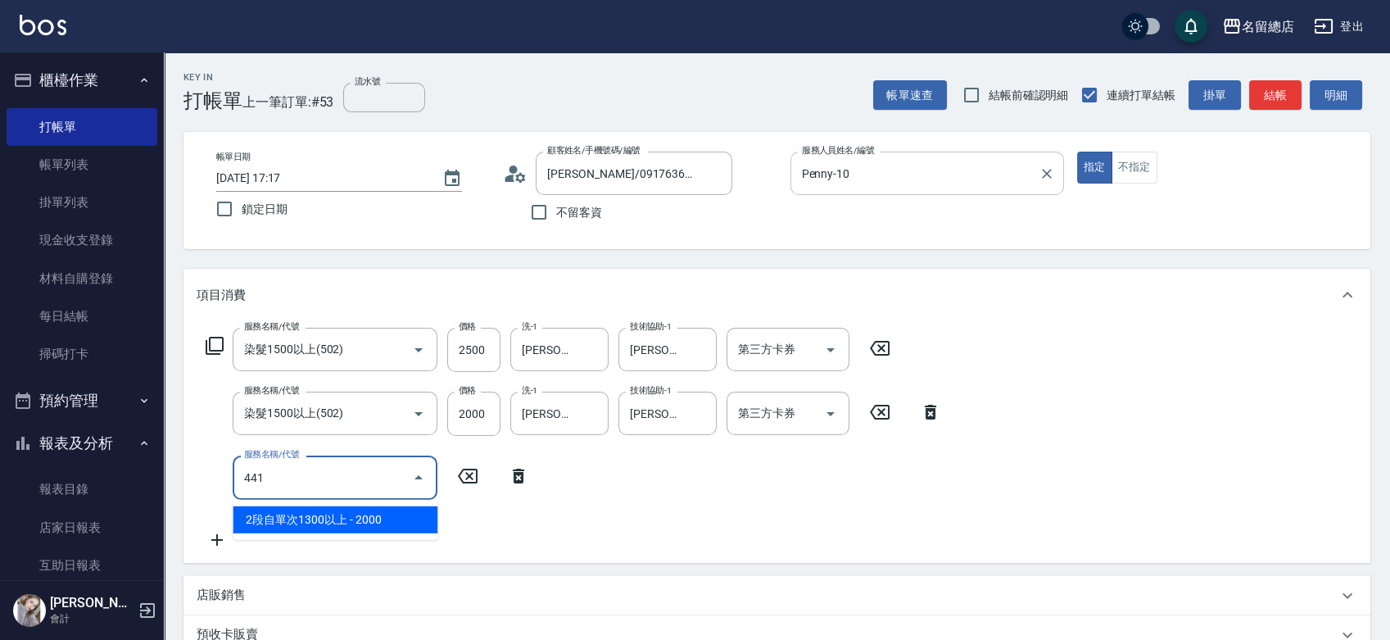
type input "2段自單次1300以上(441)"
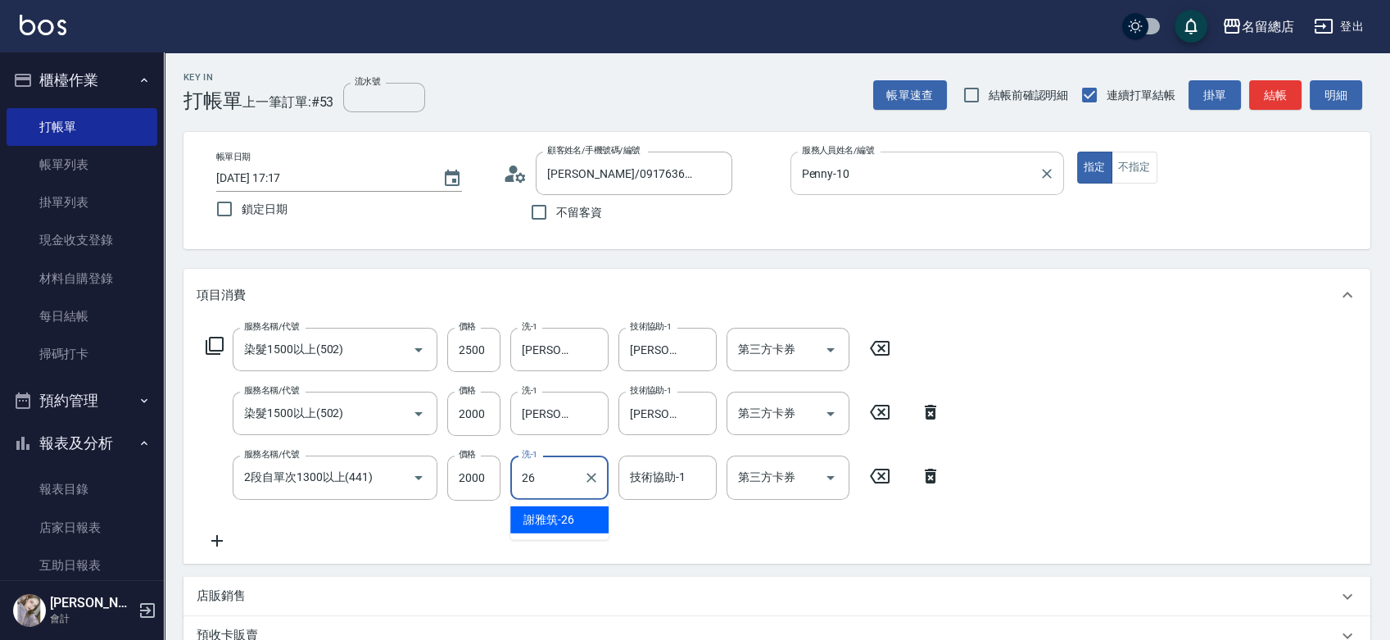
type input "[PERSON_NAME]-26"
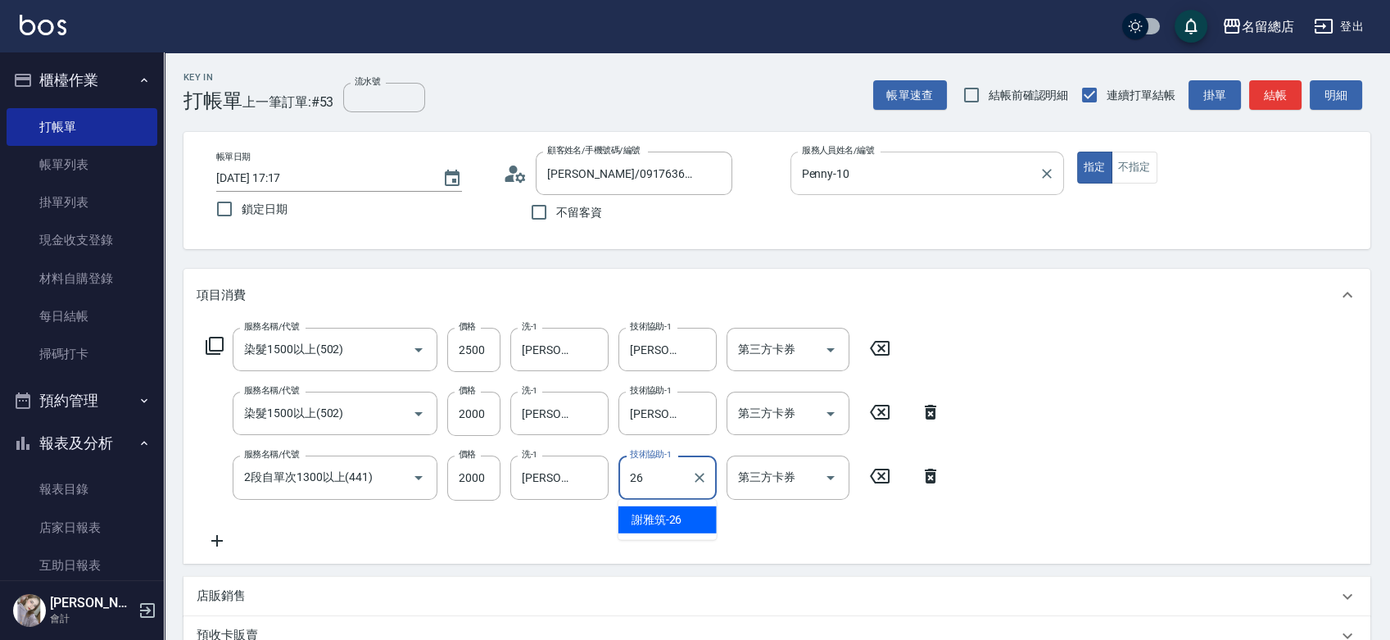
type input "[PERSON_NAME]-26"
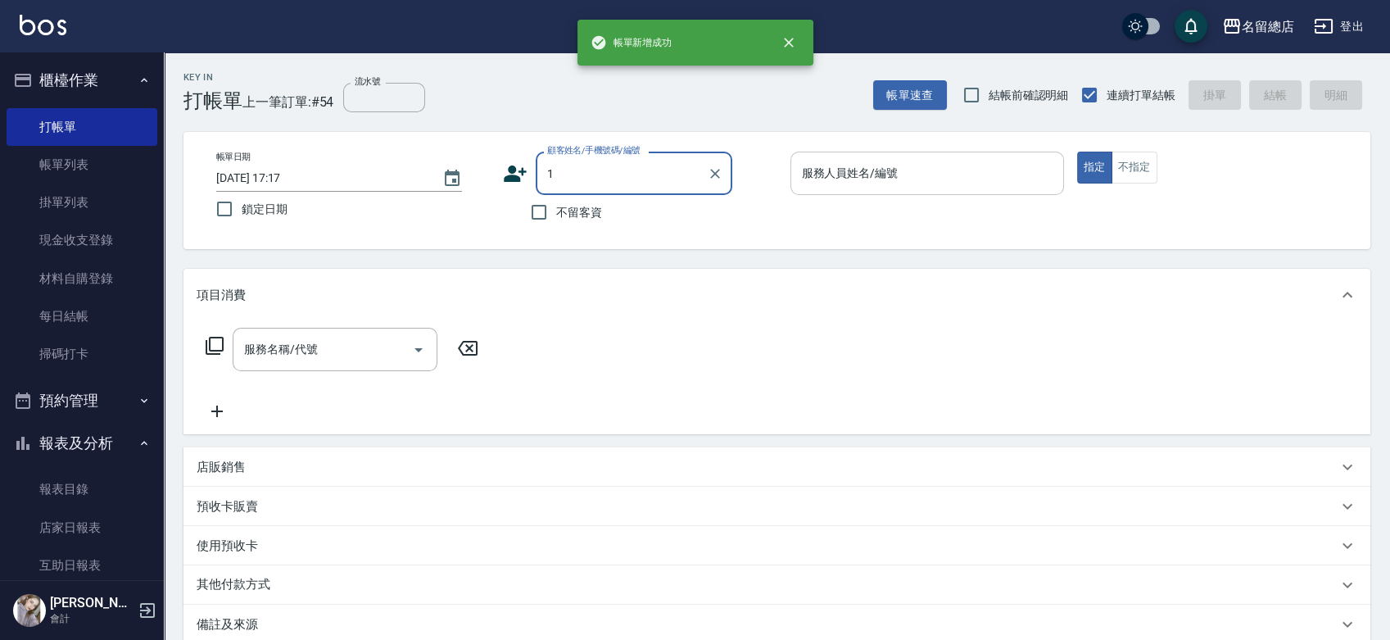
type input "12"
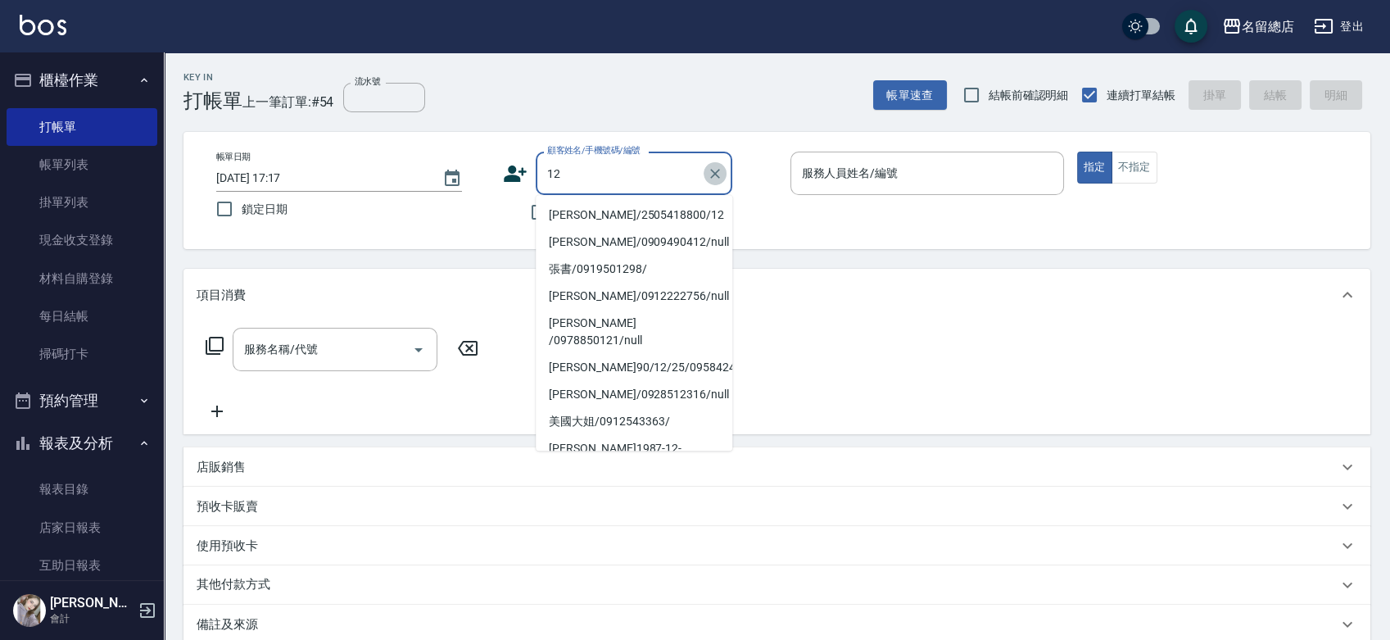
click at [714, 167] on icon "Clear" at bounding box center [715, 173] width 16 height 16
click at [521, 216] on div "不留客資" at bounding box center [617, 212] width 229 height 34
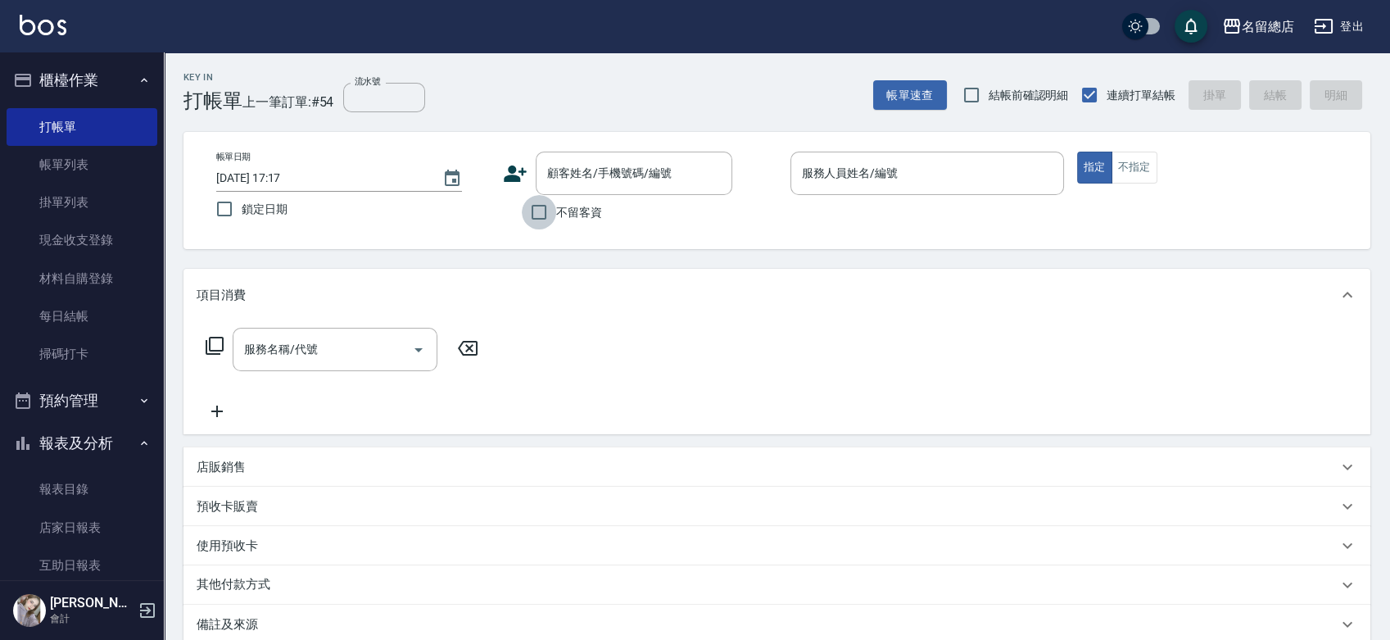
click at [550, 209] on input "不留客資" at bounding box center [539, 212] width 34 height 34
checkbox input "true"
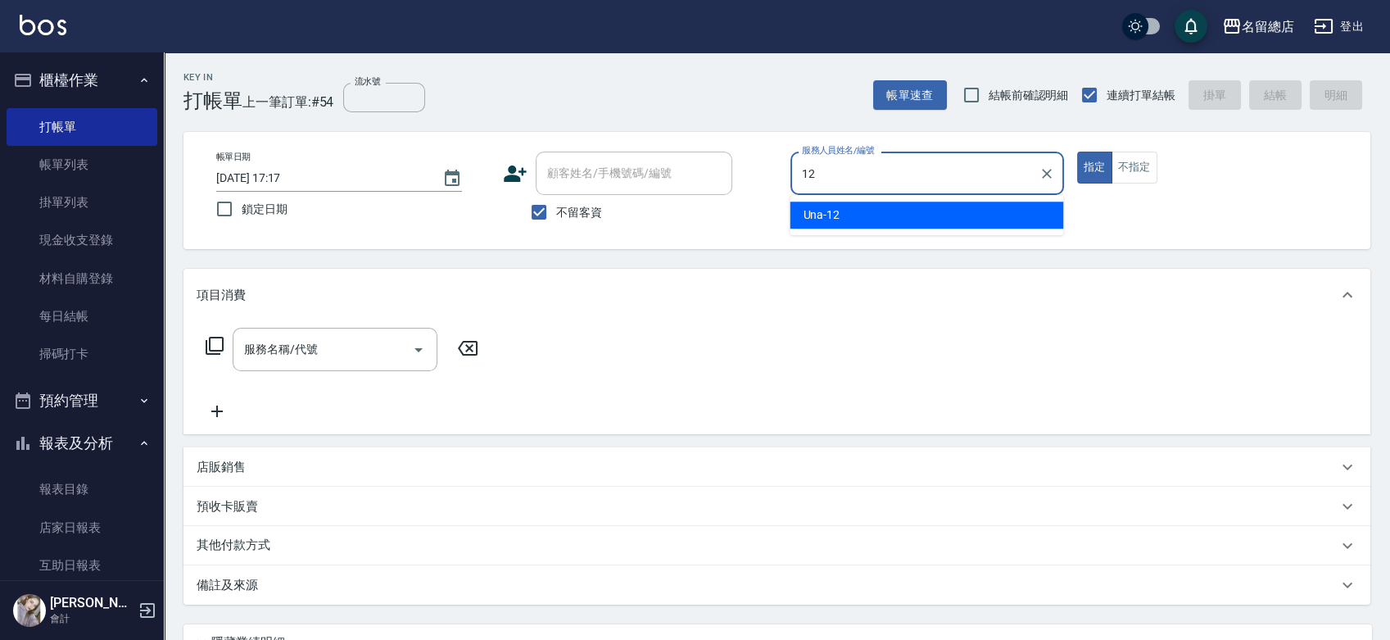
type input "Una-12"
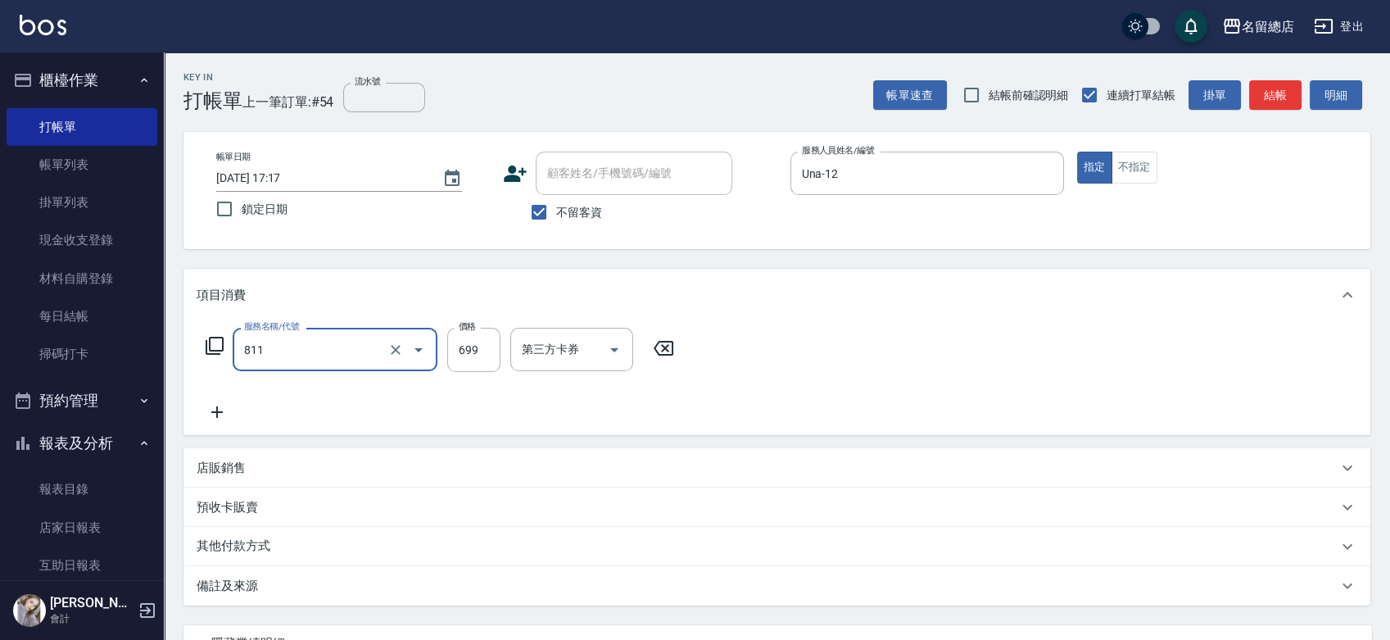
type input "洗+剪(811)"
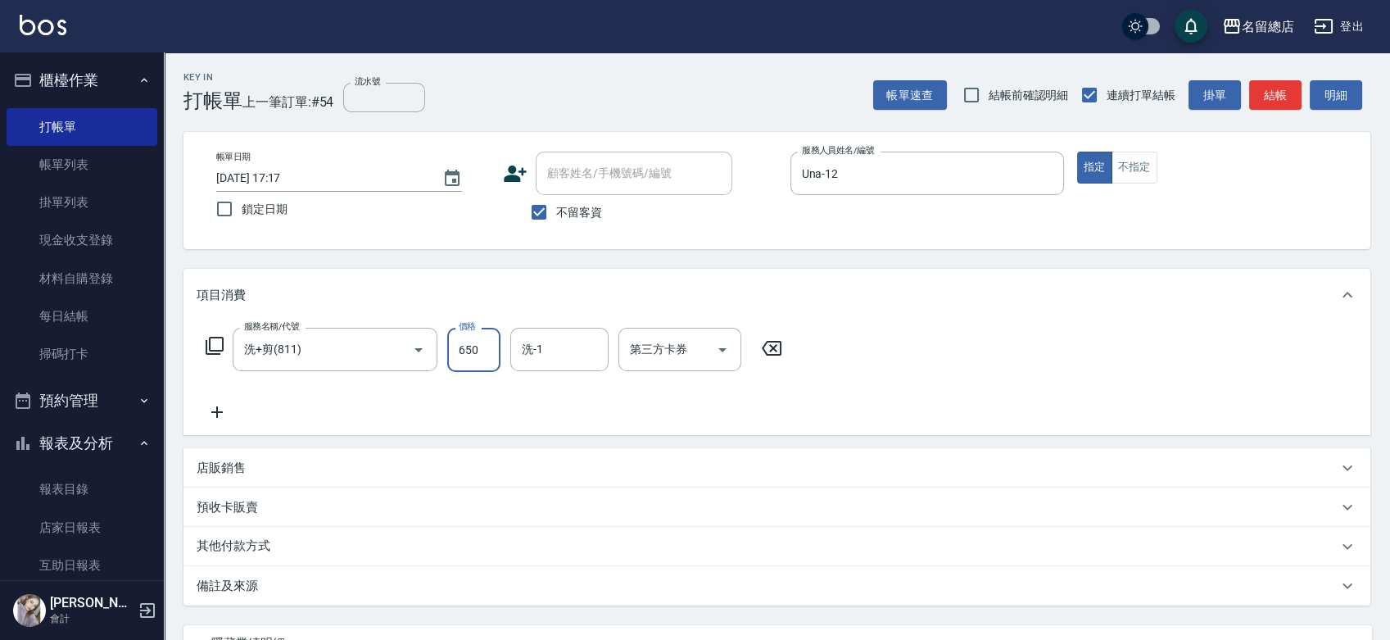
type input "650"
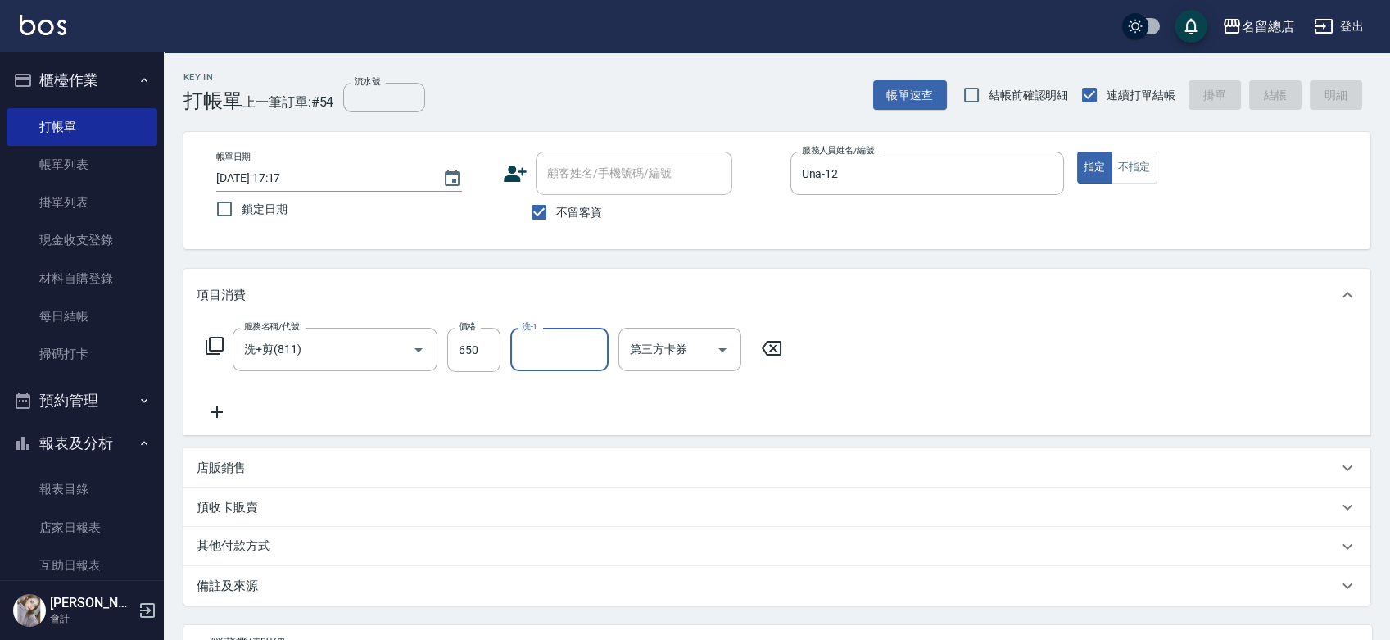
type input "[DATE] 17:18"
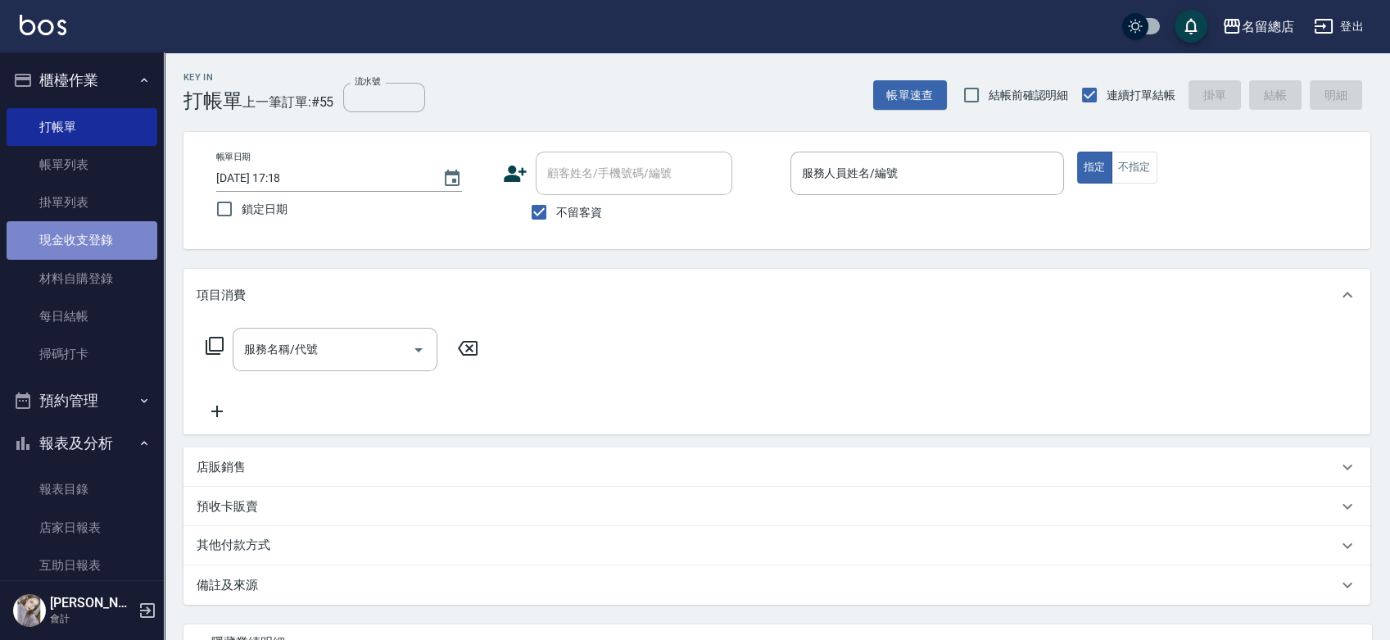
click at [109, 247] on link "現金收支登錄" at bounding box center [82, 240] width 151 height 38
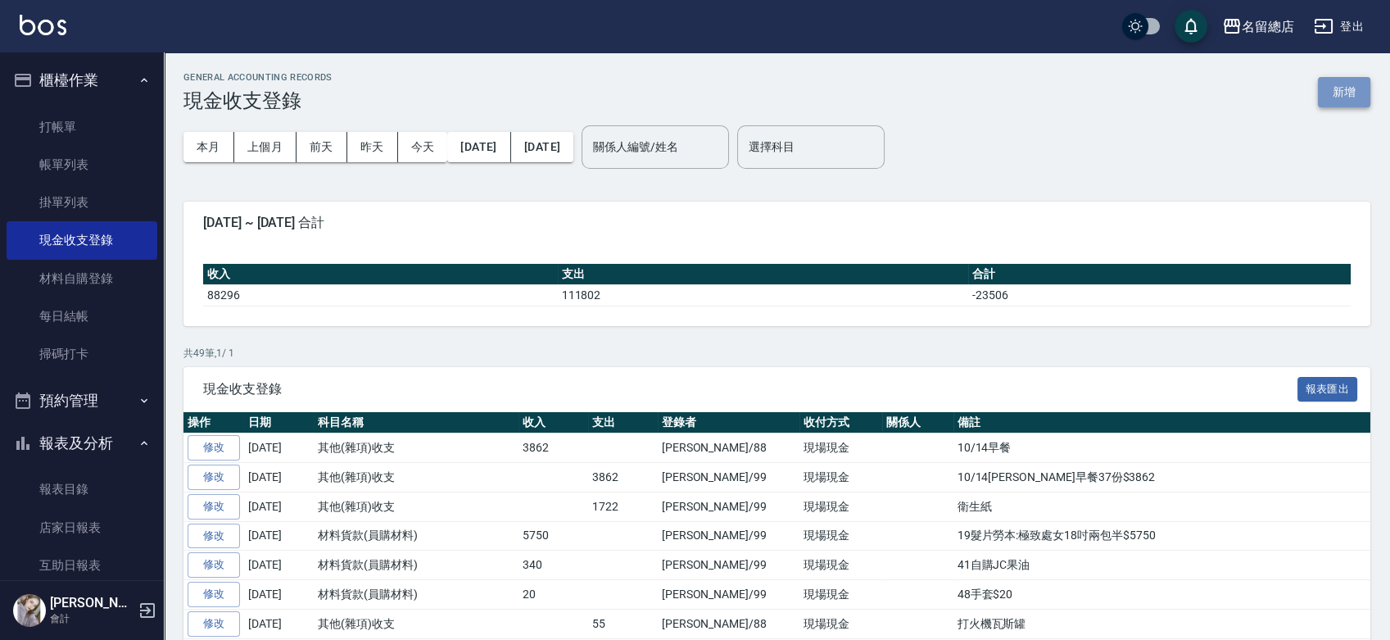
click at [1364, 97] on button "新增" at bounding box center [1344, 92] width 52 height 30
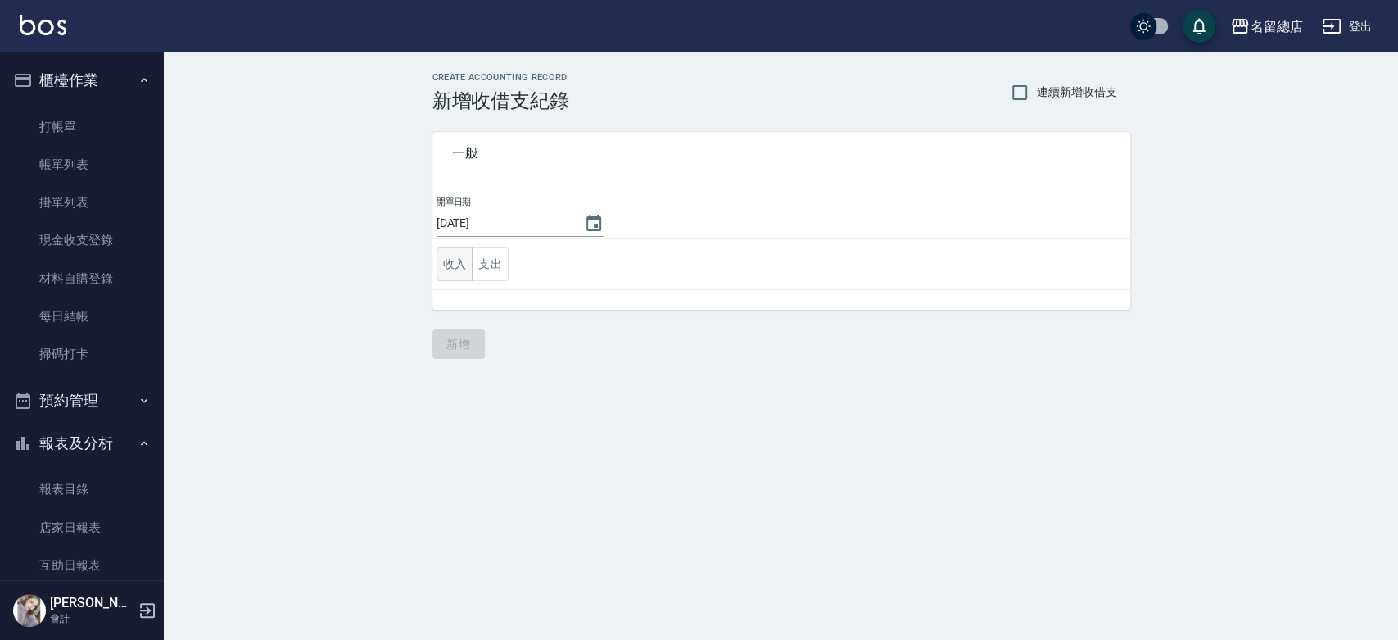
click at [469, 262] on button "收入" at bounding box center [455, 264] width 37 height 34
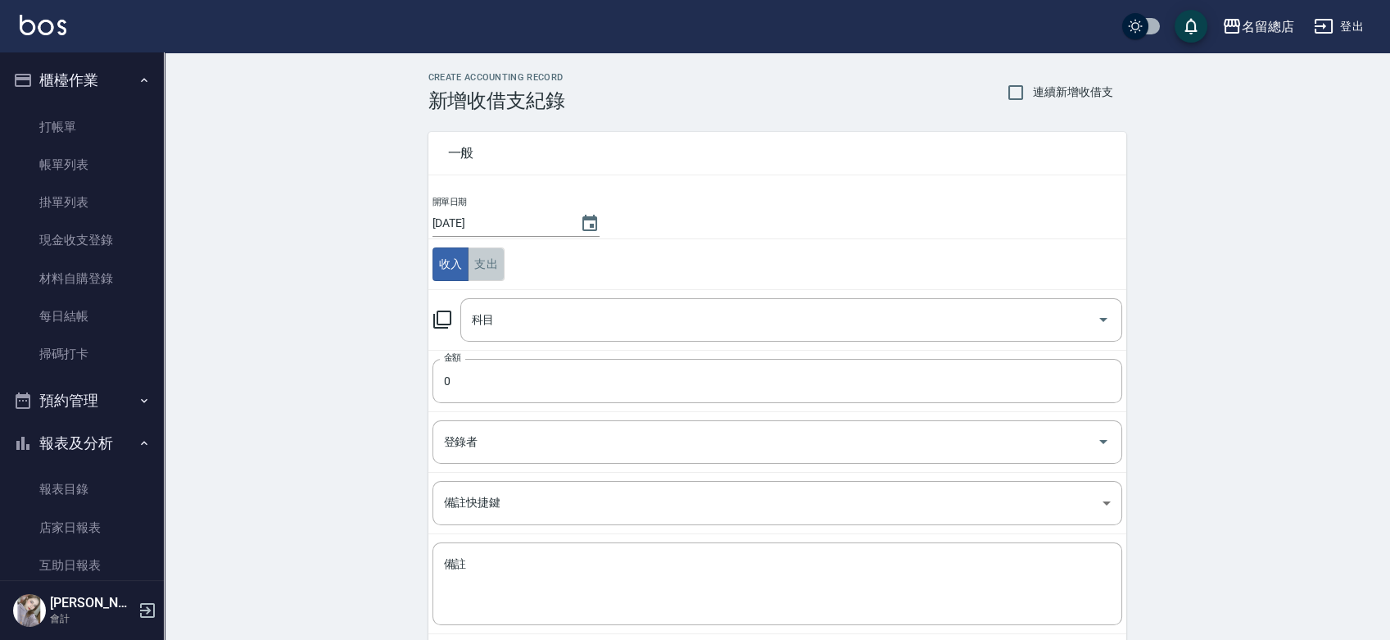
click at [483, 264] on button "支出" at bounding box center [486, 264] width 37 height 34
click at [518, 336] on div "科目" at bounding box center [791, 319] width 662 height 43
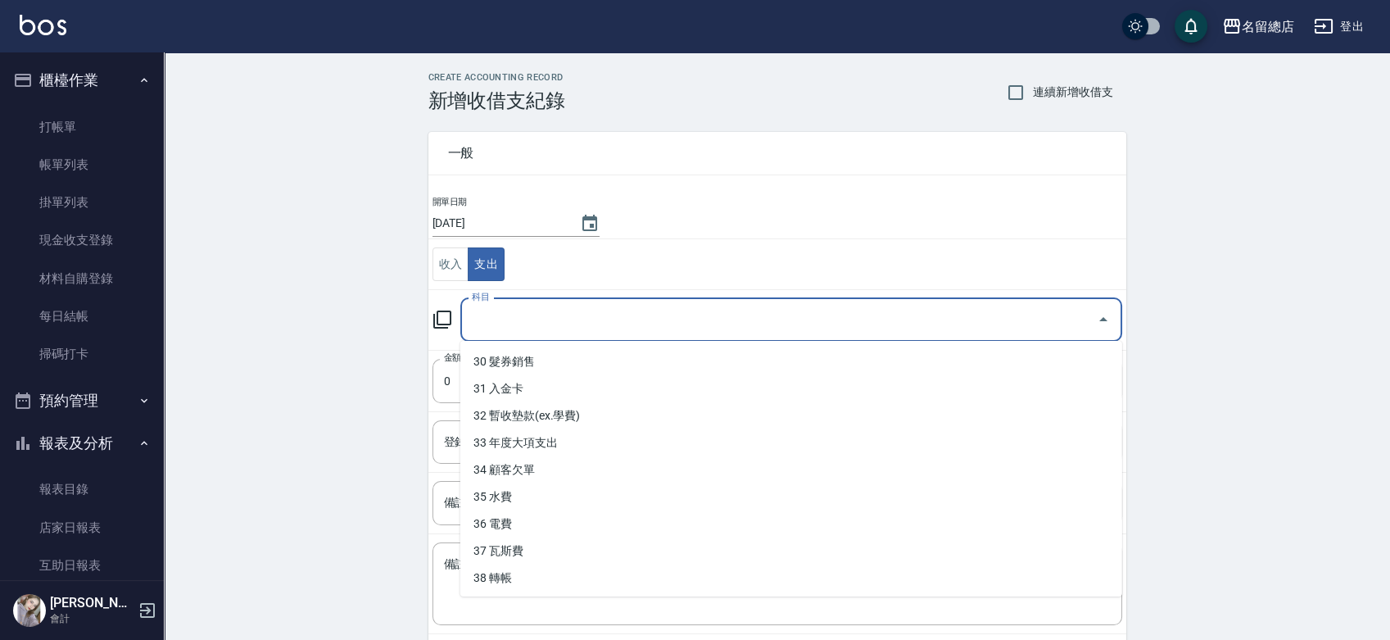
scroll to position [811, 0]
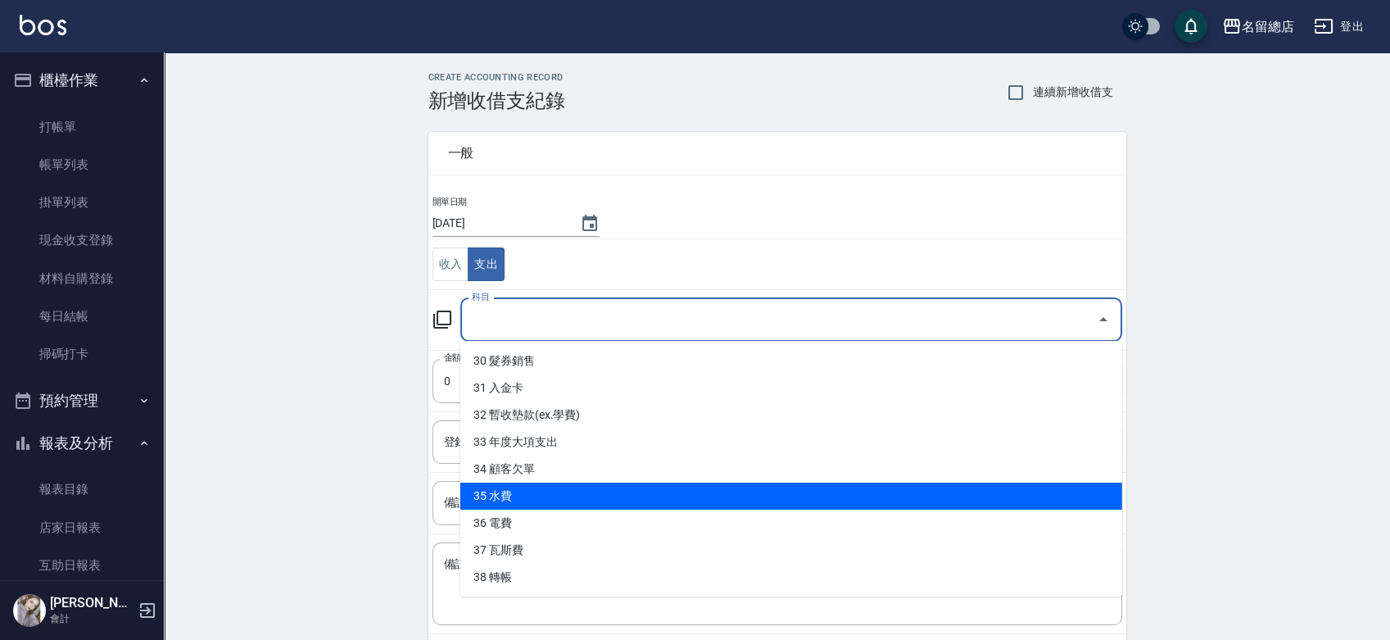
click at [540, 487] on li "35 水費" at bounding box center [791, 495] width 662 height 27
type input "35 水費"
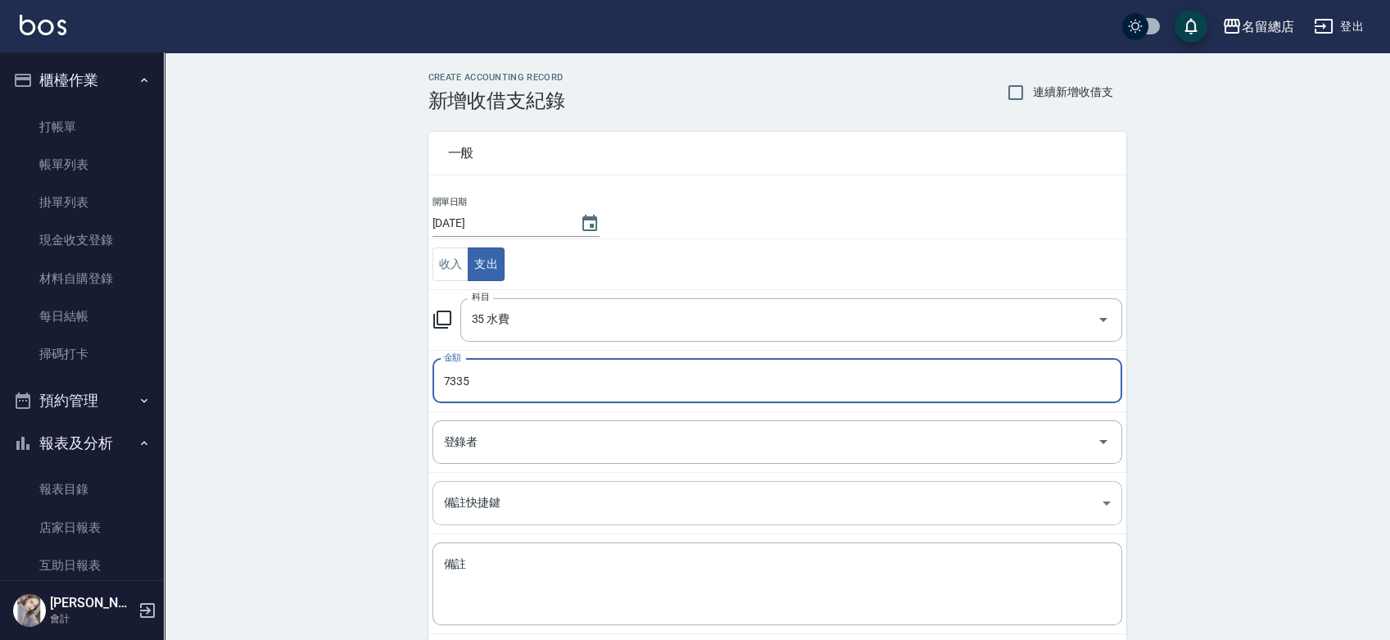
type input "7335"
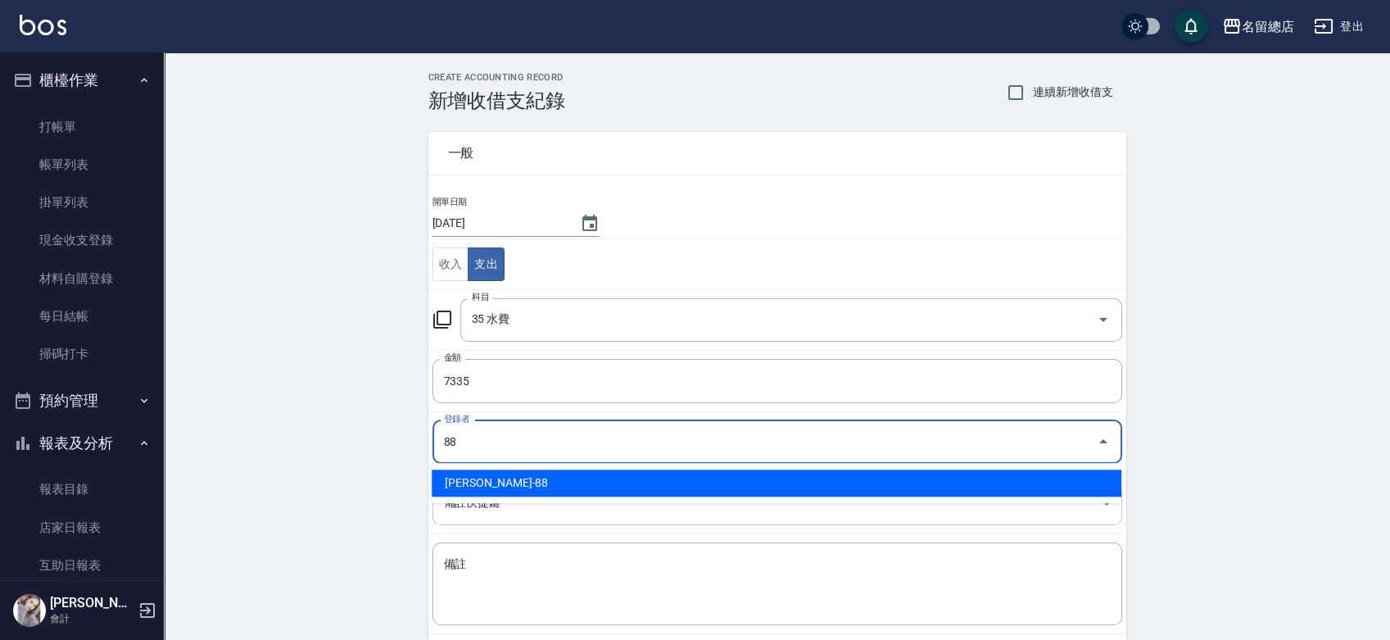
type input "[PERSON_NAME]-88"
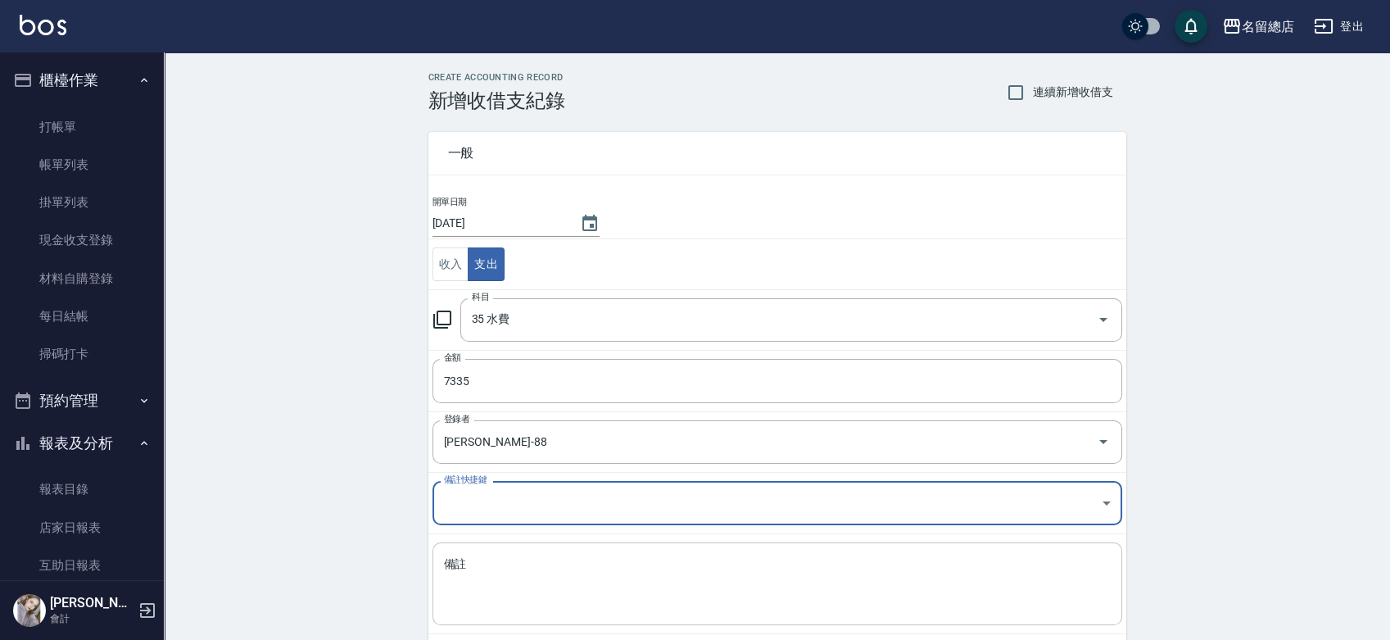
click at [529, 550] on div "x 備註" at bounding box center [777, 583] width 690 height 83
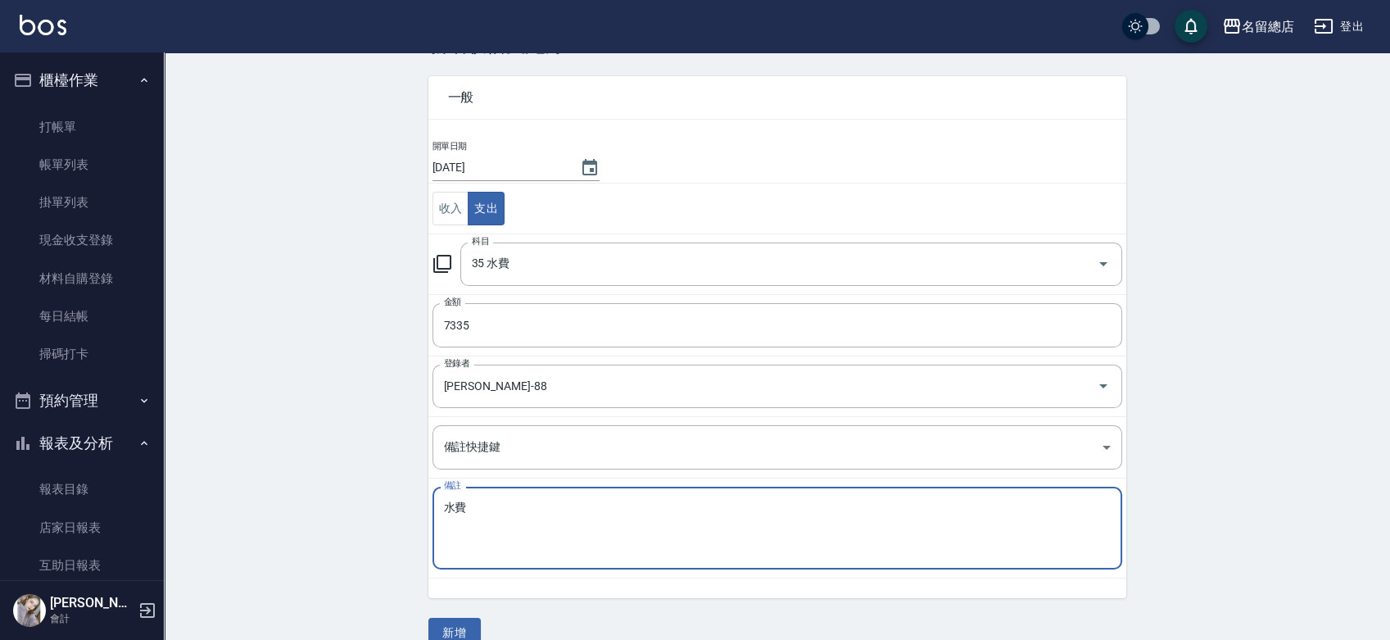
scroll to position [82, 0]
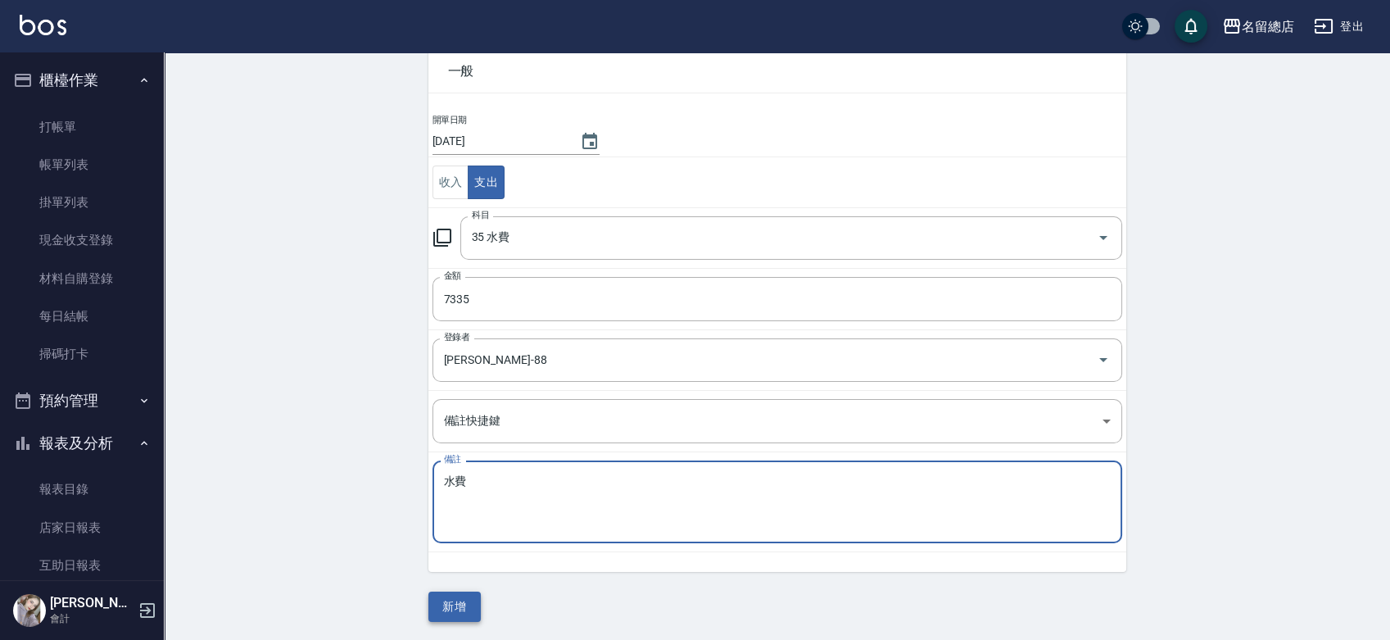
type textarea "水費"
click at [462, 602] on button "新增" at bounding box center [454, 606] width 52 height 30
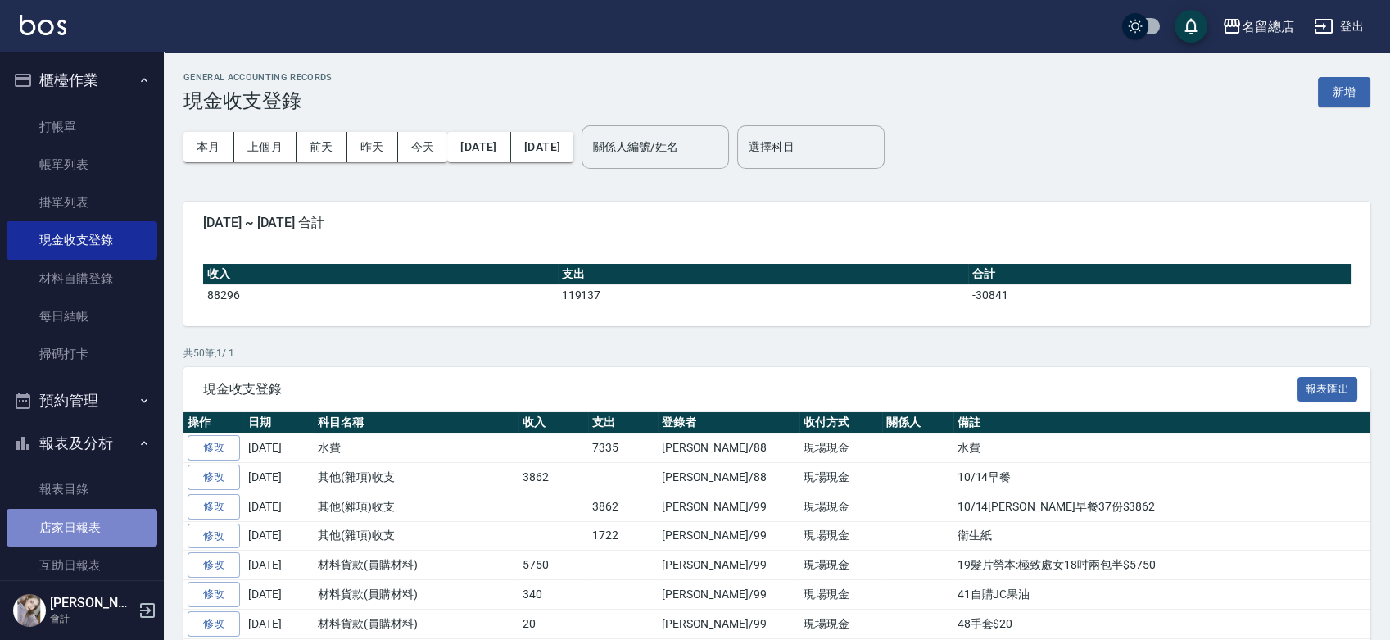
click at [92, 532] on link "店家日報表" at bounding box center [82, 528] width 151 height 38
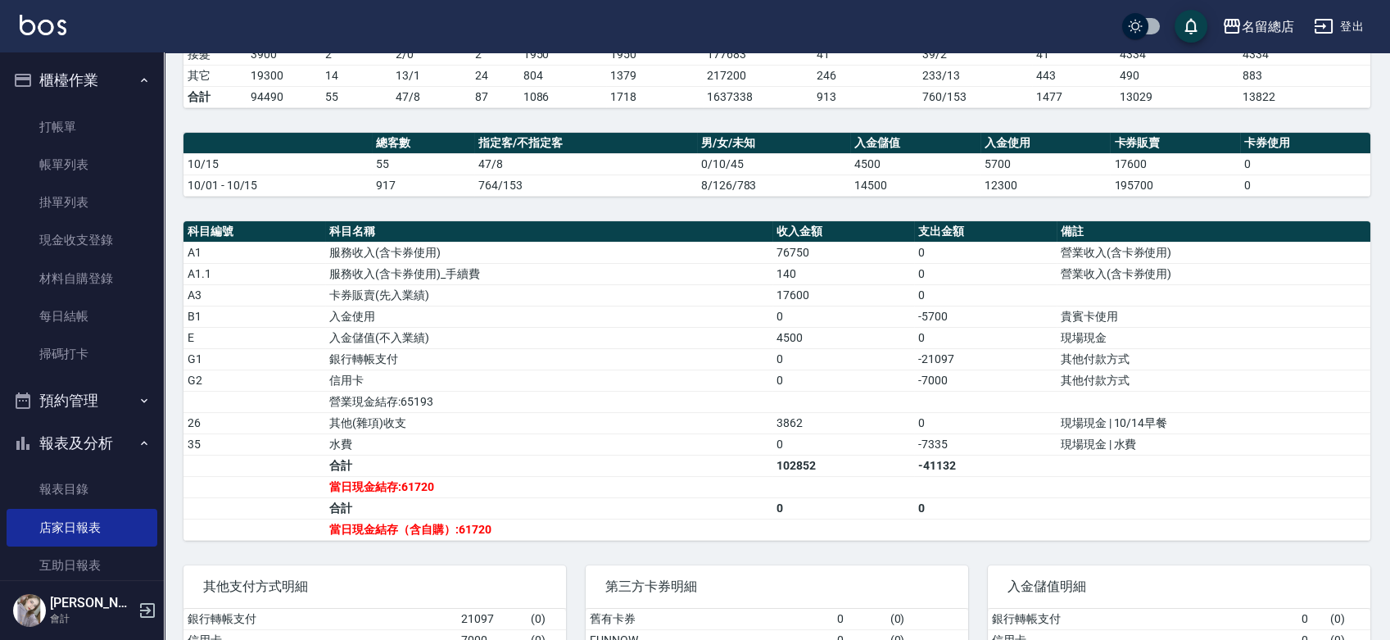
scroll to position [545, 0]
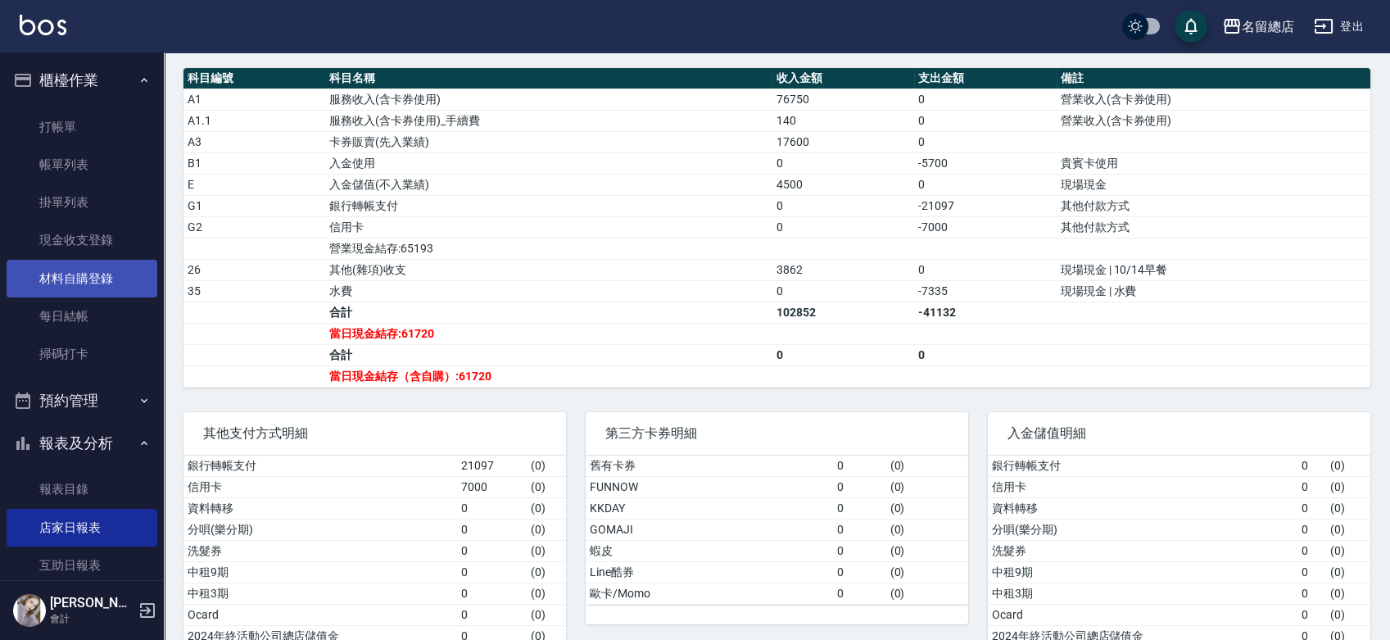
click at [46, 280] on link "材料自購登錄" at bounding box center [82, 279] width 151 height 38
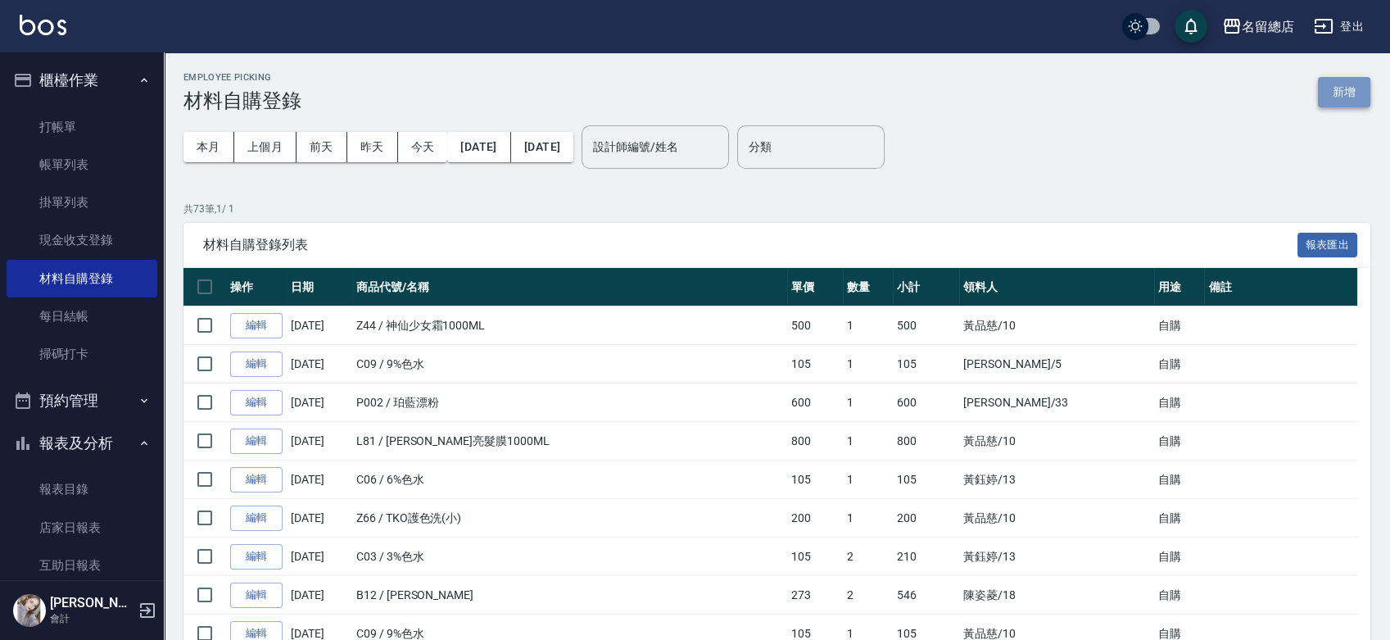
click at [1338, 90] on button "新增" at bounding box center [1344, 92] width 52 height 30
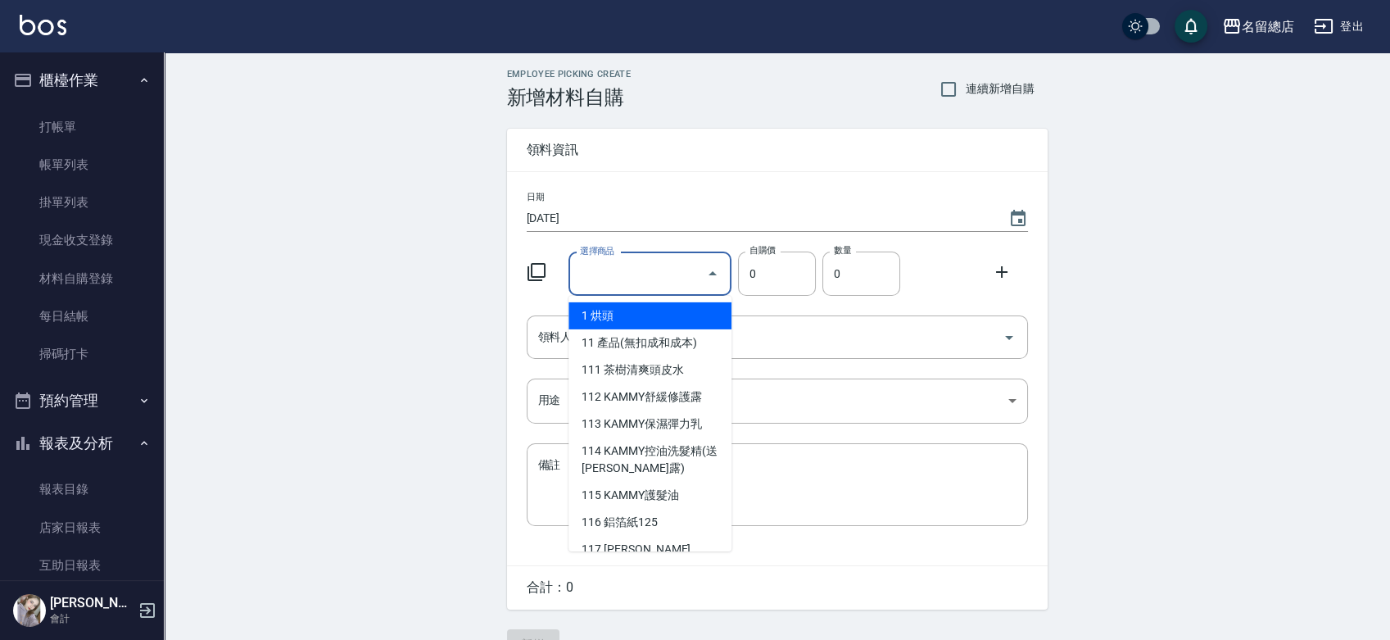
click at [651, 283] on input "選擇商品" at bounding box center [638, 274] width 124 height 29
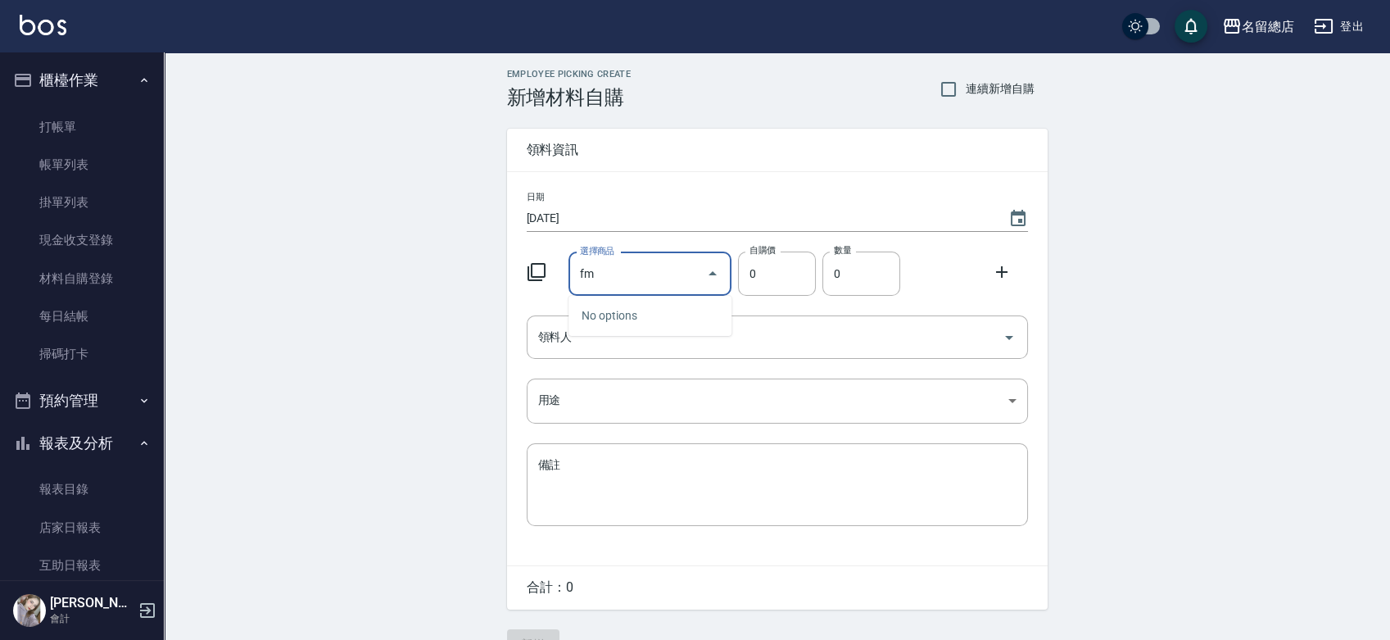
type input "f"
click at [647, 306] on li "B10 去脂凝膠" at bounding box center [649, 315] width 163 height 27
type input "去脂凝膠"
type input "293"
type input "1"
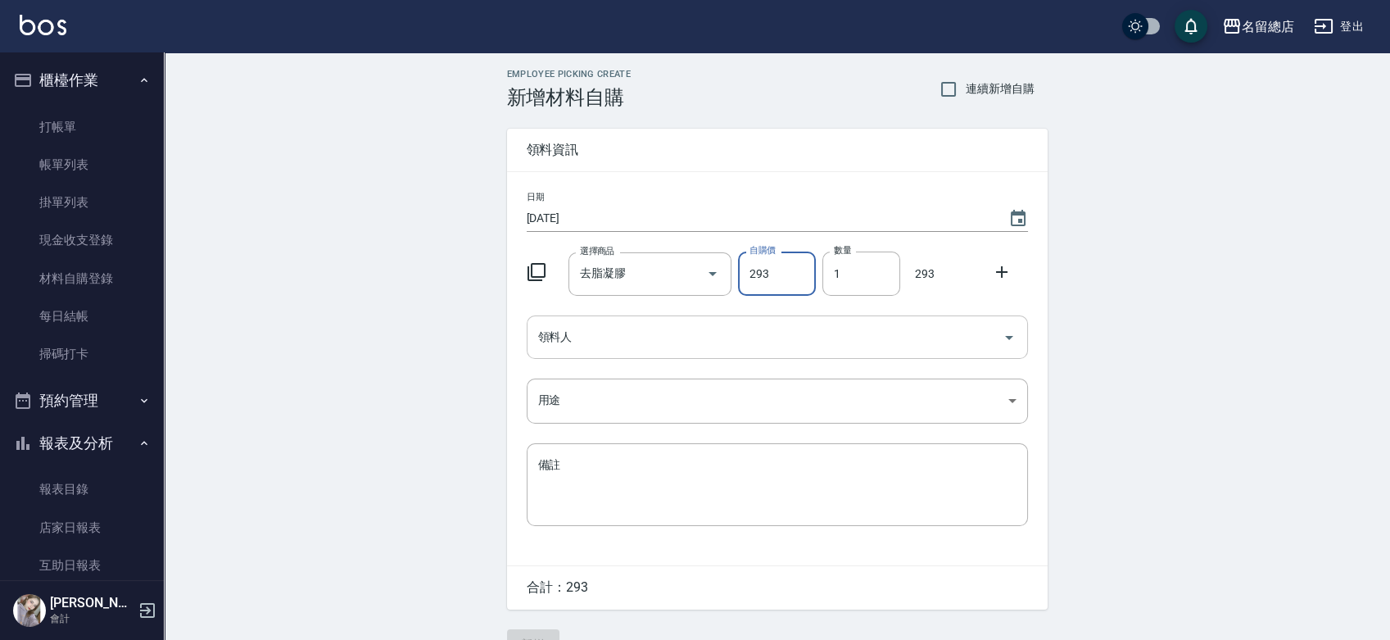
click at [641, 331] on input "領料人" at bounding box center [765, 337] width 462 height 29
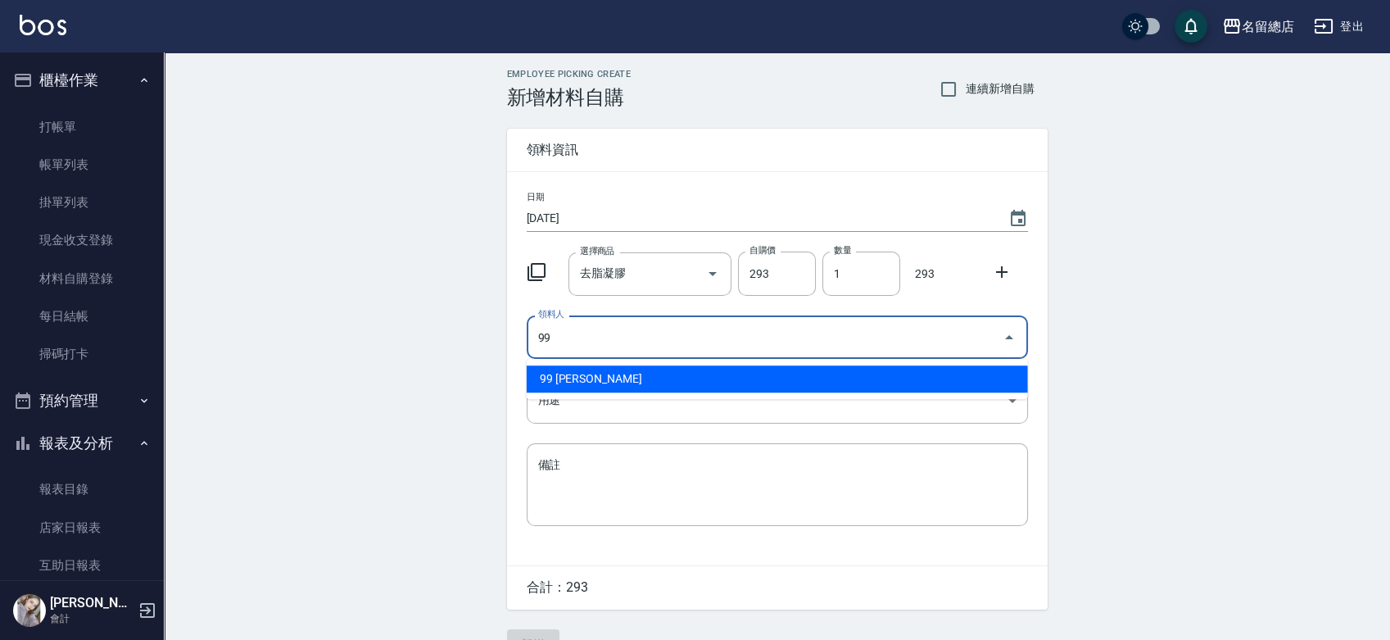
type input "99 [PERSON_NAME]"
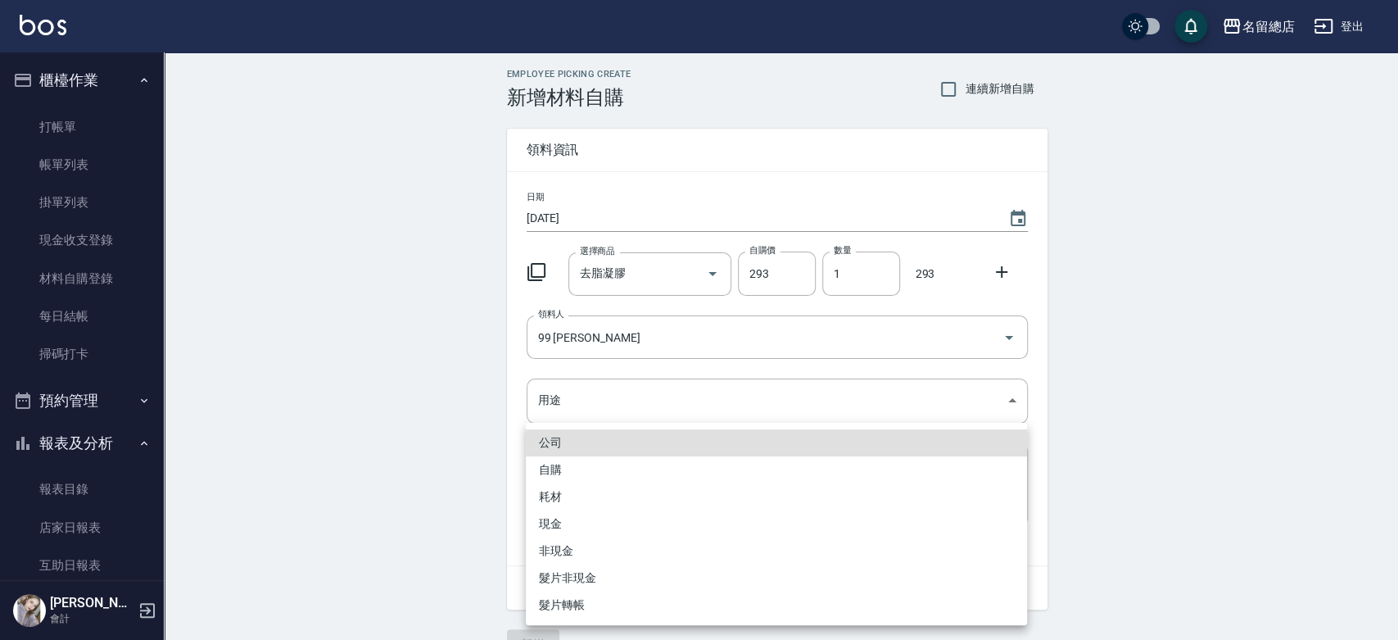
click at [555, 465] on li "自購" at bounding box center [776, 469] width 501 height 27
type input "自購"
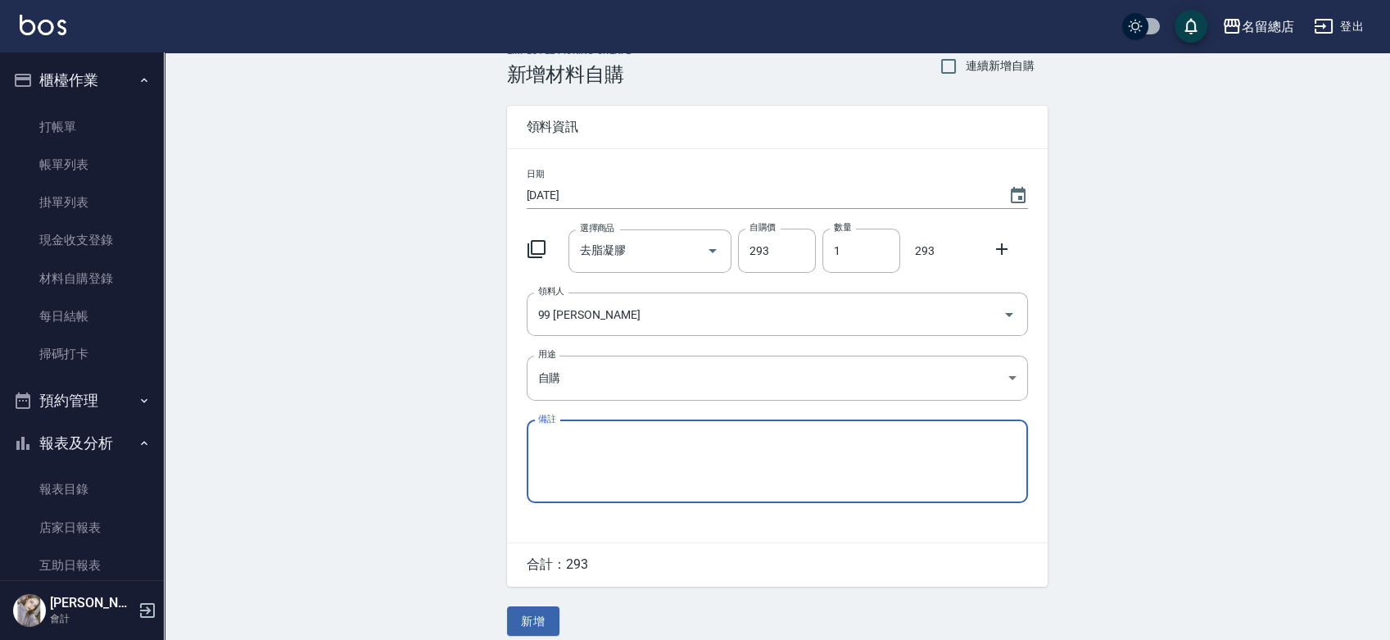
scroll to position [36, 0]
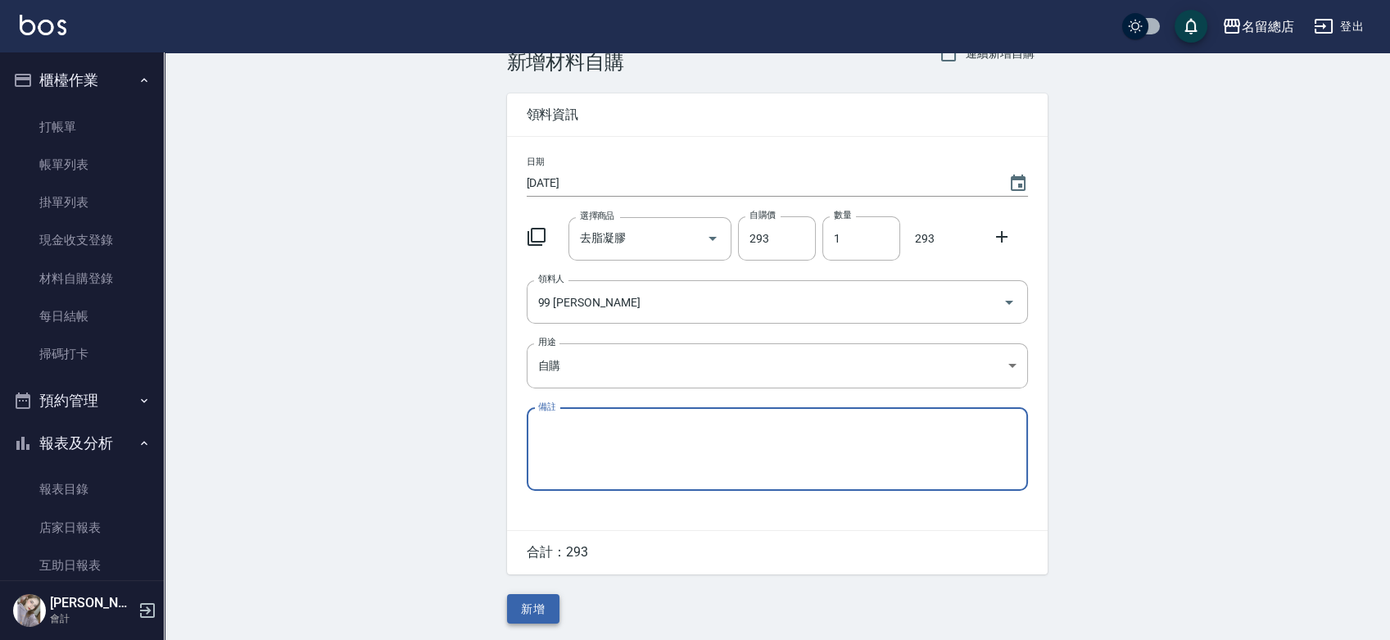
click at [544, 613] on button "新增" at bounding box center [533, 609] width 52 height 30
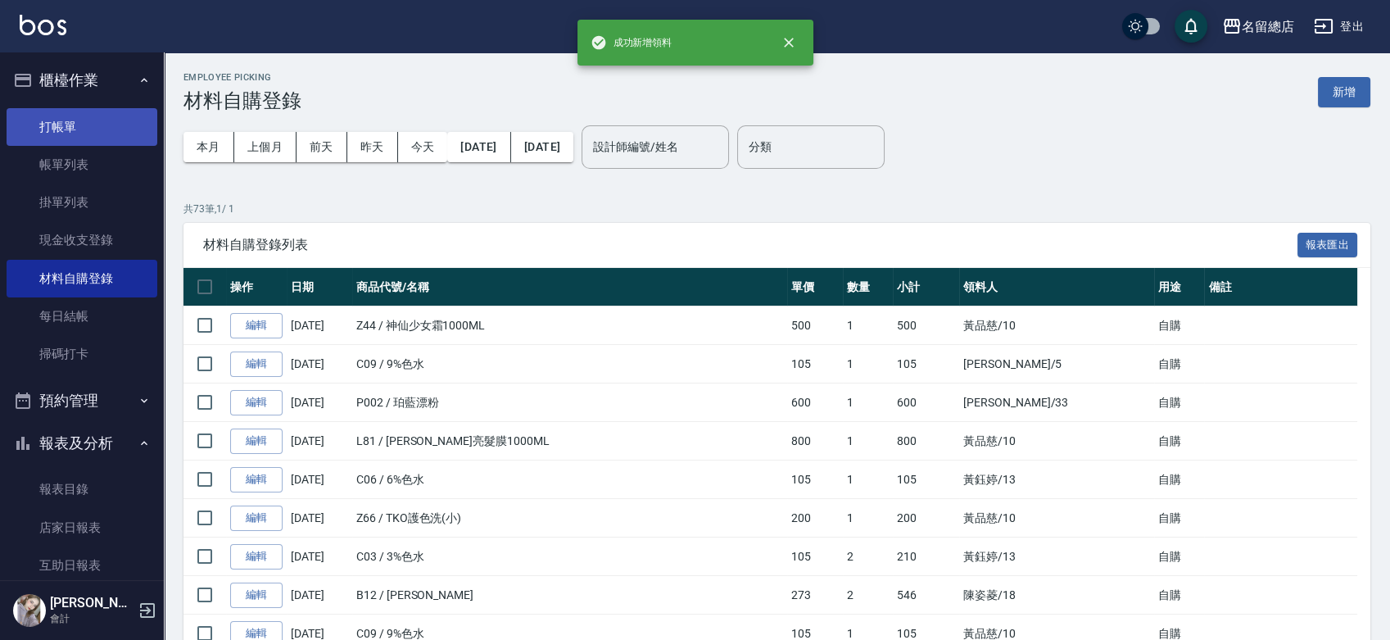
click at [102, 119] on link "打帳單" at bounding box center [82, 127] width 151 height 38
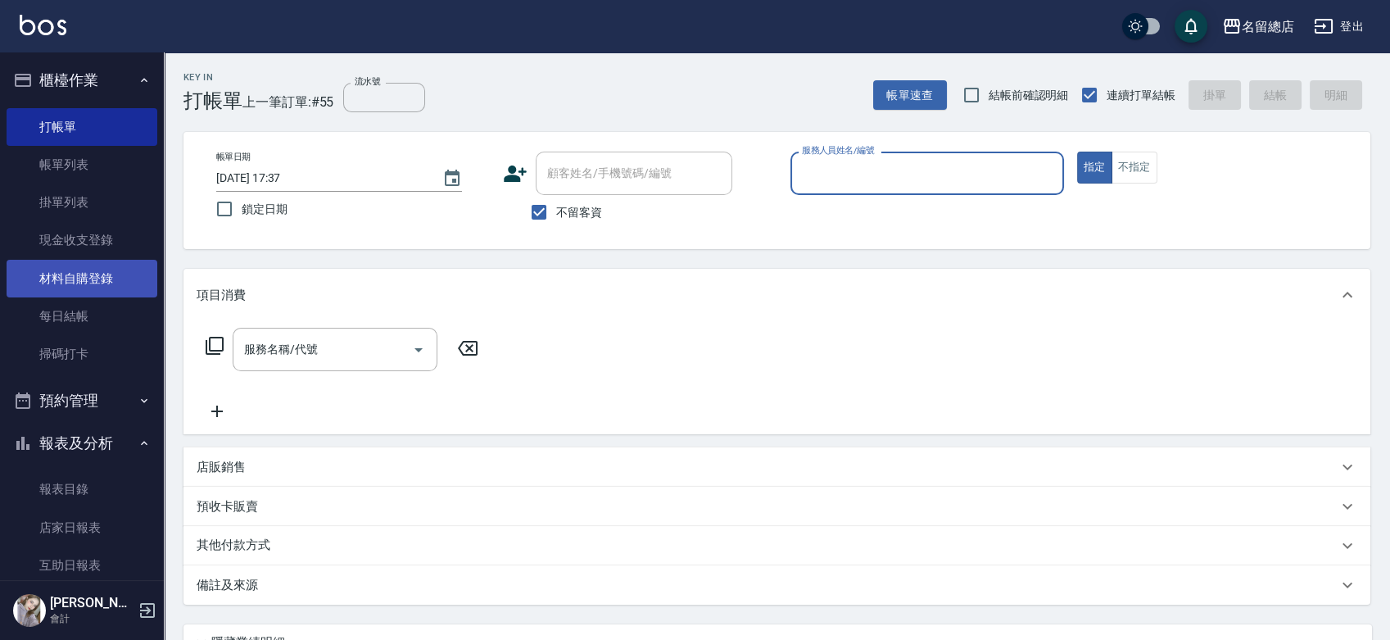
click at [104, 288] on link "材料自購登錄" at bounding box center [82, 279] width 151 height 38
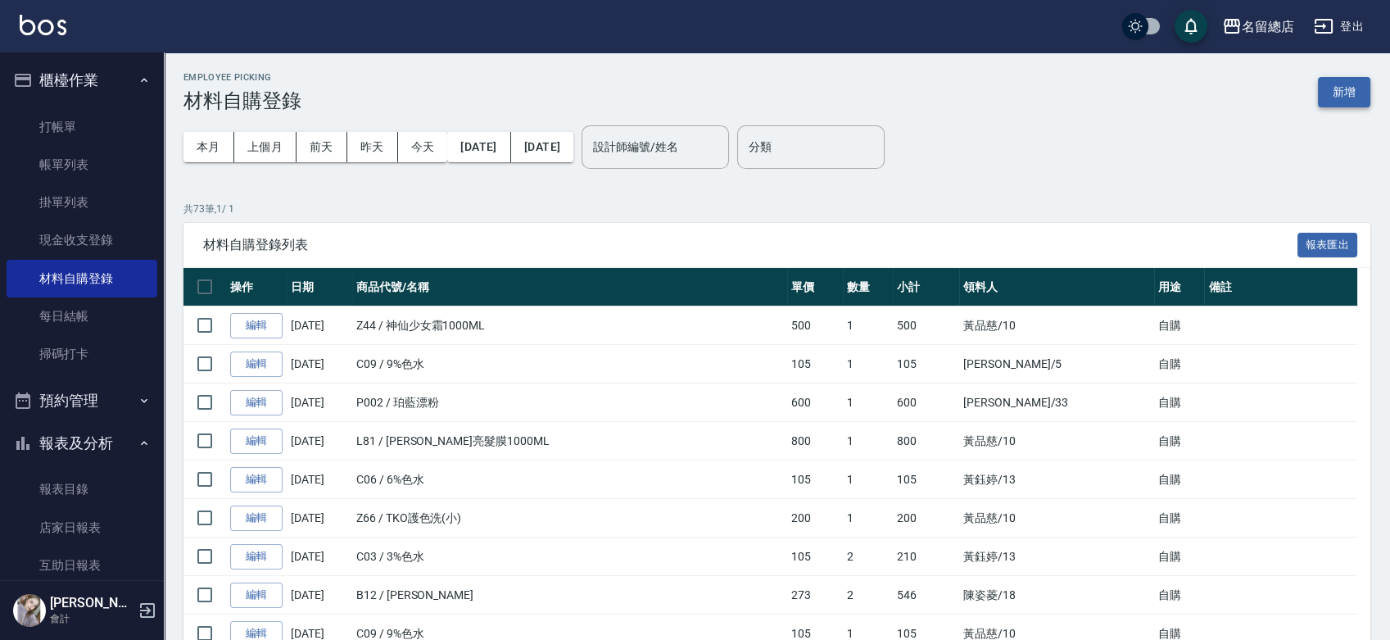
click at [1338, 90] on button "新增" at bounding box center [1344, 92] width 52 height 30
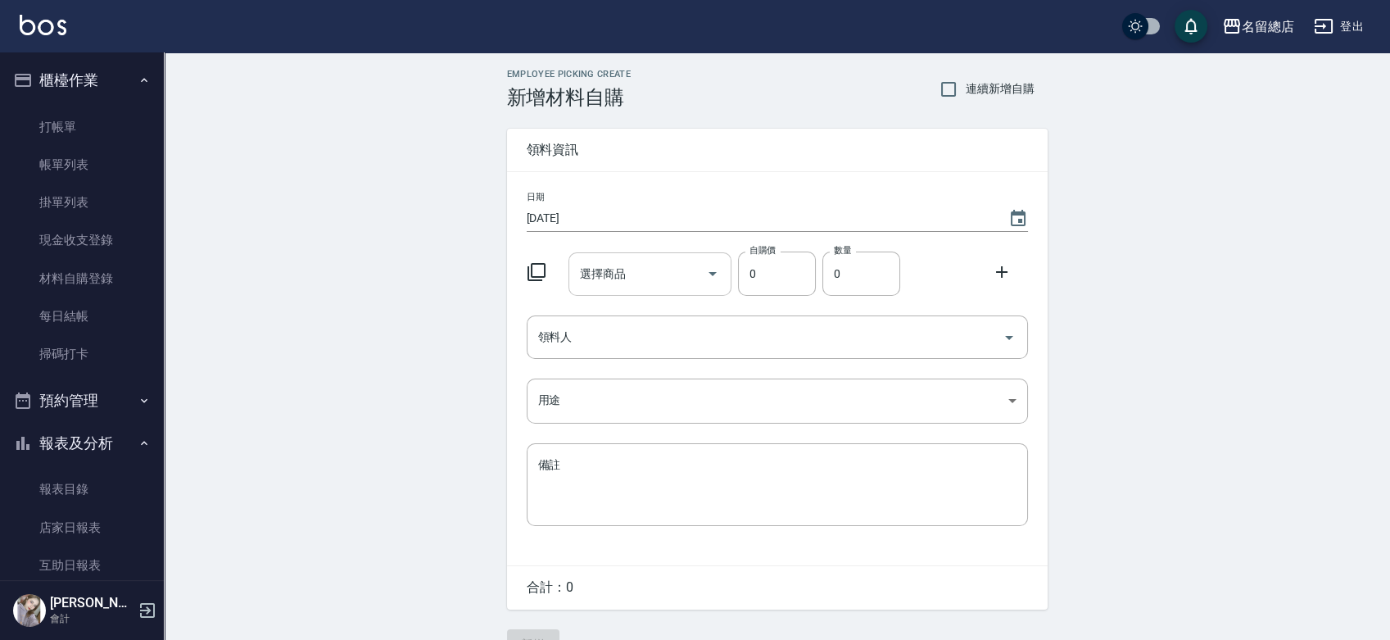
click at [635, 280] on input "選擇商品" at bounding box center [638, 274] width 124 height 29
click at [52, 112] on link "打帳單" at bounding box center [82, 127] width 151 height 38
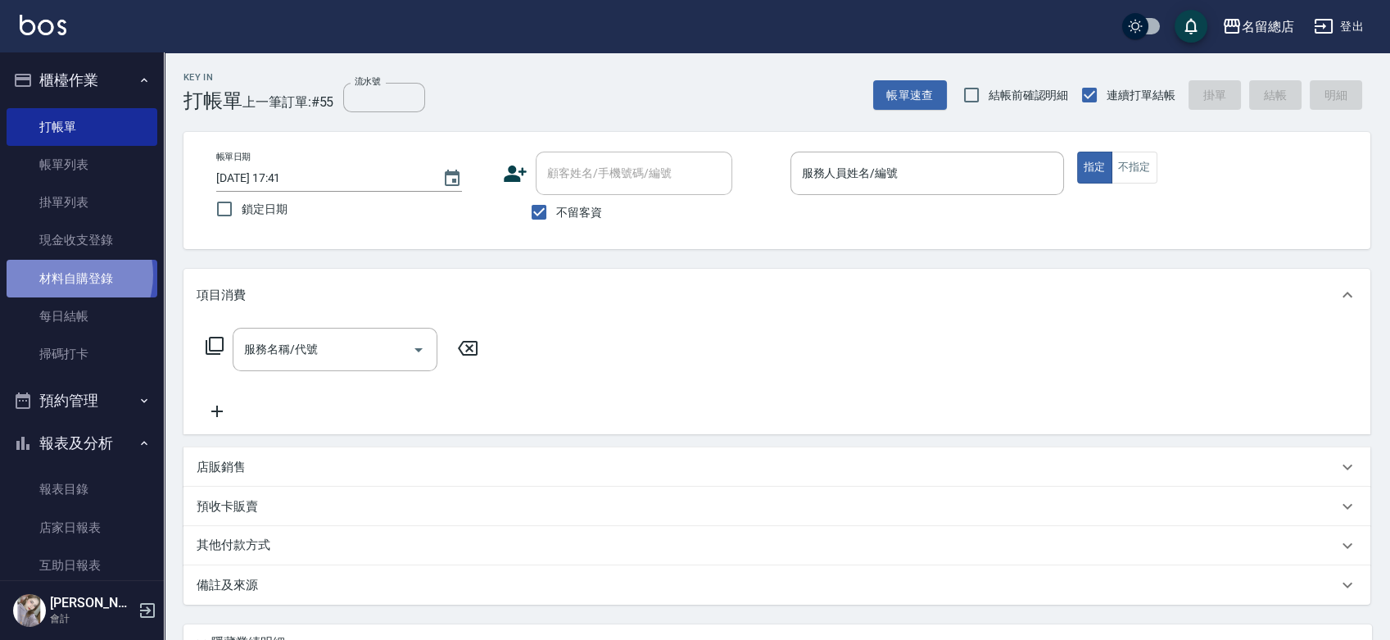
click at [62, 274] on link "材料自購登錄" at bounding box center [82, 279] width 151 height 38
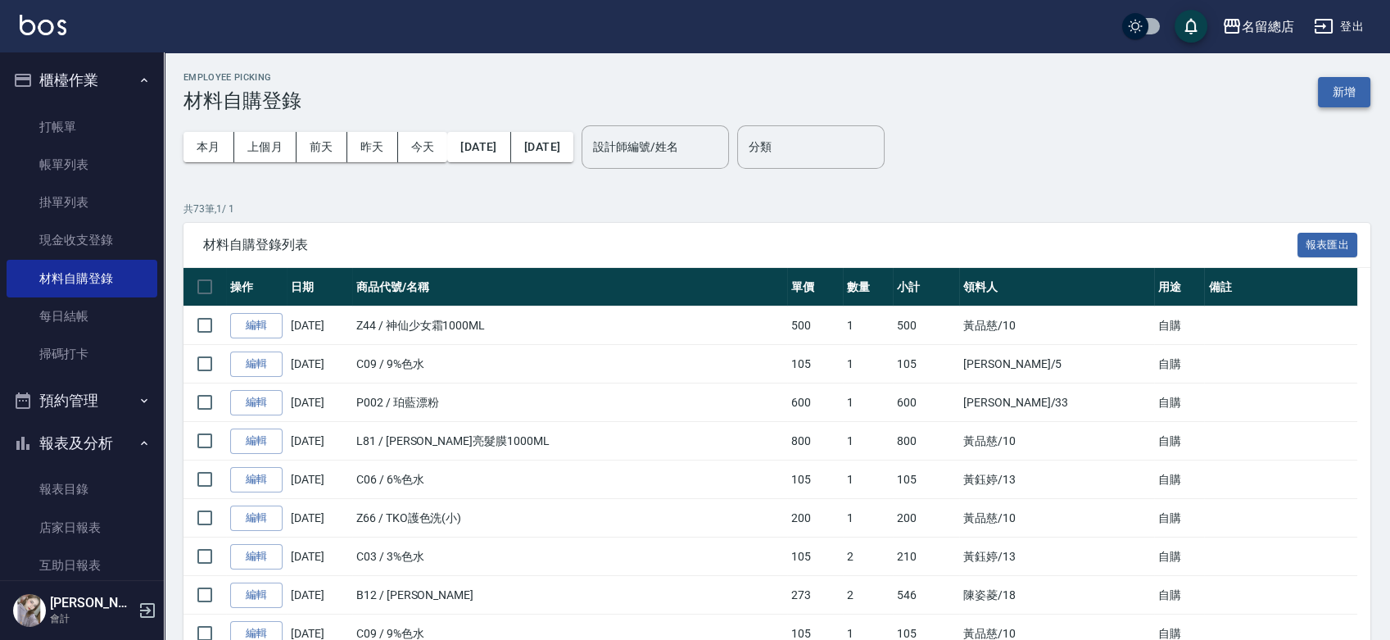
click at [1338, 91] on button "新增" at bounding box center [1344, 92] width 52 height 30
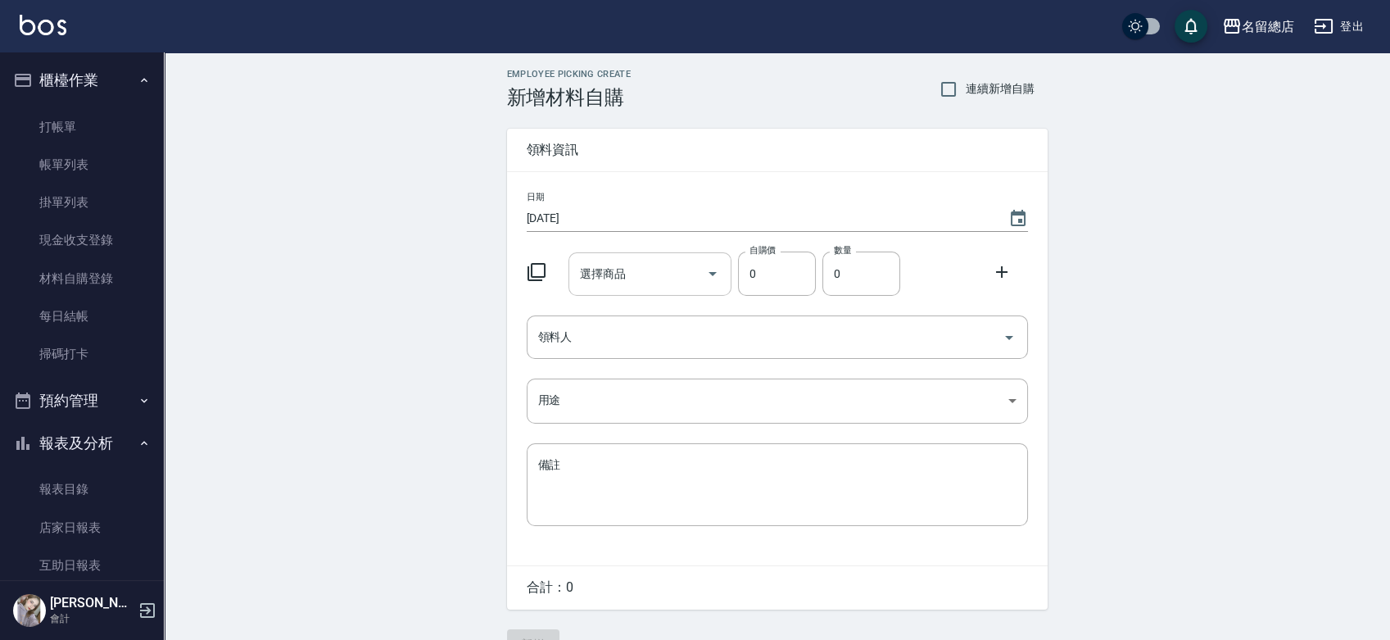
click at [614, 274] on input "選擇商品" at bounding box center [638, 274] width 124 height 29
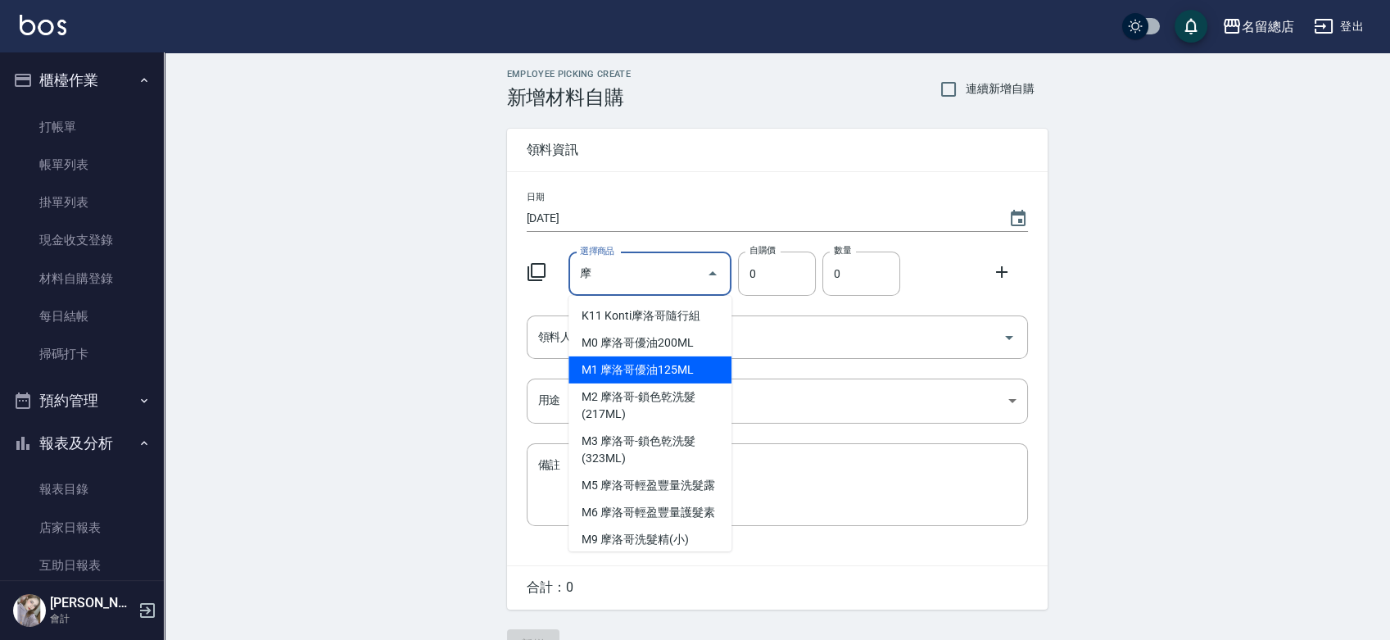
click at [695, 372] on li "M1 摩洛哥優油125ML" at bounding box center [649, 369] width 163 height 27
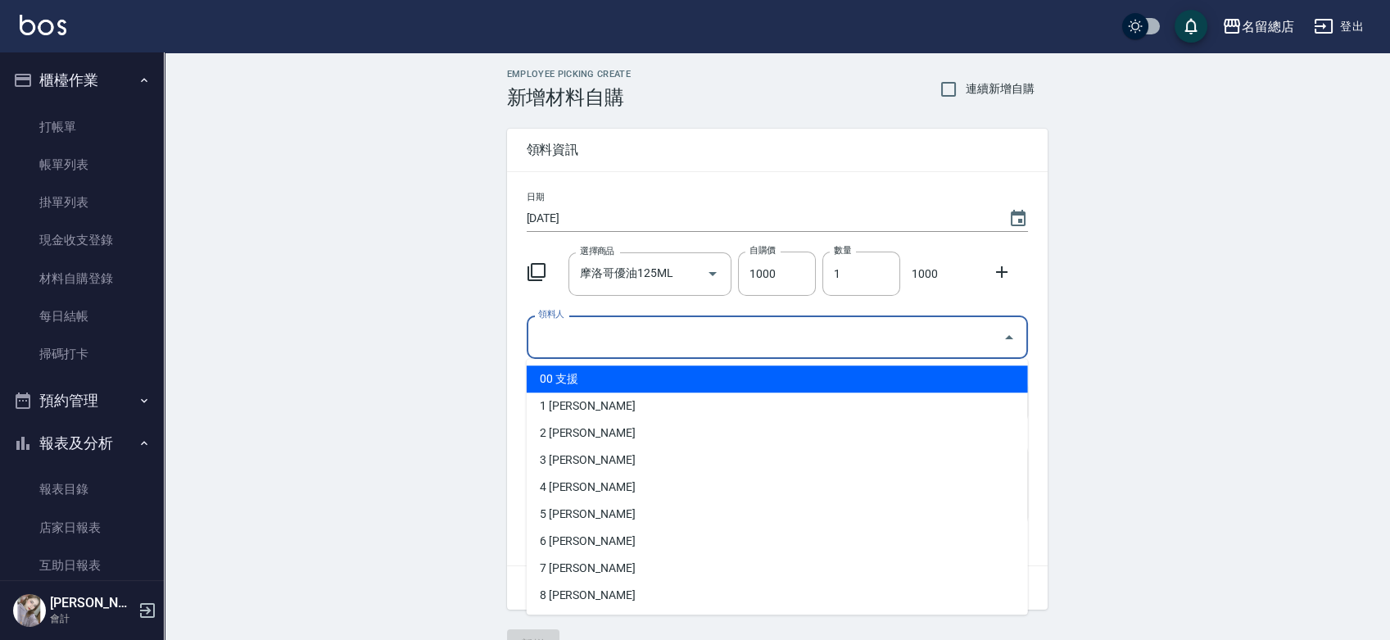
click at [667, 327] on input "領料人" at bounding box center [765, 337] width 462 height 29
click at [690, 281] on icon "Clear" at bounding box center [689, 273] width 16 height 16
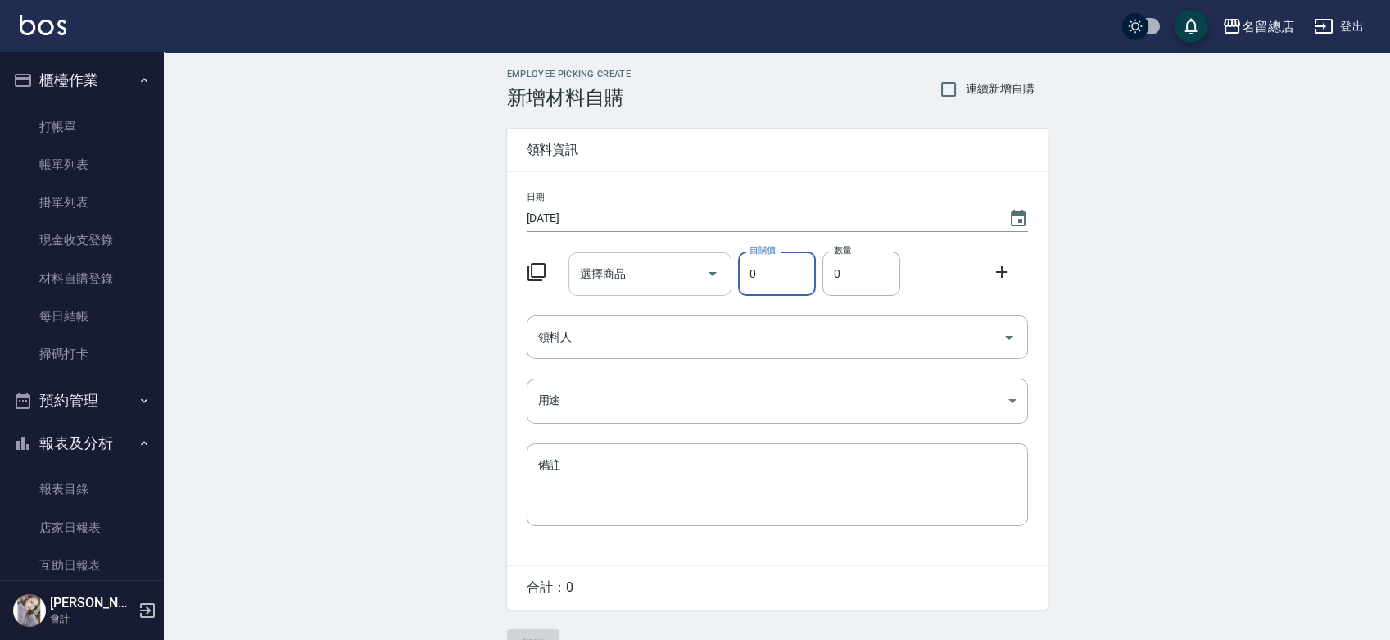
click at [671, 280] on input "選擇商品" at bounding box center [638, 274] width 124 height 29
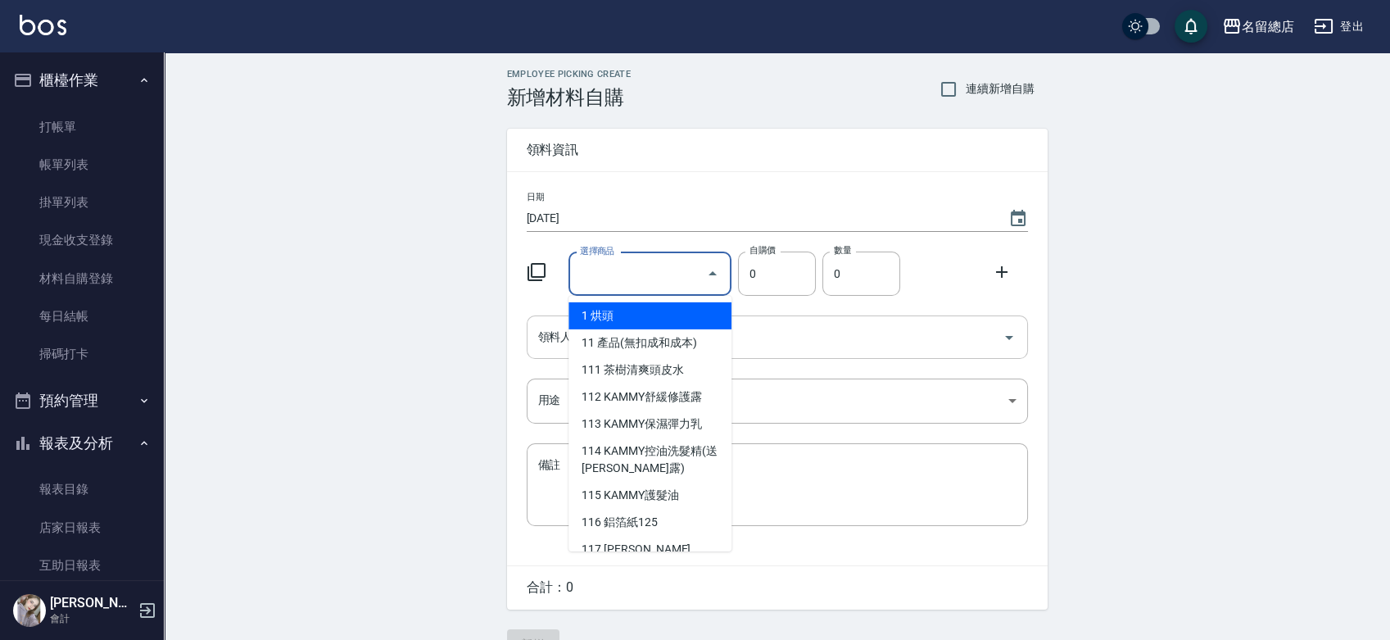
click at [783, 315] on div "領料人" at bounding box center [777, 336] width 501 height 43
click at [664, 271] on input "選擇商品" at bounding box center [638, 274] width 124 height 29
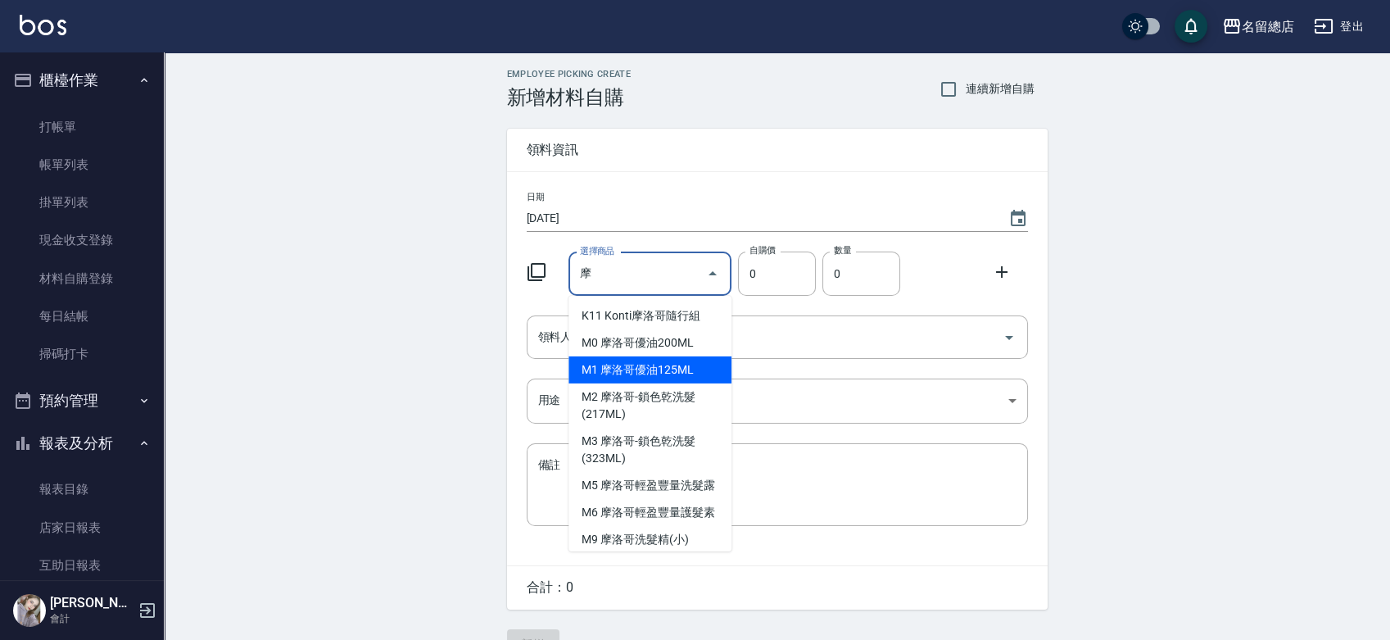
click at [687, 372] on li "M1 摩洛哥優油125ML" at bounding box center [649, 369] width 163 height 27
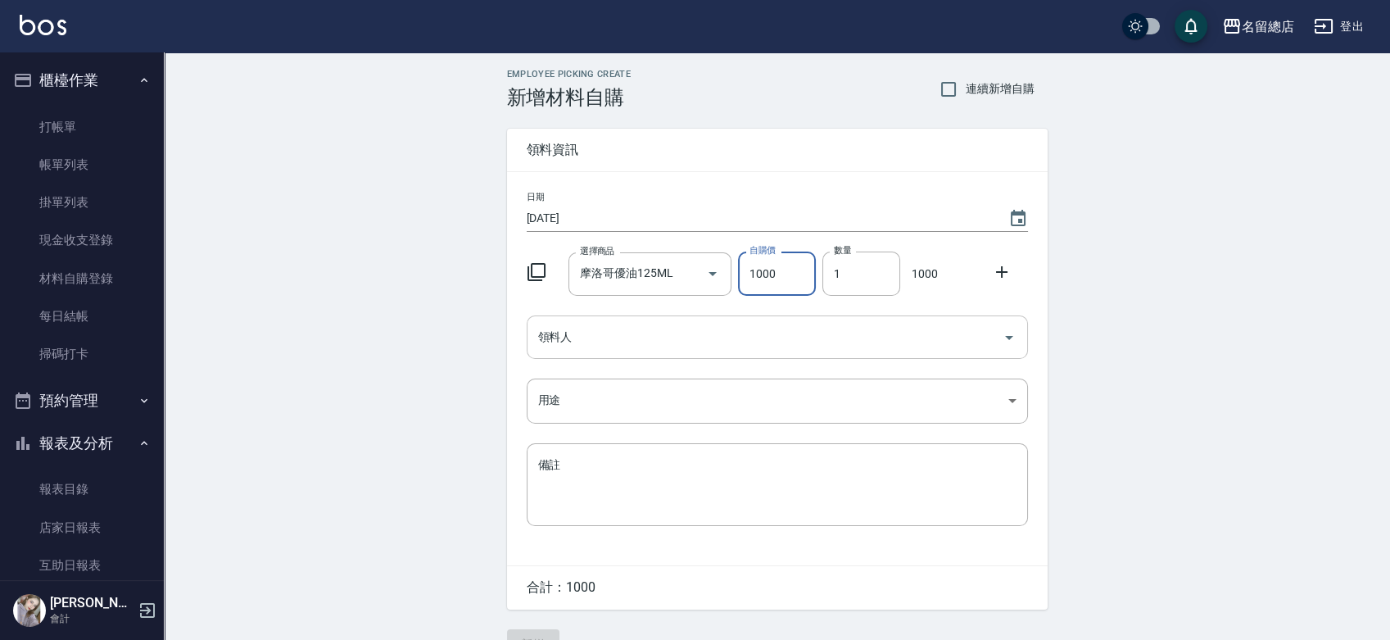
click at [707, 335] on input "領料人" at bounding box center [765, 337] width 462 height 29
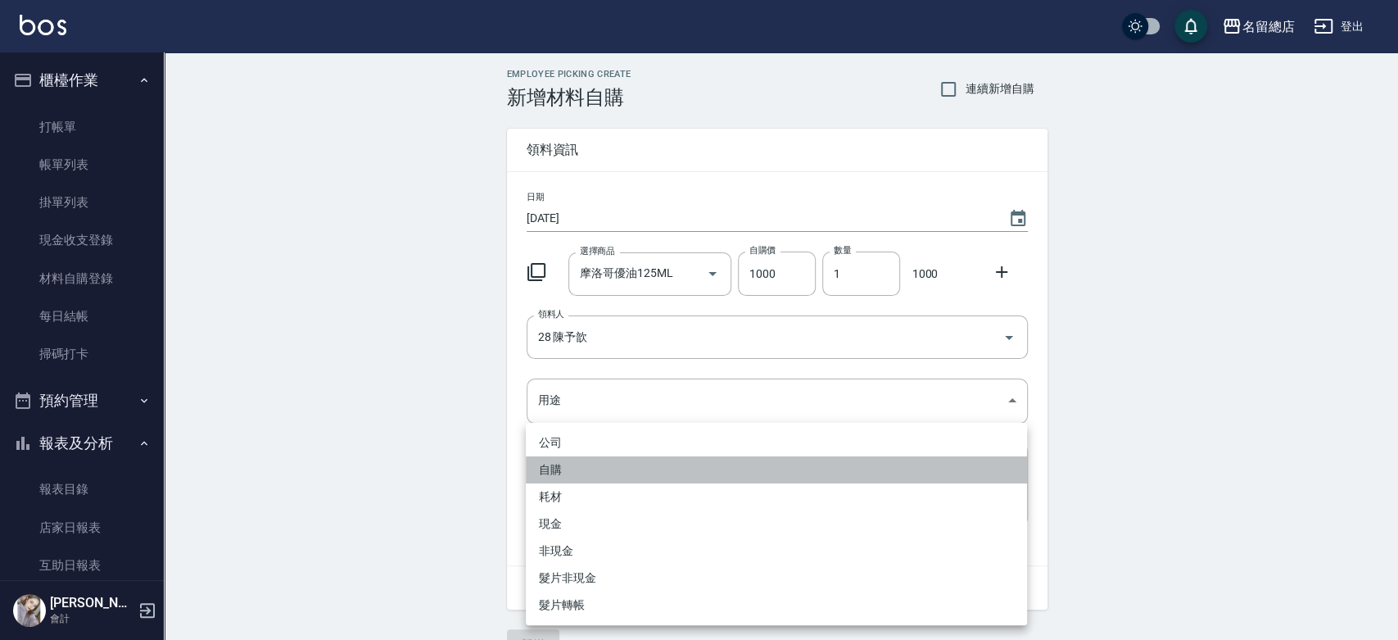
click at [632, 458] on li "自購" at bounding box center [776, 469] width 501 height 27
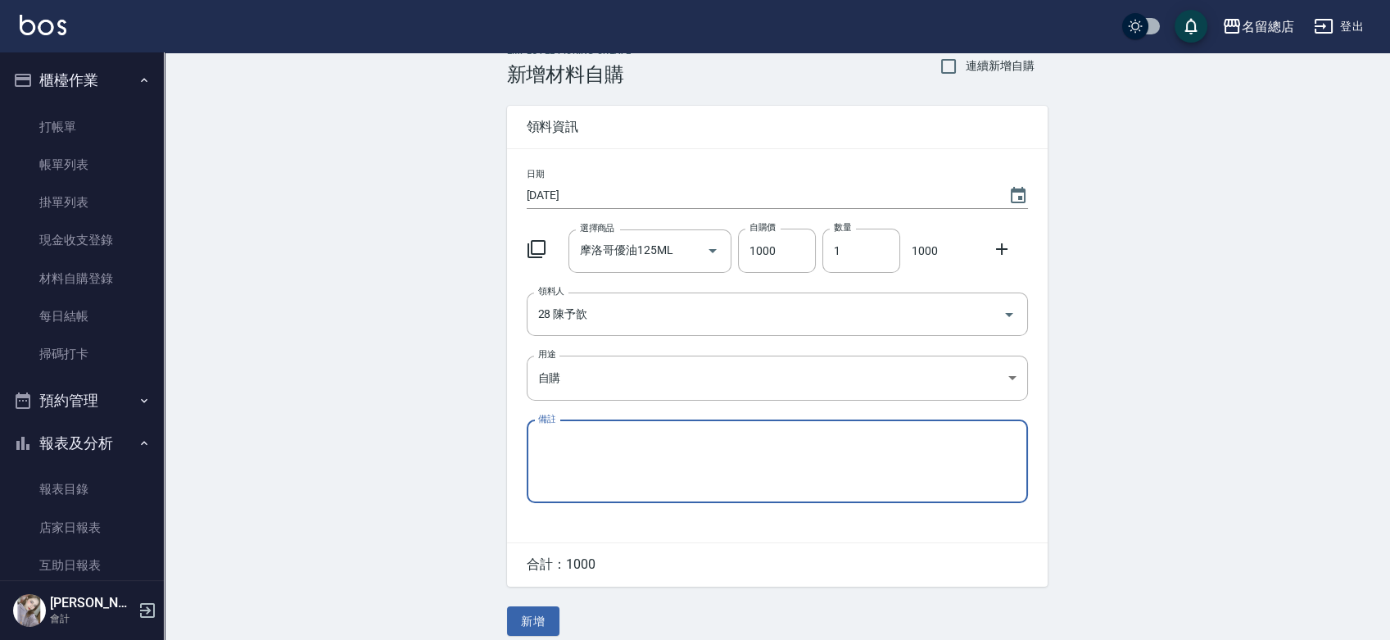
scroll to position [36, 0]
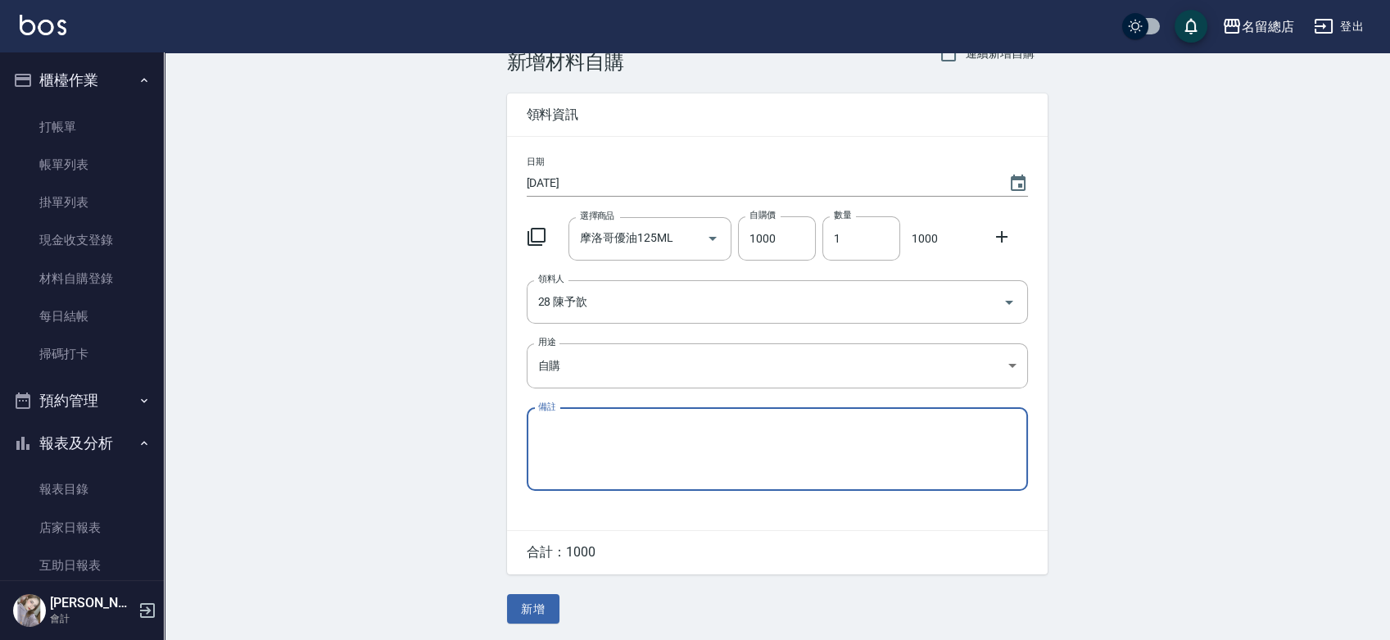
click at [536, 588] on div "Employee Picking Create 新增材料自購 連續新增自購 領料資訊 日期 [DATE] 選擇商品 摩洛哥優油125ML 選擇商品 自購價 1…" at bounding box center [777, 328] width 573 height 622
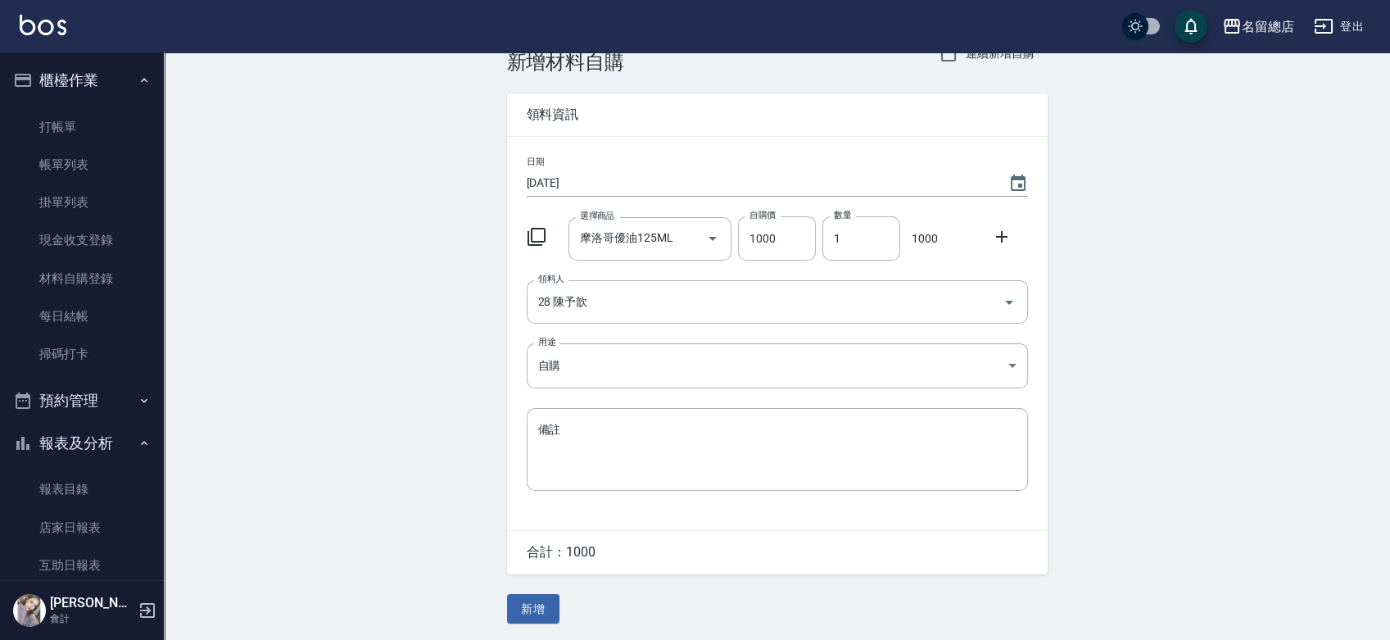
click at [531, 598] on button "新增" at bounding box center [533, 609] width 52 height 30
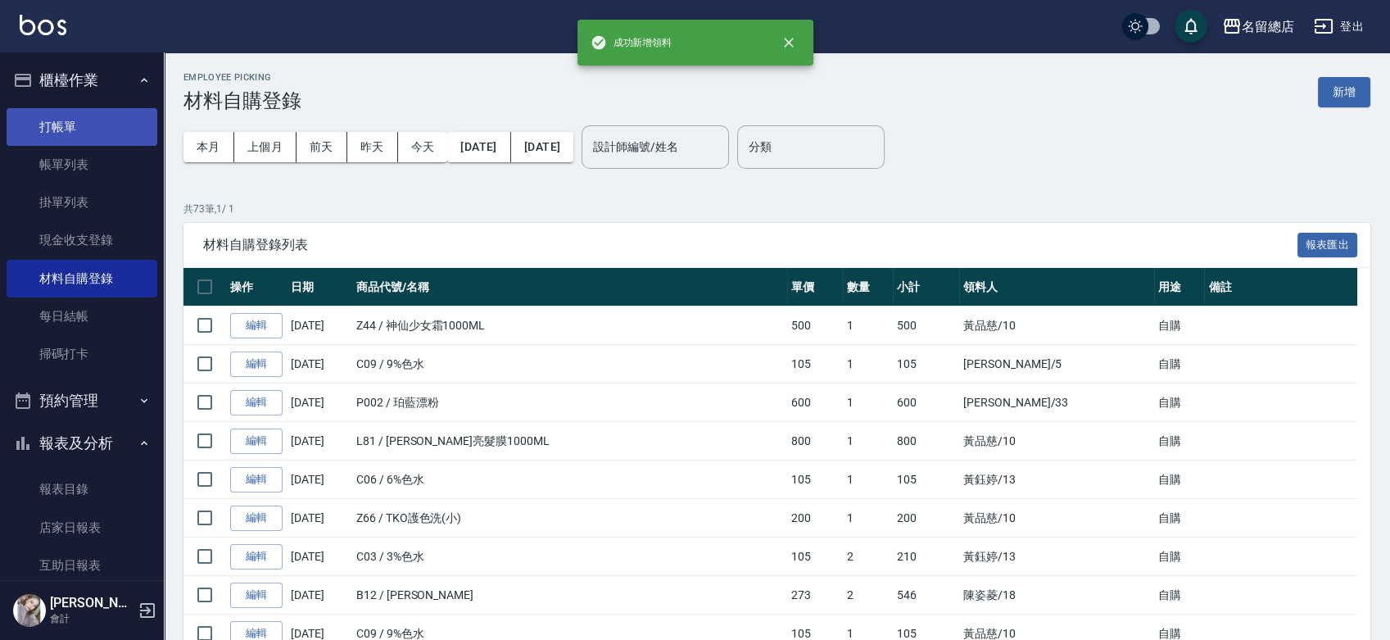
click at [130, 119] on link "打帳單" at bounding box center [82, 127] width 151 height 38
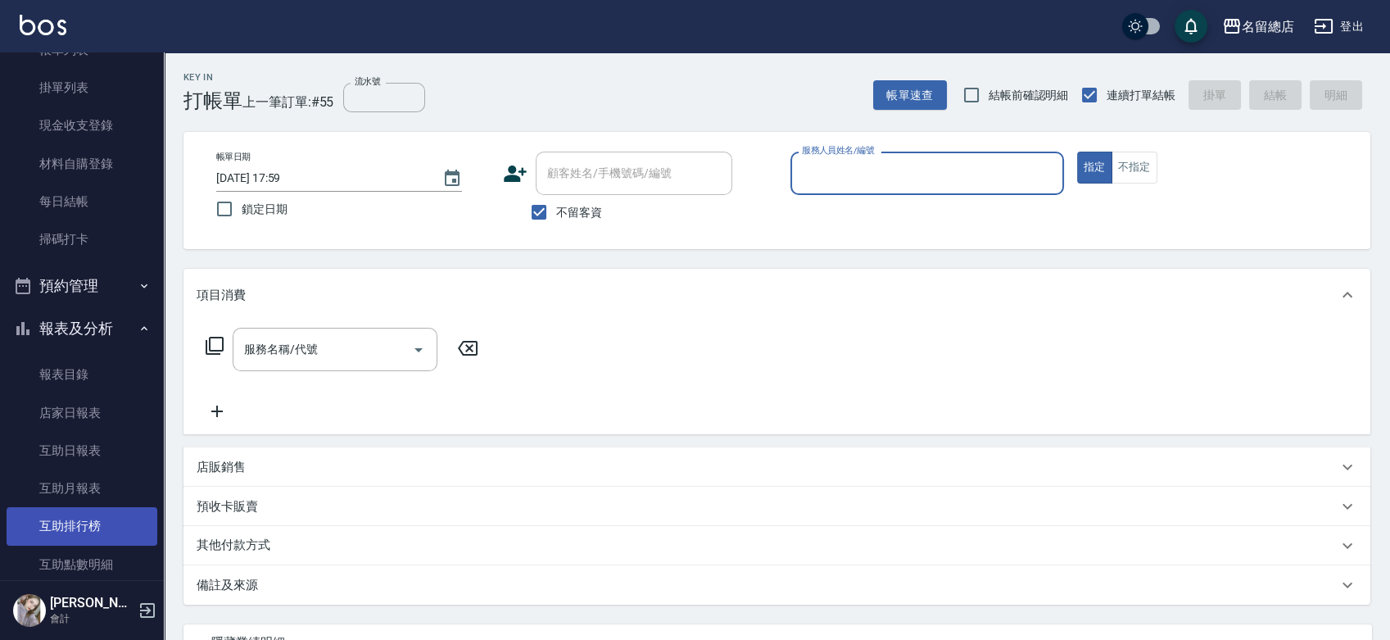
scroll to position [273, 0]
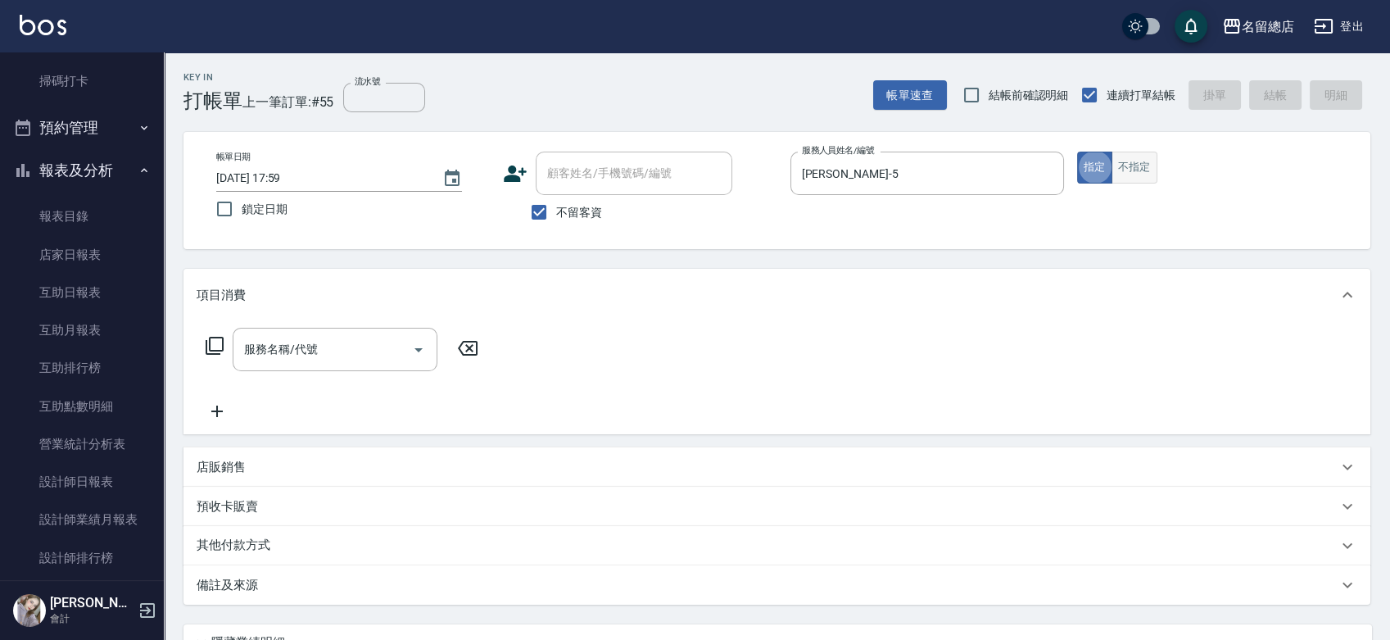
click at [1120, 162] on button "不指定" at bounding box center [1134, 168] width 46 height 32
click at [364, 360] on input "服務名稱/代號" at bounding box center [322, 349] width 165 height 29
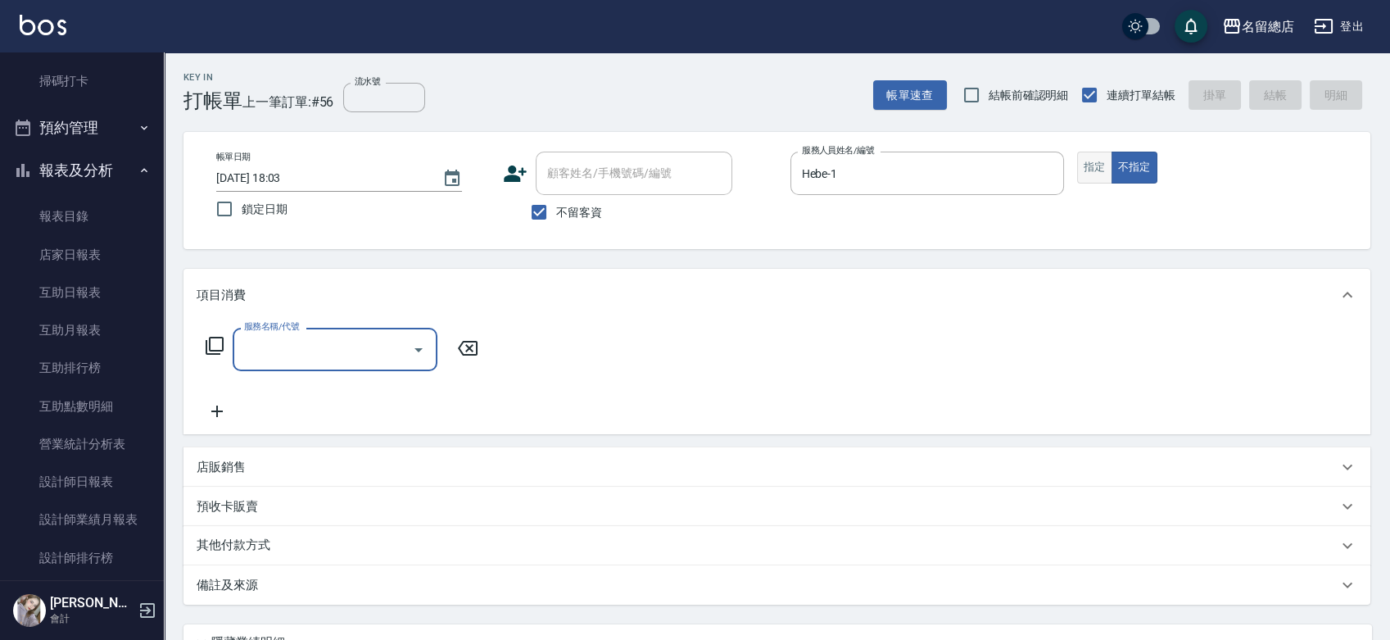
click at [1104, 160] on button "指定" at bounding box center [1094, 168] width 35 height 32
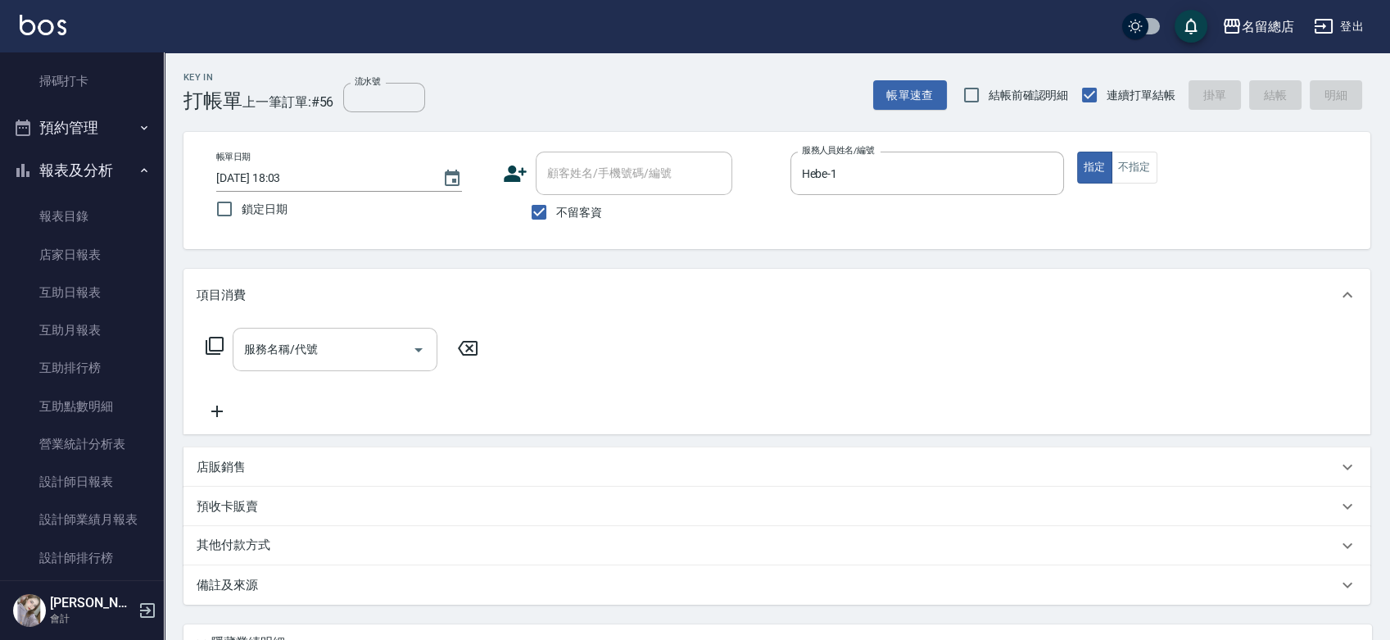
click at [293, 337] on div "服務名稱/代號 服務名稱/代號" at bounding box center [335, 349] width 205 height 43
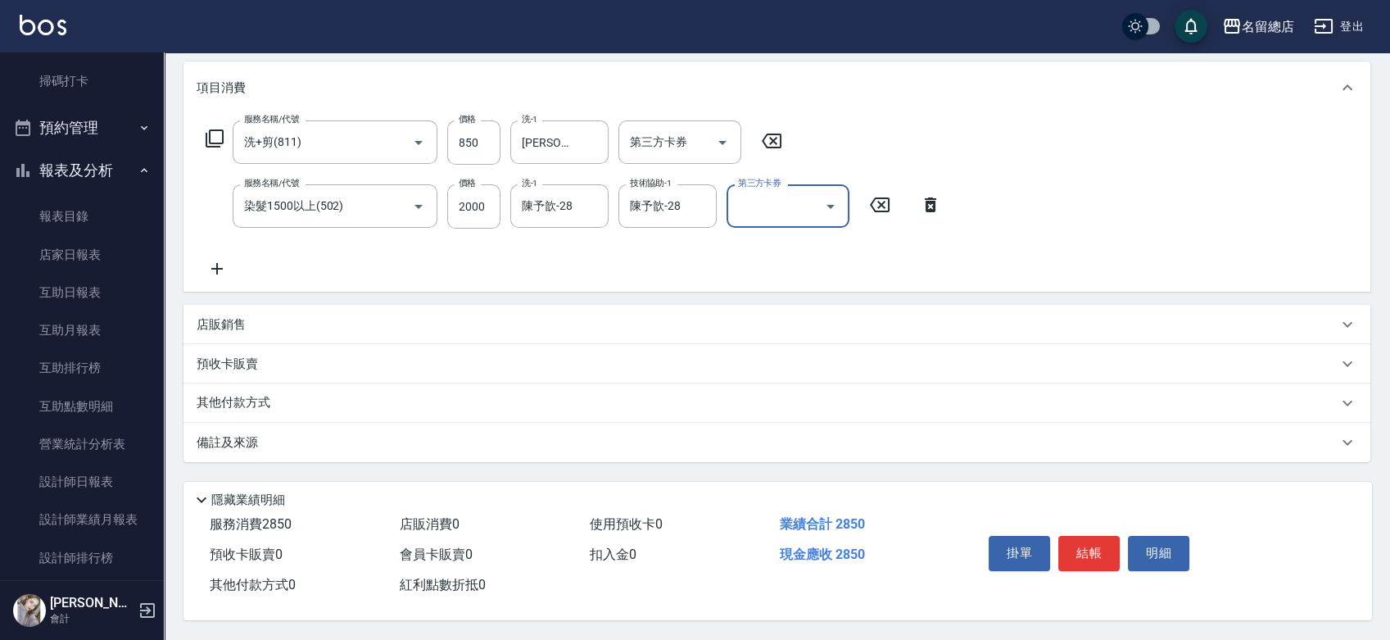
scroll to position [212, 0]
click at [238, 398] on p "其他付款方式" at bounding box center [238, 403] width 82 height 18
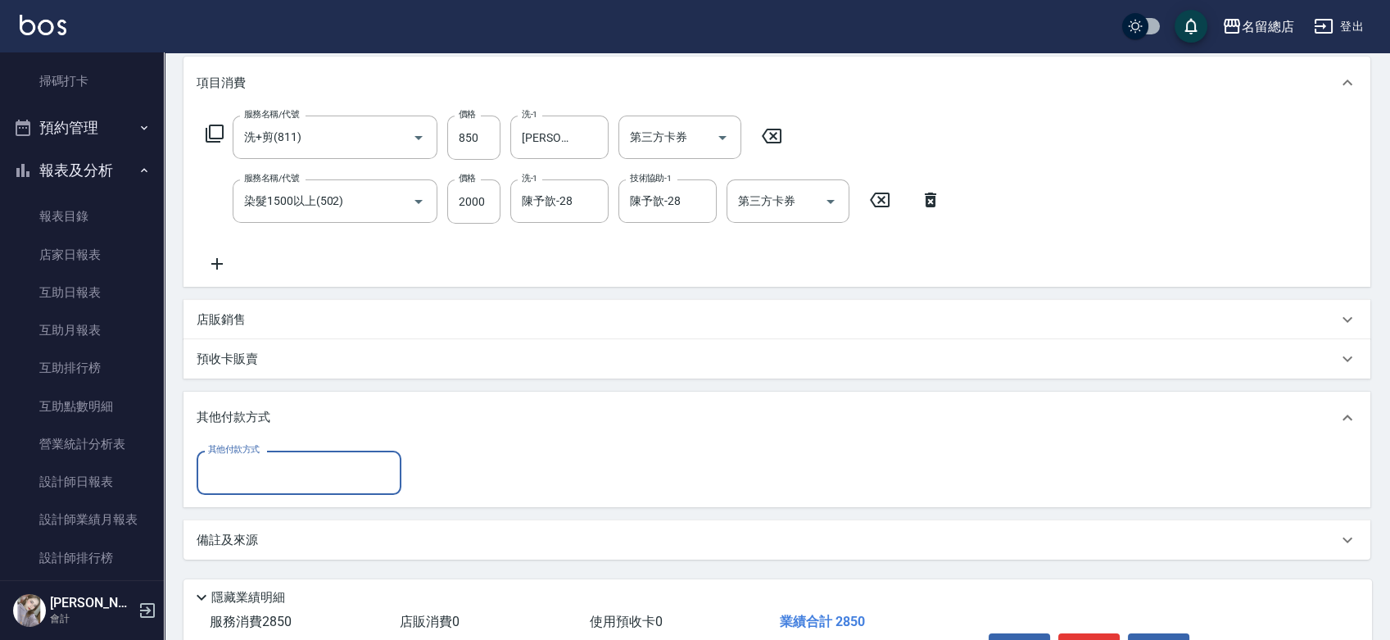
scroll to position [0, 0]
click at [269, 477] on input "其他付款方式" at bounding box center [299, 472] width 190 height 29
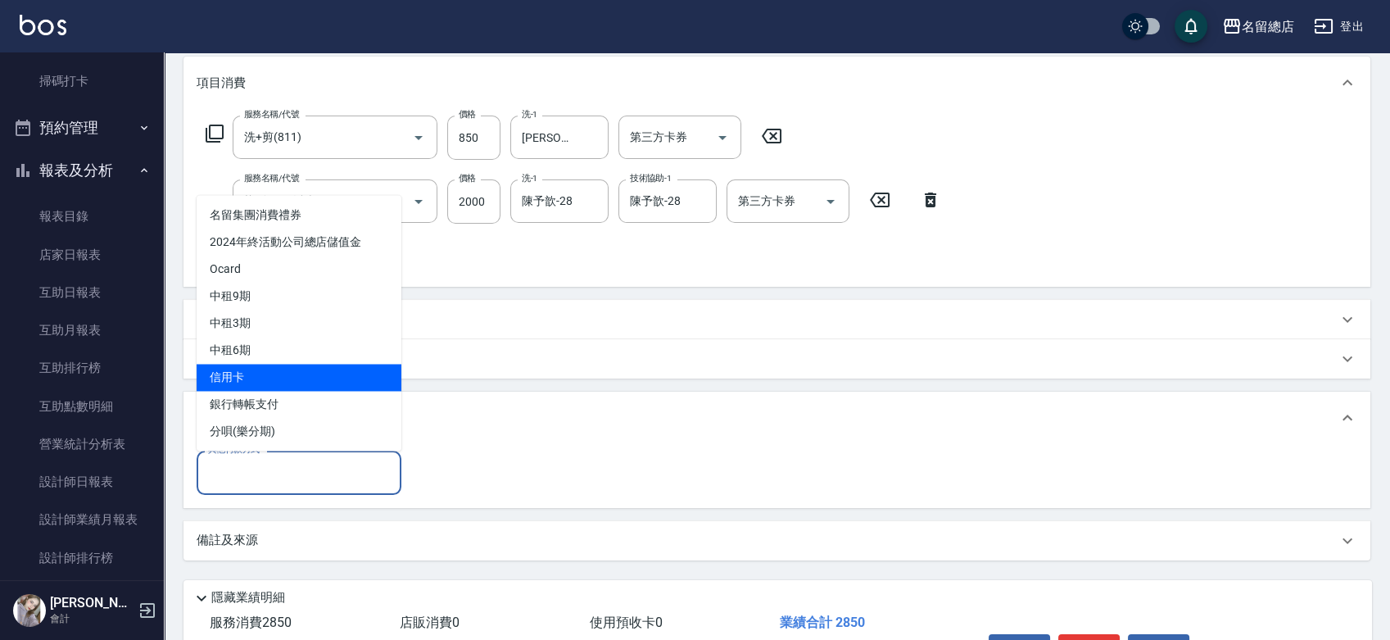
click at [549, 315] on div "店販銷售" at bounding box center [767, 319] width 1141 height 17
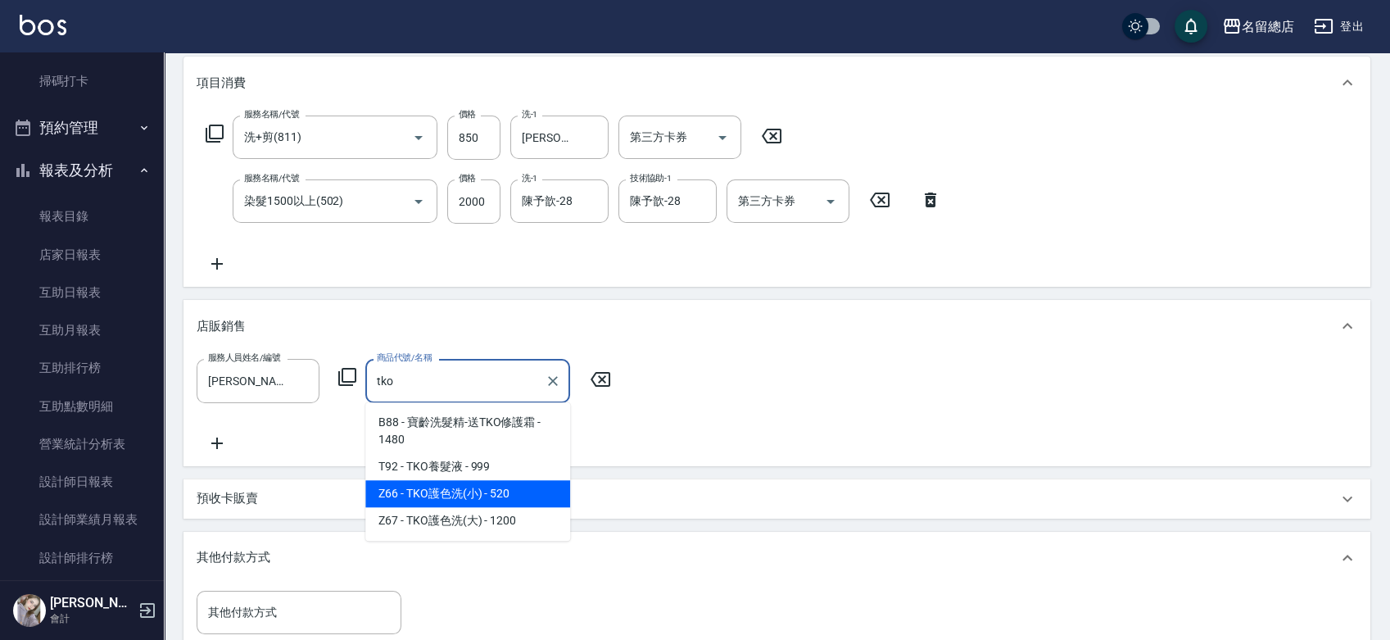
click at [514, 491] on span "Z66 - TKO護色洗(小) - 520" at bounding box center [467, 493] width 205 height 27
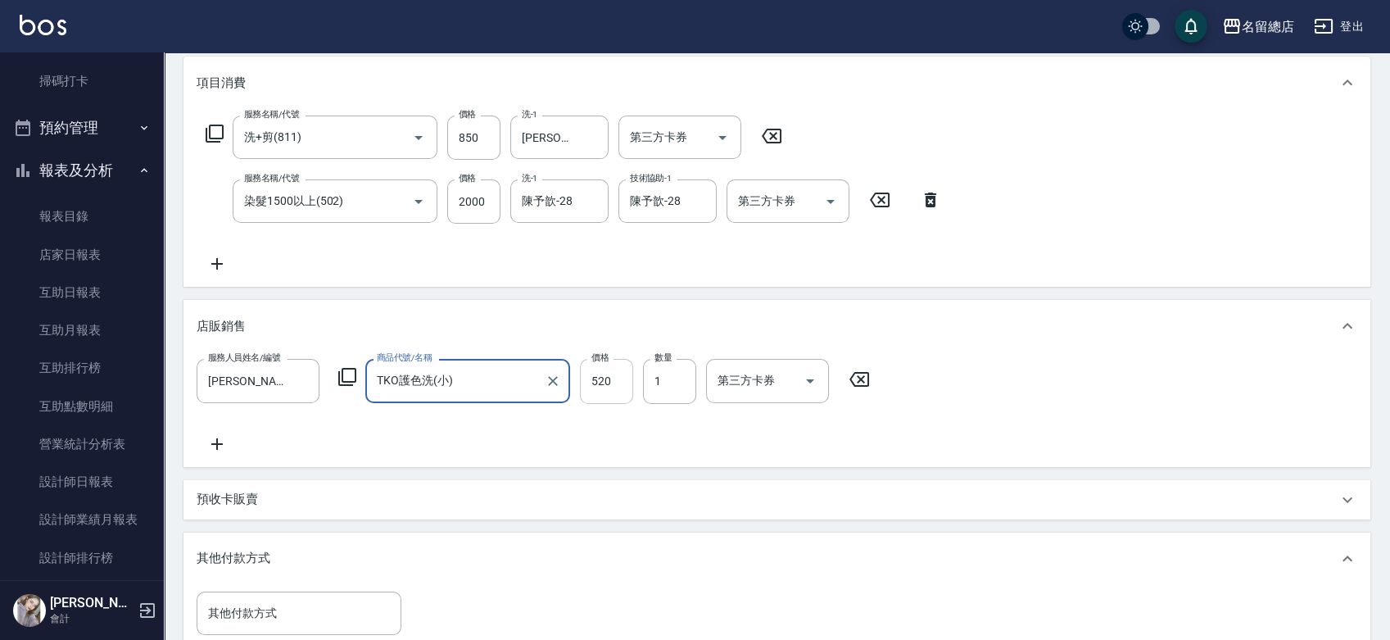
click at [611, 377] on input "520" at bounding box center [606, 381] width 53 height 44
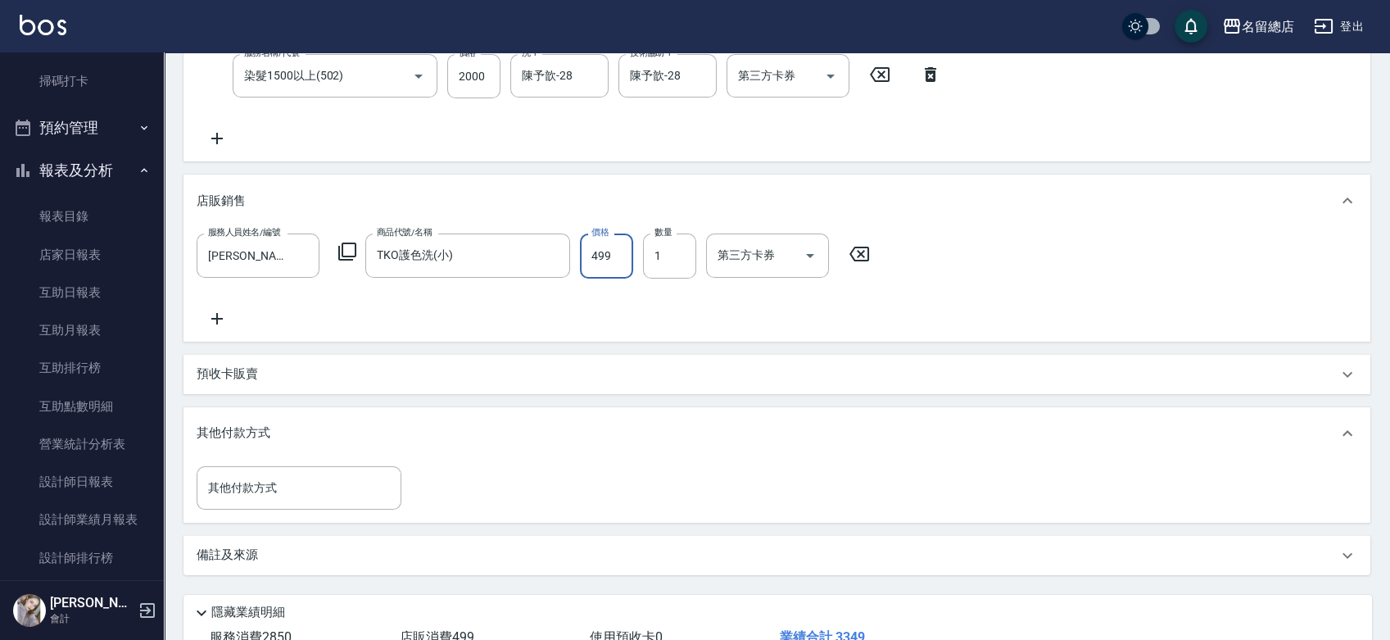
scroll to position [455, 0]
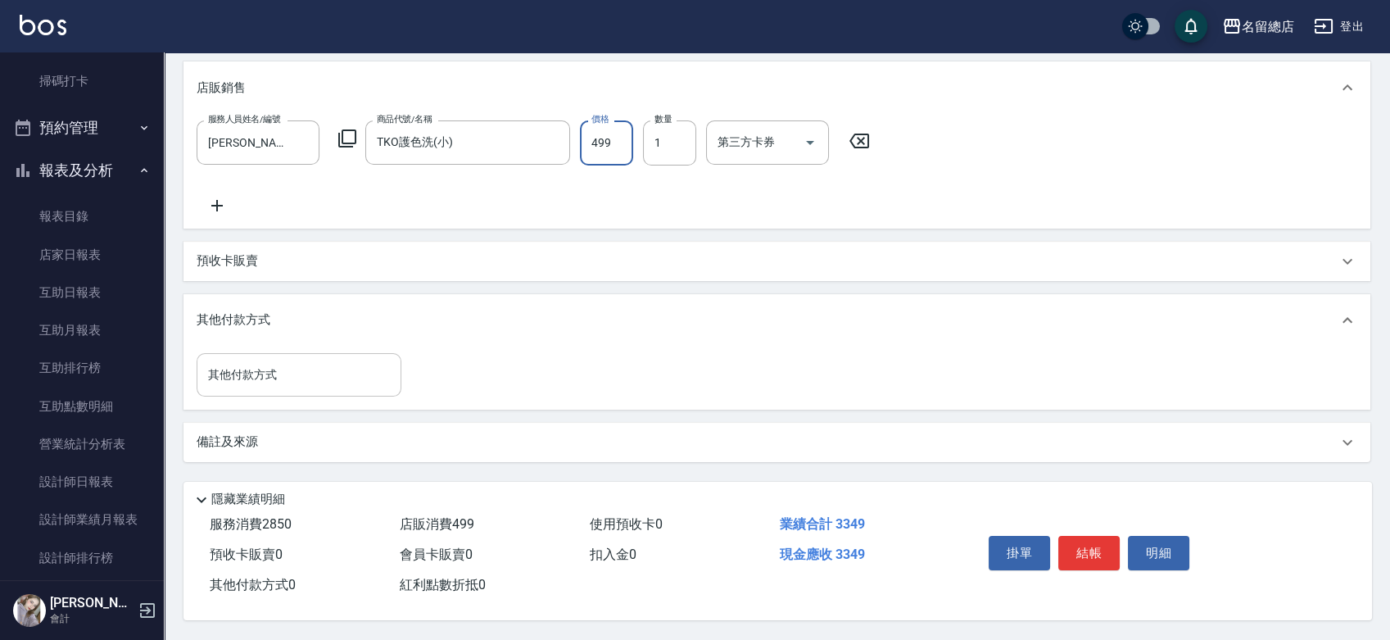
click at [284, 360] on input "其他付款方式" at bounding box center [299, 374] width 190 height 29
click at [577, 359] on div "其他付款方式 其他付款方式" at bounding box center [777, 374] width 1161 height 43
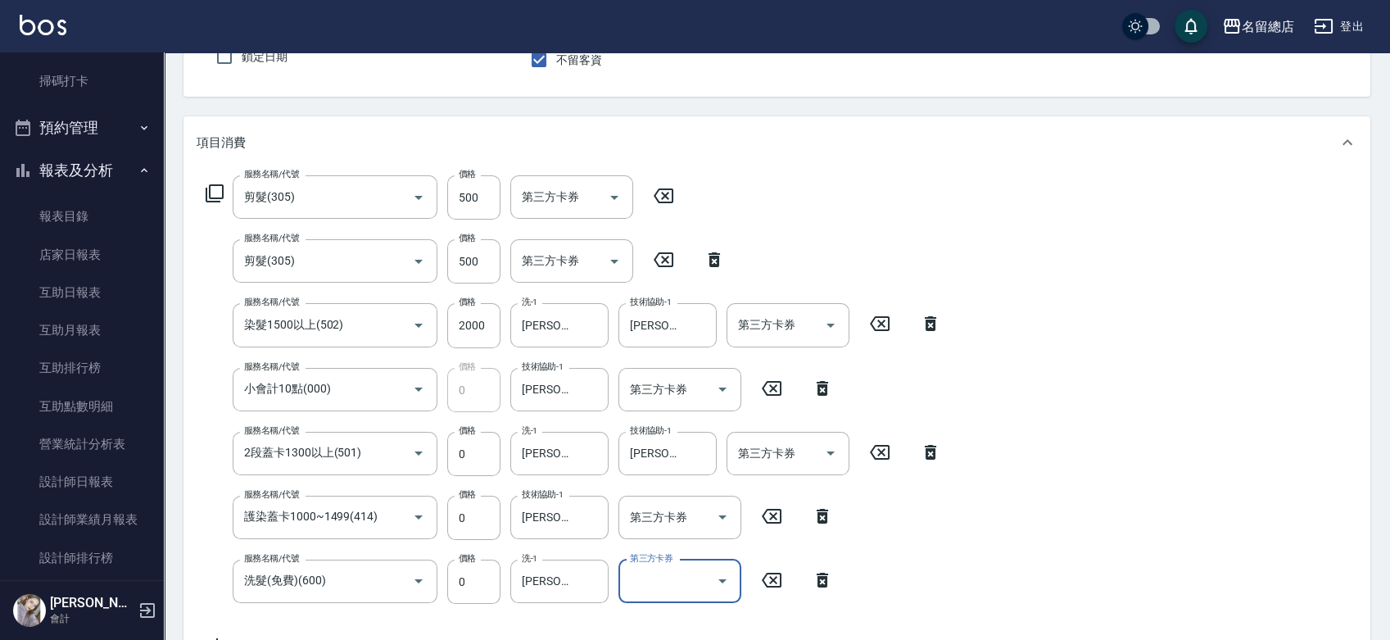
scroll to position [54, 0]
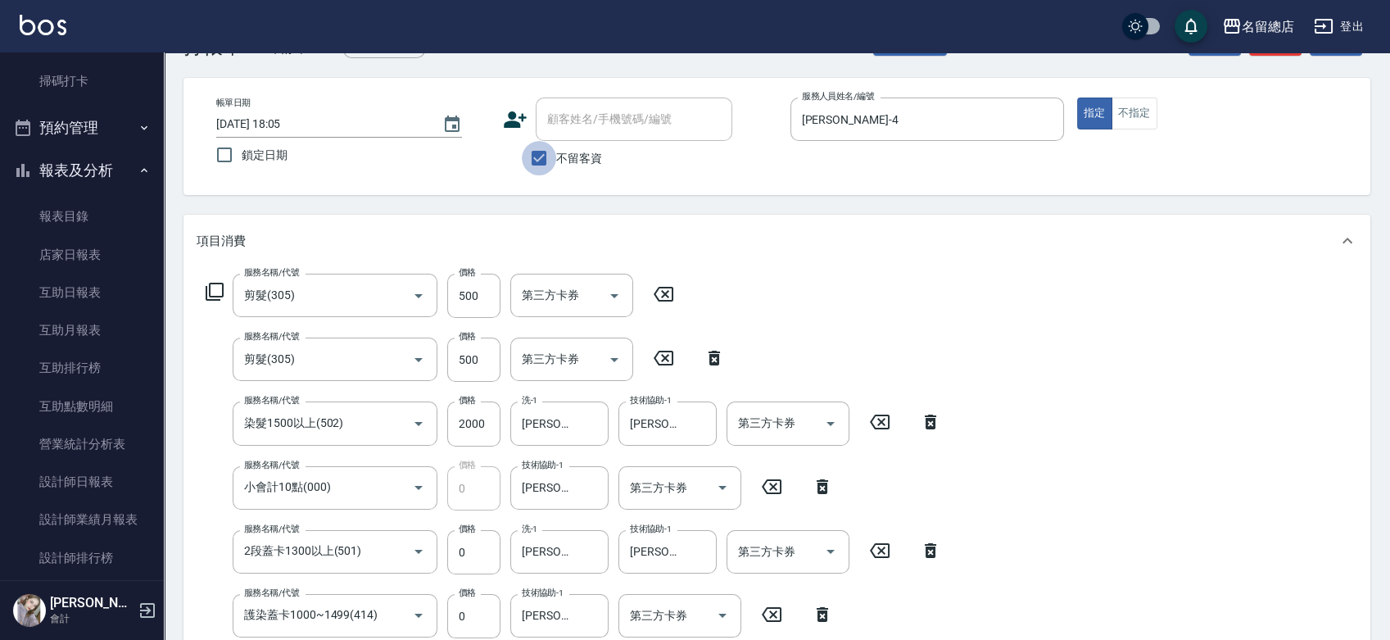
click at [552, 158] on input "不留客資" at bounding box center [539, 158] width 34 height 34
click at [587, 110] on div "顧客姓名/手機號碼/編號 顧客姓名/手機號碼/編號" at bounding box center [634, 118] width 197 height 43
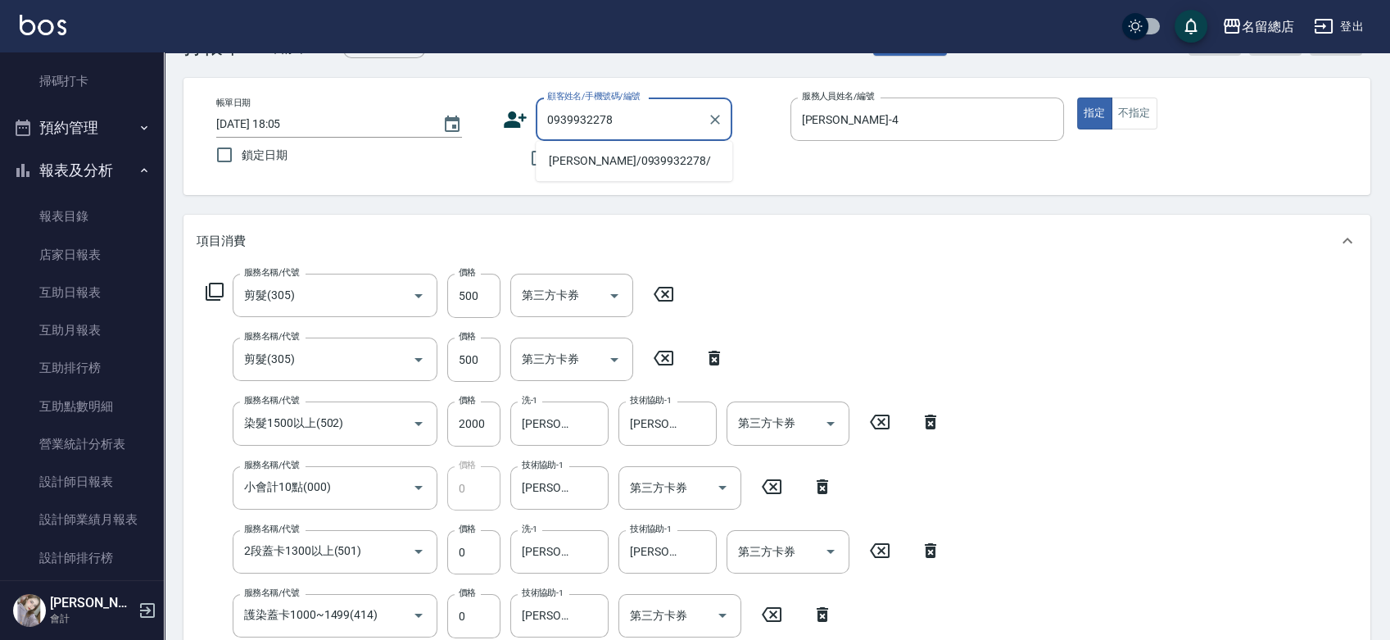
click at [600, 155] on li "[PERSON_NAME]/0939932278/" at bounding box center [634, 160] width 197 height 27
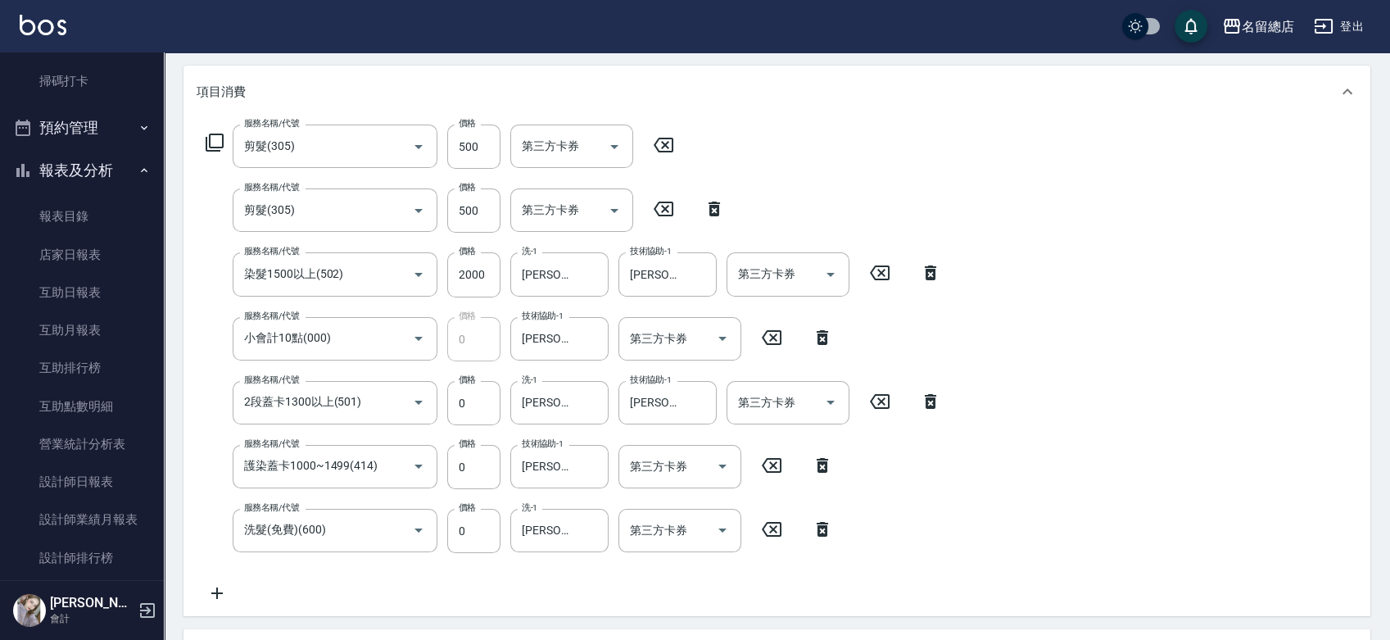
scroll to position [419, 0]
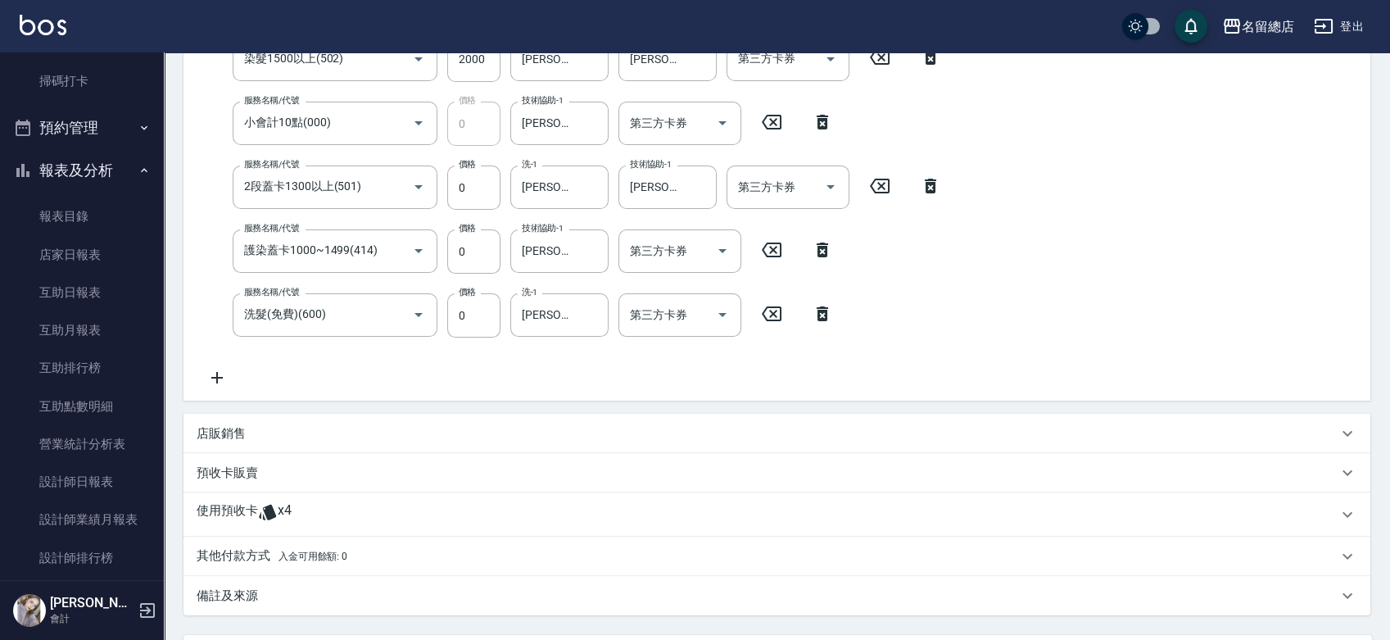
click at [276, 506] on icon at bounding box center [268, 512] width 20 height 20
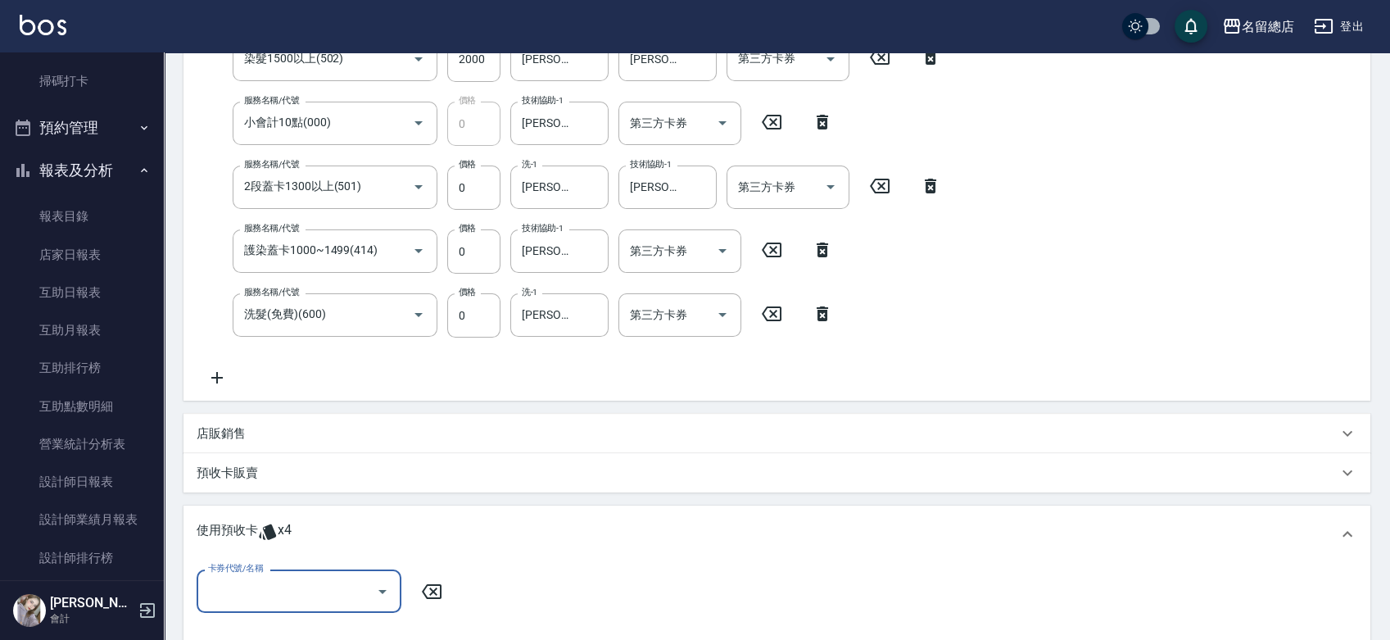
scroll to position [0, 0]
click at [304, 576] on div "卡券代號/名稱" at bounding box center [299, 590] width 205 height 43
click at [303, 550] on div "洗髮卡 剩餘2張 331" at bounding box center [299, 549] width 205 height 27
click at [629, 591] on input "指定" at bounding box center [615, 591] width 34 height 34
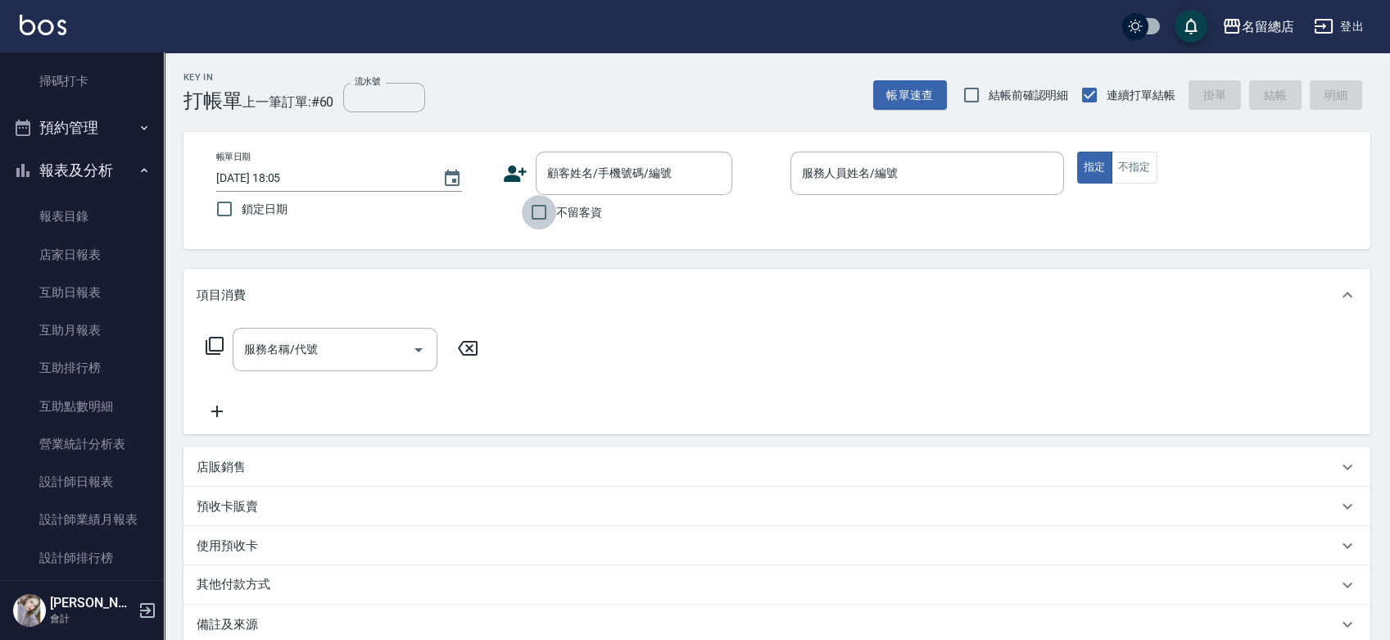
click at [538, 221] on input "不留客資" at bounding box center [539, 212] width 34 height 34
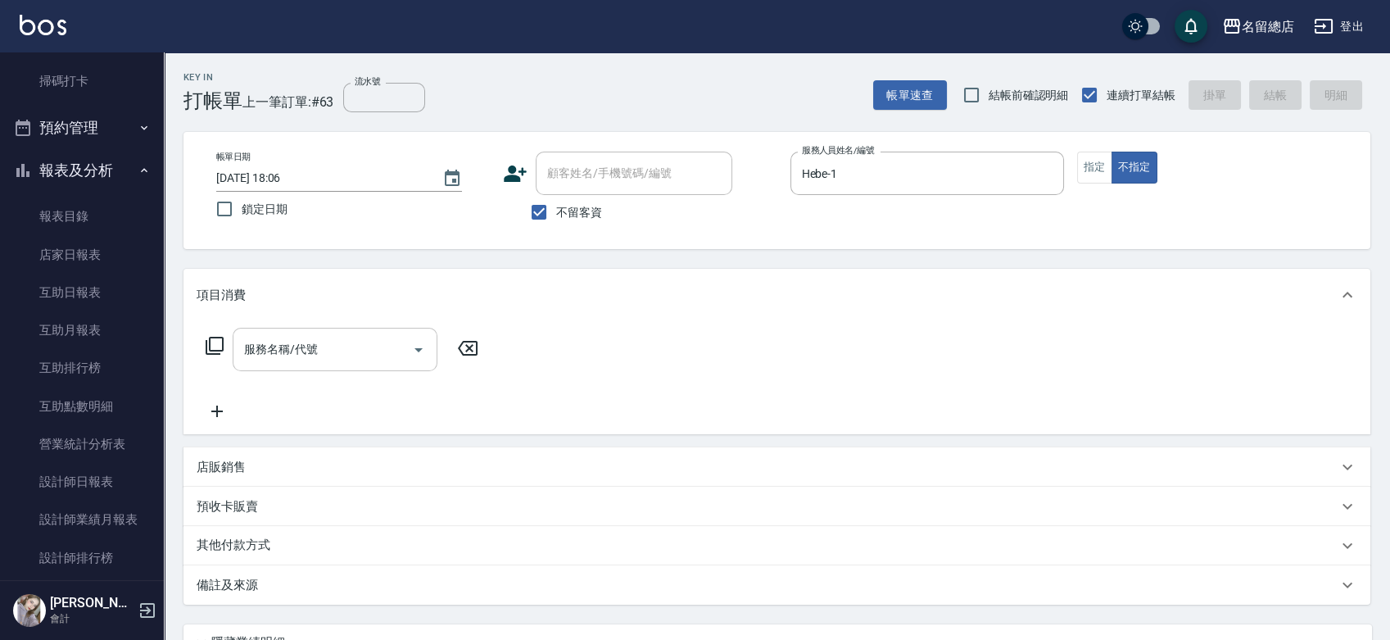
click at [339, 359] on input "服務名稱/代號" at bounding box center [322, 349] width 165 height 29
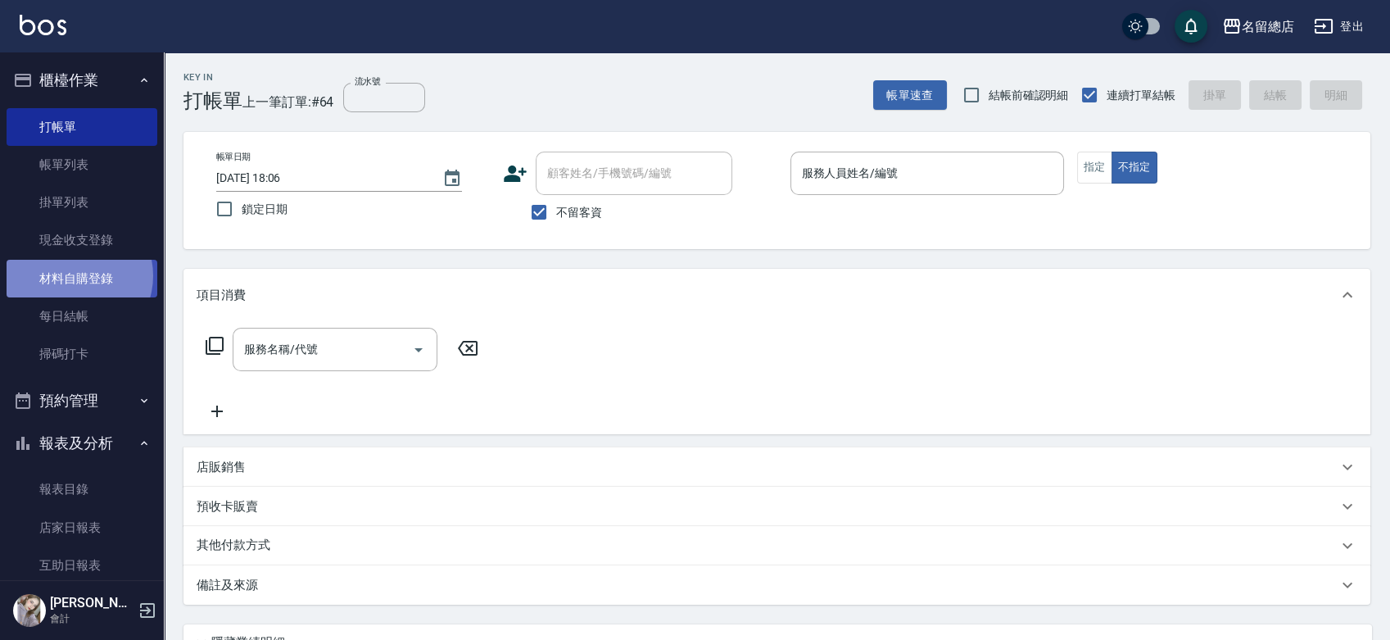
click at [73, 275] on link "材料自購登錄" at bounding box center [82, 279] width 151 height 38
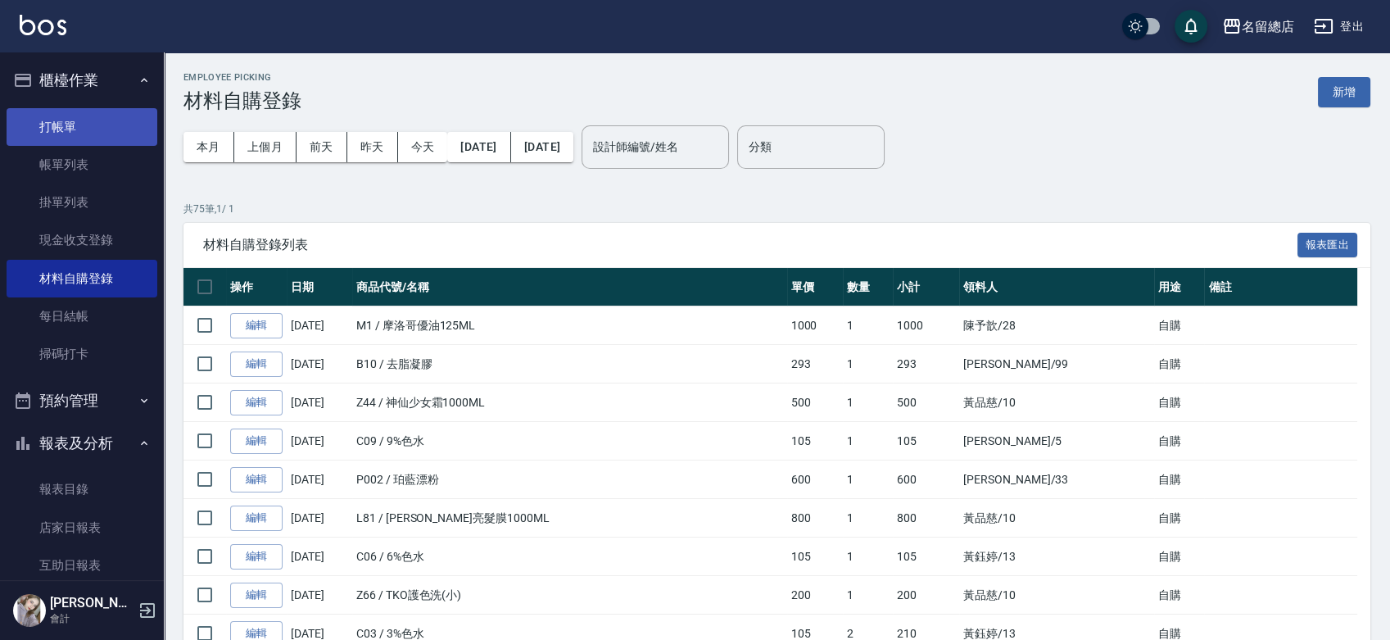
click at [54, 126] on link "打帳單" at bounding box center [82, 127] width 151 height 38
